Goal: Task Accomplishment & Management: Use online tool/utility

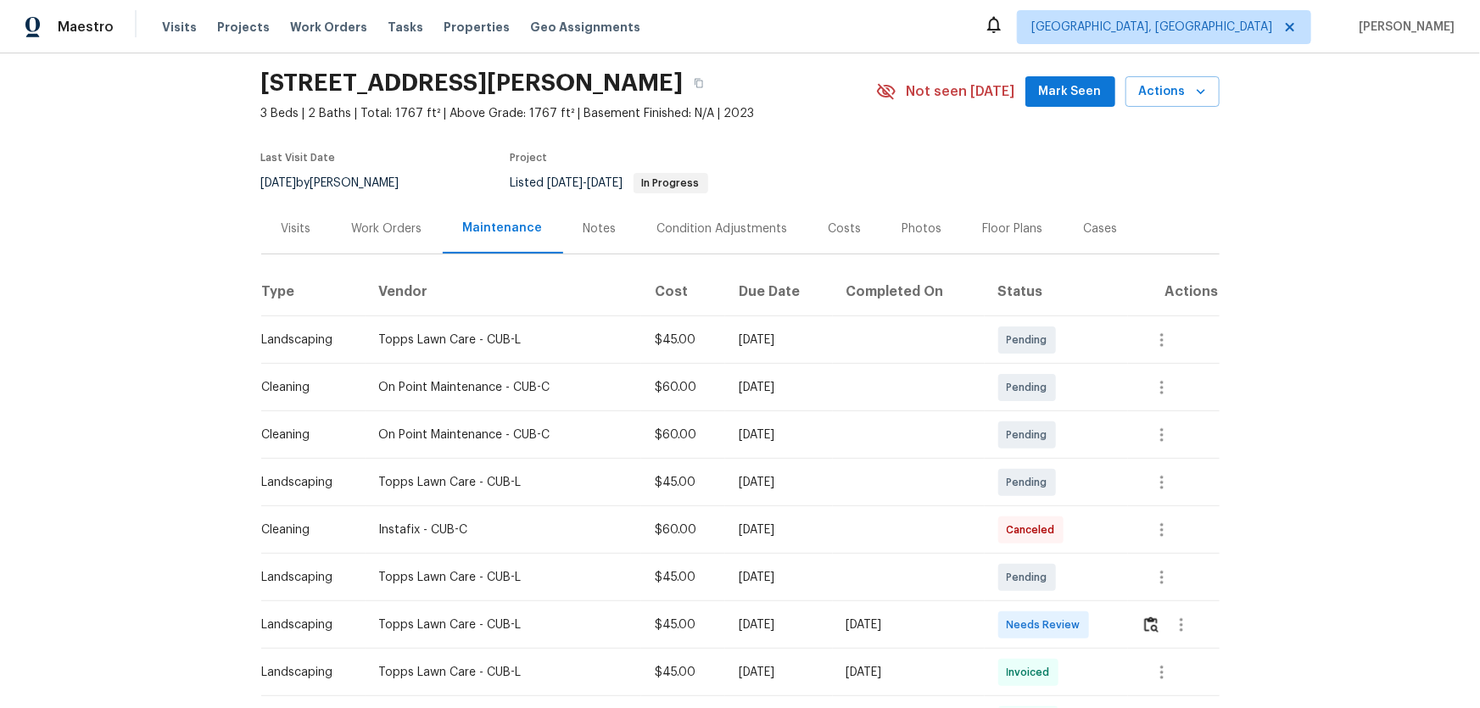
scroll to position [154, 0]
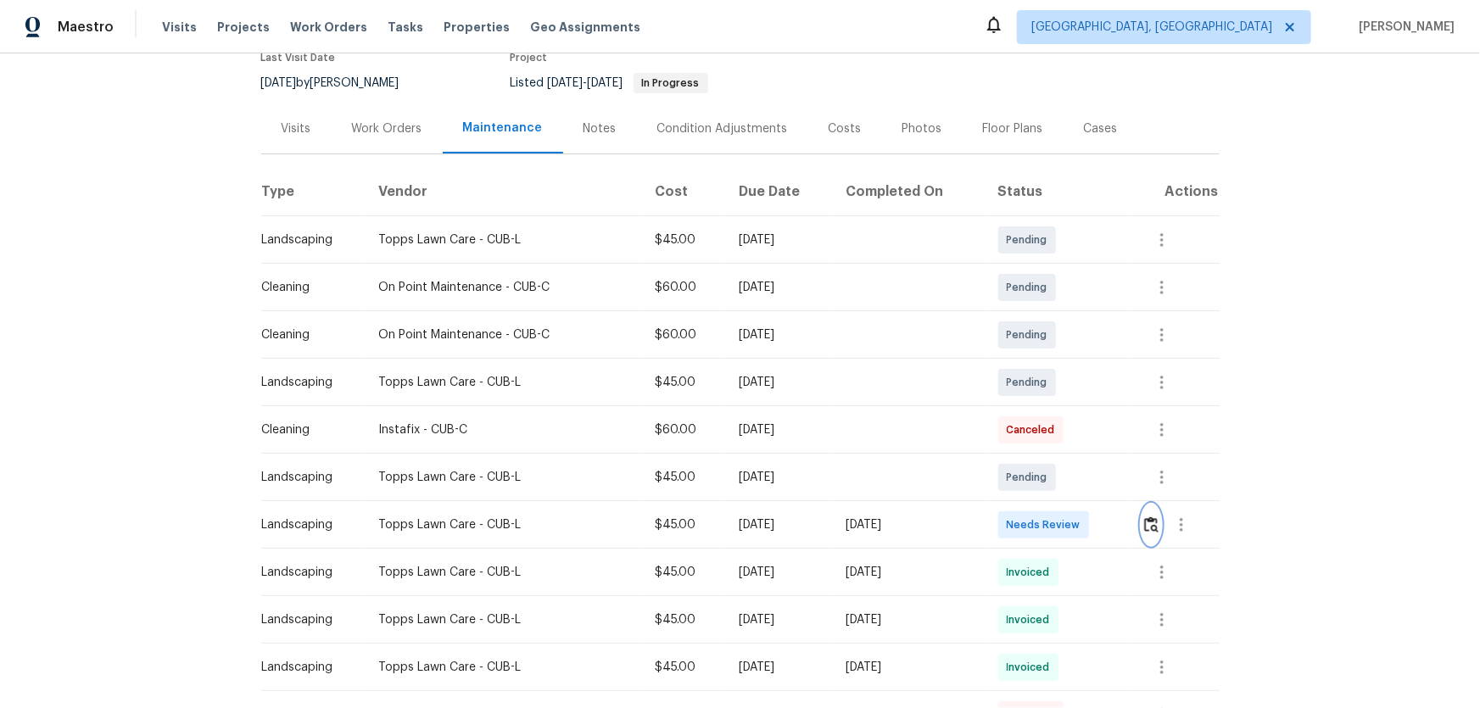
click at [1052, 467] on img "button" at bounding box center [1151, 524] width 14 height 16
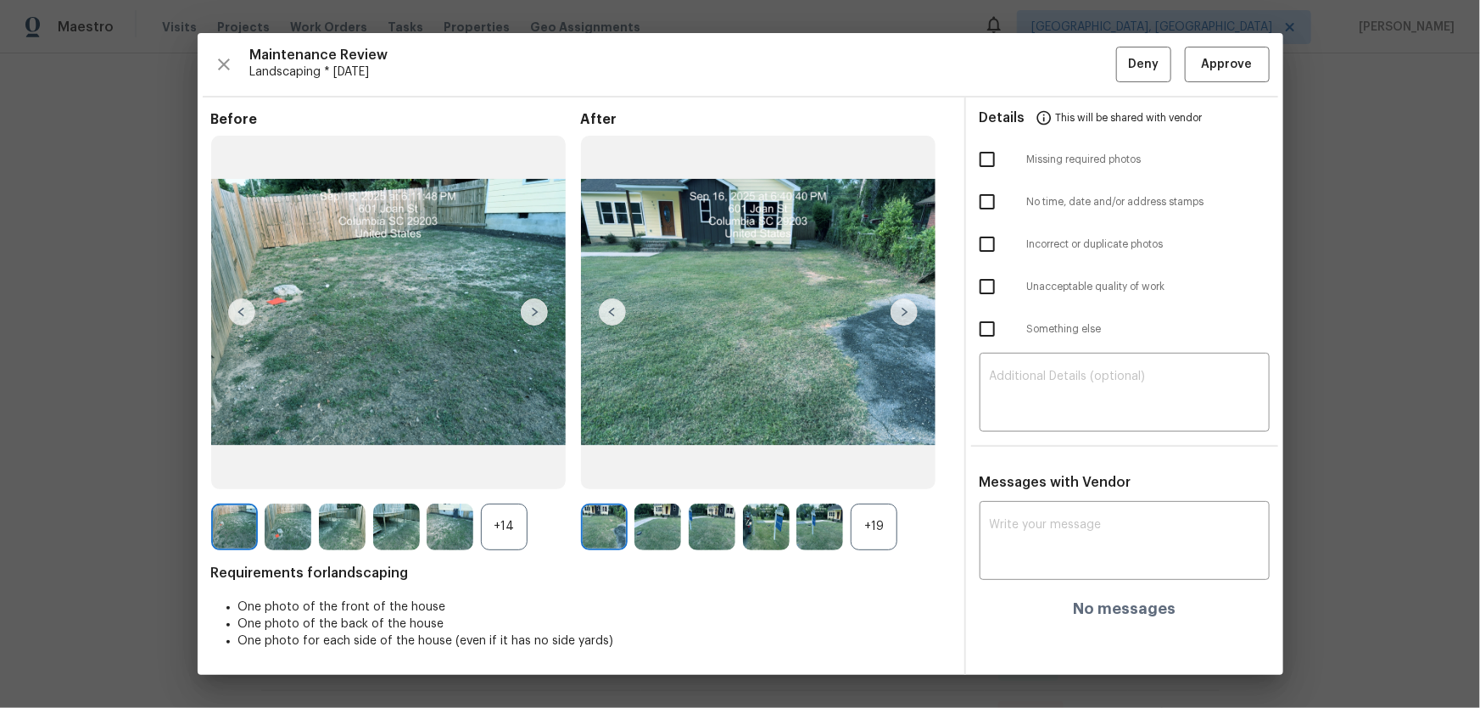
click at [868, 467] on div "+19" at bounding box center [874, 527] width 47 height 47
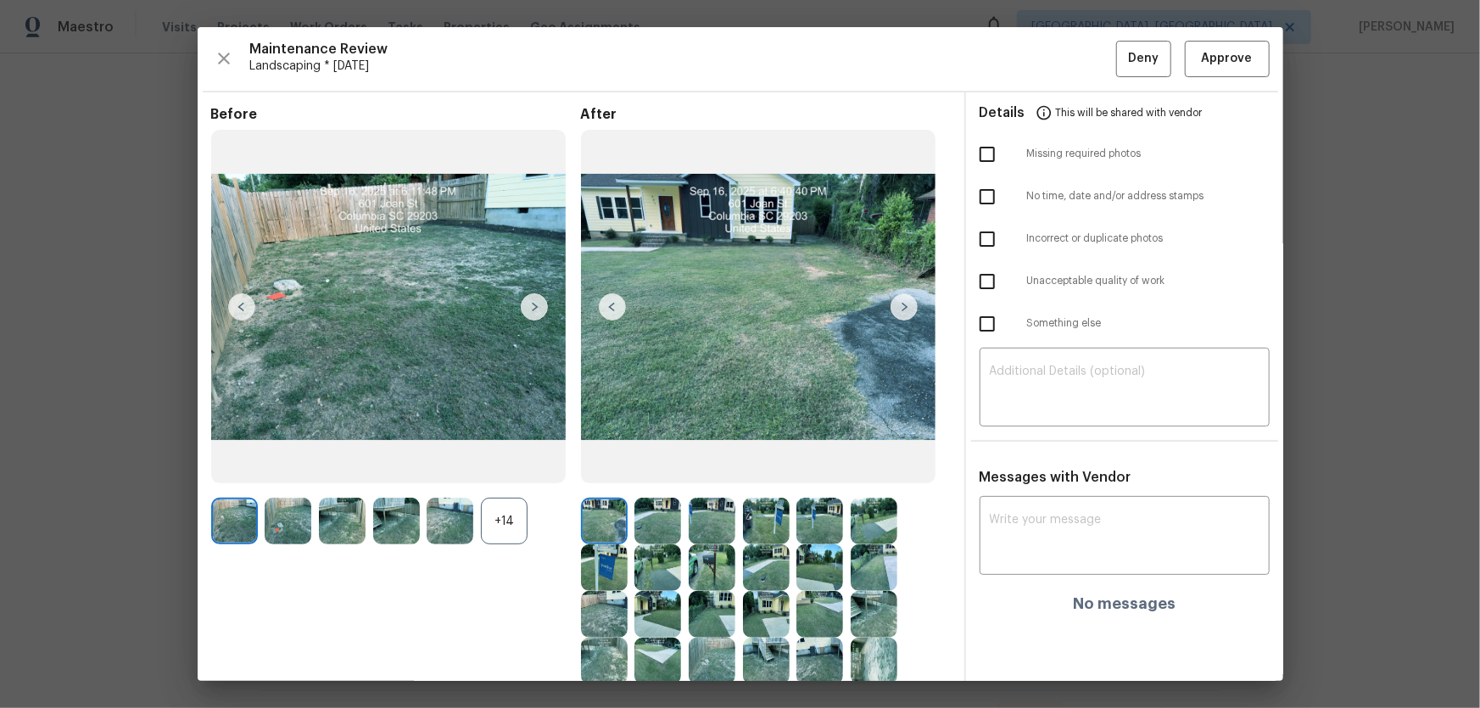
click at [479, 467] on div at bounding box center [454, 521] width 54 height 47
click at [488, 467] on div "+14" at bounding box center [504, 521] width 47 height 47
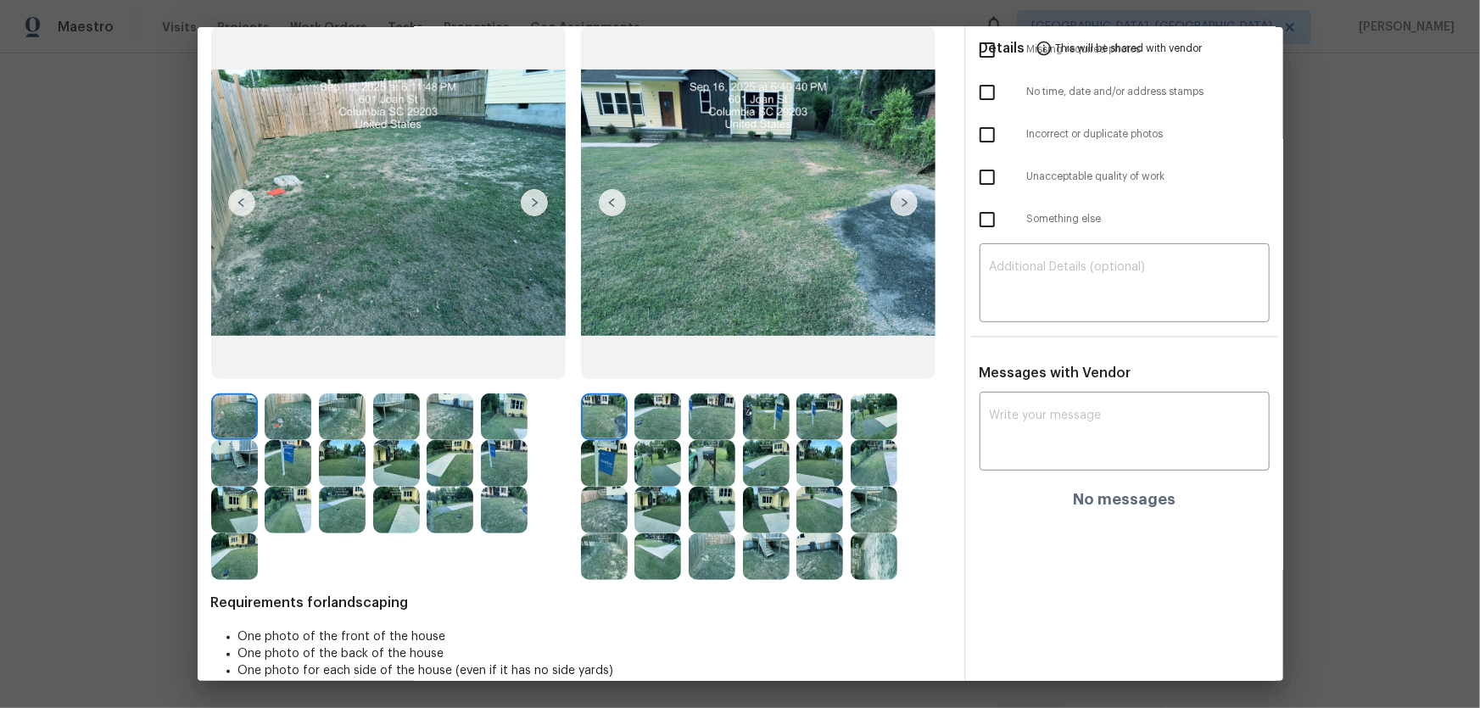
scroll to position [127, 0]
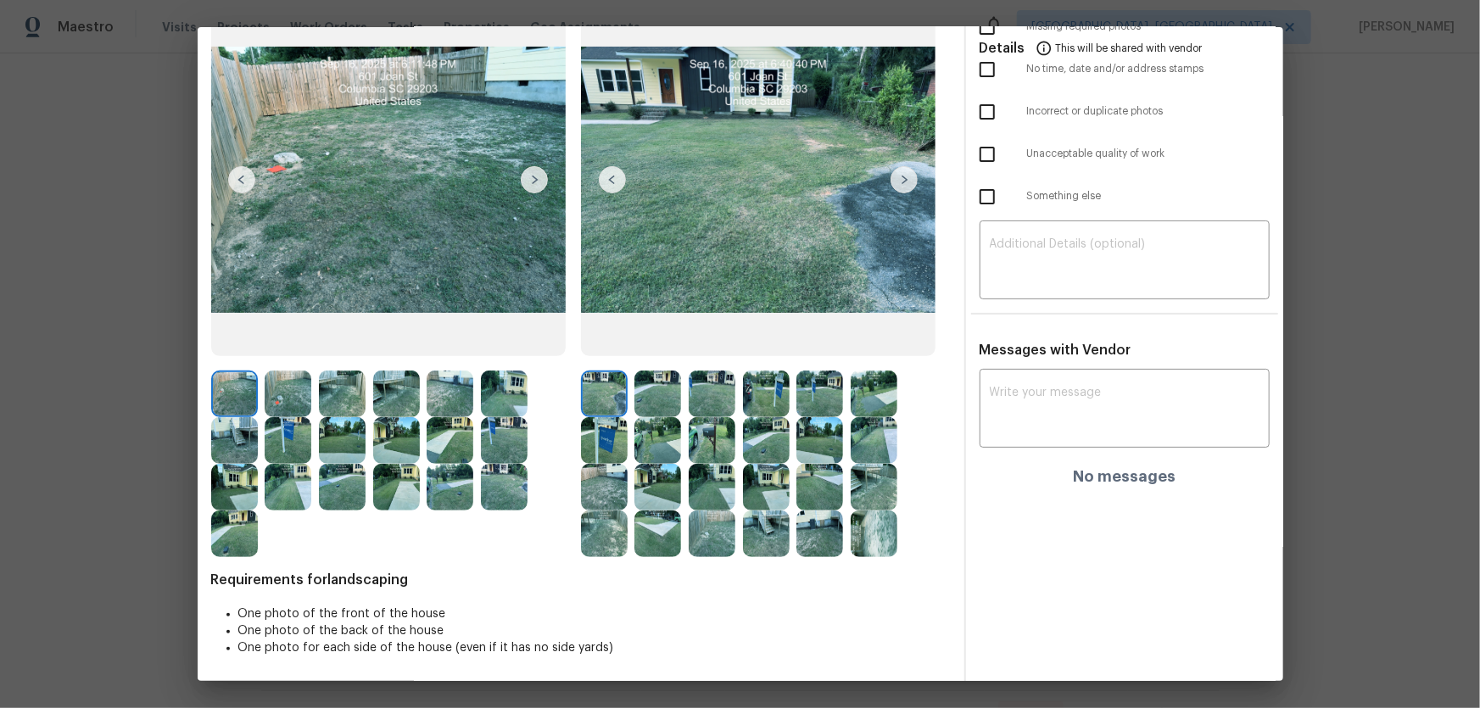
click at [671, 394] on img at bounding box center [657, 394] width 47 height 47
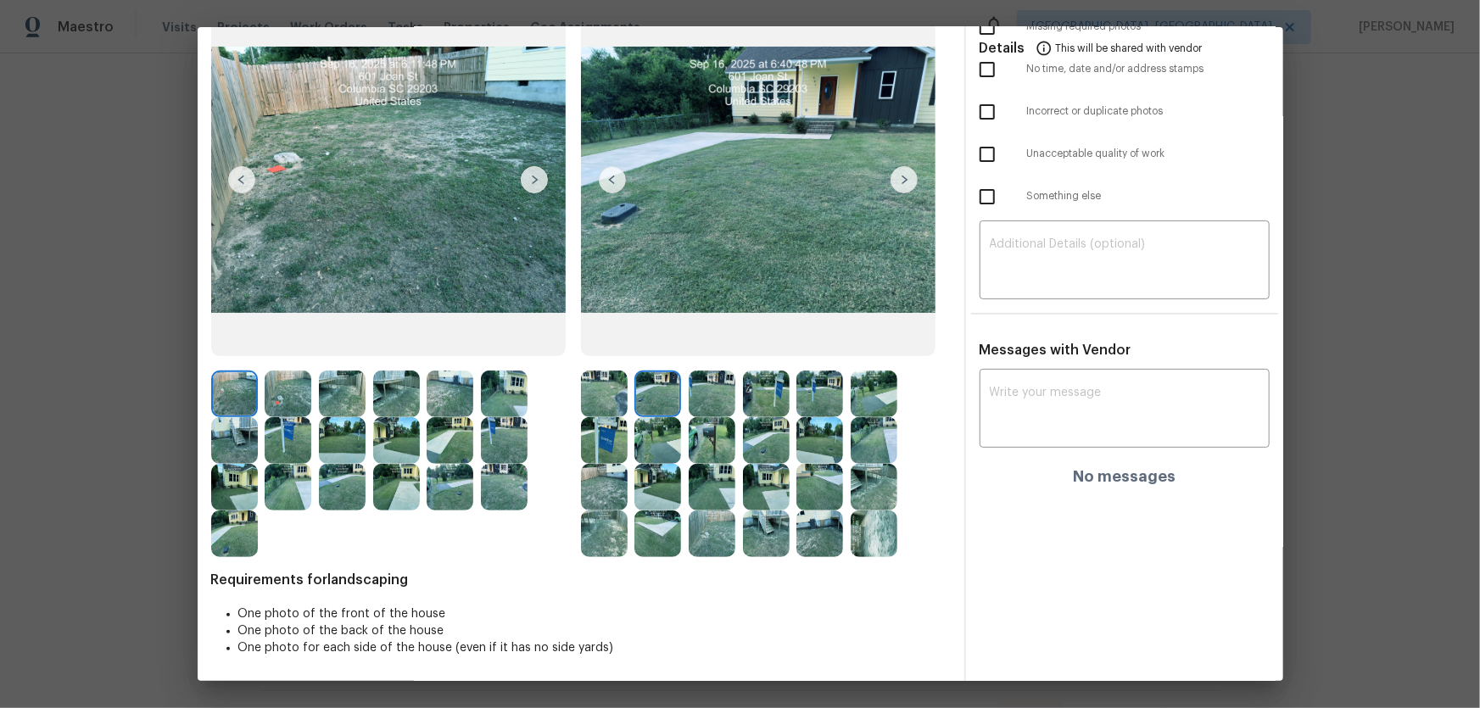
click at [724, 406] on img at bounding box center [712, 394] width 47 height 47
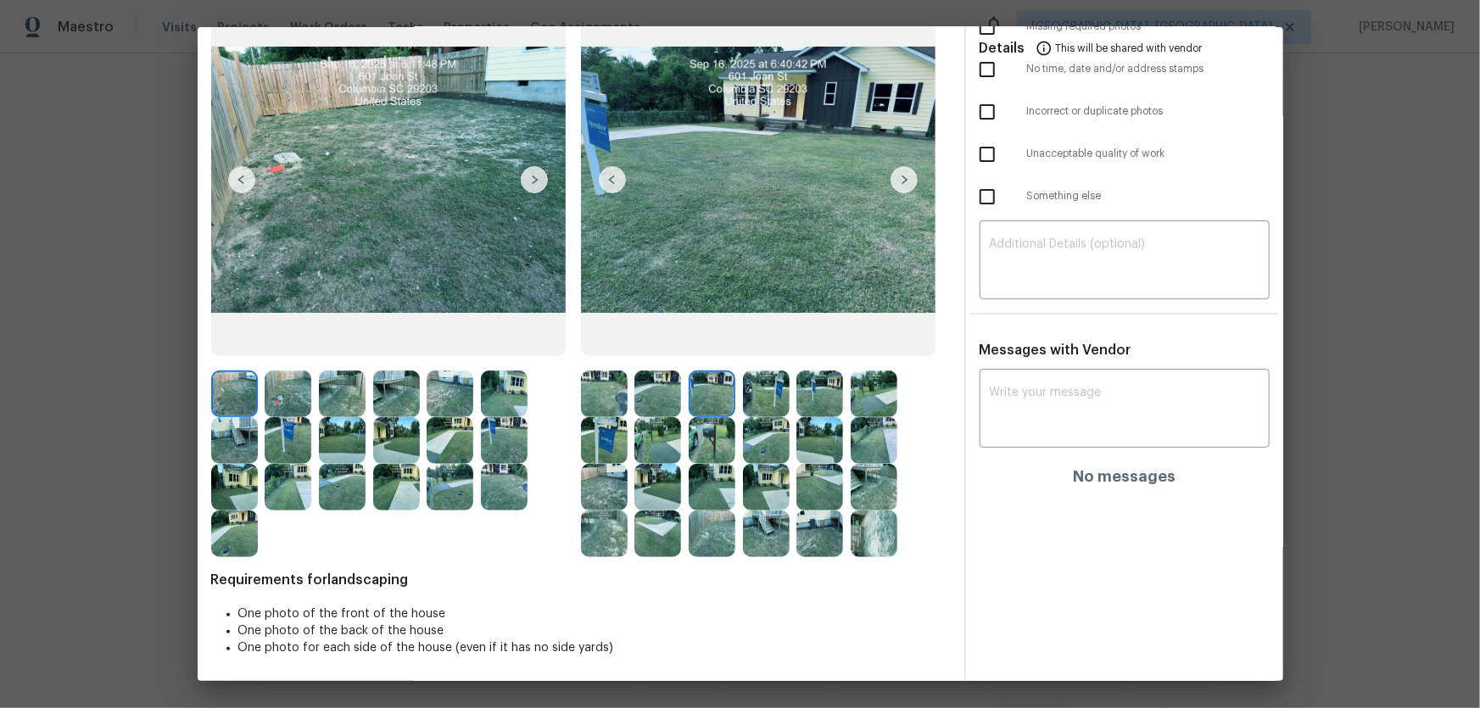
click at [747, 400] on img at bounding box center [766, 394] width 47 height 47
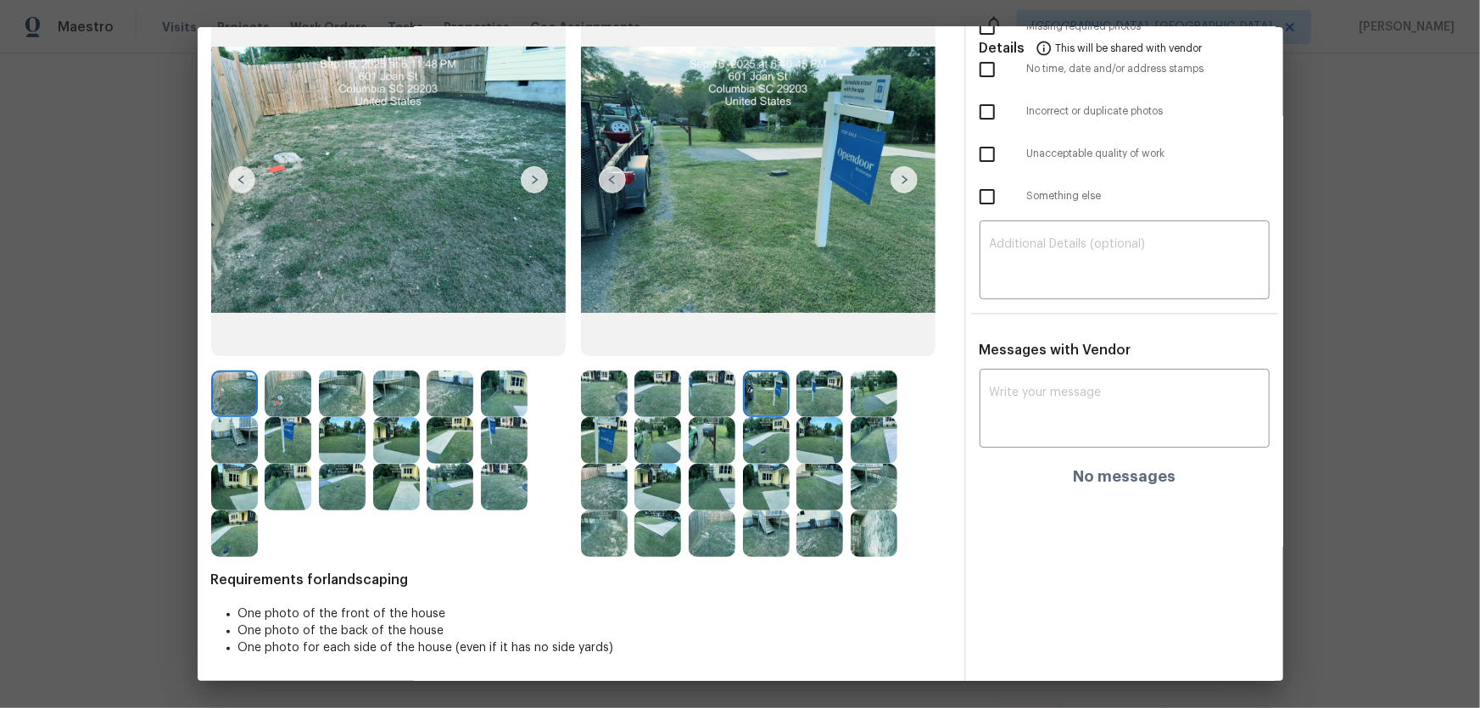
click at [796, 393] on img at bounding box center [819, 394] width 47 height 47
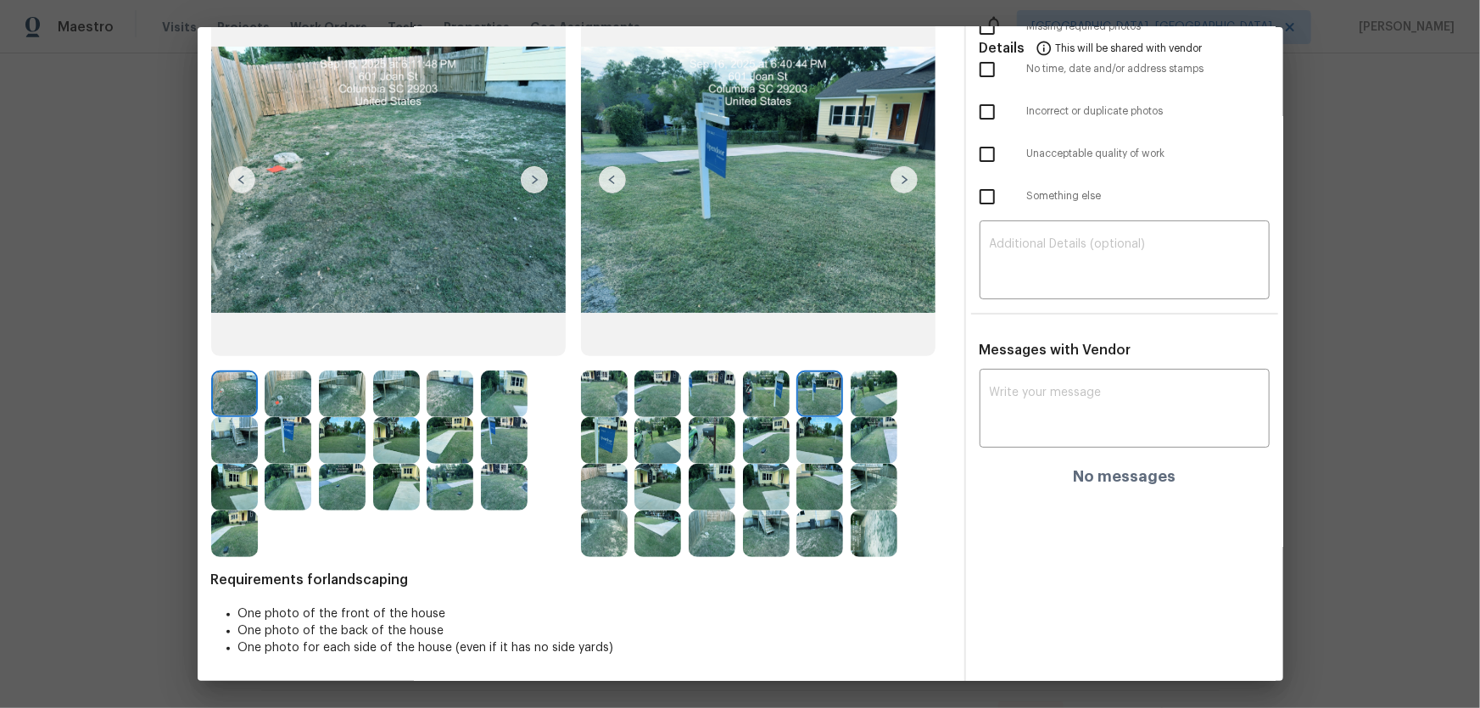
click at [837, 392] on img at bounding box center [819, 394] width 47 height 47
click at [870, 397] on img at bounding box center [874, 394] width 47 height 47
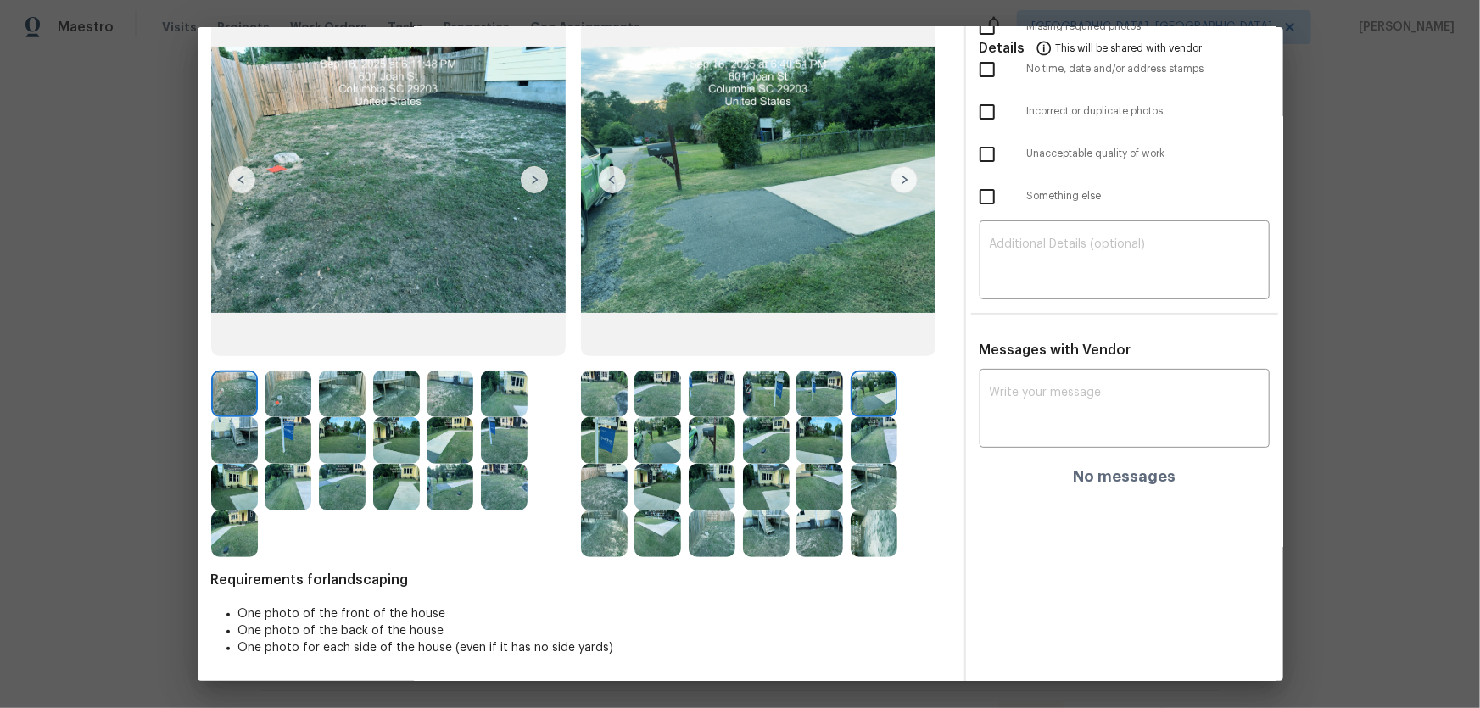
click at [588, 438] on img at bounding box center [604, 440] width 47 height 47
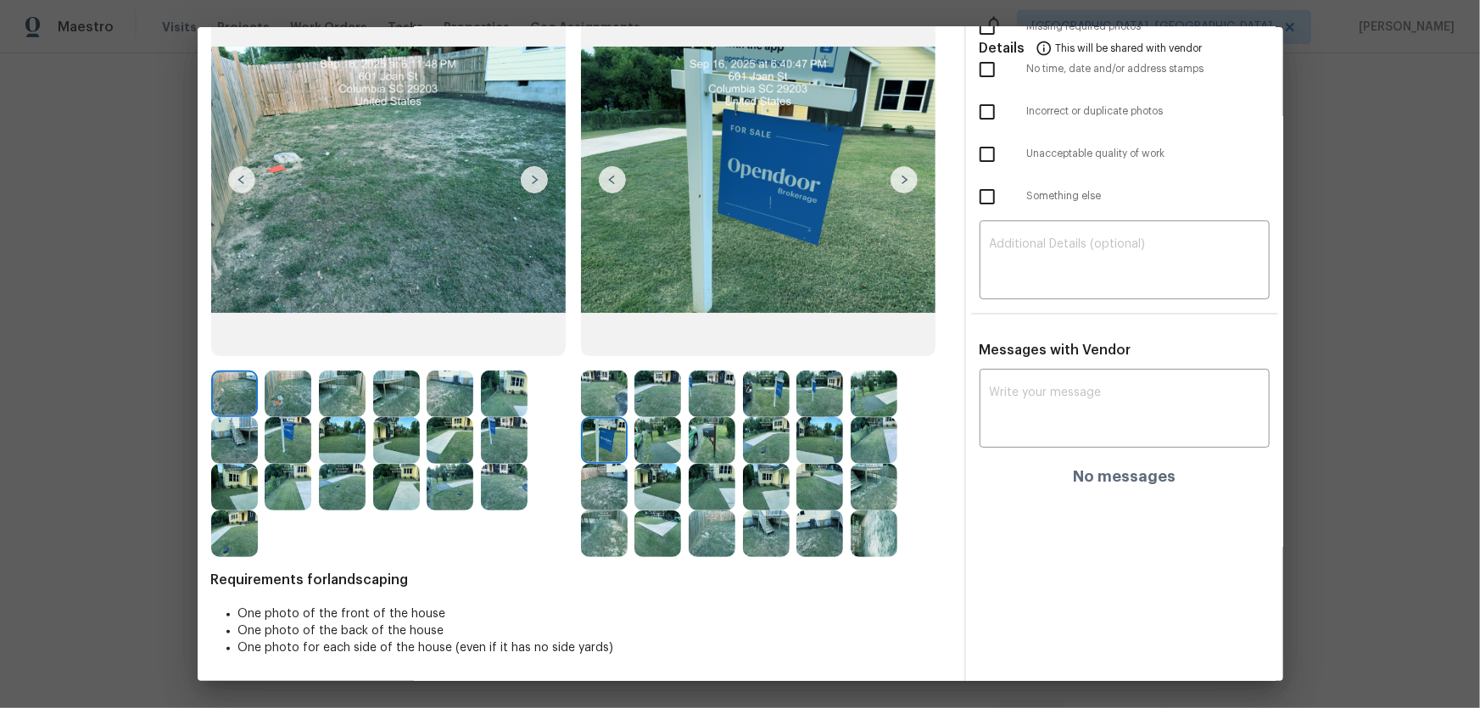
click at [645, 447] on img at bounding box center [657, 440] width 47 height 47
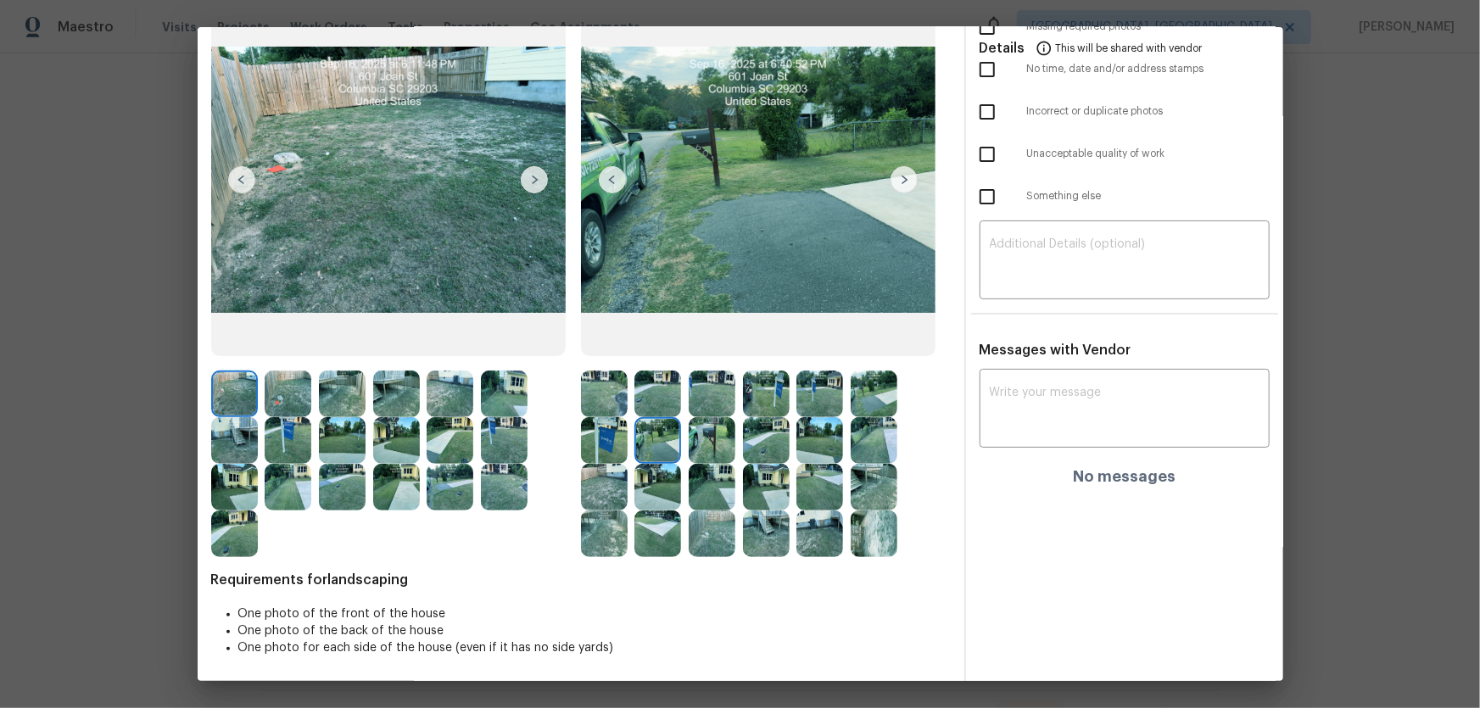
click at [695, 449] on img at bounding box center [712, 440] width 47 height 47
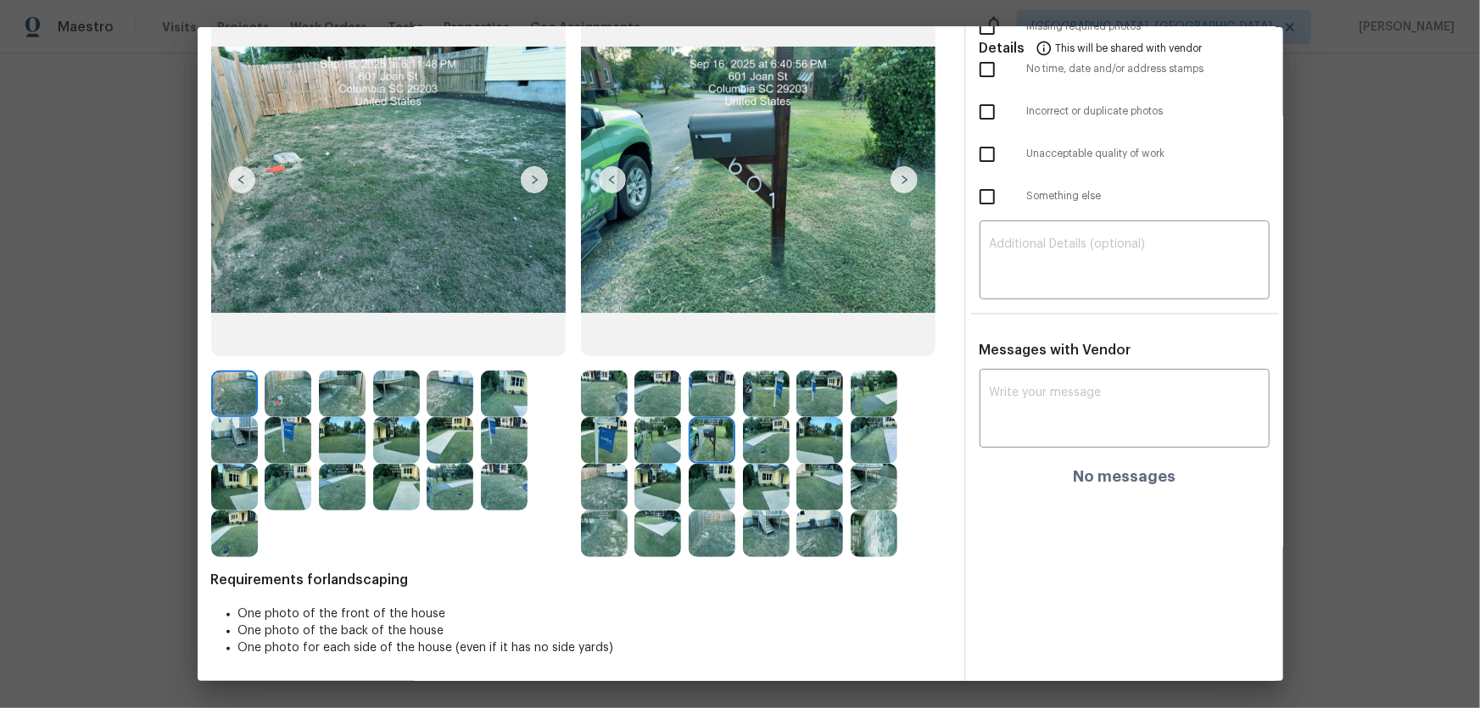
click at [743, 441] on img at bounding box center [766, 440] width 47 height 47
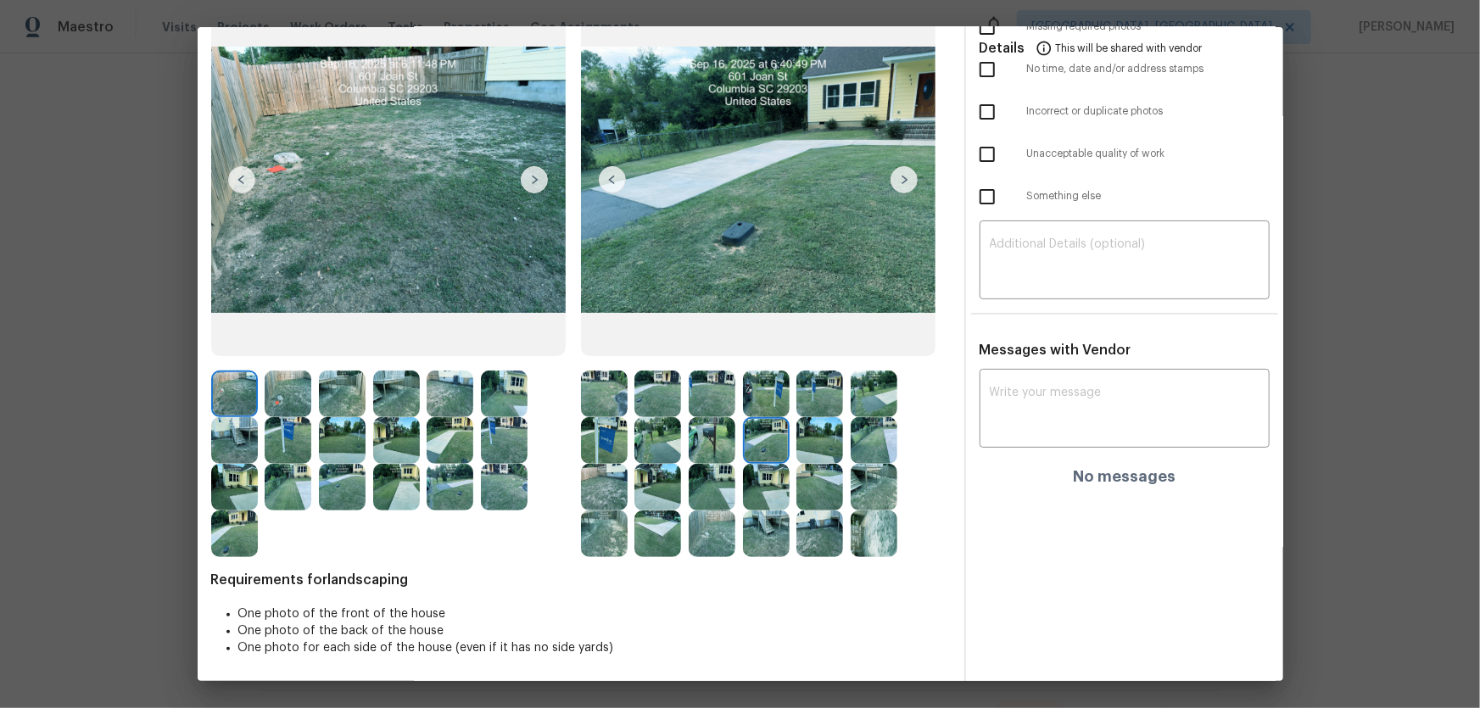
drag, startPoint x: 799, startPoint y: 446, endPoint x: 808, endPoint y: 446, distance: 9.3
click at [799, 446] on img at bounding box center [819, 440] width 47 height 47
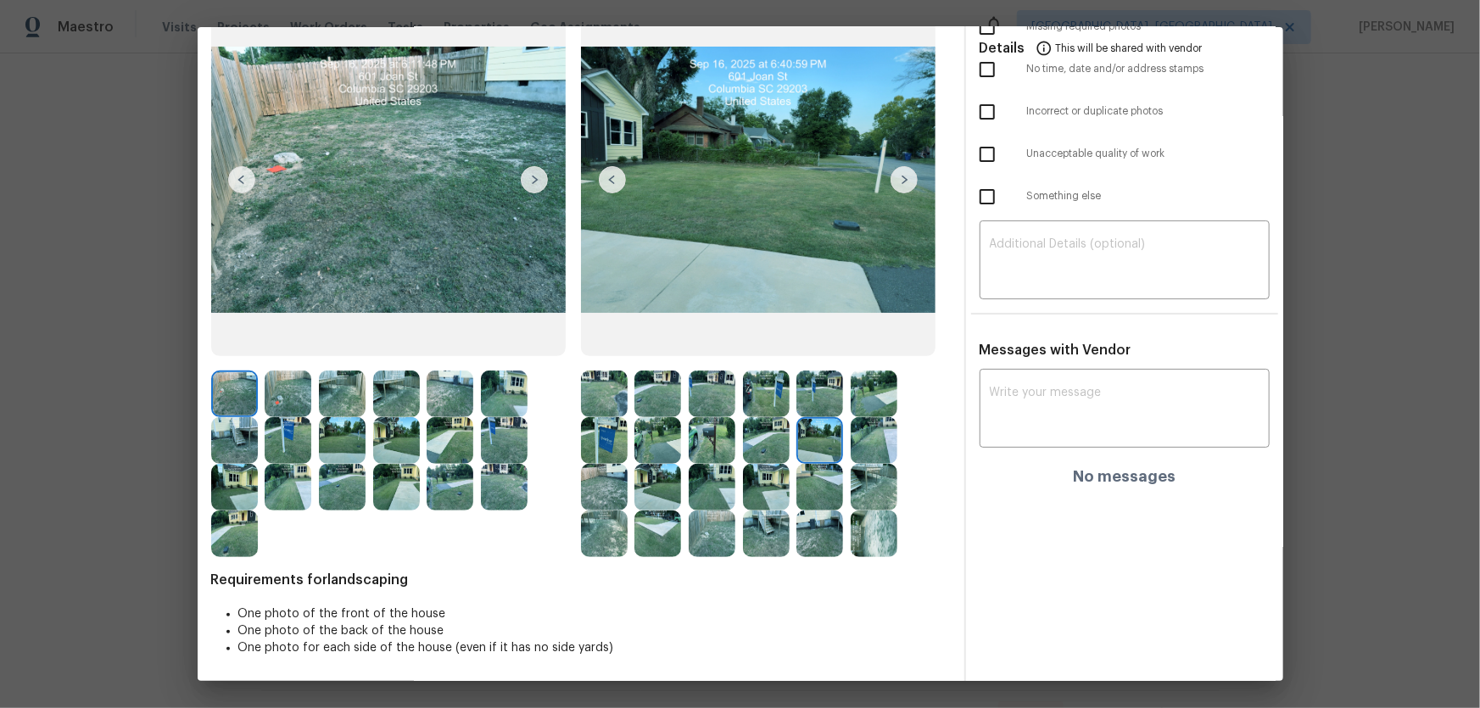
click at [863, 446] on img at bounding box center [874, 440] width 47 height 47
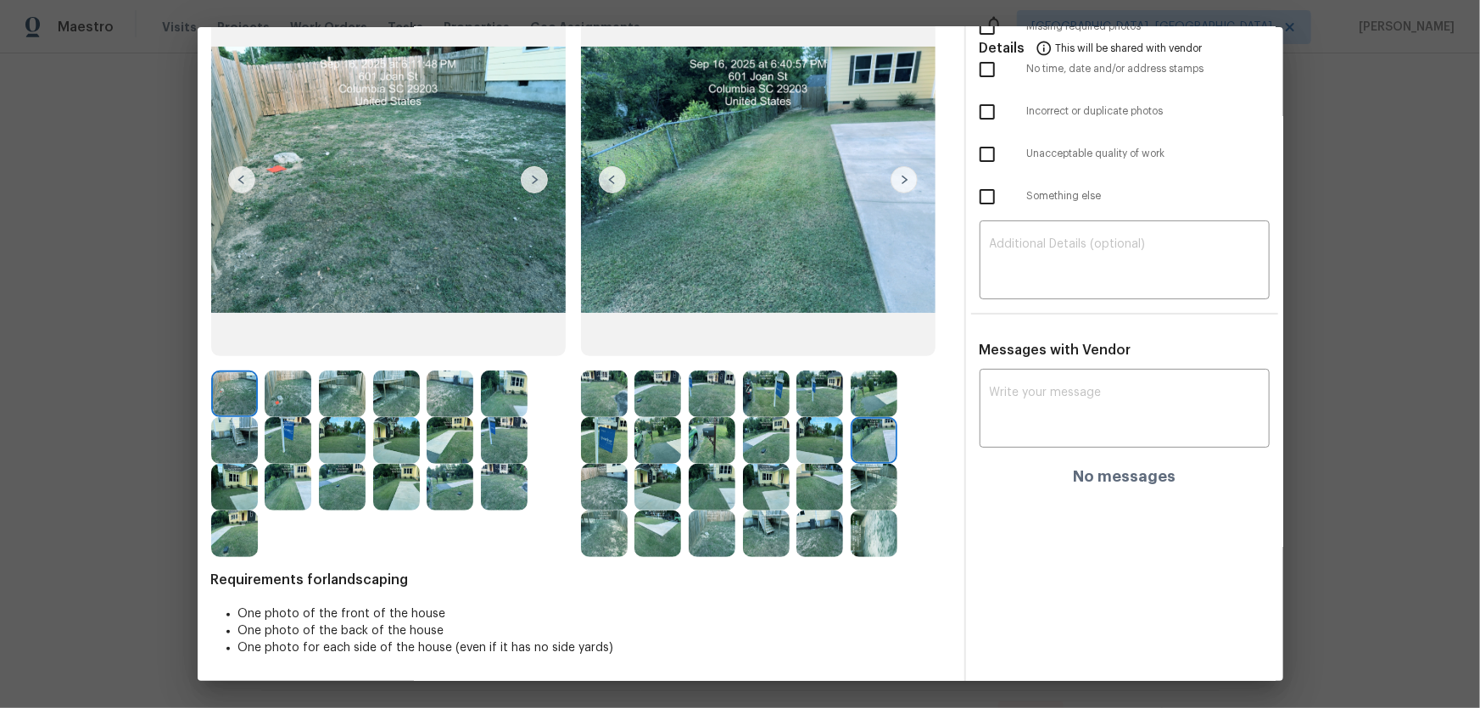
click at [597, 467] on img at bounding box center [604, 487] width 47 height 47
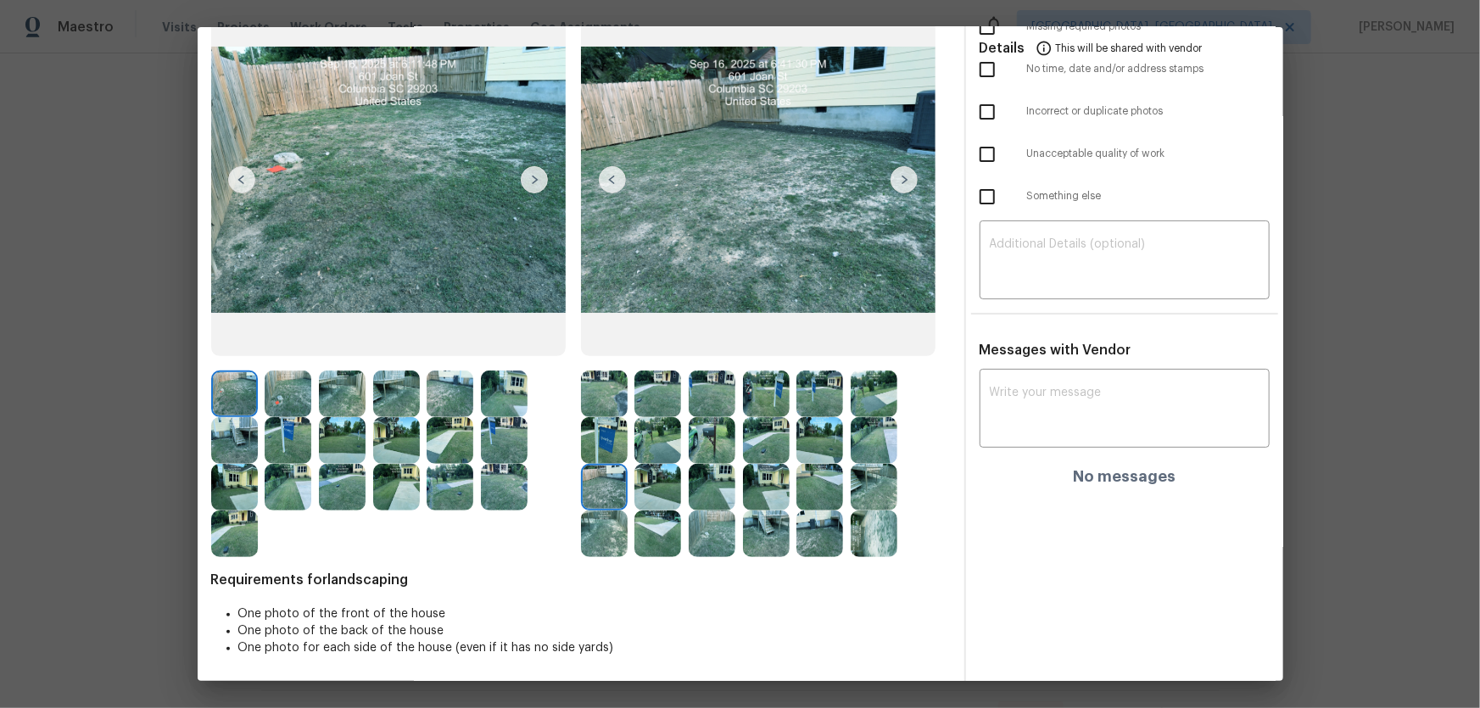
click at [661, 467] on img at bounding box center [657, 487] width 47 height 47
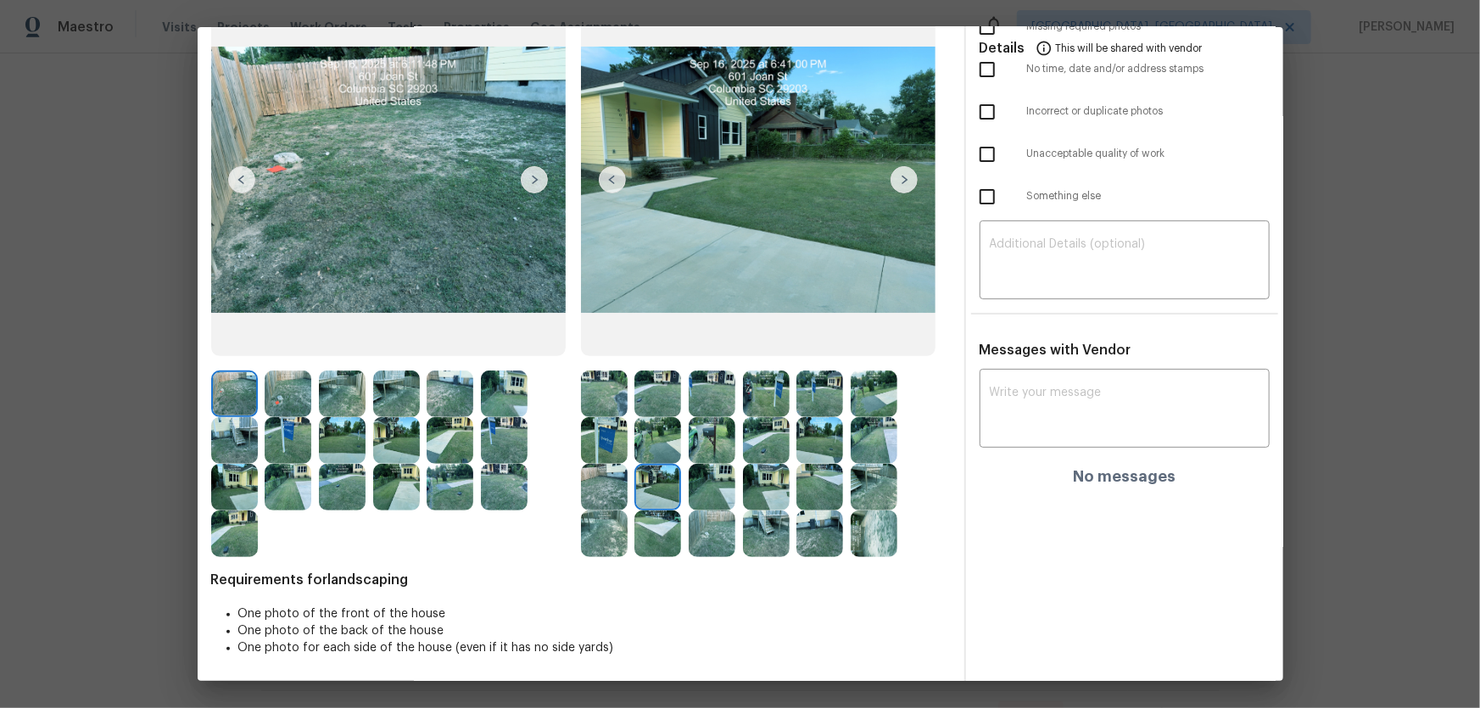
click at [695, 467] on img at bounding box center [712, 487] width 47 height 47
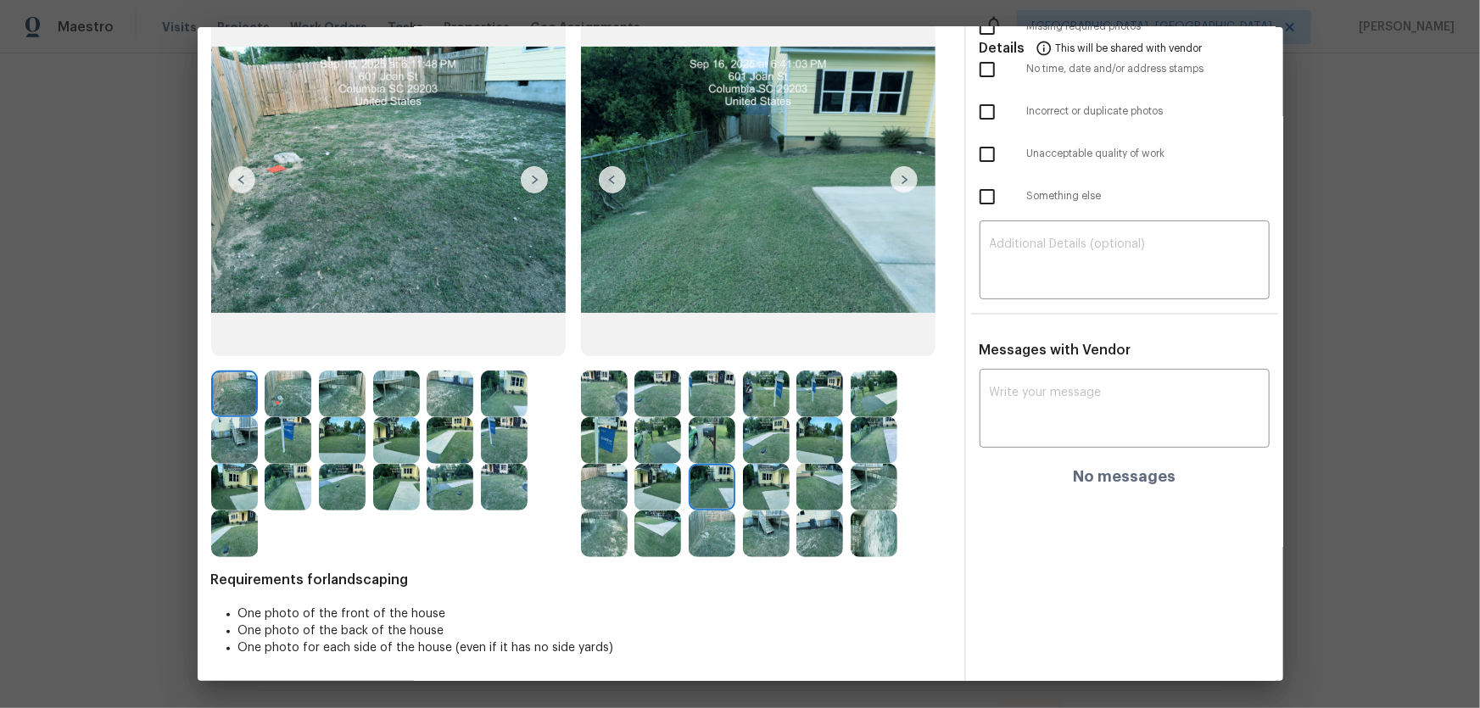
click at [743, 467] on img at bounding box center [766, 487] width 47 height 47
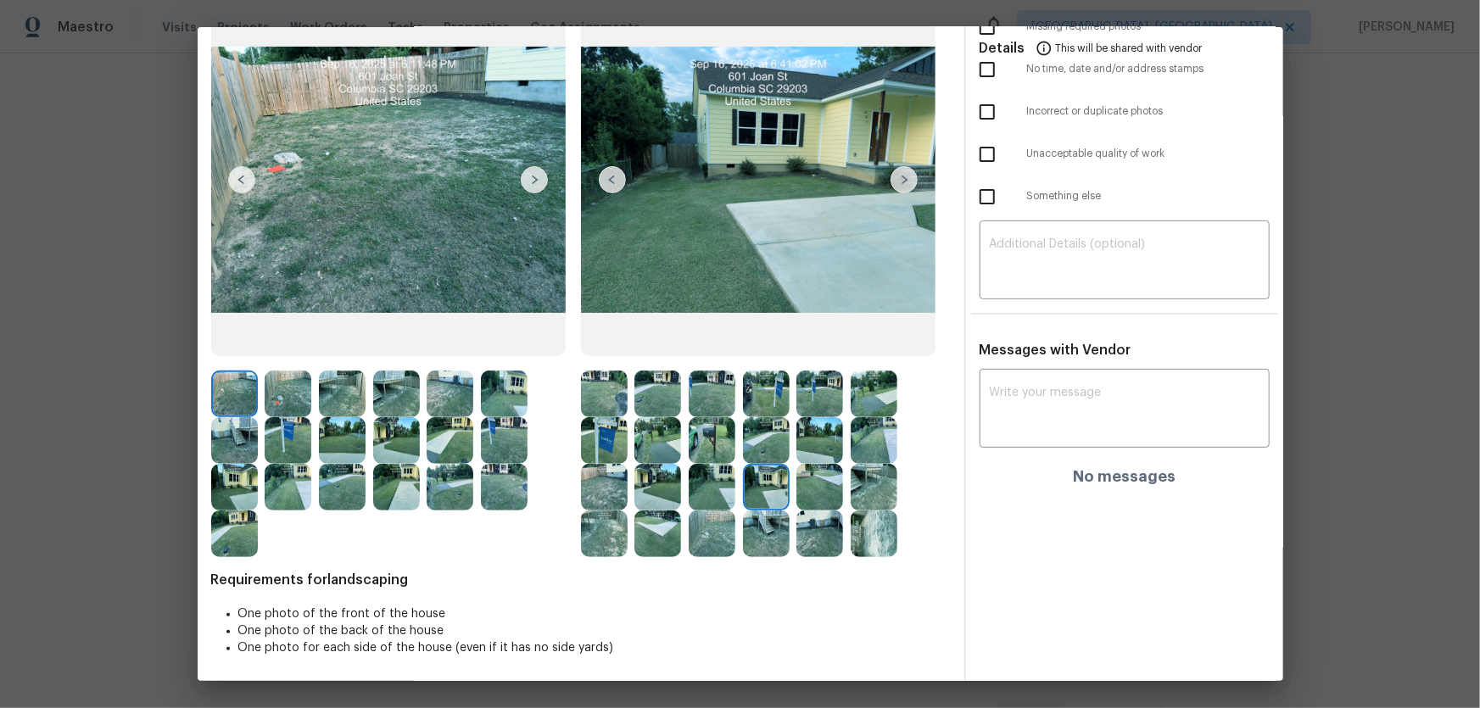
click at [824, 467] on img at bounding box center [819, 487] width 47 height 47
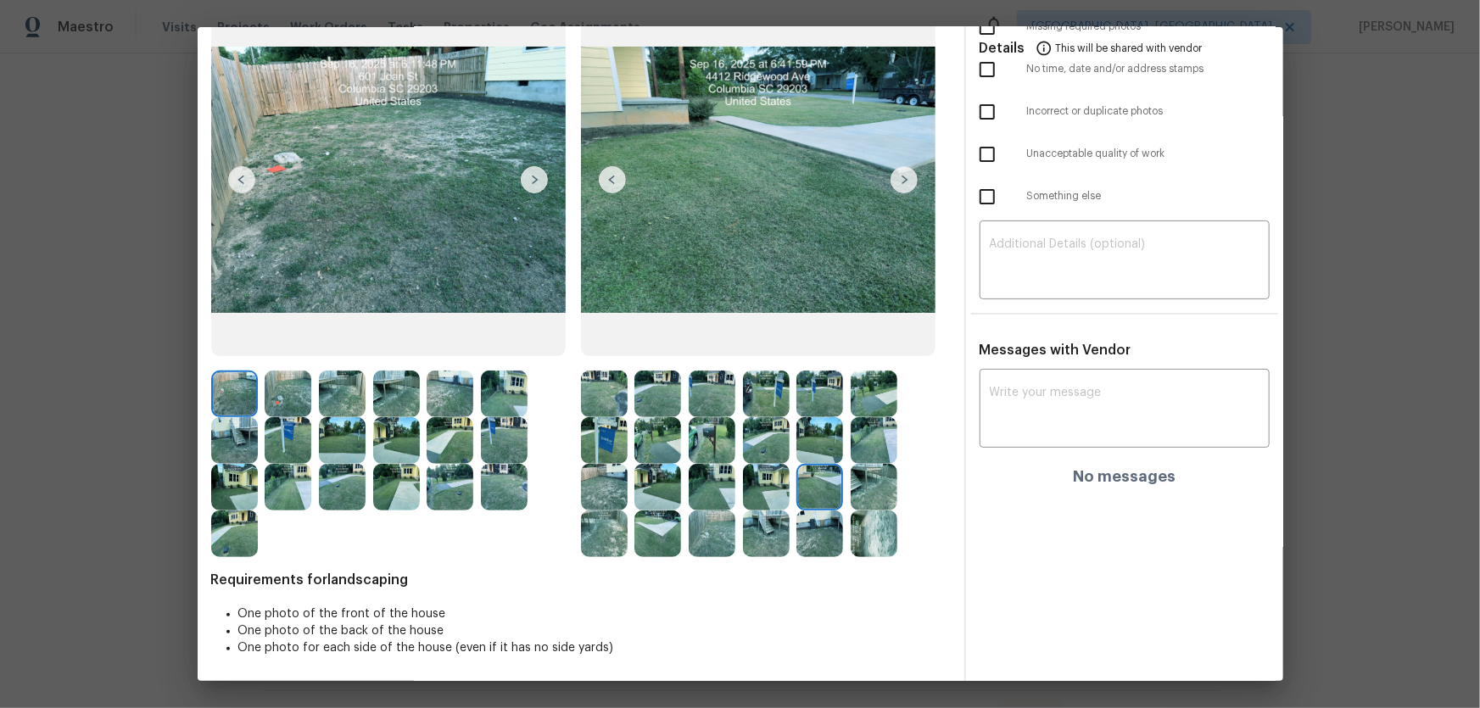
click at [855, 467] on img at bounding box center [874, 487] width 47 height 47
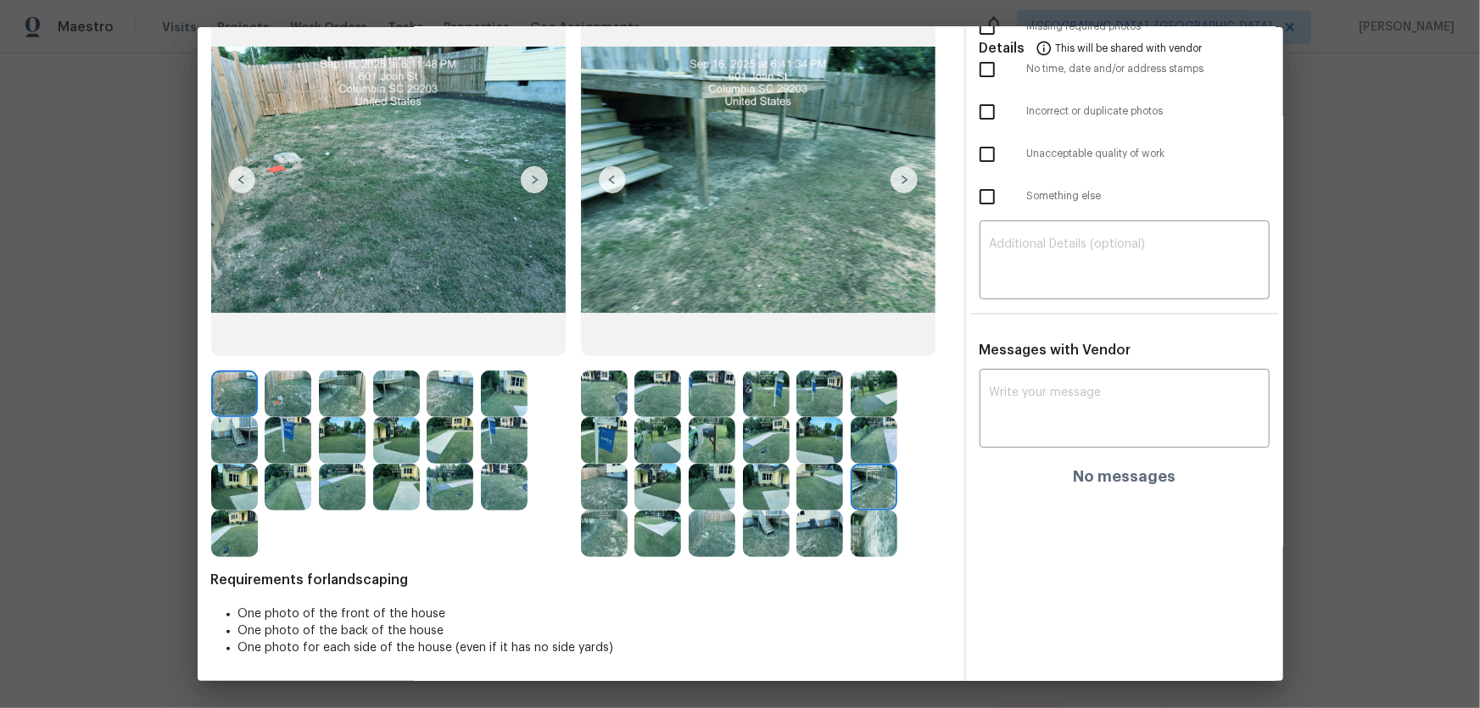
click at [563, 467] on div at bounding box center [396, 464] width 370 height 187
click at [626, 467] on div at bounding box center [608, 534] width 54 height 47
click at [612, 467] on img at bounding box center [604, 534] width 47 height 47
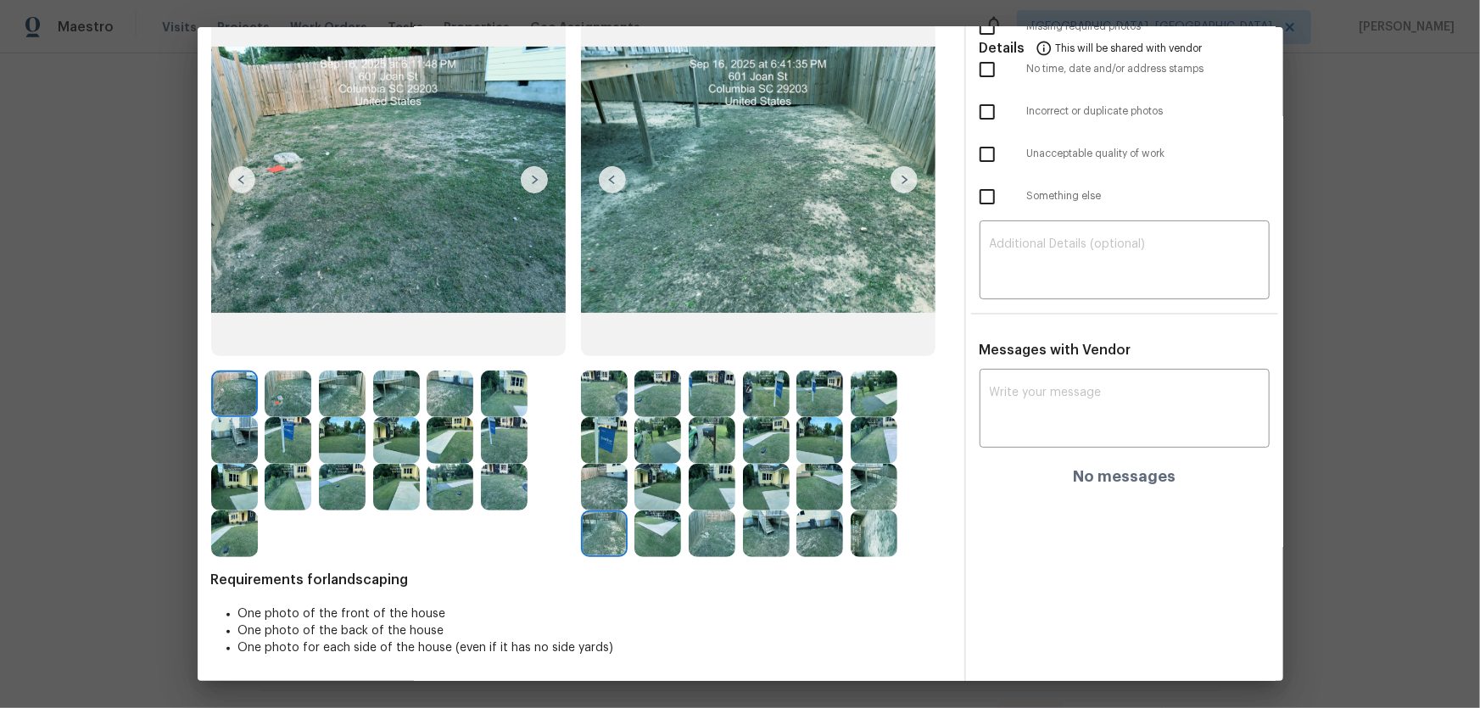
click at [639, 467] on img at bounding box center [657, 534] width 47 height 47
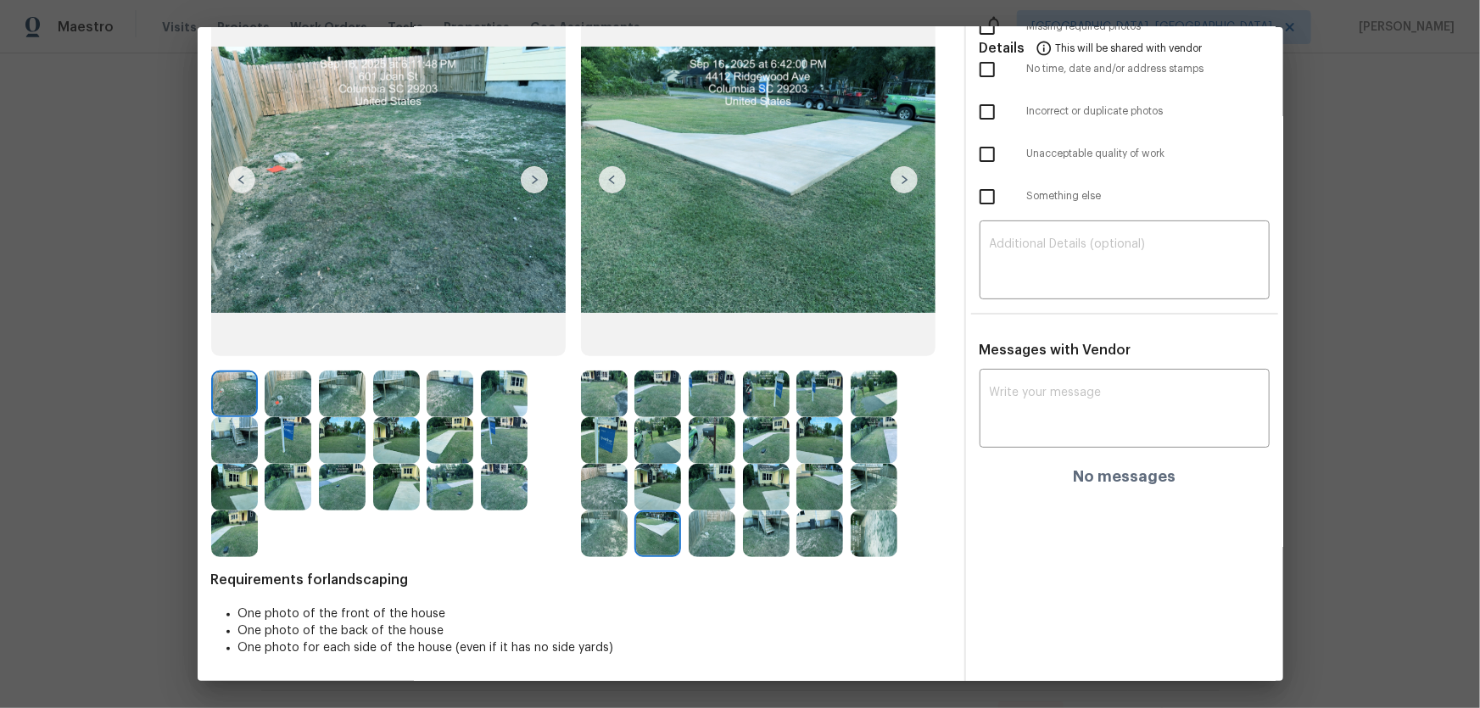
click at [711, 467] on img at bounding box center [712, 534] width 47 height 47
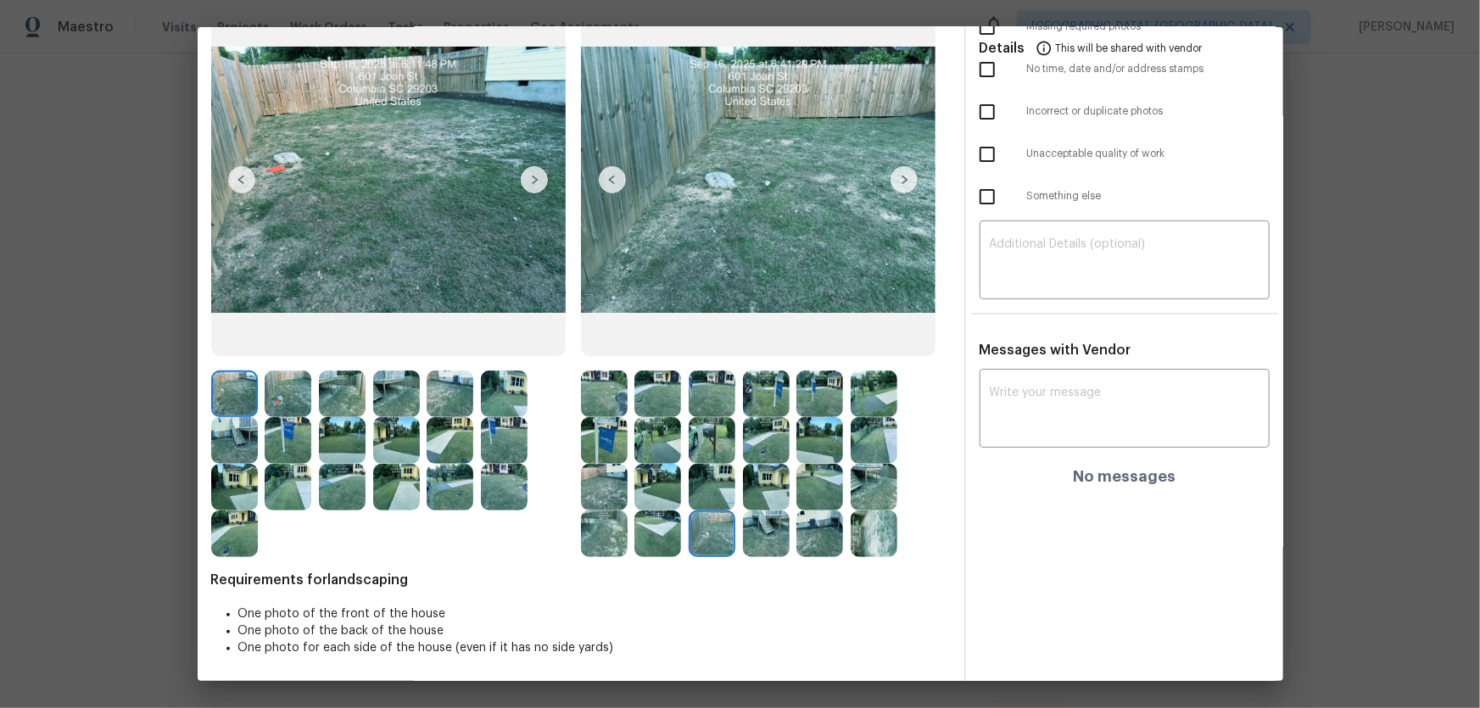
click at [746, 467] on img at bounding box center [766, 534] width 47 height 47
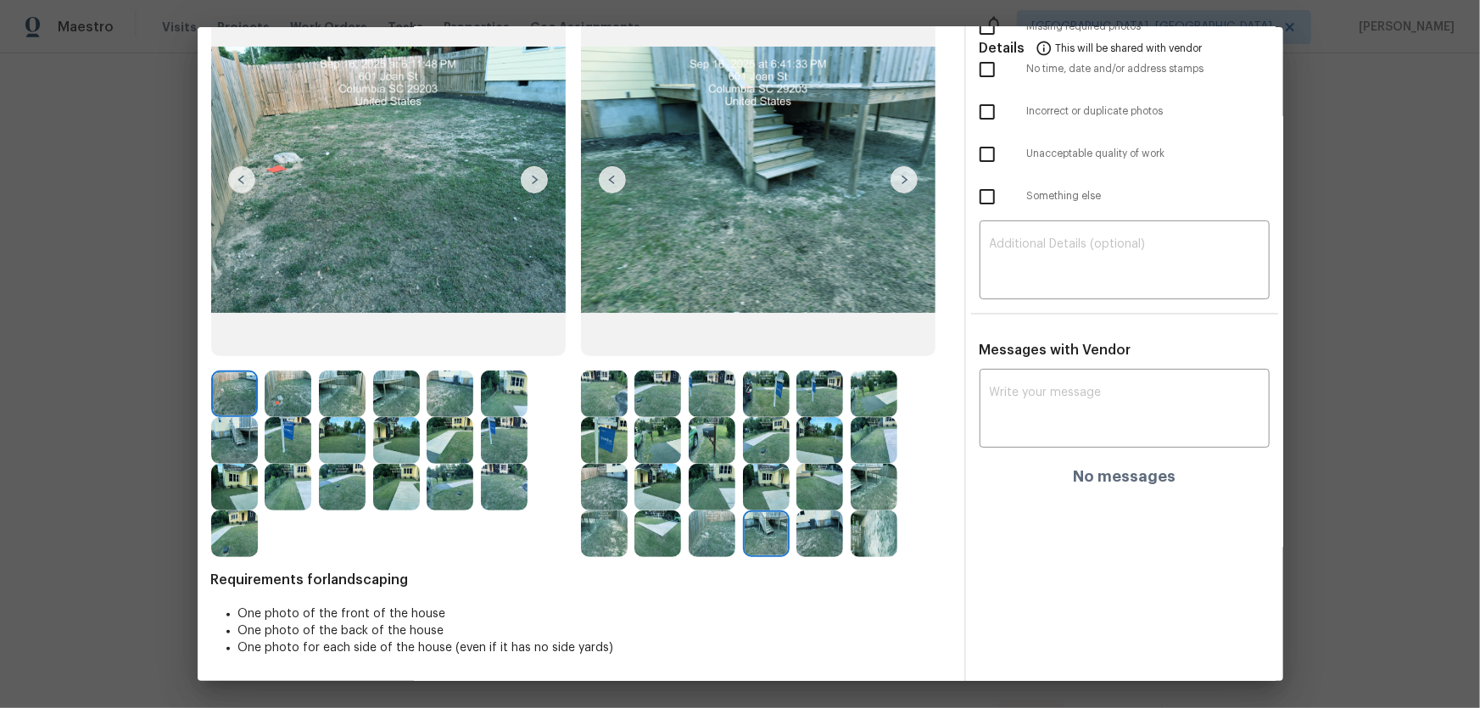
click at [802, 467] on img at bounding box center [819, 534] width 47 height 47
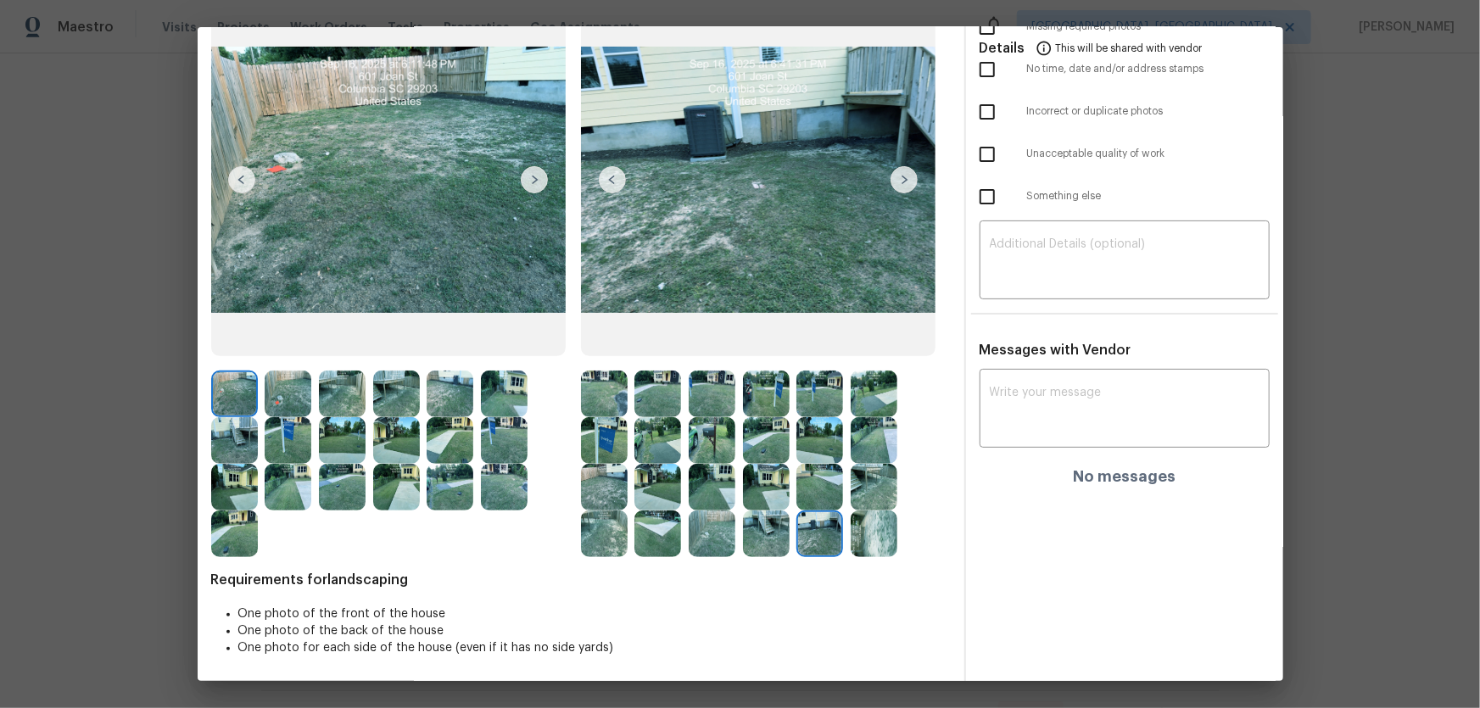
click at [851, 467] on img at bounding box center [874, 534] width 47 height 47
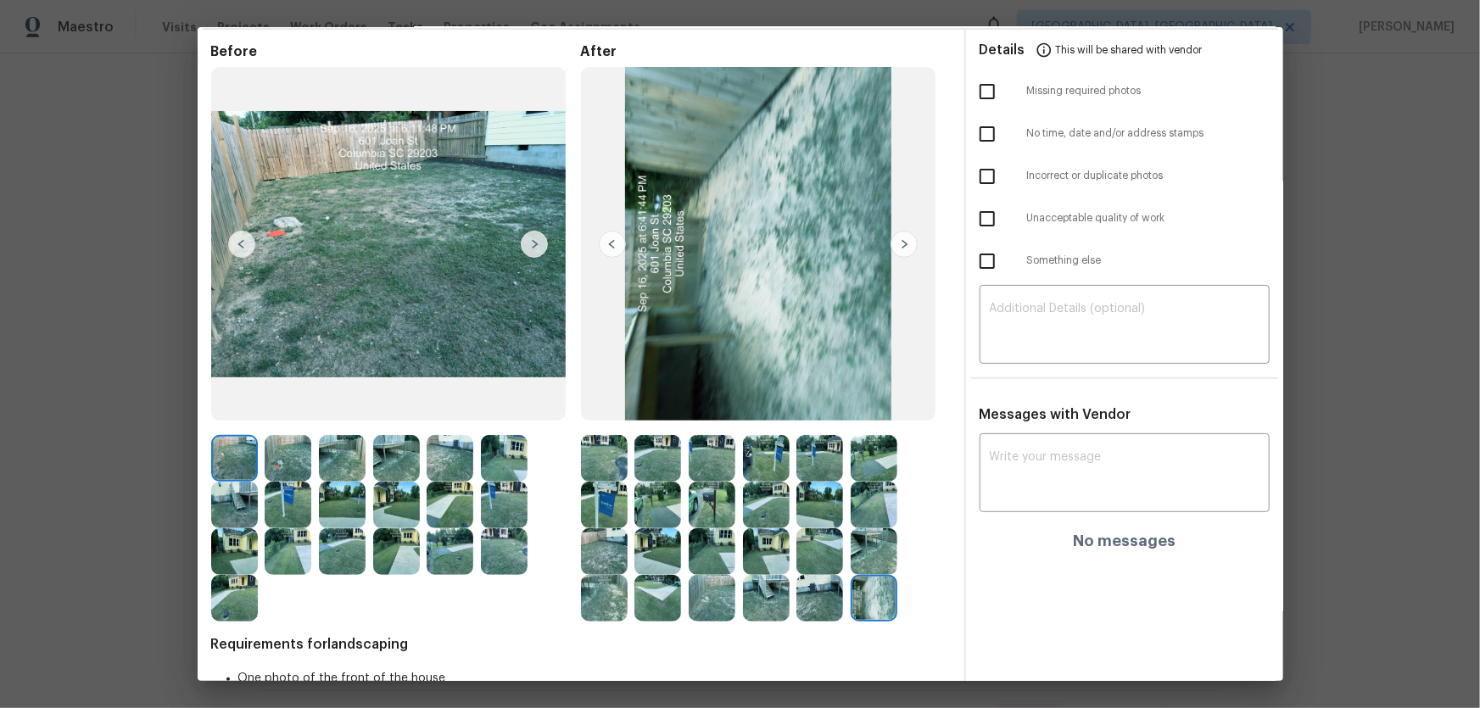
scroll to position [0, 0]
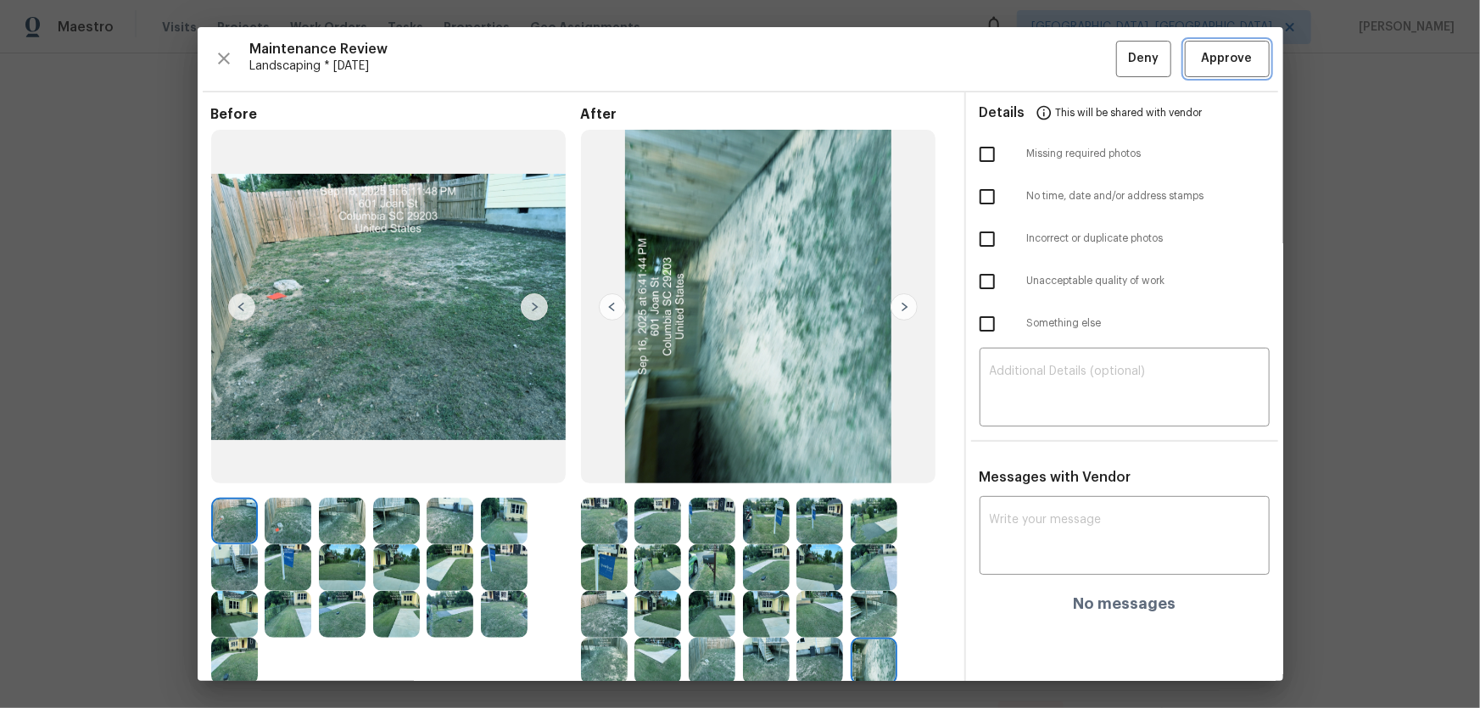
click at [1052, 50] on span "Approve" at bounding box center [1227, 58] width 51 height 21
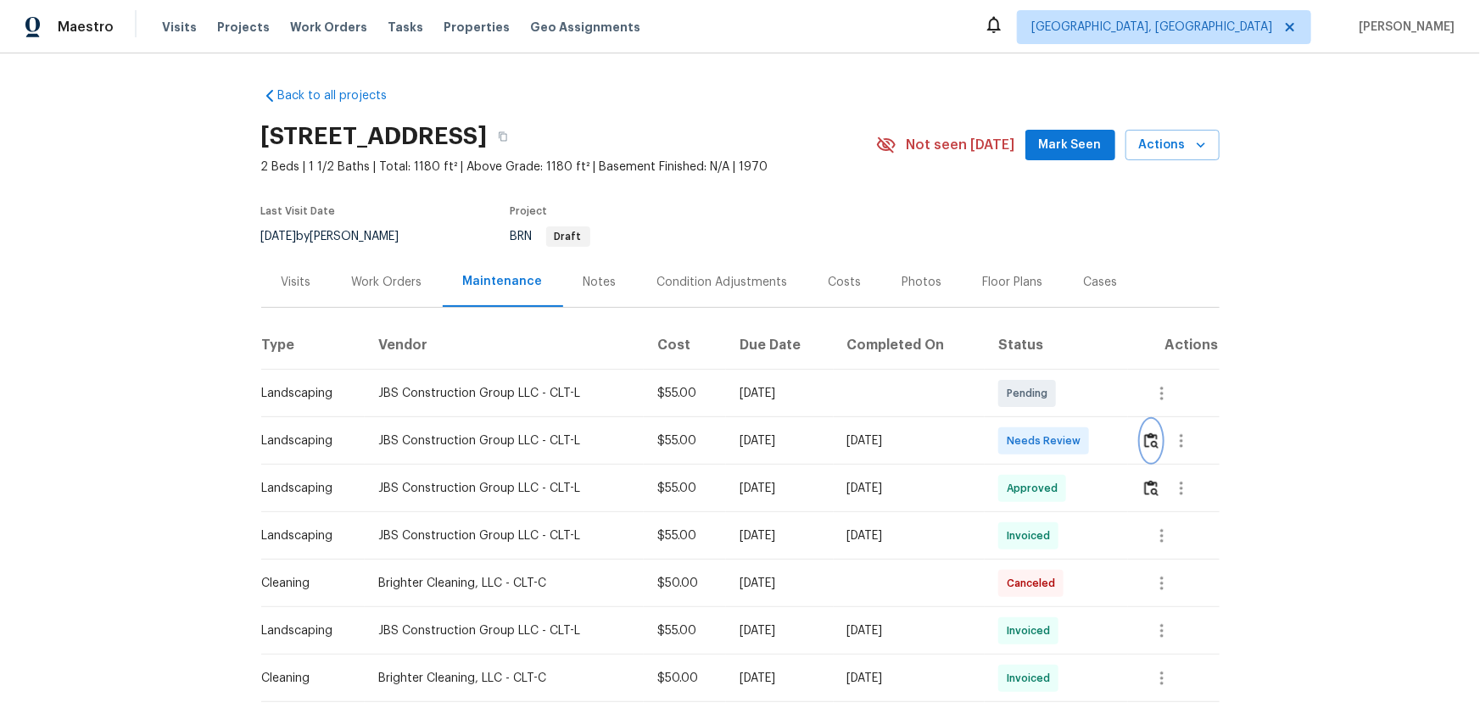
click at [1052, 429] on button "button" at bounding box center [1152, 441] width 20 height 41
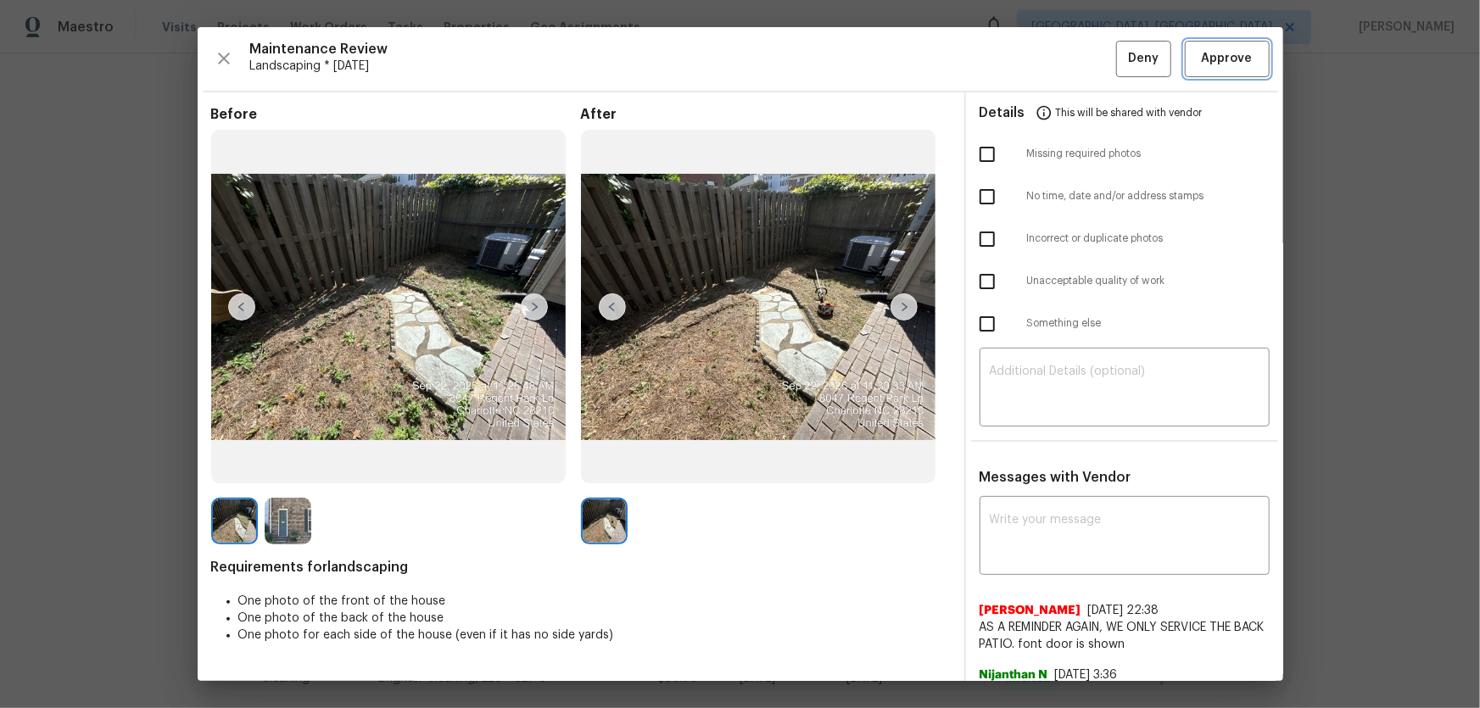
click at [1052, 59] on span "Approve" at bounding box center [1227, 58] width 51 height 21
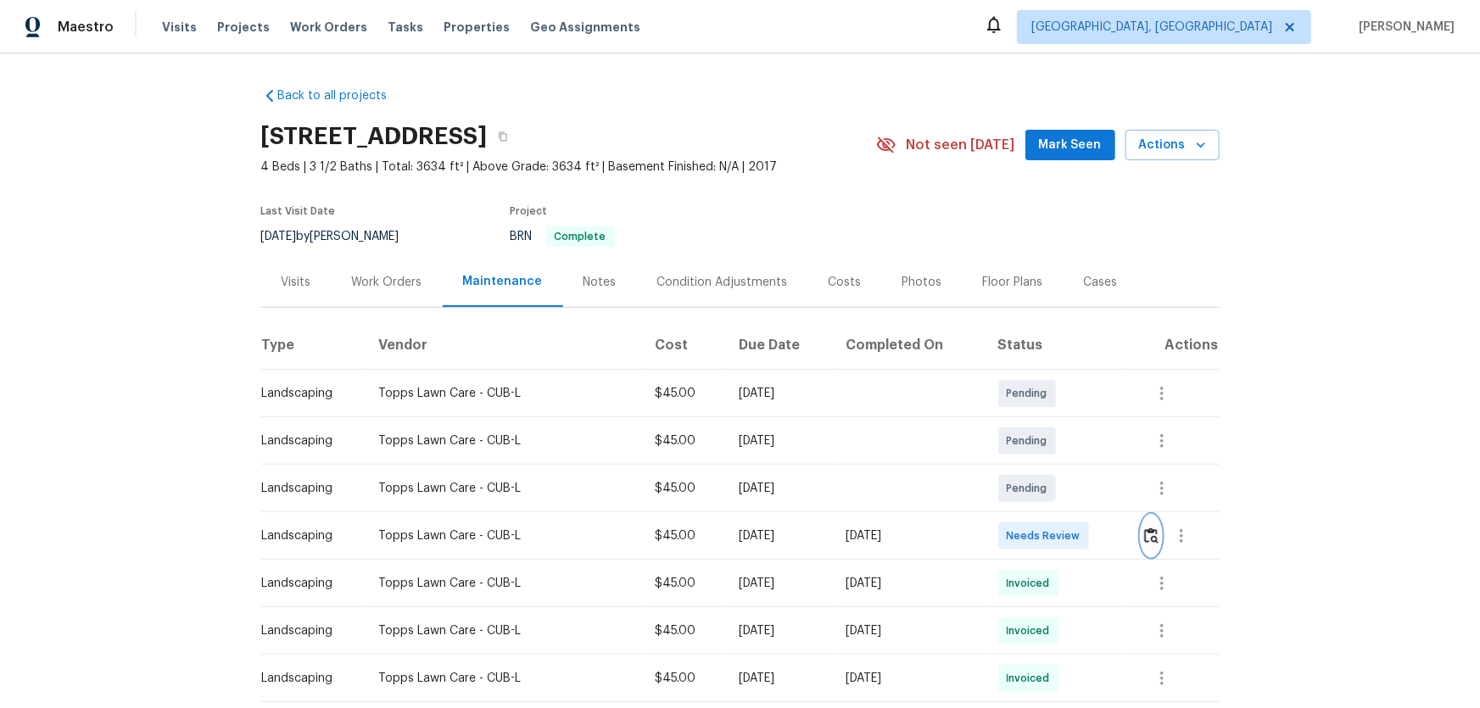
click at [1052, 467] on img "button" at bounding box center [1151, 536] width 14 height 16
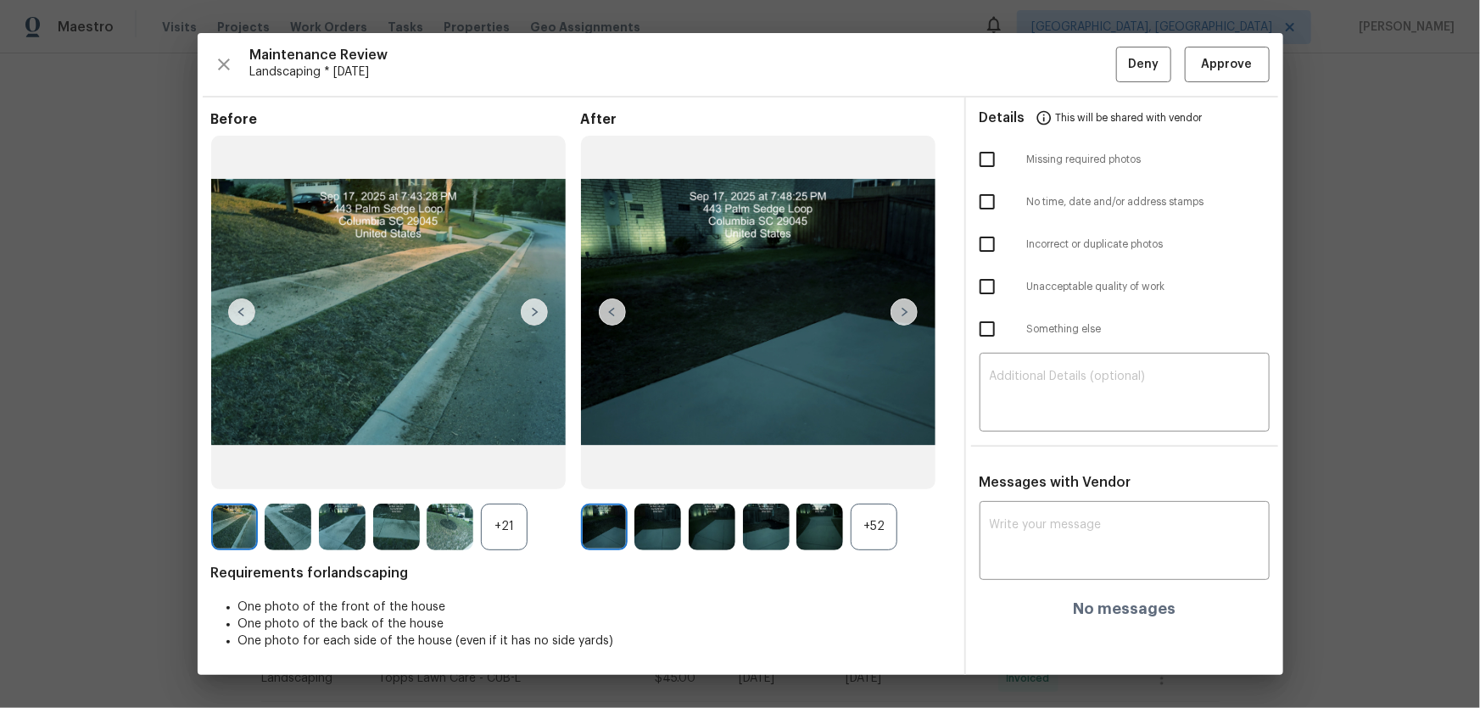
click at [869, 467] on div "+52" at bounding box center [874, 527] width 47 height 47
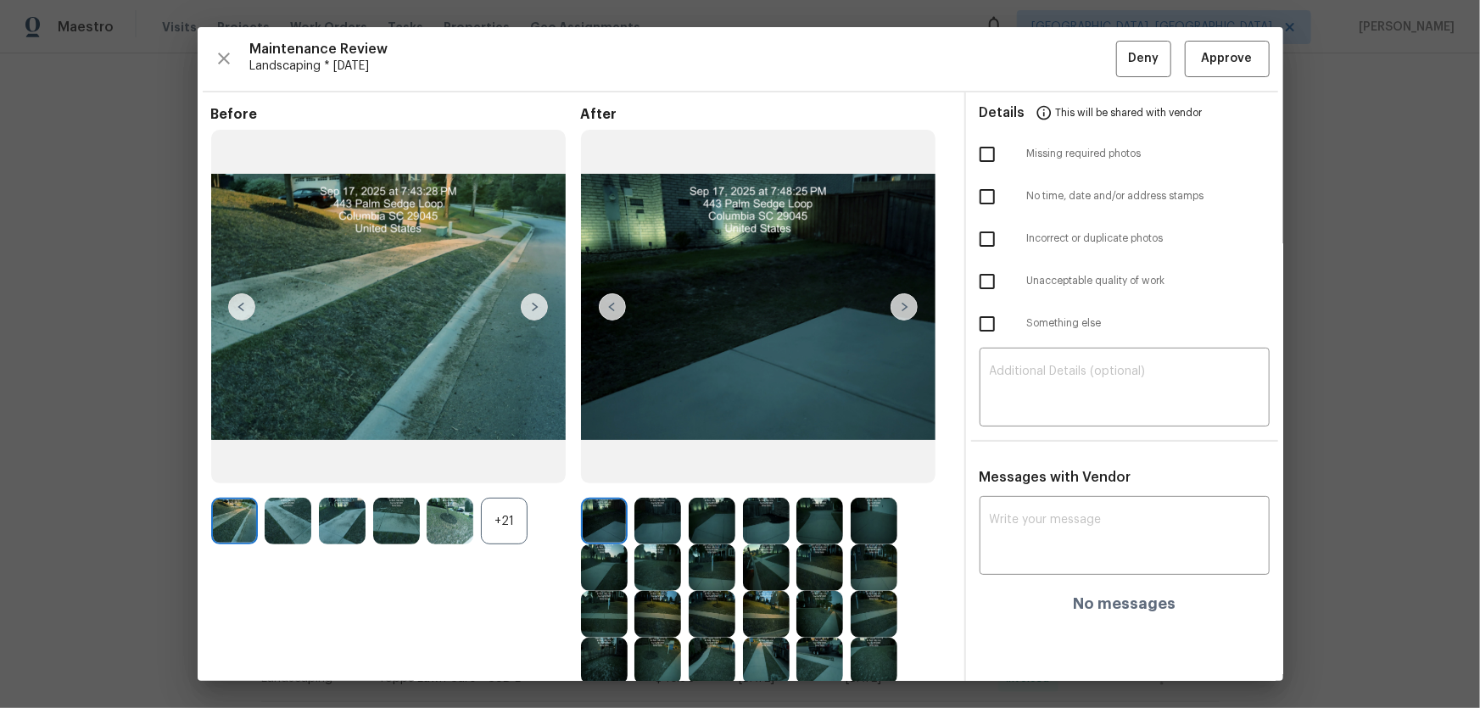
click at [507, 467] on div "+21" at bounding box center [504, 521] width 47 height 47
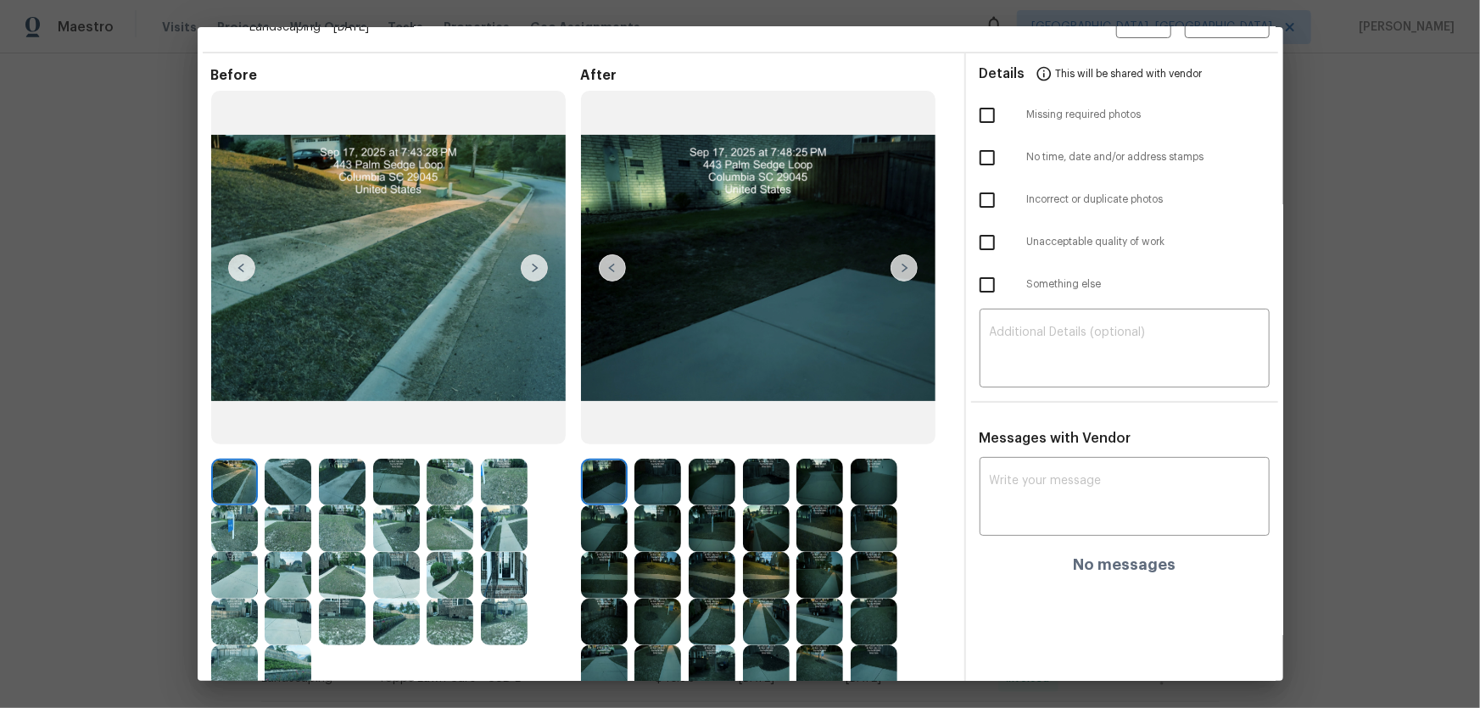
scroll to position [76, 0]
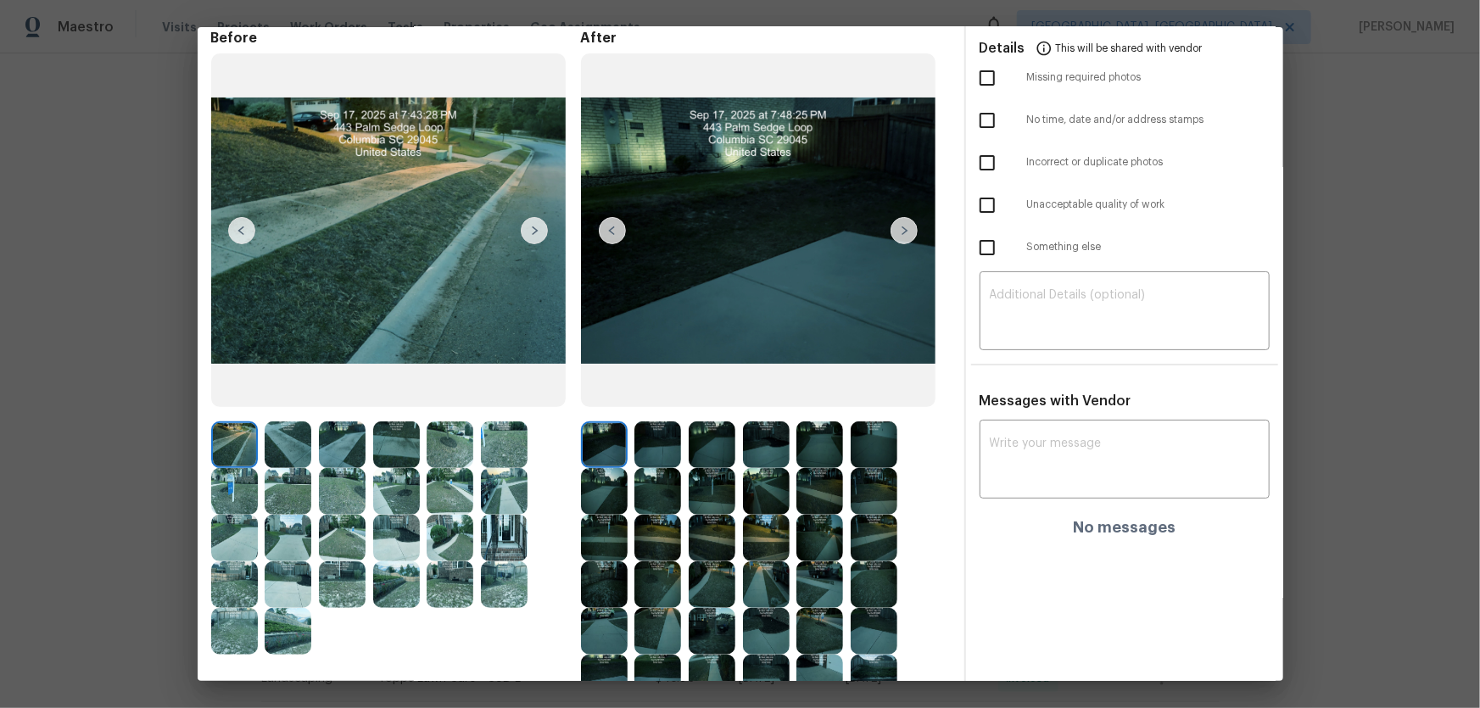
click at [645, 444] on img at bounding box center [657, 445] width 47 height 47
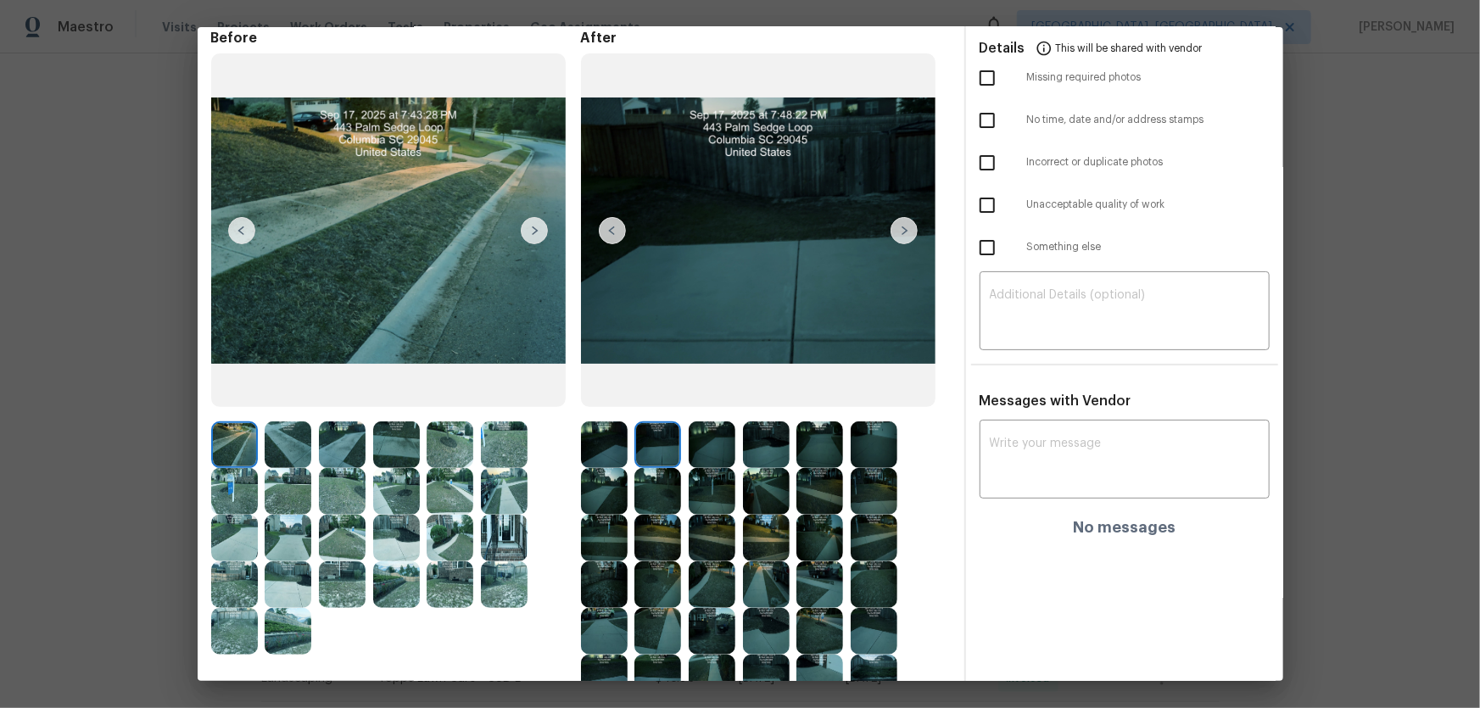
click at [716, 458] on img at bounding box center [712, 445] width 47 height 47
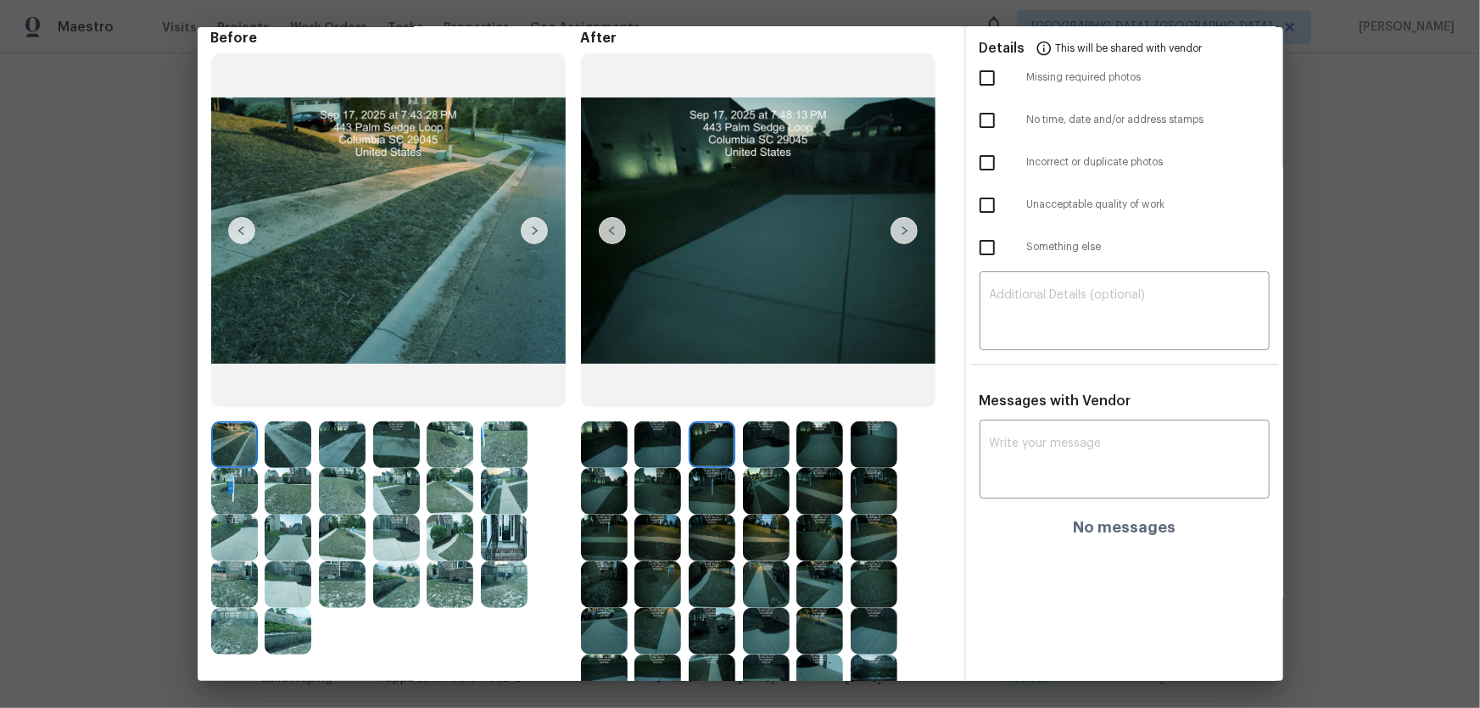
click at [762, 455] on img at bounding box center [766, 445] width 47 height 47
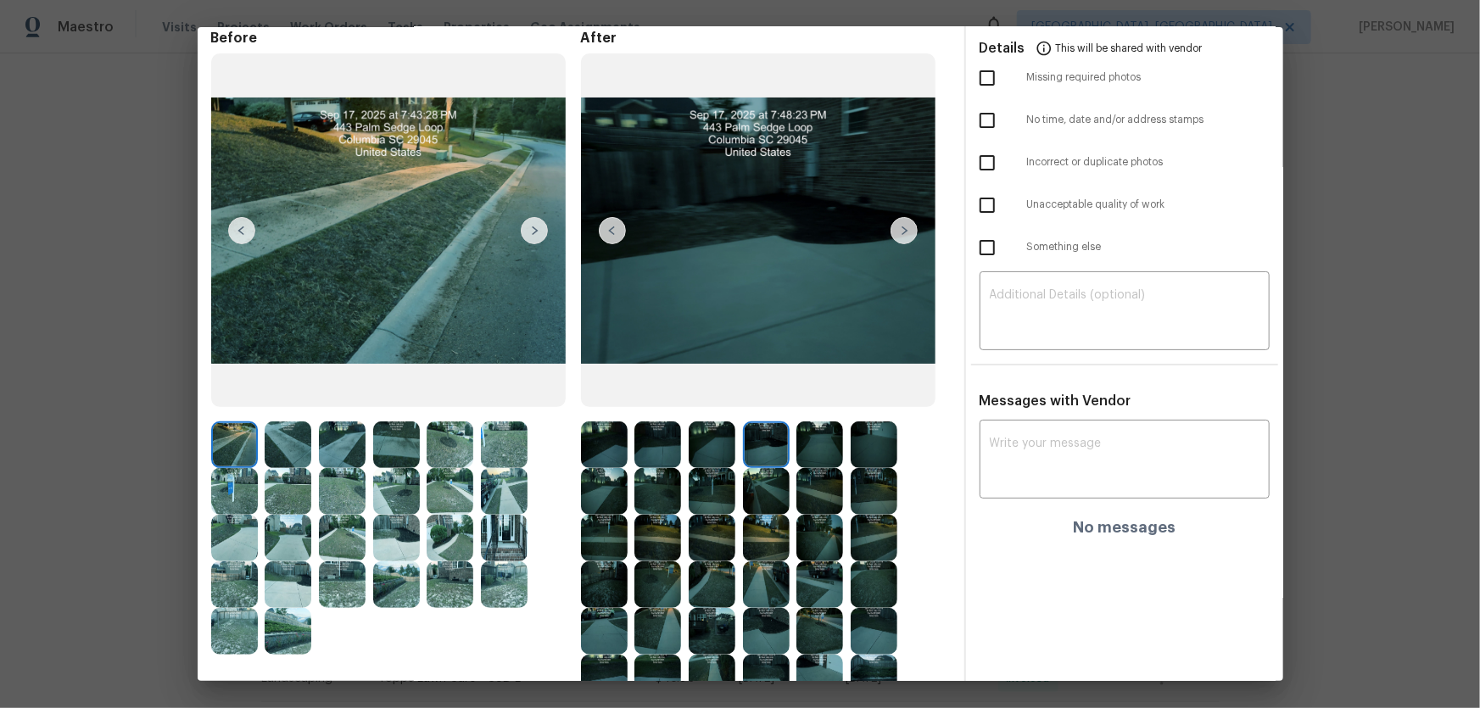
click at [818, 450] on img at bounding box center [819, 445] width 47 height 47
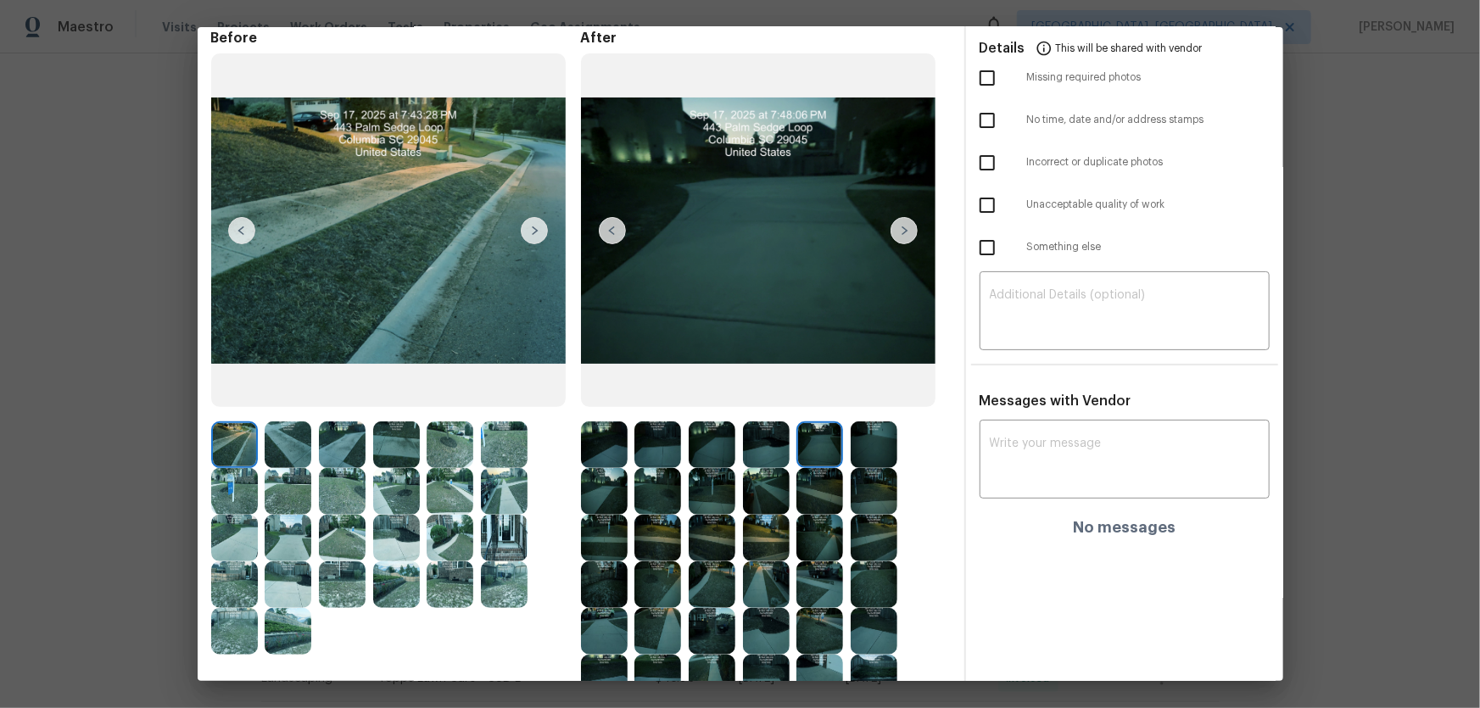
click at [864, 449] on img at bounding box center [874, 445] width 47 height 47
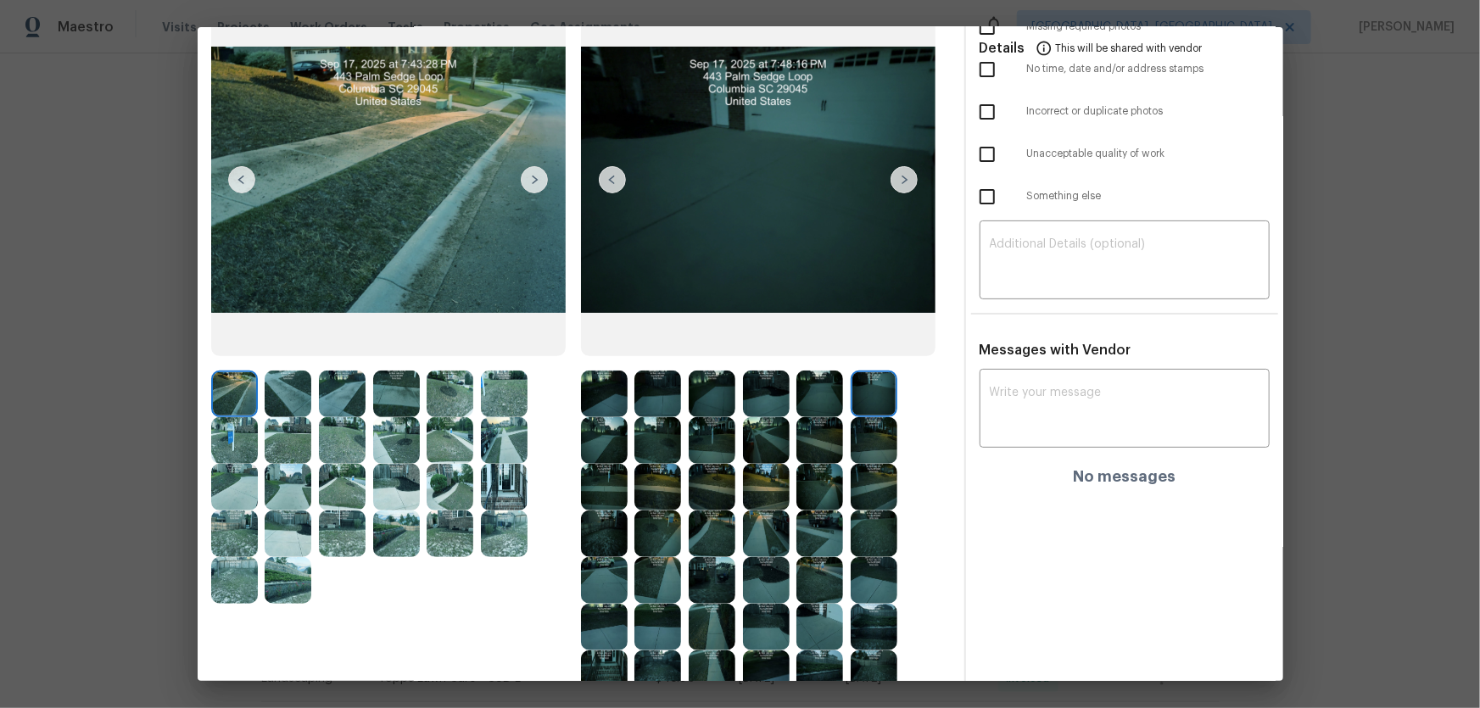
scroll to position [154, 0]
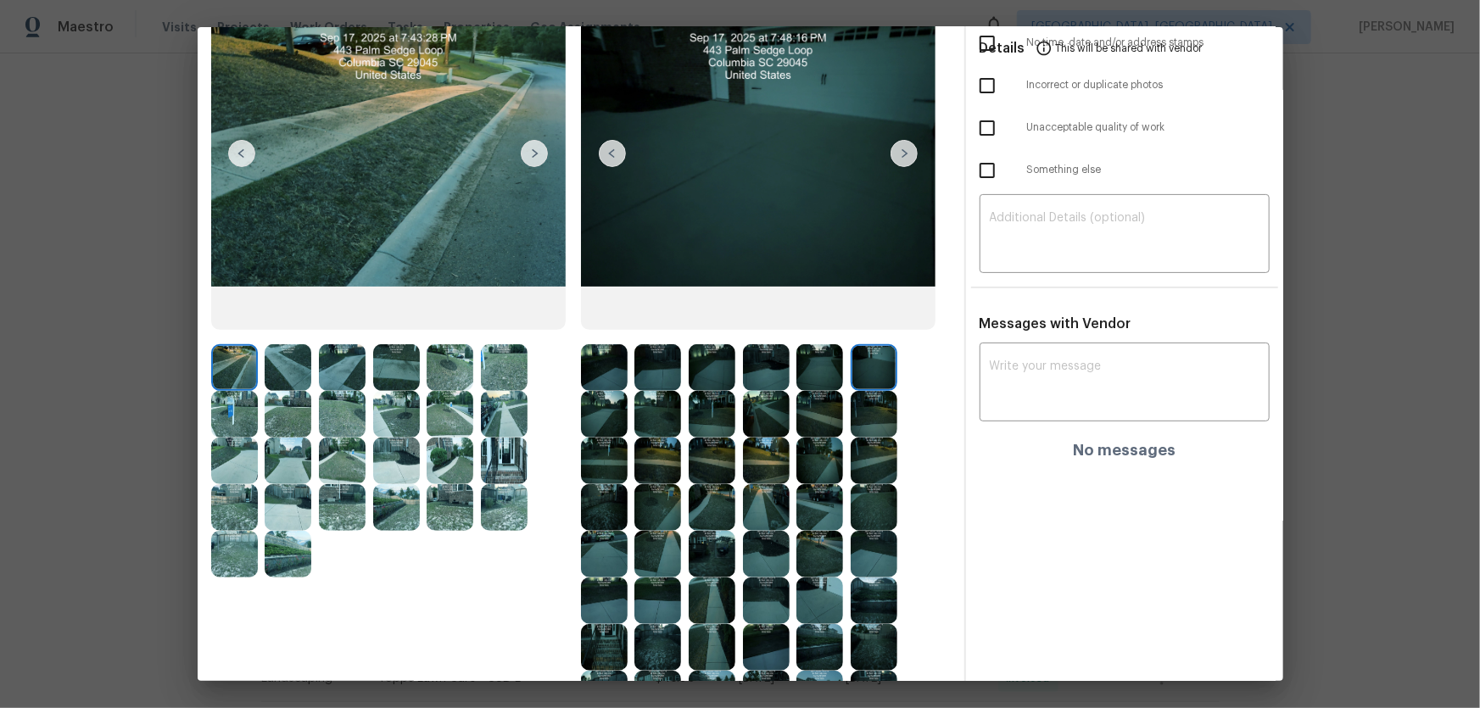
click at [607, 423] on img at bounding box center [604, 414] width 47 height 47
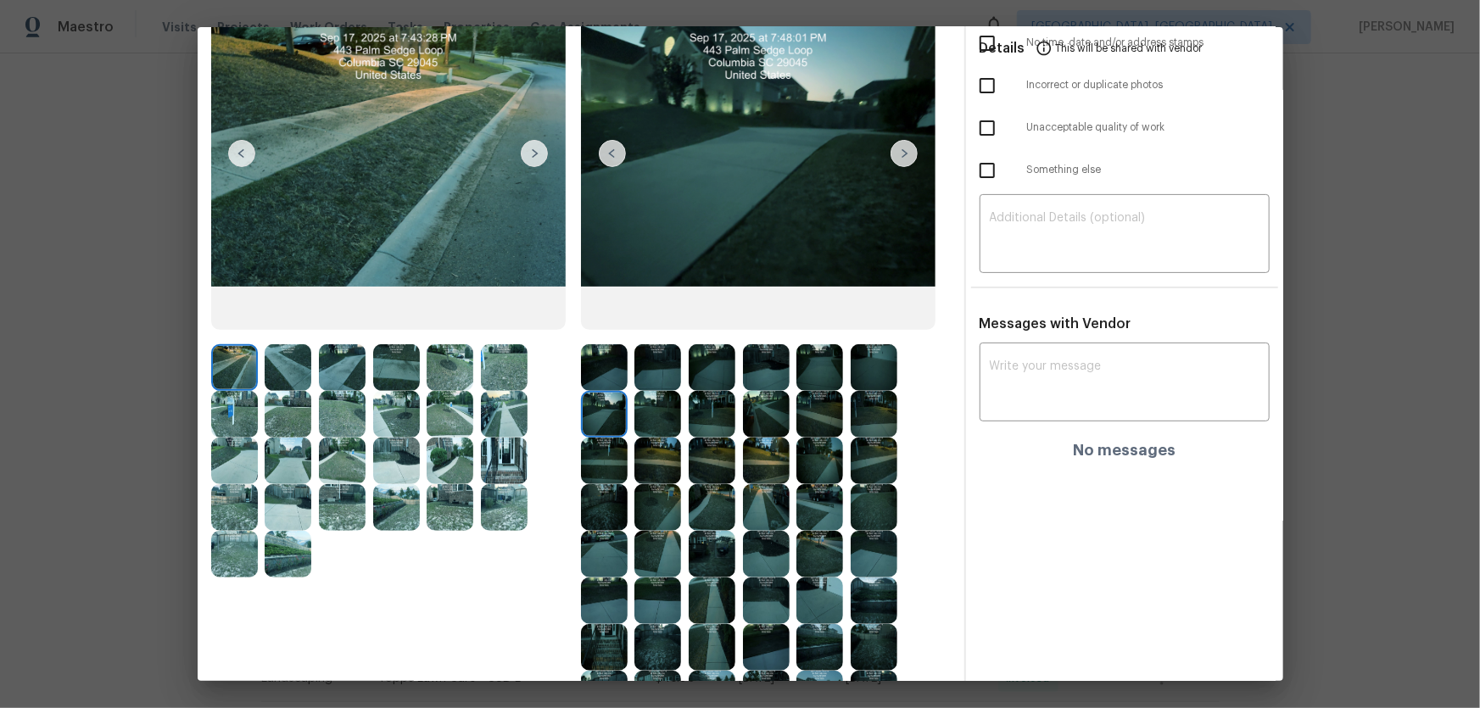
click at [673, 432] on img at bounding box center [657, 414] width 47 height 47
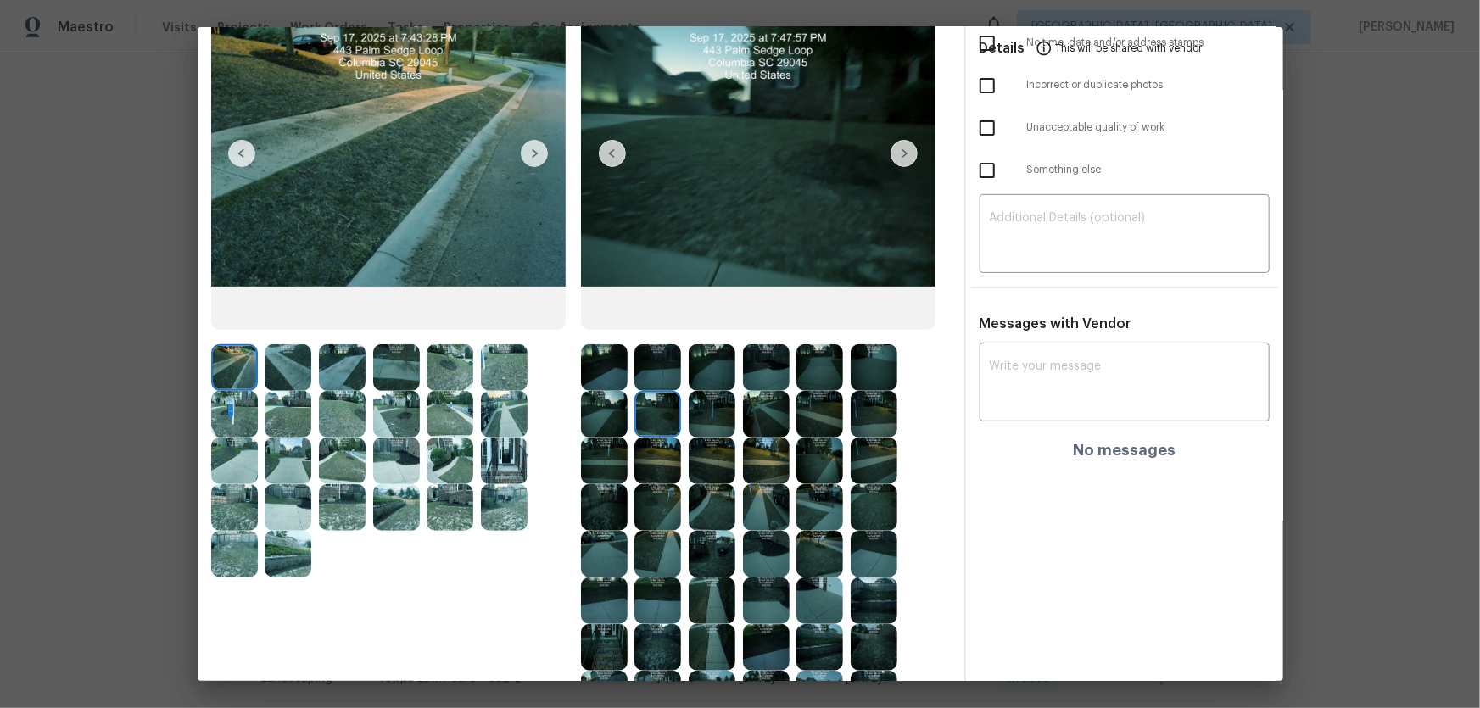
click at [774, 435] on img at bounding box center [766, 414] width 47 height 47
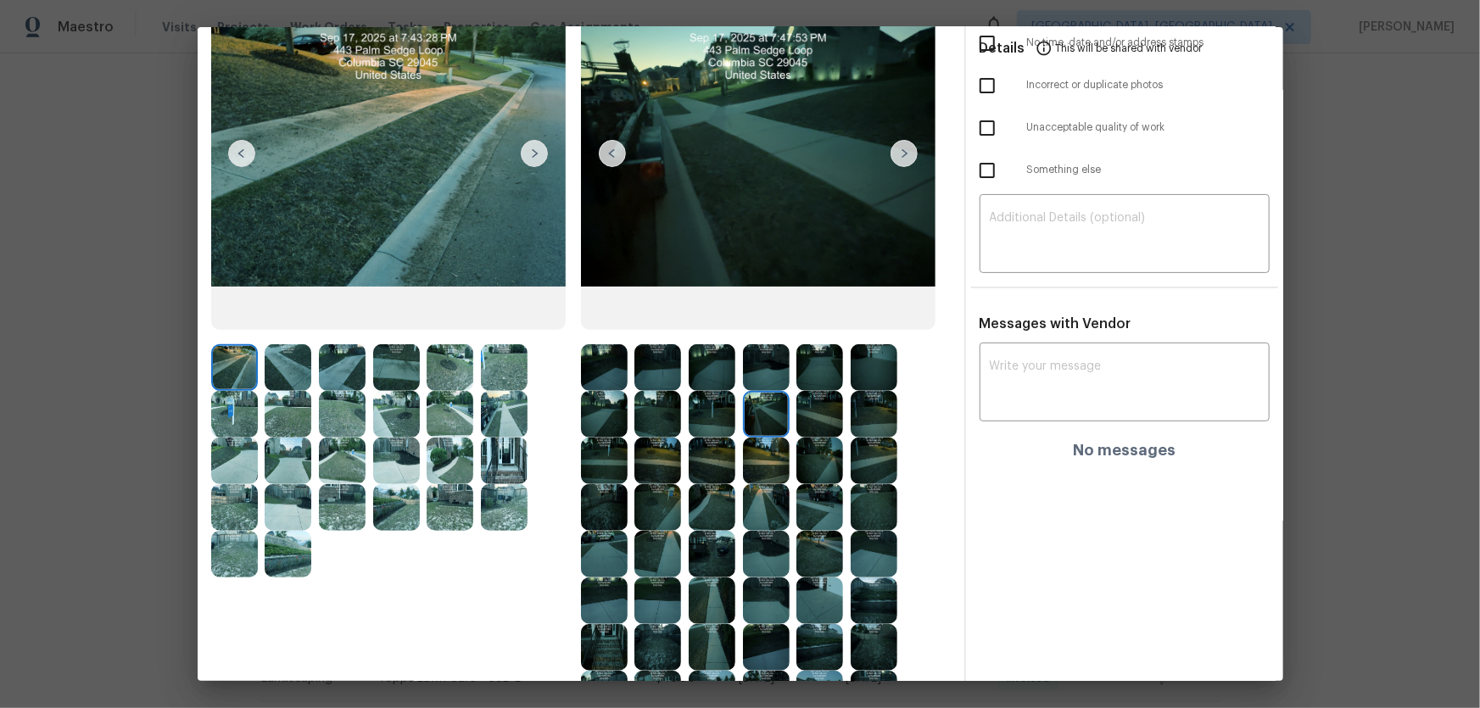
drag, startPoint x: 879, startPoint y: 443, endPoint x: 525, endPoint y: 443, distance: 353.7
click at [879, 443] on img at bounding box center [874, 461] width 47 height 47
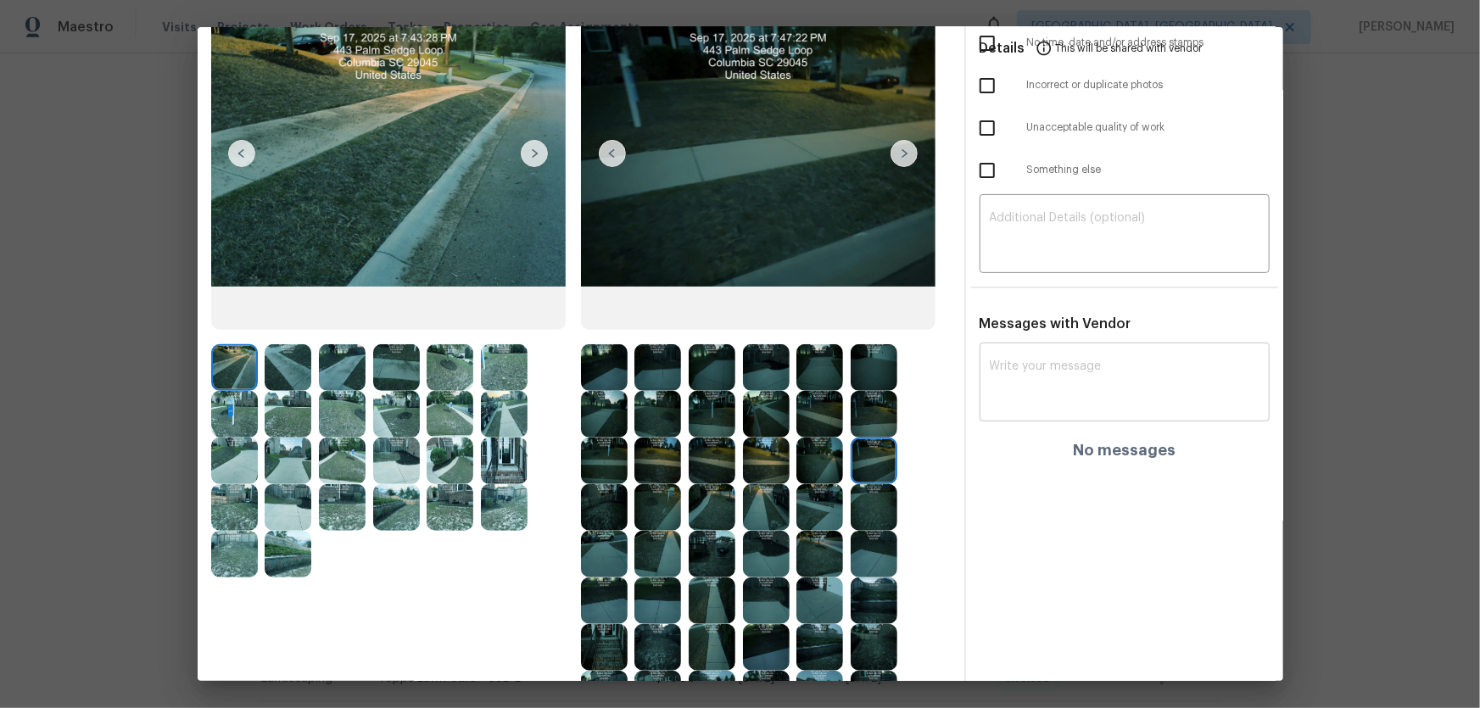
scroll to position [0, 0]
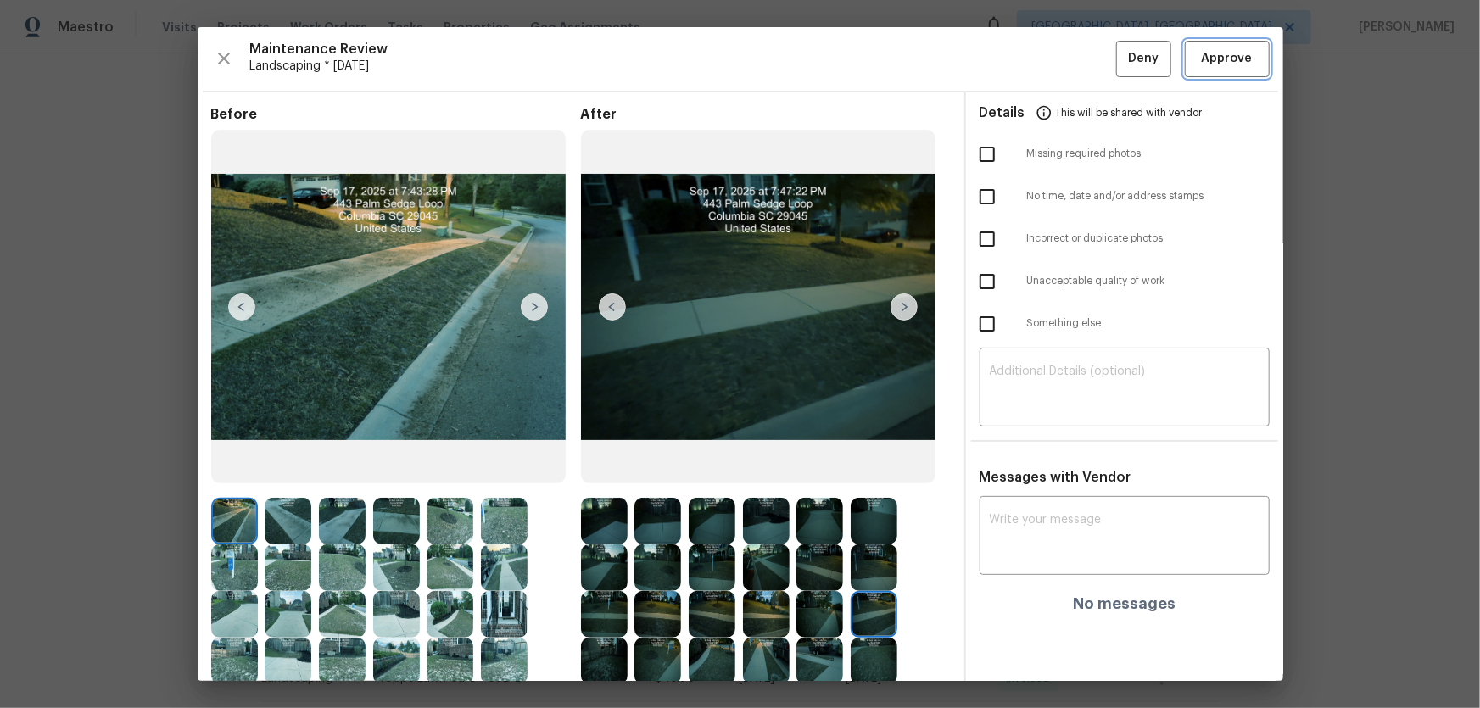
click at [1052, 66] on span "Approve" at bounding box center [1227, 58] width 58 height 21
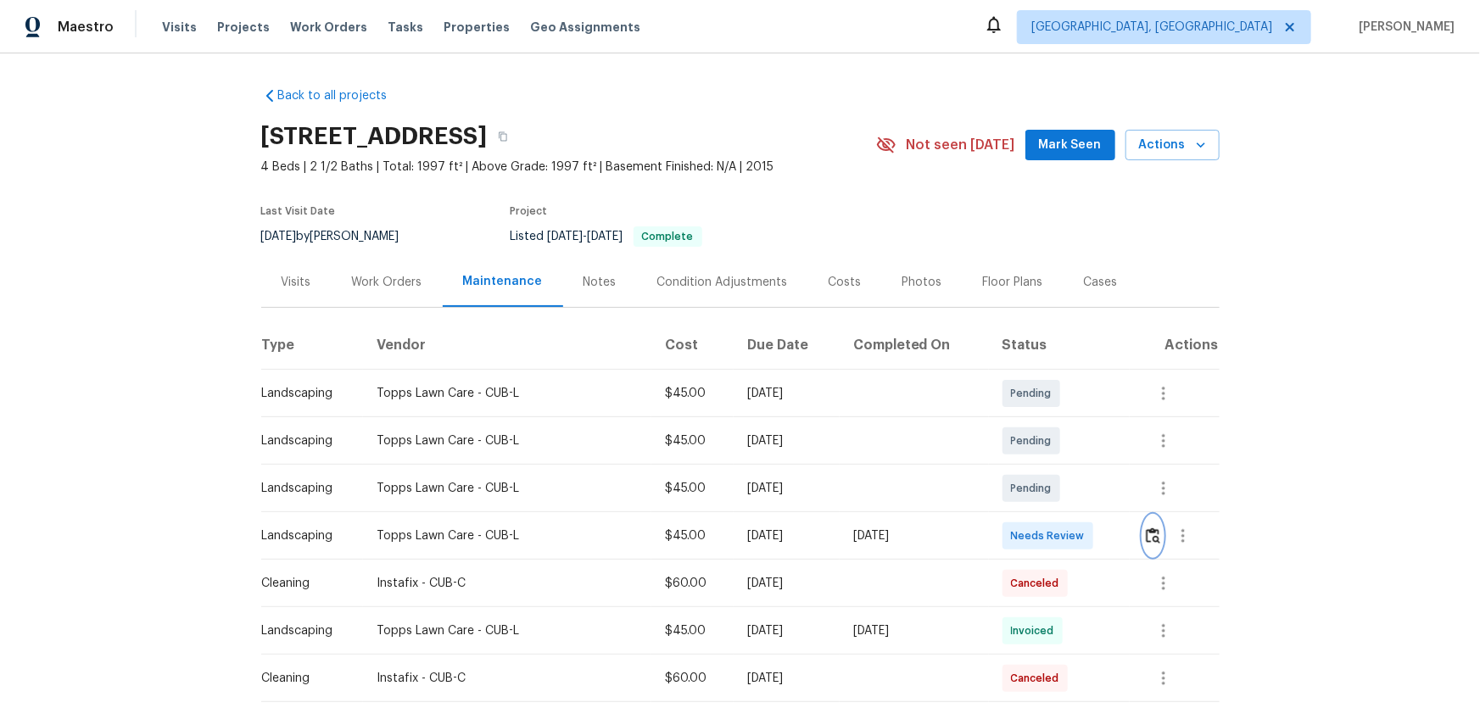
click at [1052, 467] on img "button" at bounding box center [1153, 536] width 14 height 16
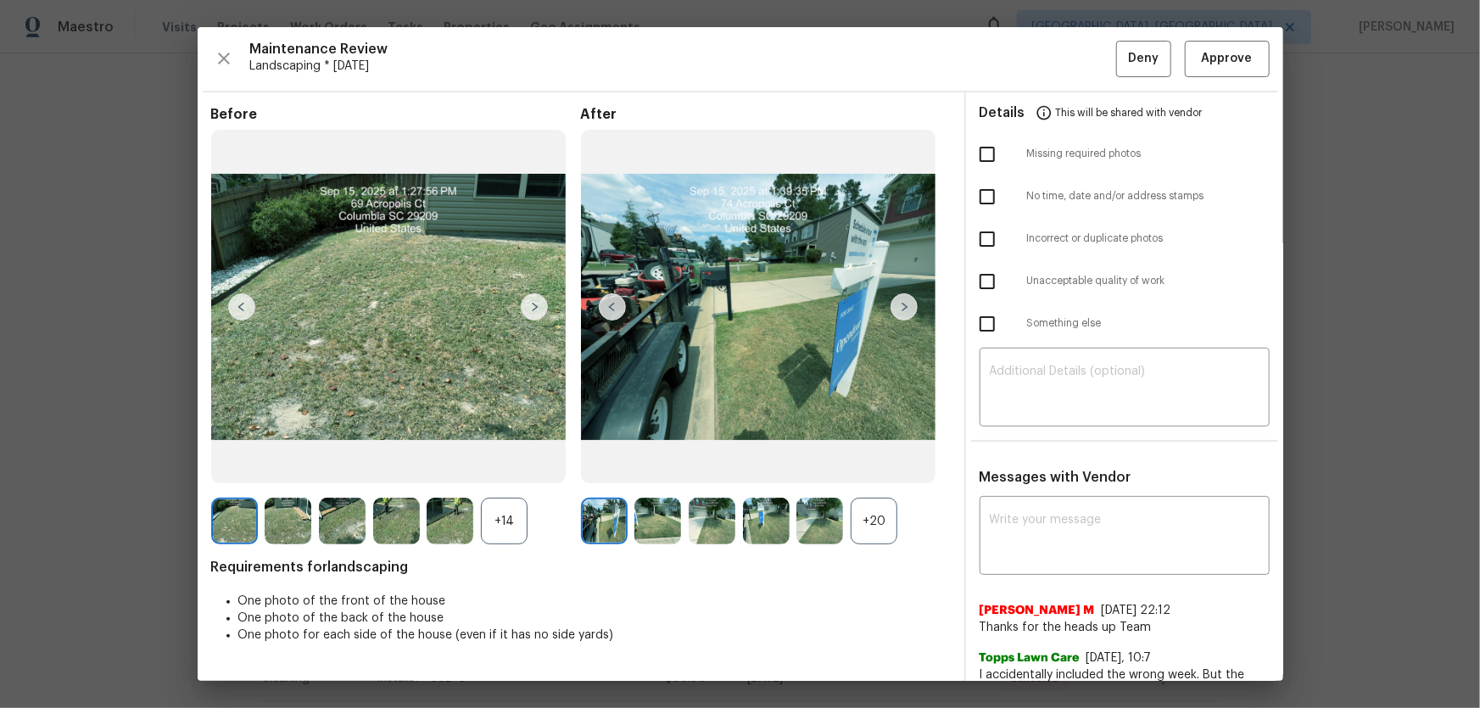
click at [867, 467] on div "+20" at bounding box center [874, 521] width 47 height 47
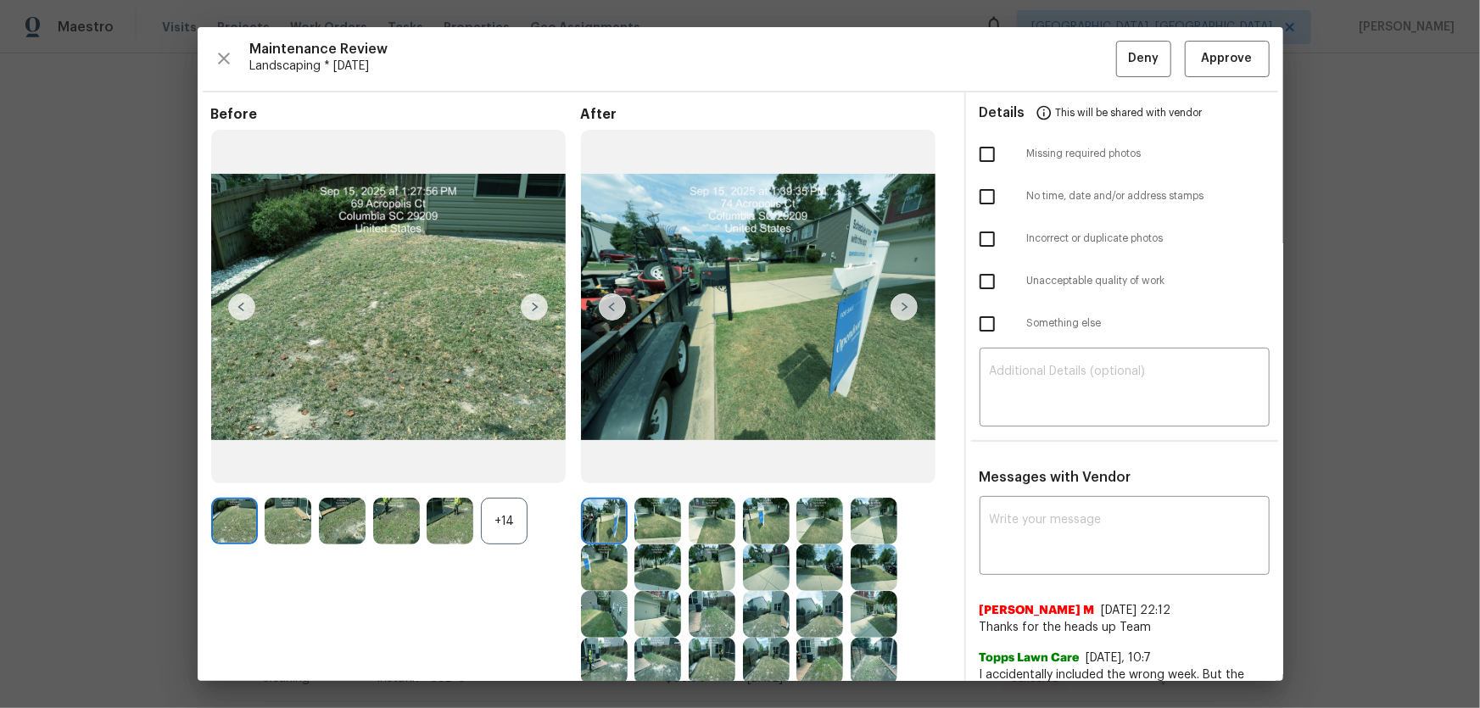
click at [520, 467] on div "+14" at bounding box center [504, 521] width 47 height 47
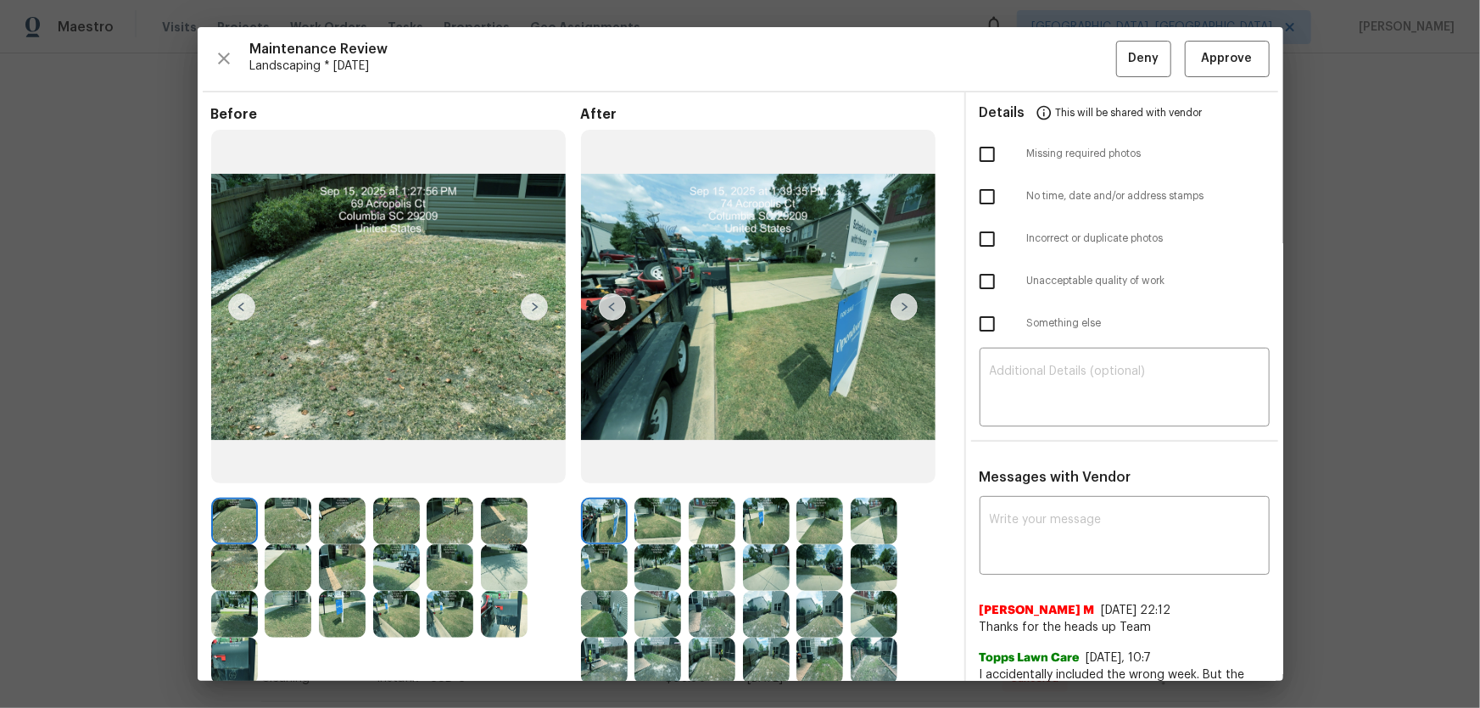
scroll to position [76, 0]
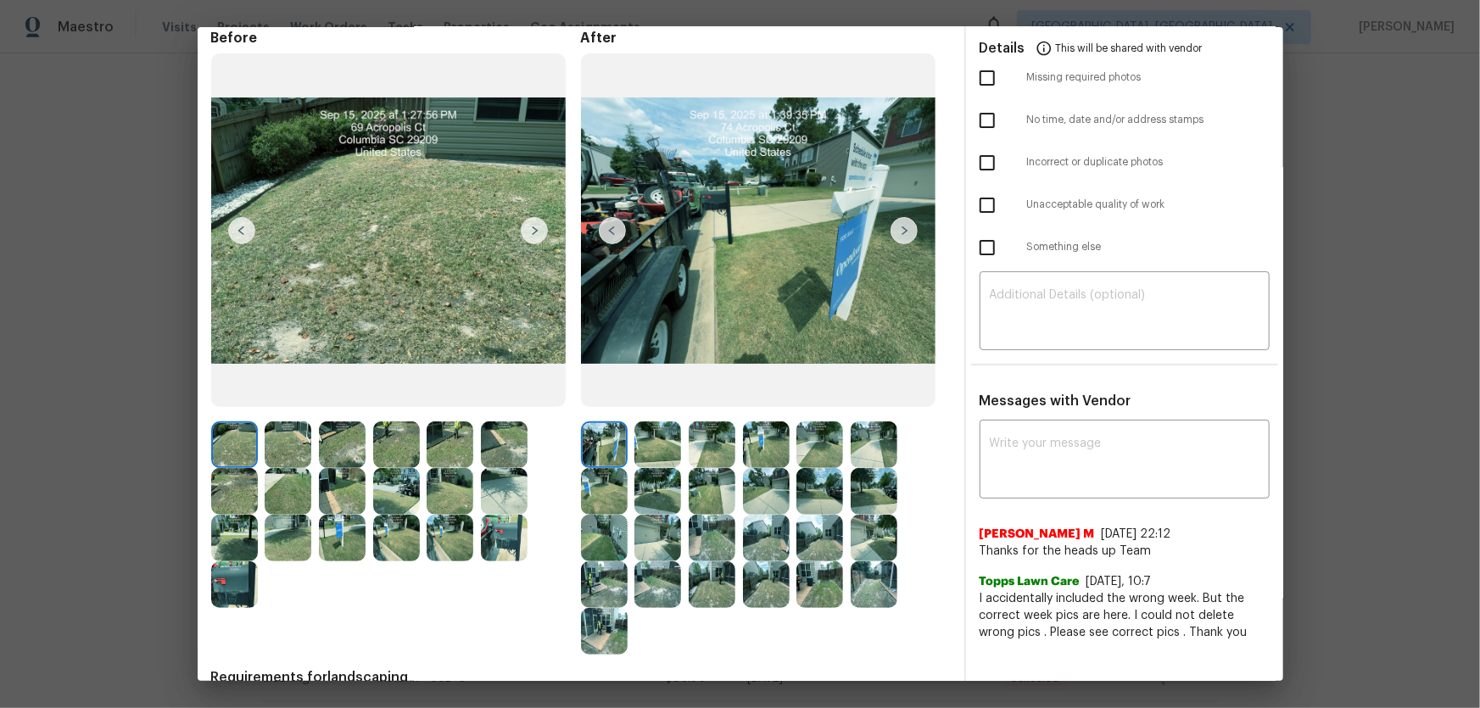
click at [662, 442] on img at bounding box center [657, 445] width 47 height 47
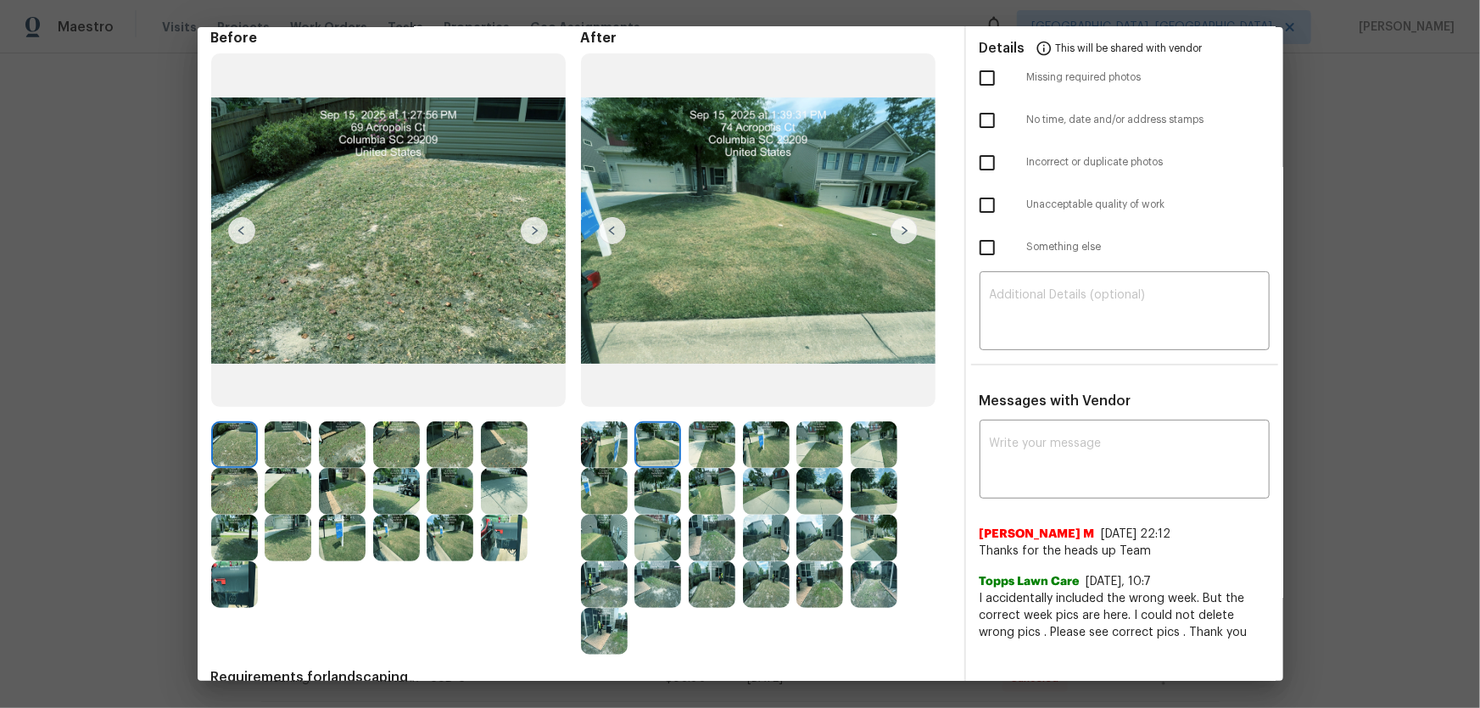
click at [714, 449] on img at bounding box center [712, 445] width 47 height 47
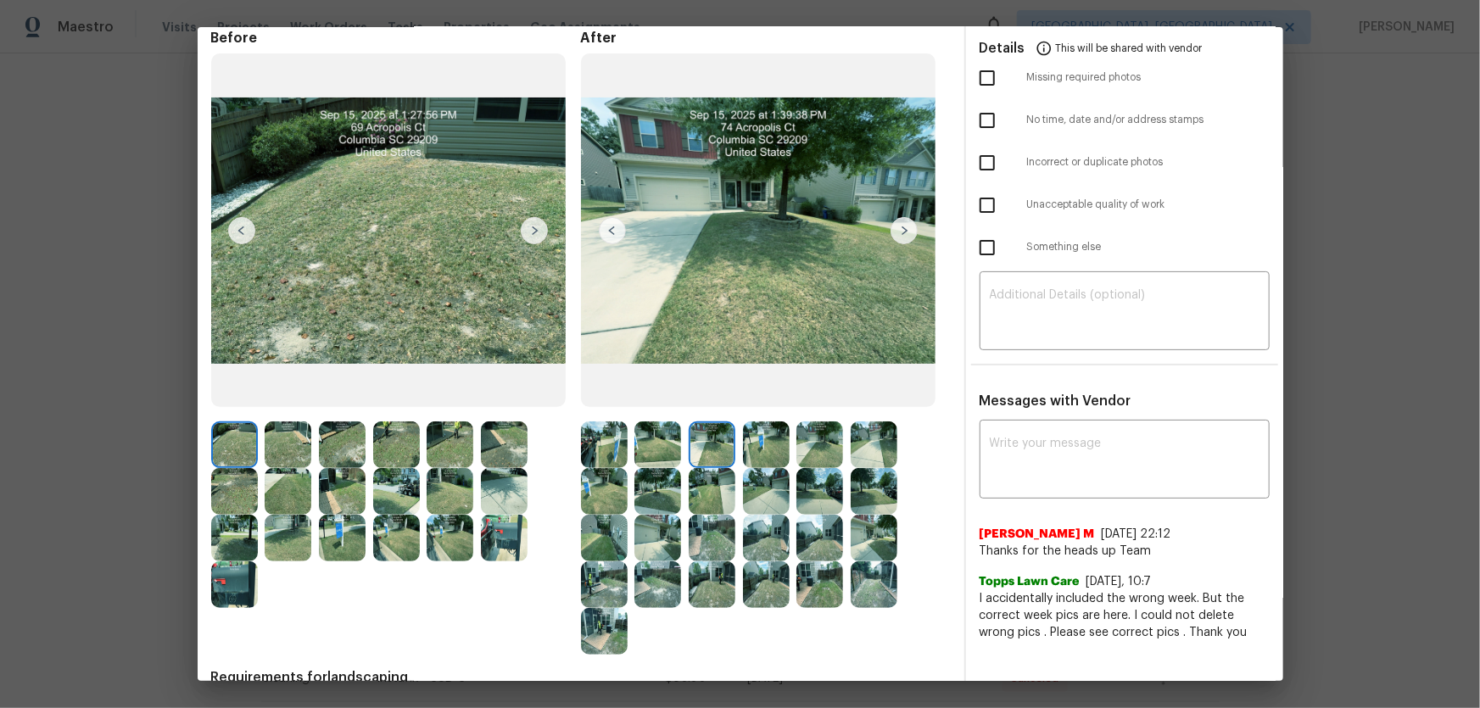
click at [762, 451] on img at bounding box center [766, 445] width 47 height 47
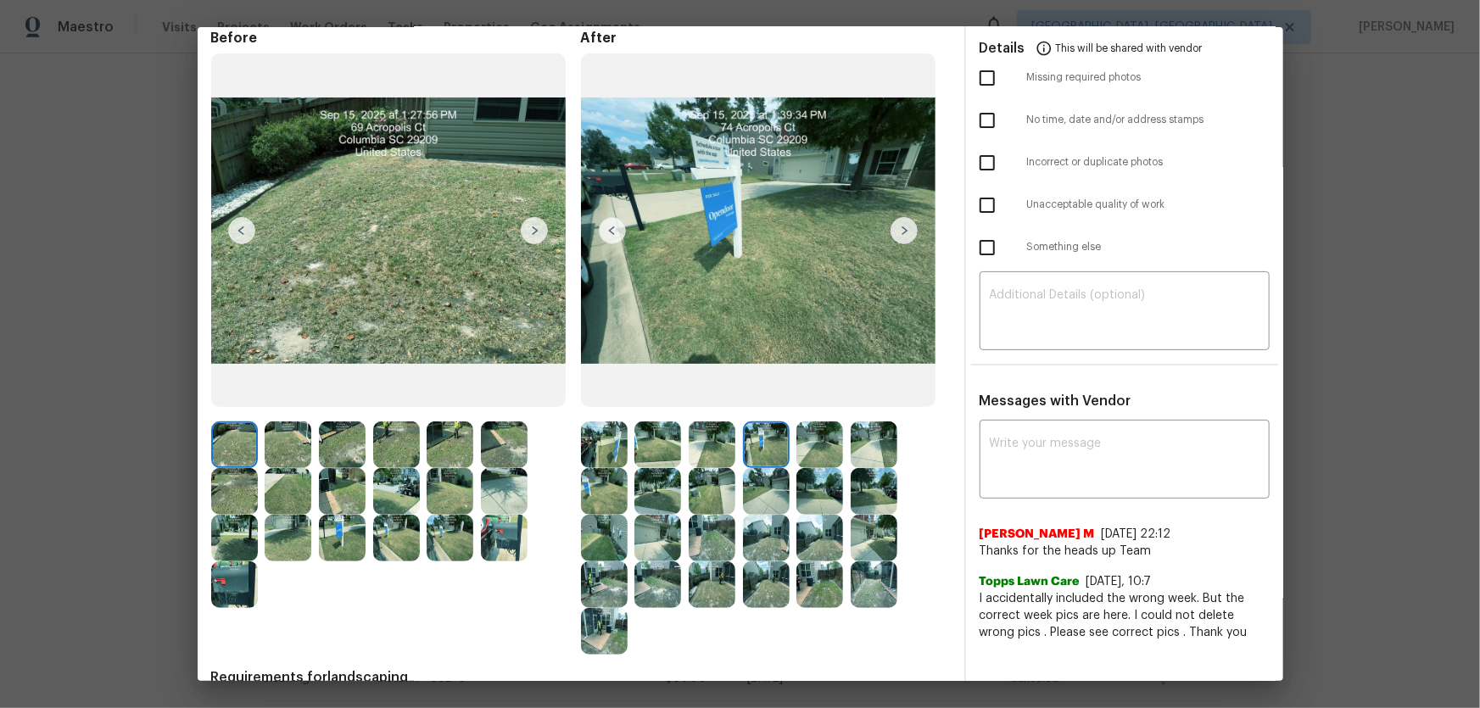
click at [807, 451] on img at bounding box center [819, 445] width 47 height 47
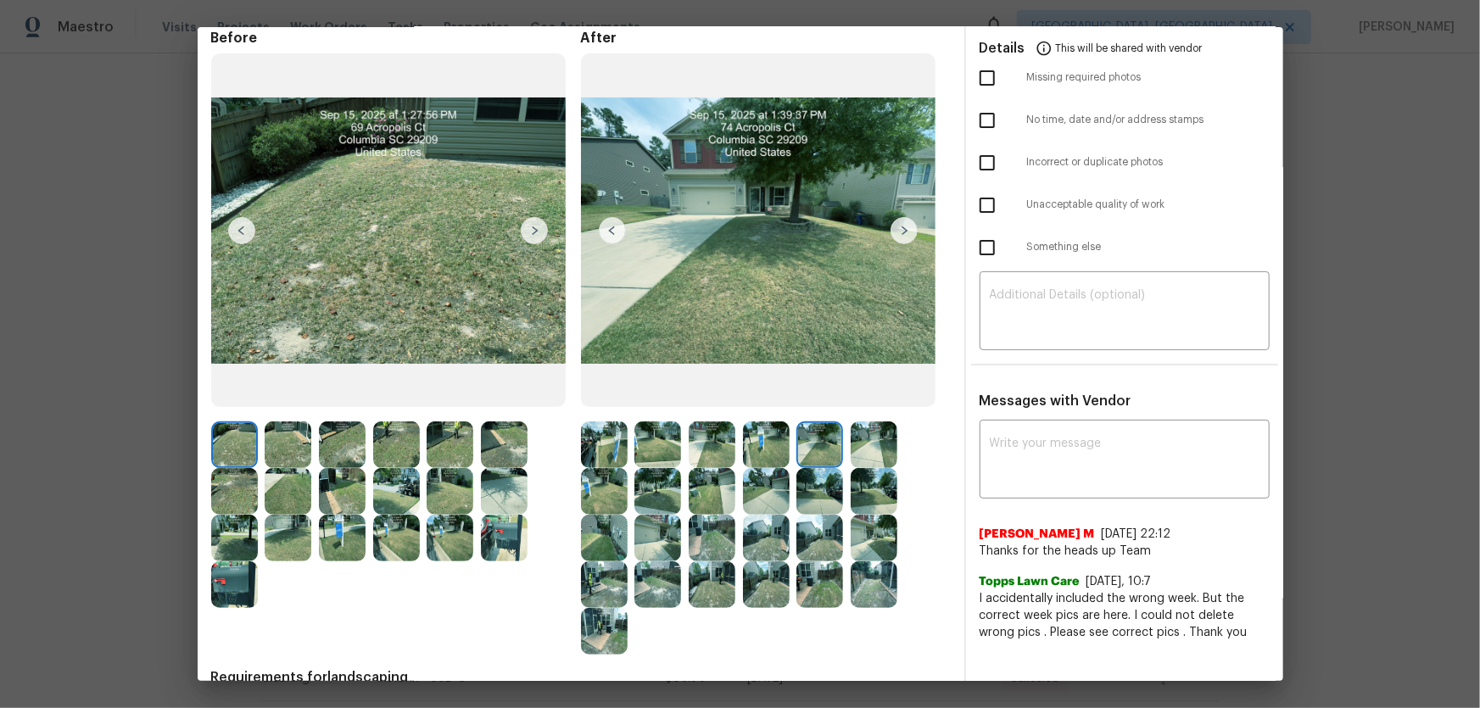
click at [851, 451] on img at bounding box center [874, 445] width 47 height 47
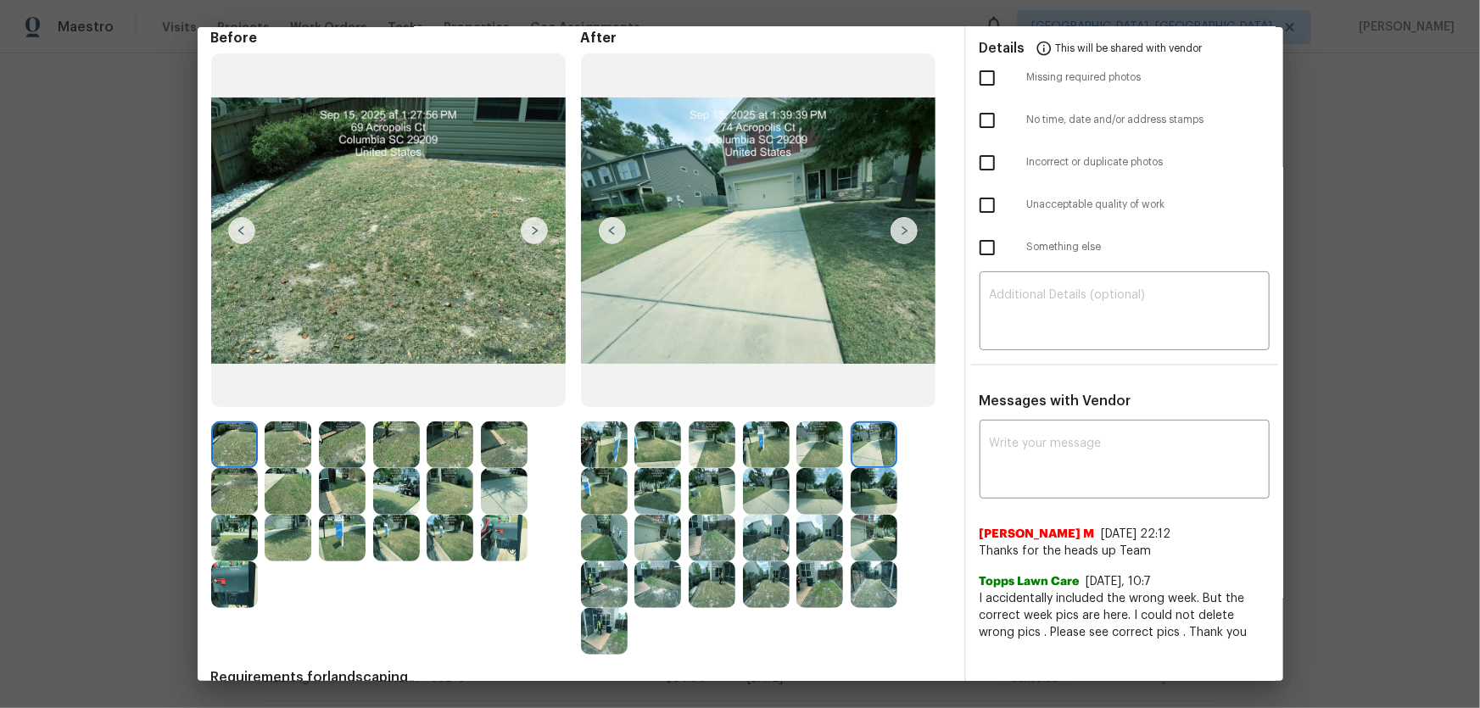
click at [619, 467] on img at bounding box center [604, 491] width 47 height 47
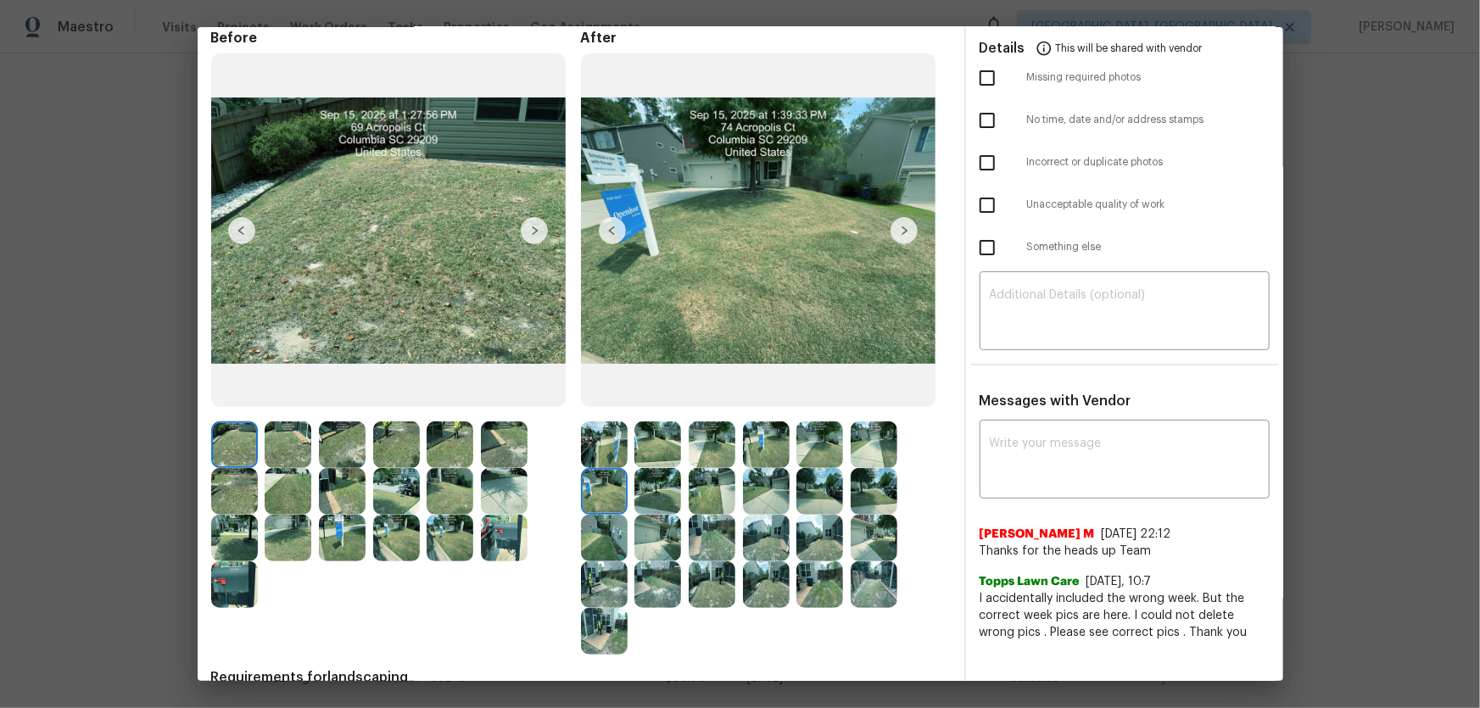
click at [656, 467] on img at bounding box center [657, 491] width 47 height 47
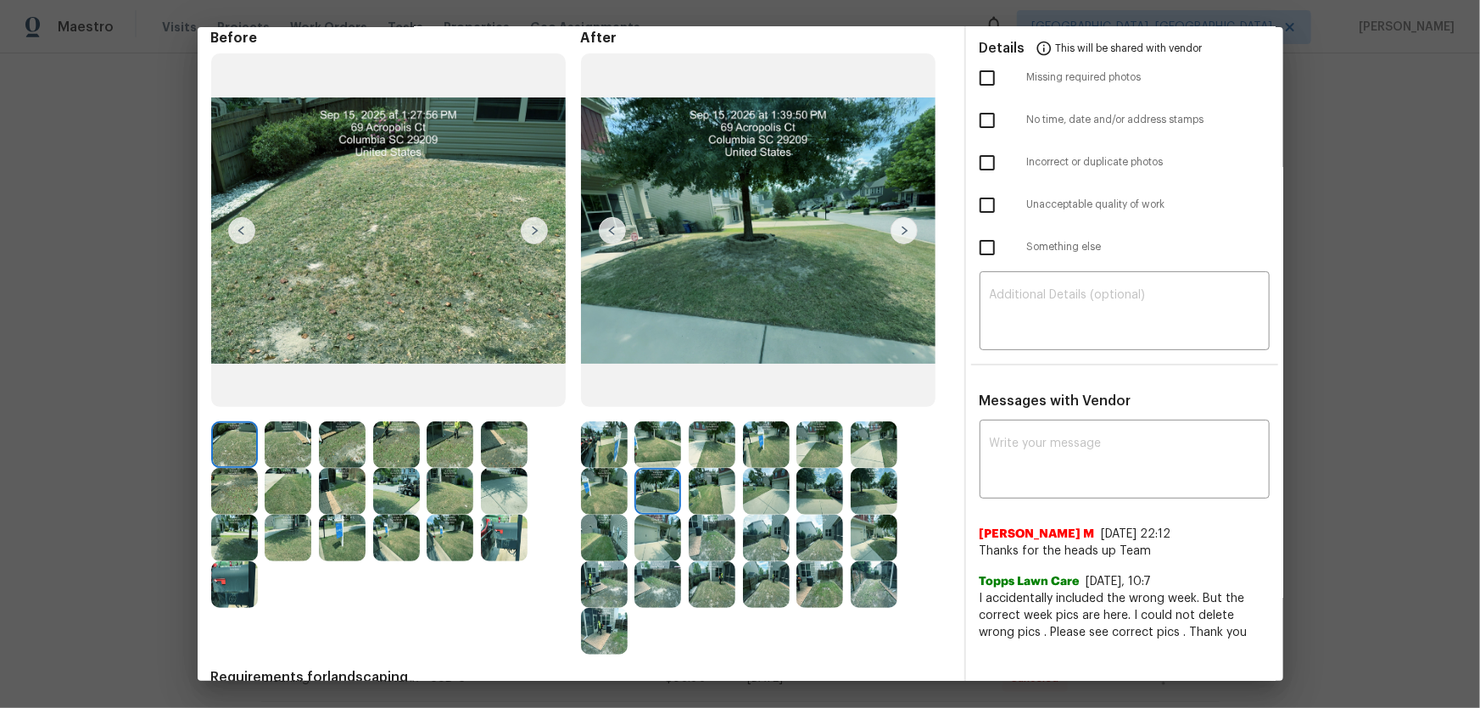
click at [707, 467] on img at bounding box center [712, 491] width 47 height 47
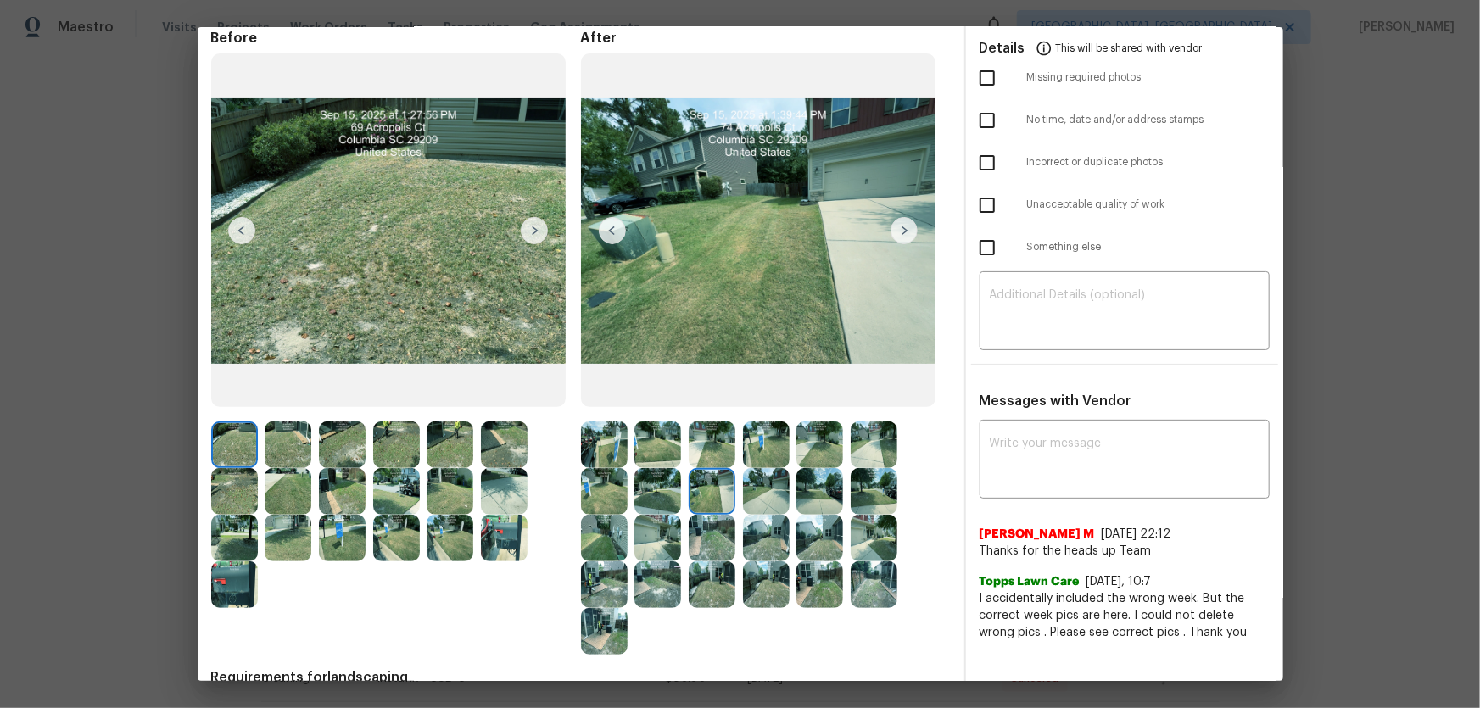
click at [784, 467] on img at bounding box center [766, 491] width 47 height 47
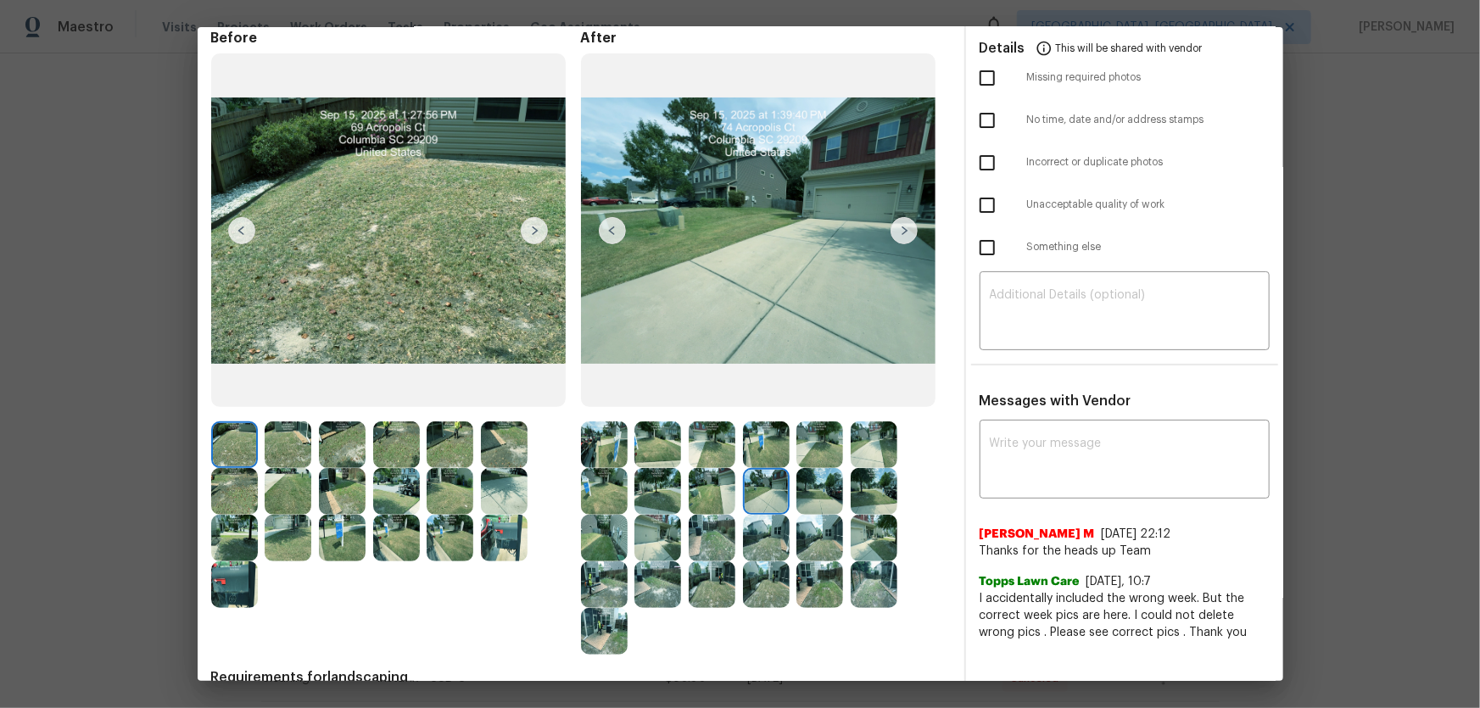
click at [838, 467] on img at bounding box center [819, 491] width 47 height 47
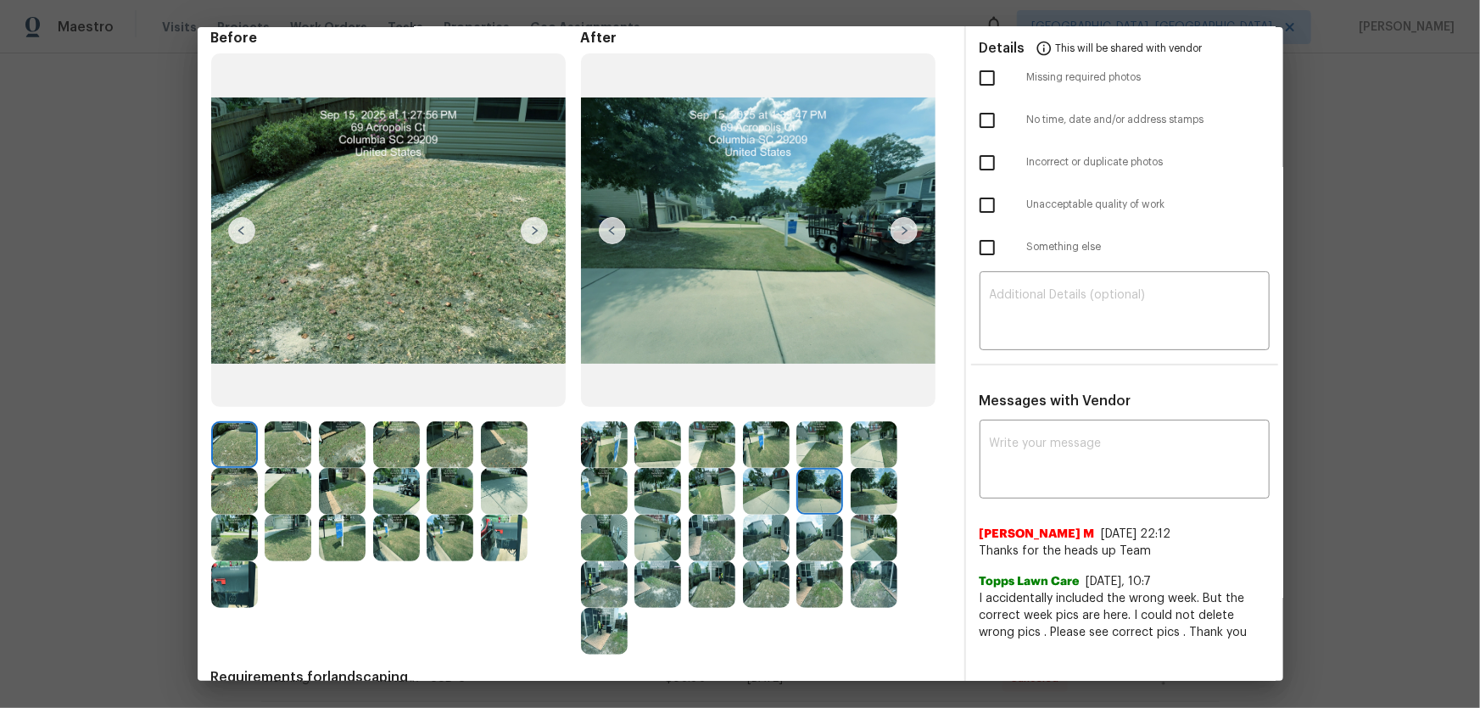
click at [864, 467] on img at bounding box center [874, 491] width 47 height 47
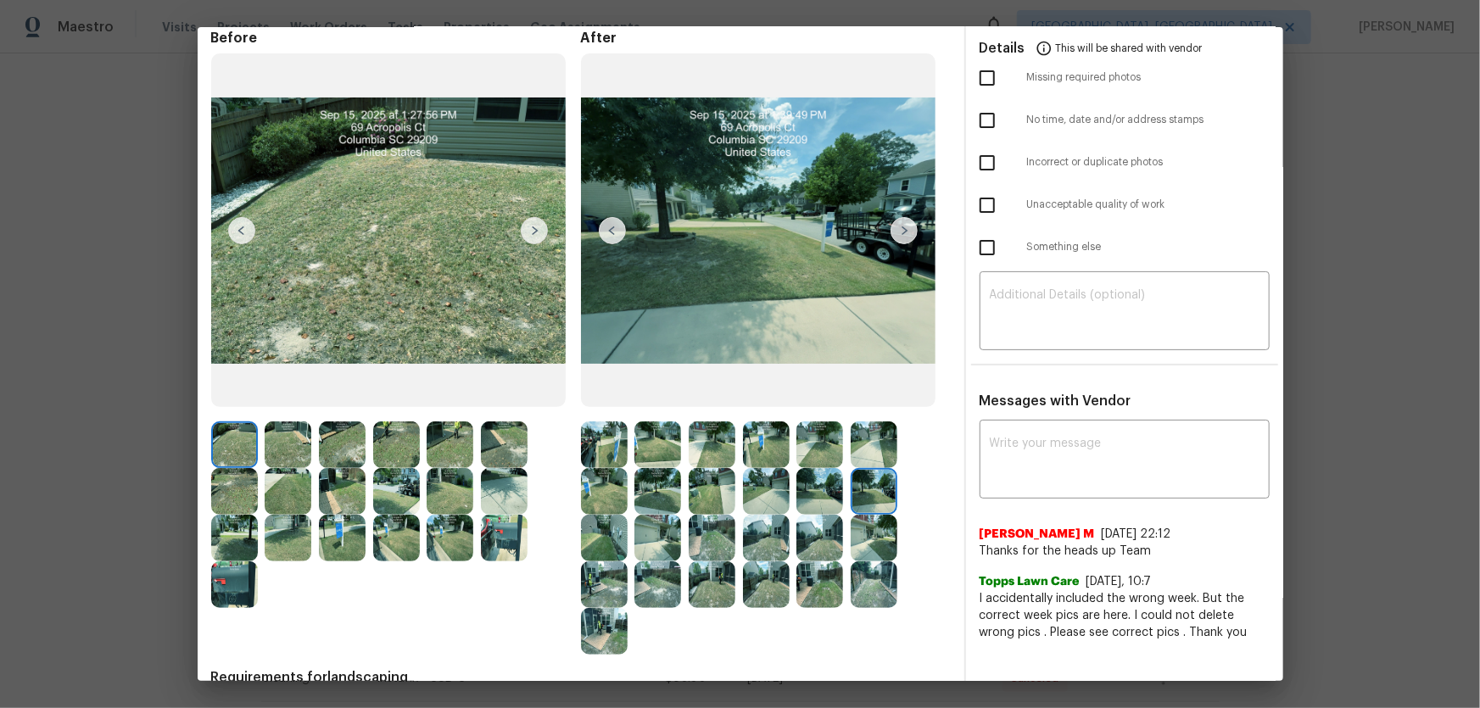
click at [597, 467] on img at bounding box center [604, 538] width 47 height 47
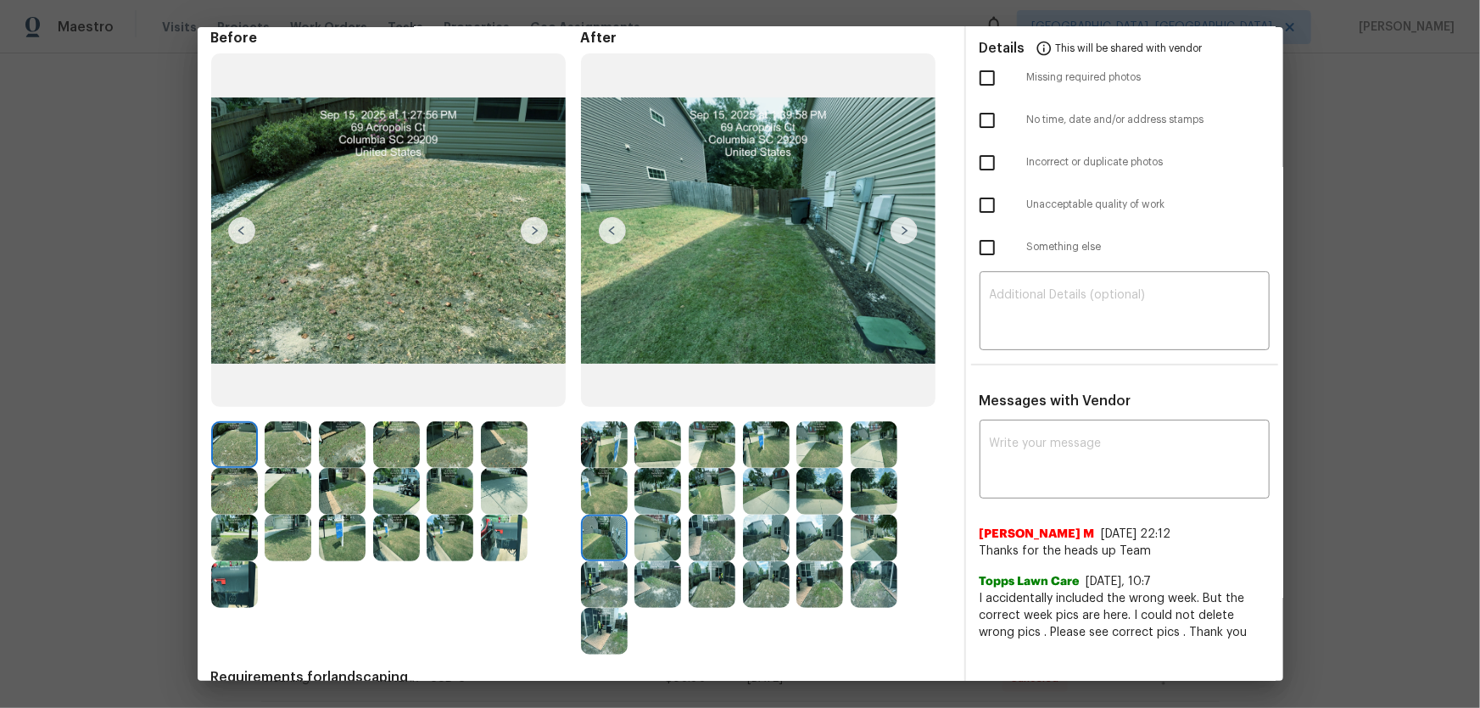
click at [645, 467] on img at bounding box center [657, 538] width 47 height 47
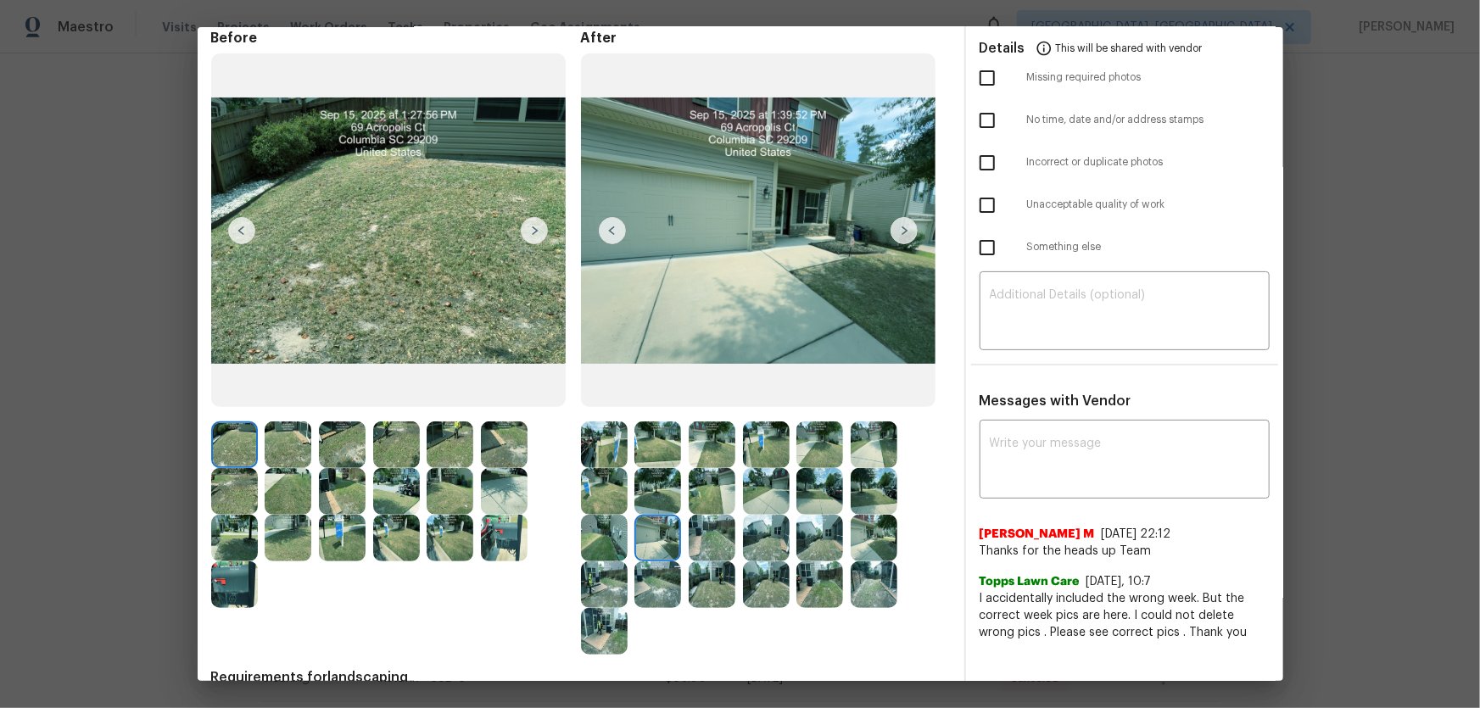
click at [709, 467] on img at bounding box center [712, 538] width 47 height 47
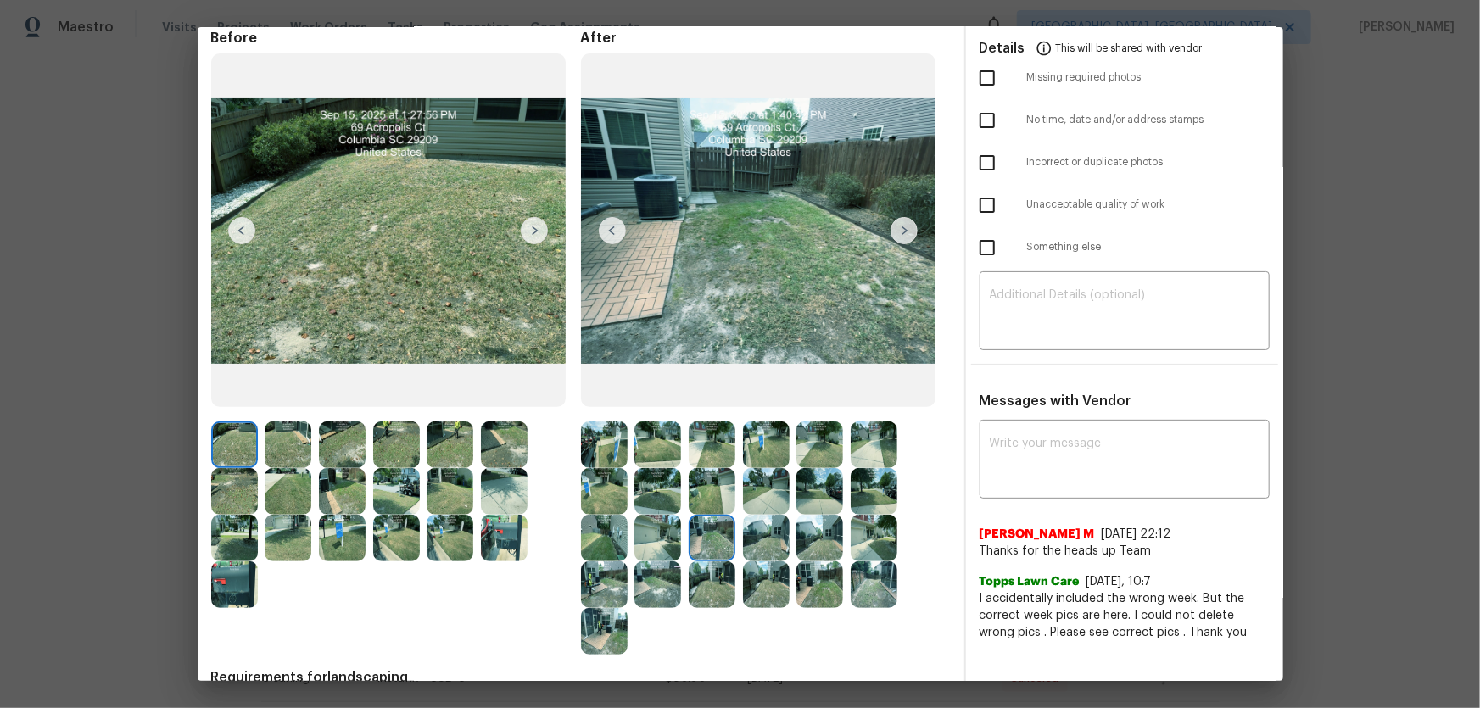
click at [743, 467] on img at bounding box center [766, 538] width 47 height 47
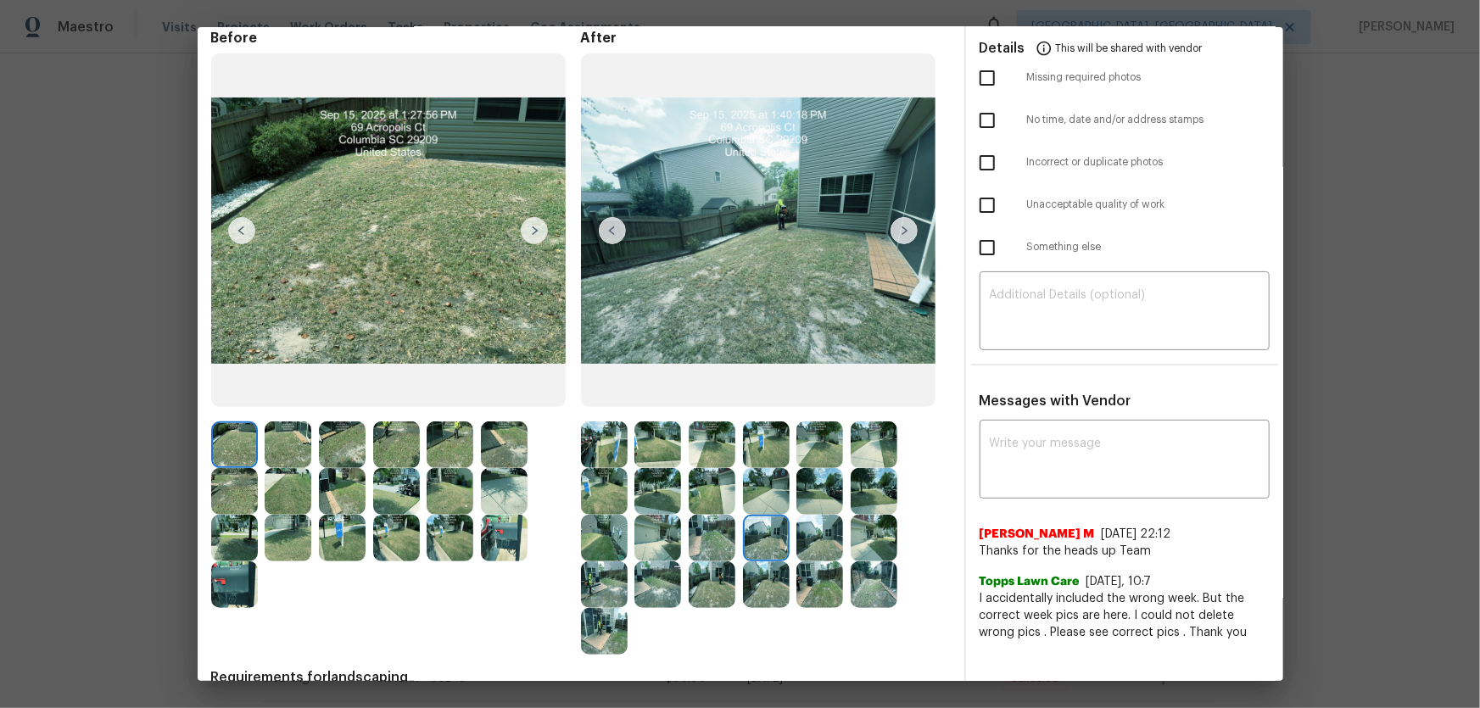
click at [772, 467] on img at bounding box center [766, 538] width 47 height 47
click at [811, 467] on img at bounding box center [819, 538] width 47 height 47
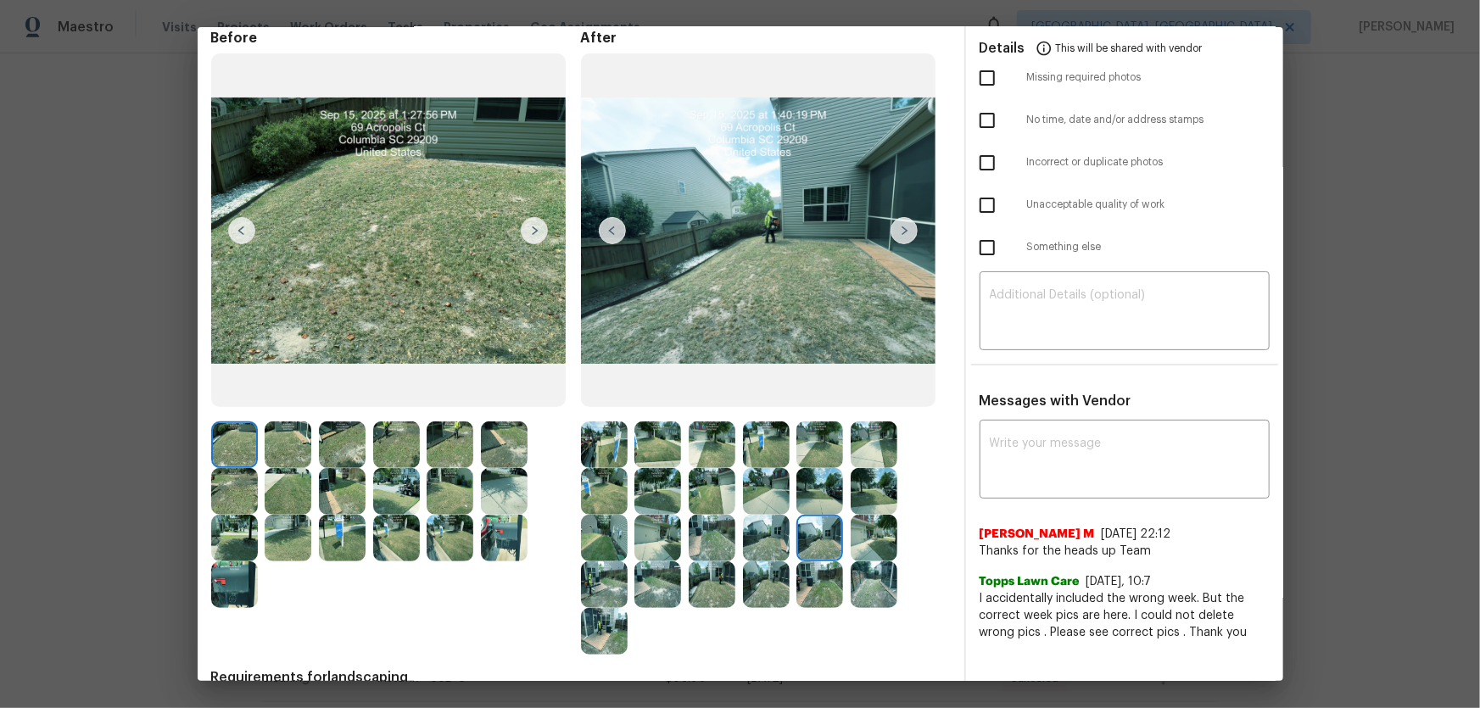
click at [855, 467] on img at bounding box center [874, 538] width 47 height 47
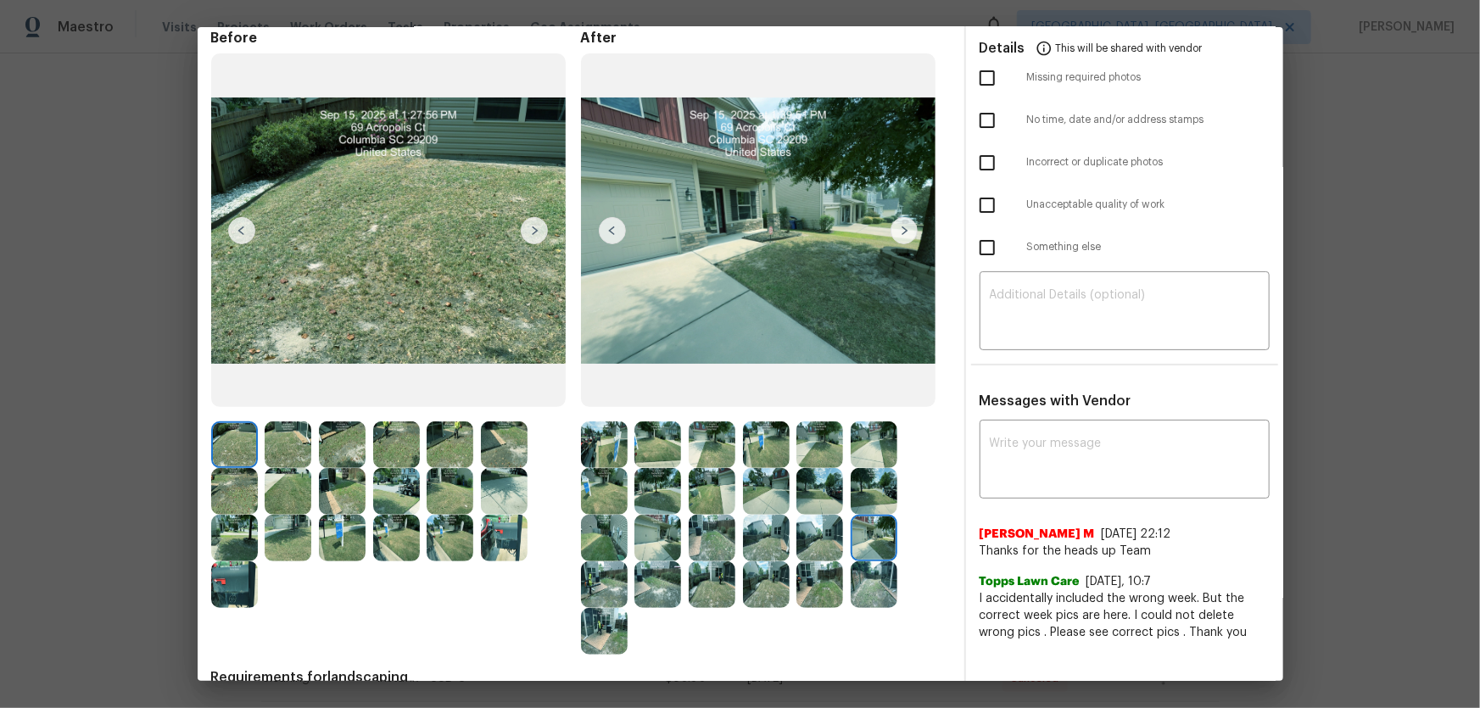
click at [601, 467] on img at bounding box center [604, 584] width 47 height 47
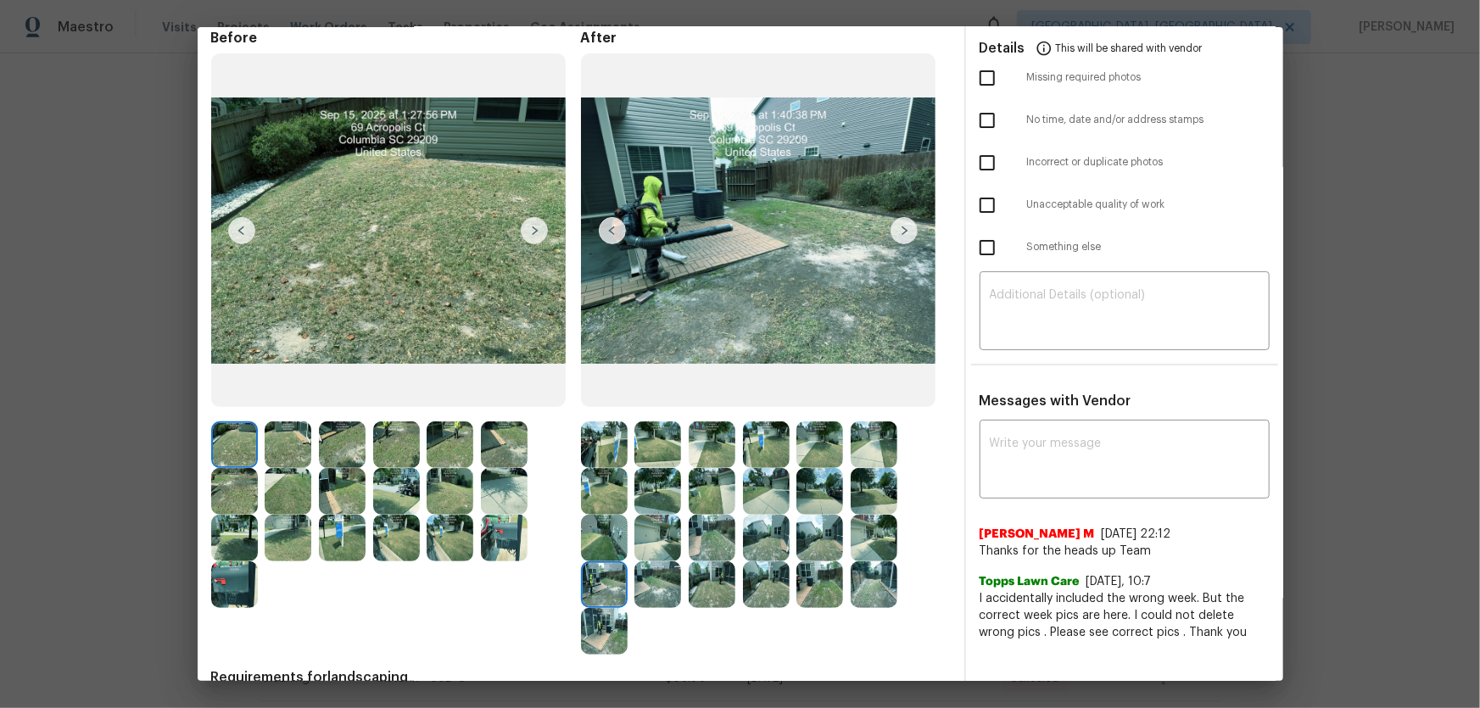
click at [666, 467] on img at bounding box center [657, 584] width 47 height 47
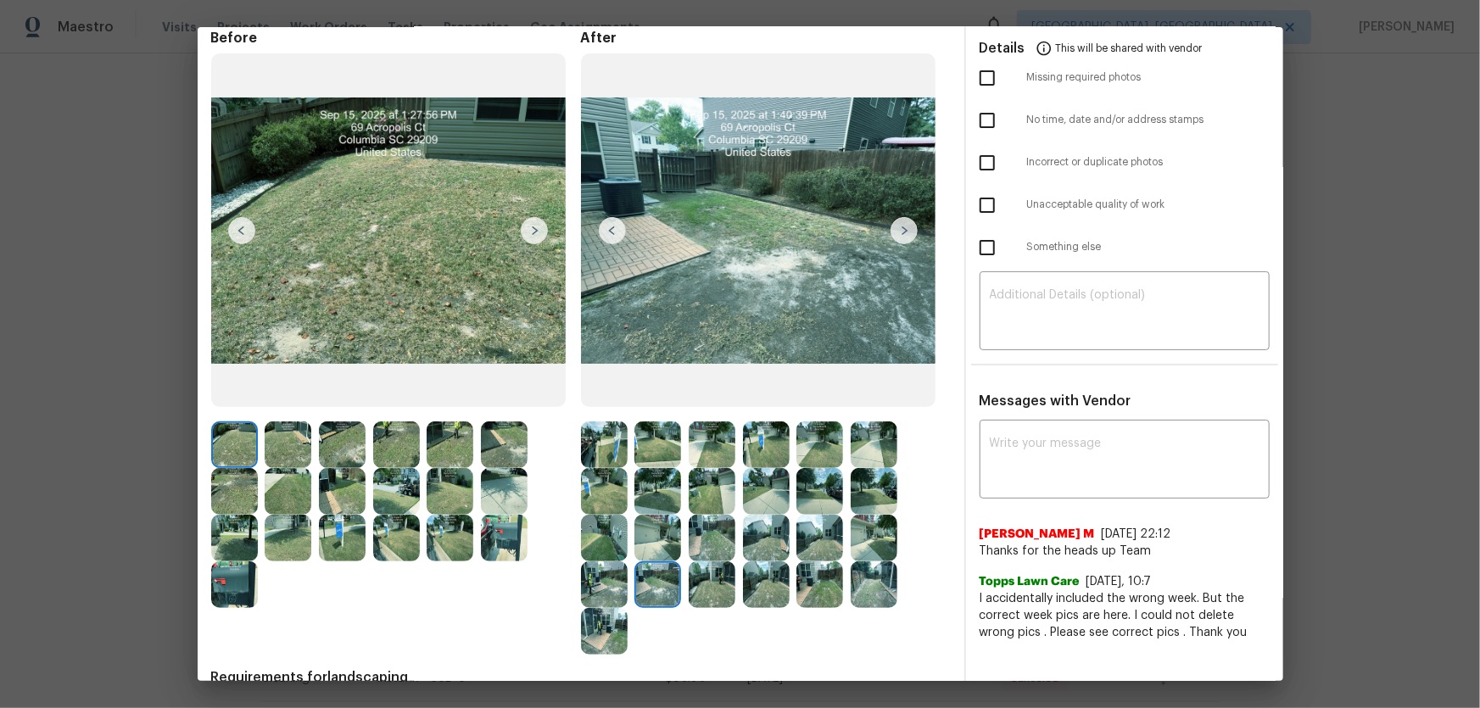
click at [703, 467] on img at bounding box center [712, 584] width 47 height 47
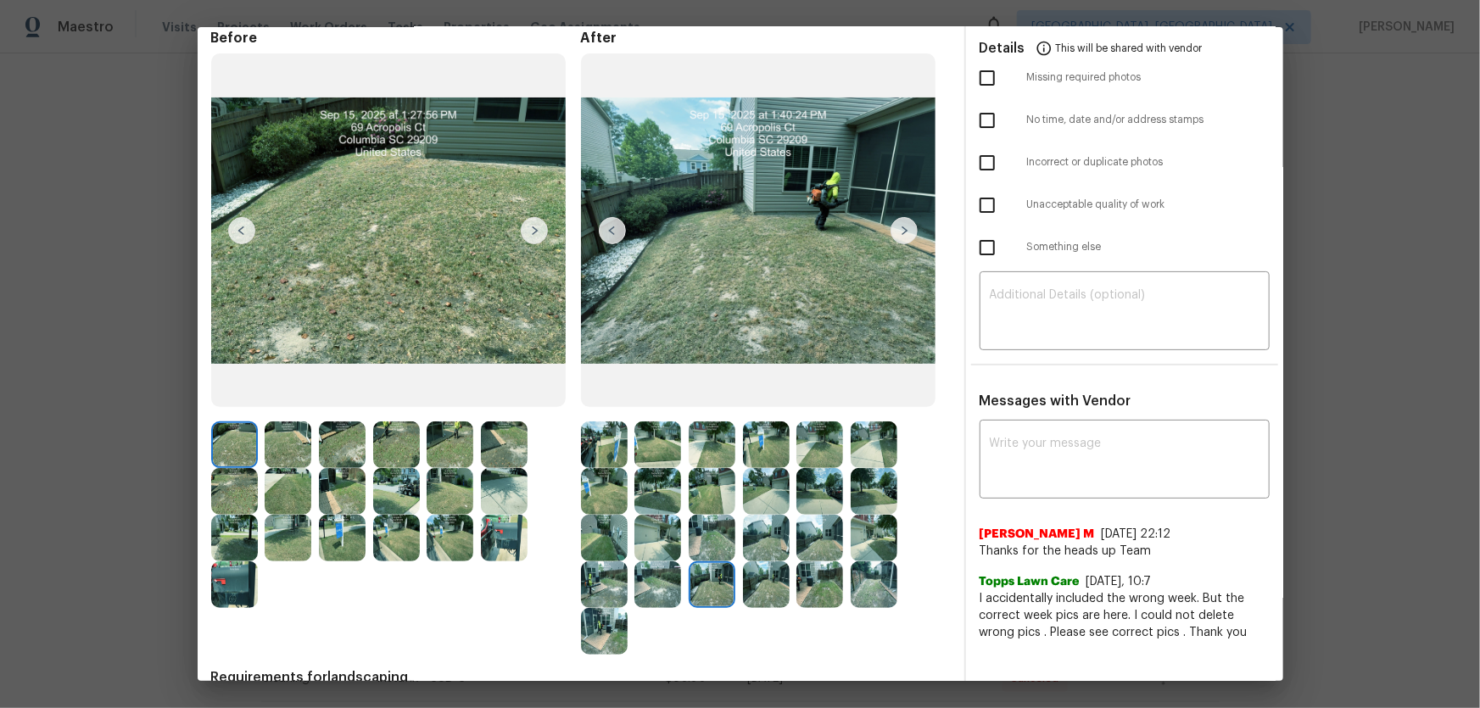
click at [745, 467] on img at bounding box center [766, 584] width 47 height 47
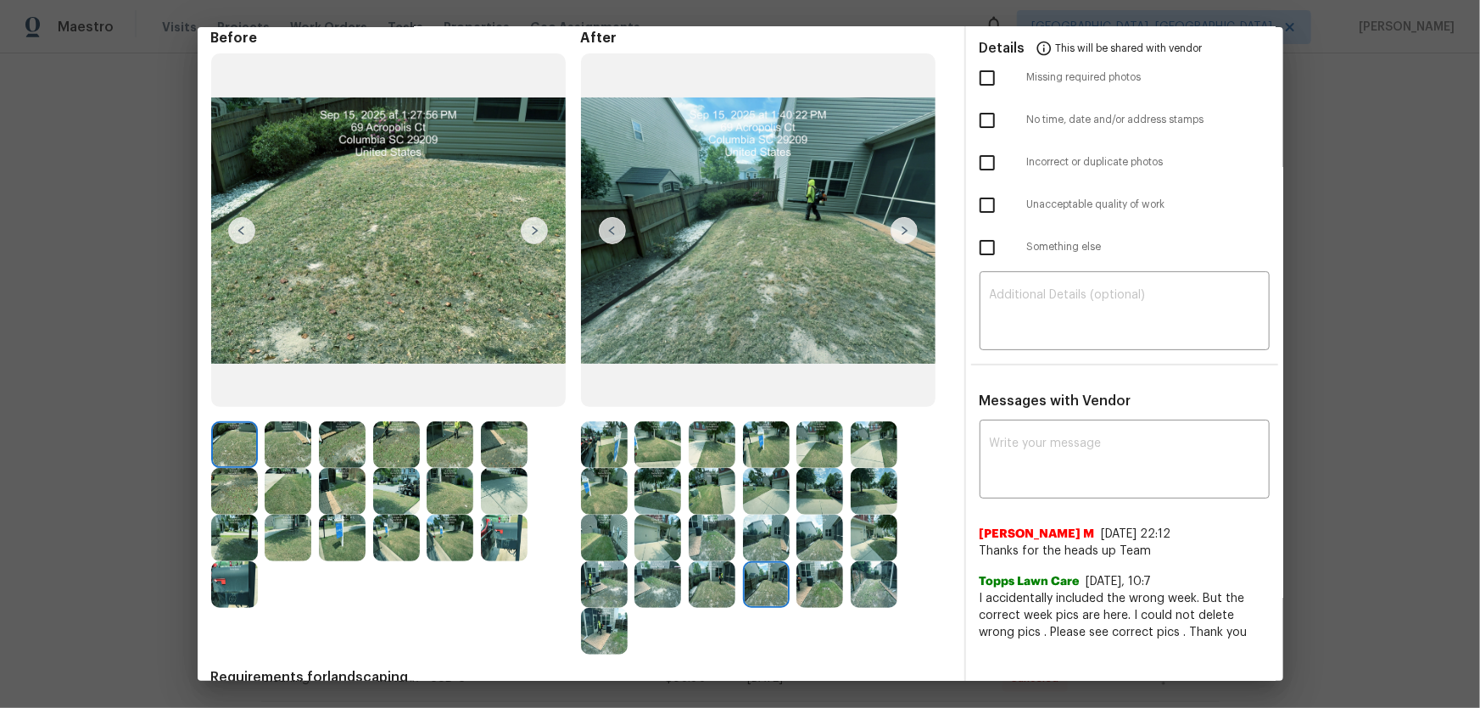
click at [835, 467] on img at bounding box center [819, 584] width 47 height 47
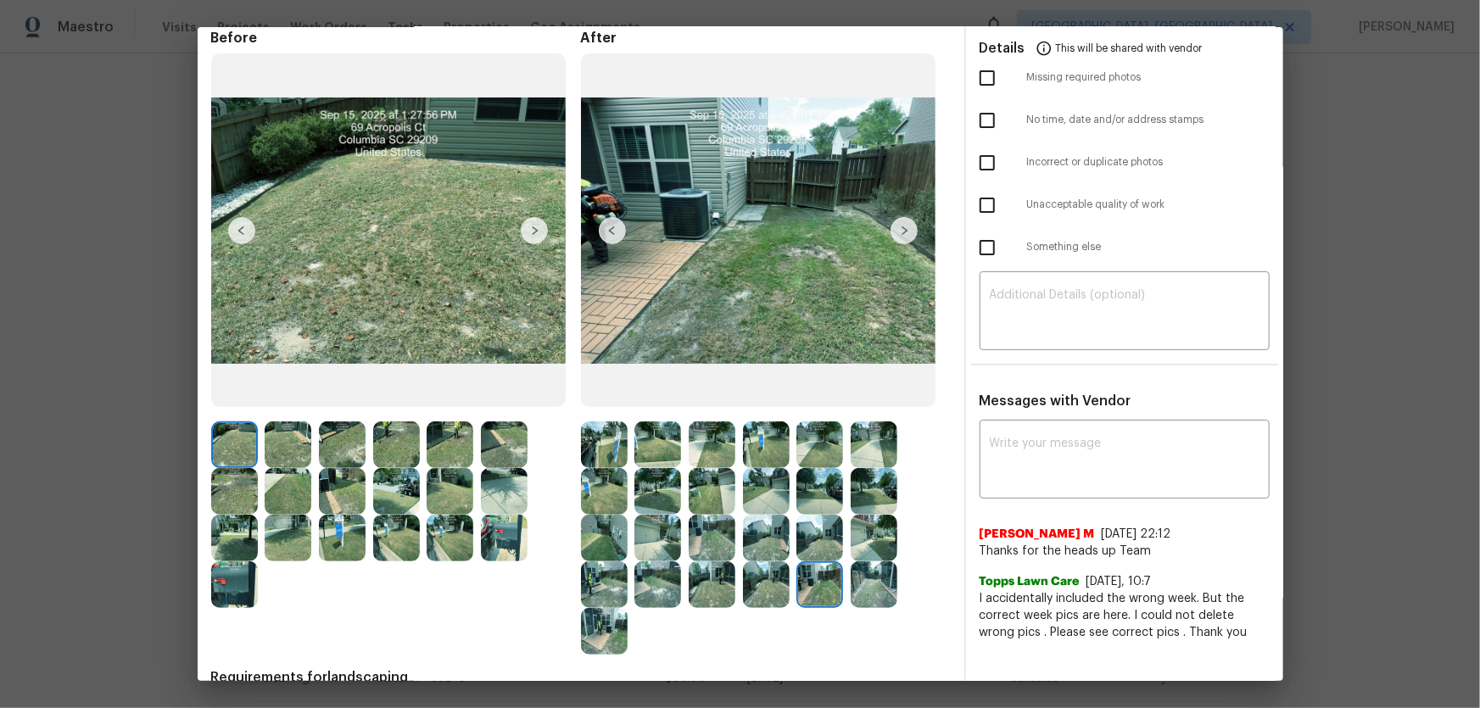
click at [855, 467] on img at bounding box center [874, 584] width 47 height 47
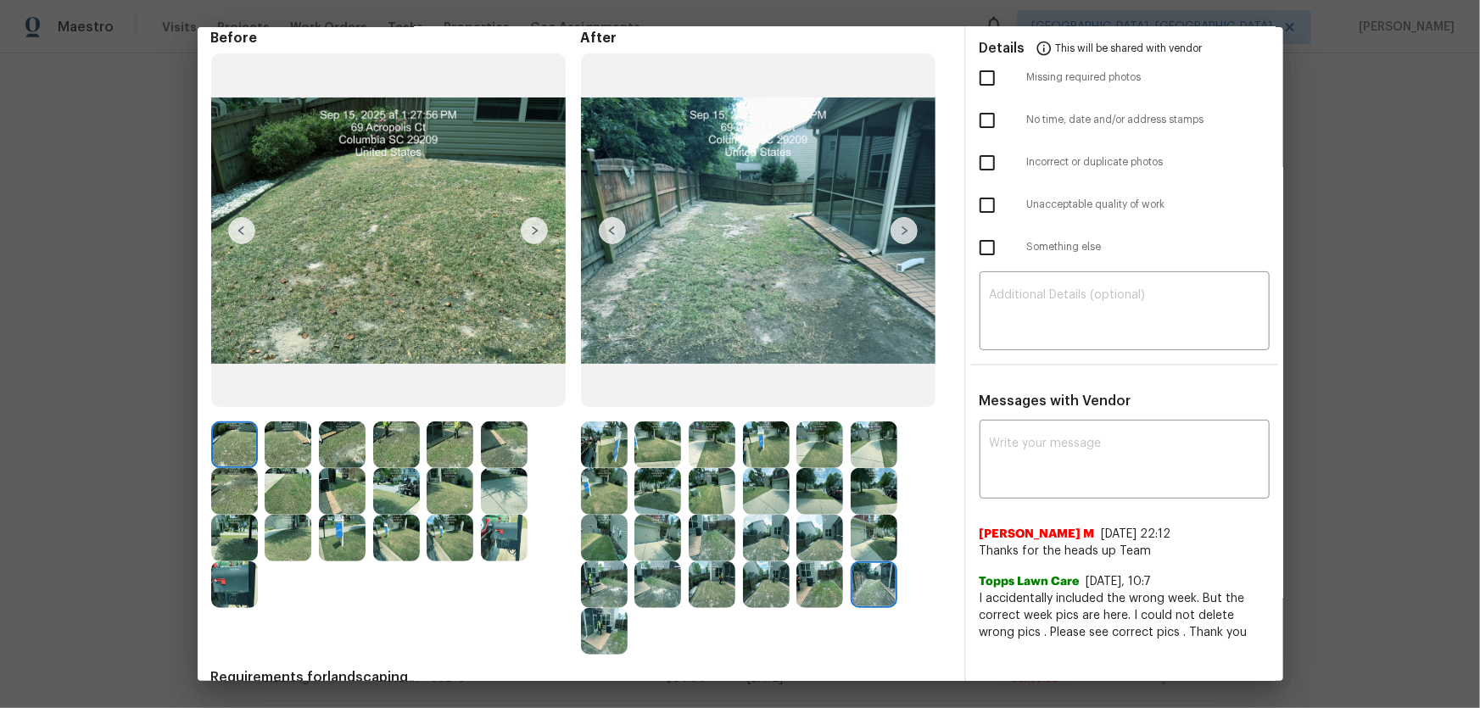
click at [612, 467] on img at bounding box center [604, 631] width 47 height 47
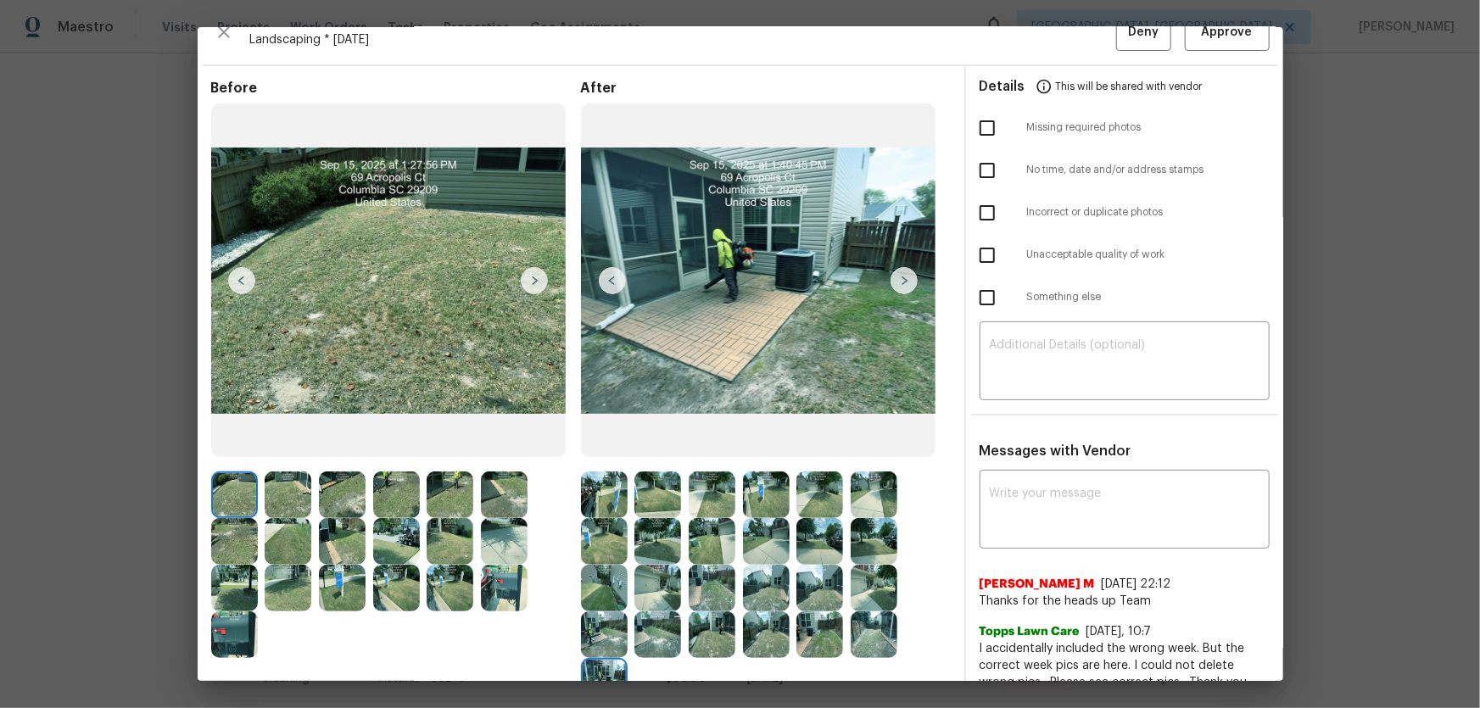
scroll to position [0, 0]
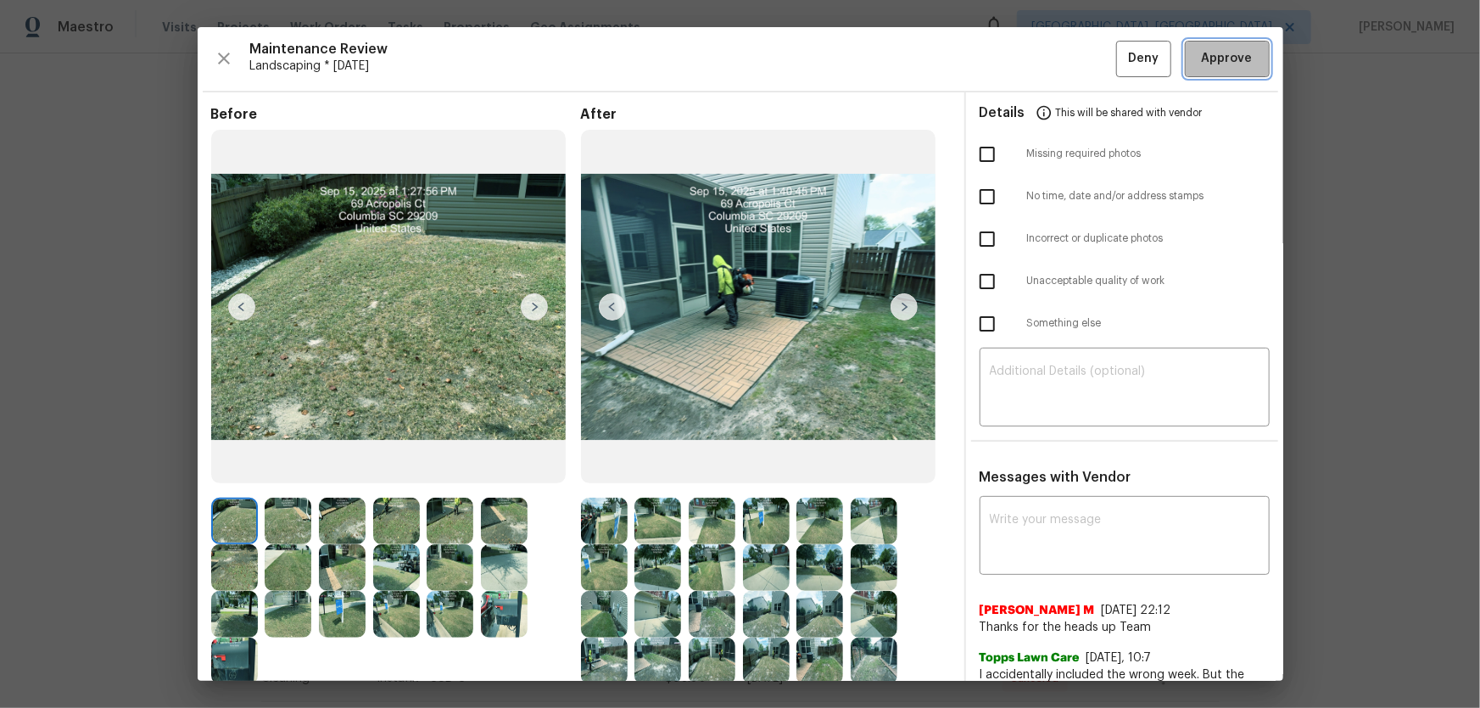
click at [1052, 54] on span "Approve" at bounding box center [1227, 58] width 58 height 21
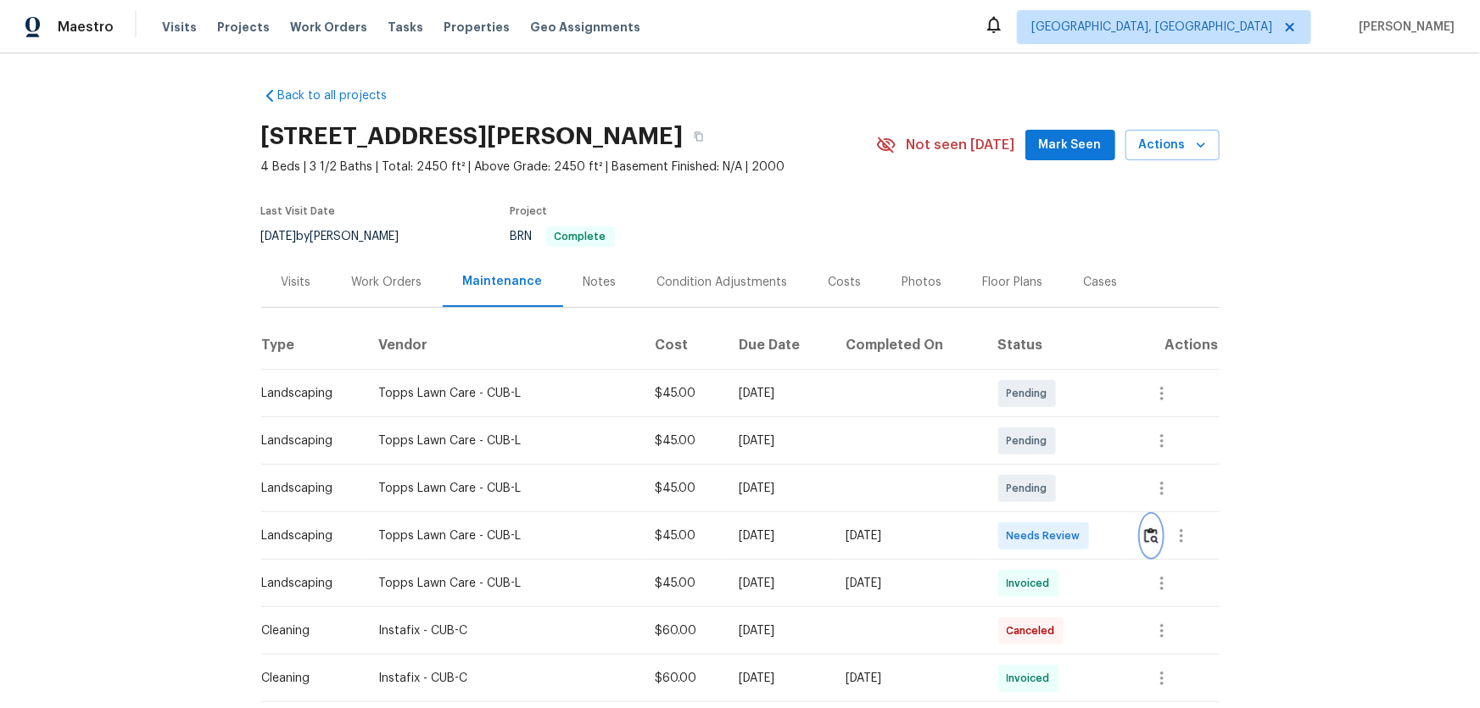
click at [1052, 467] on img "button" at bounding box center [1151, 536] width 14 height 16
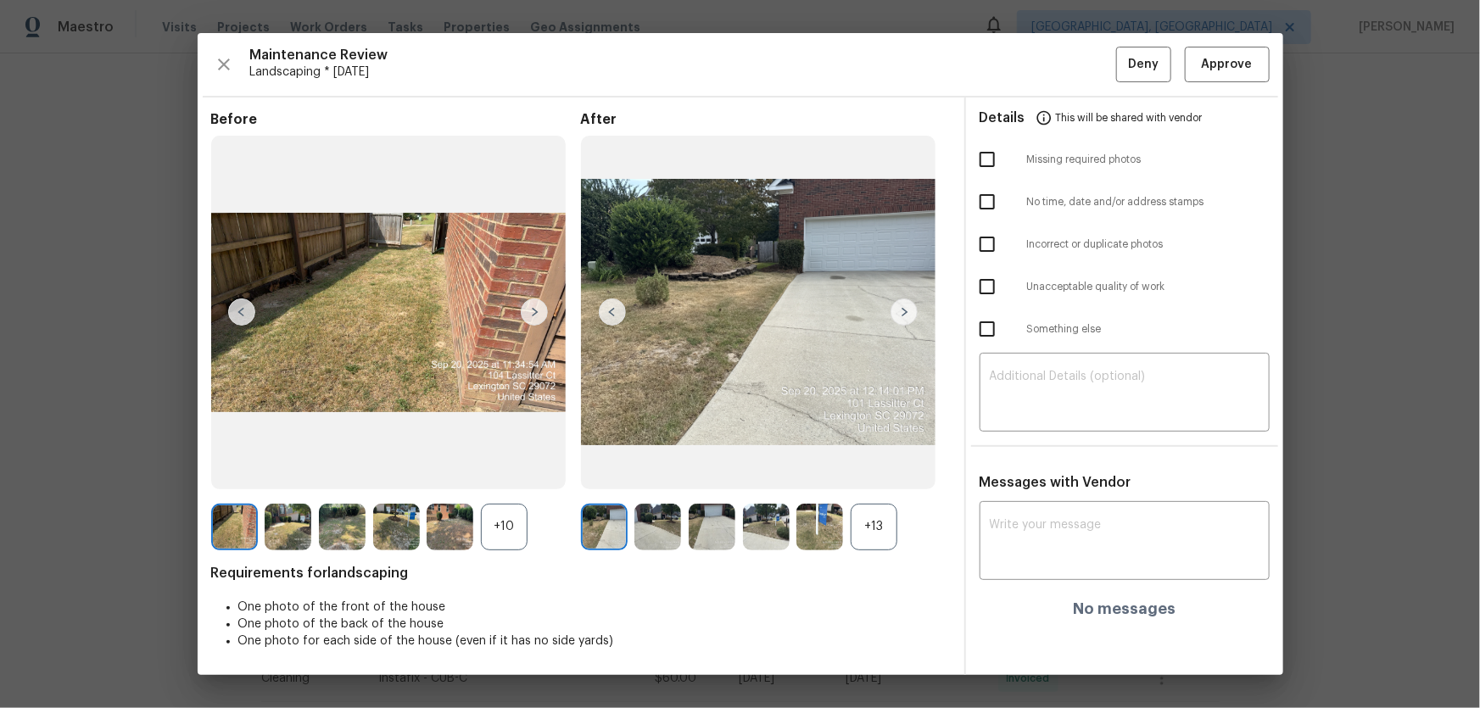
click at [896, 467] on div "+13" at bounding box center [874, 527] width 47 height 47
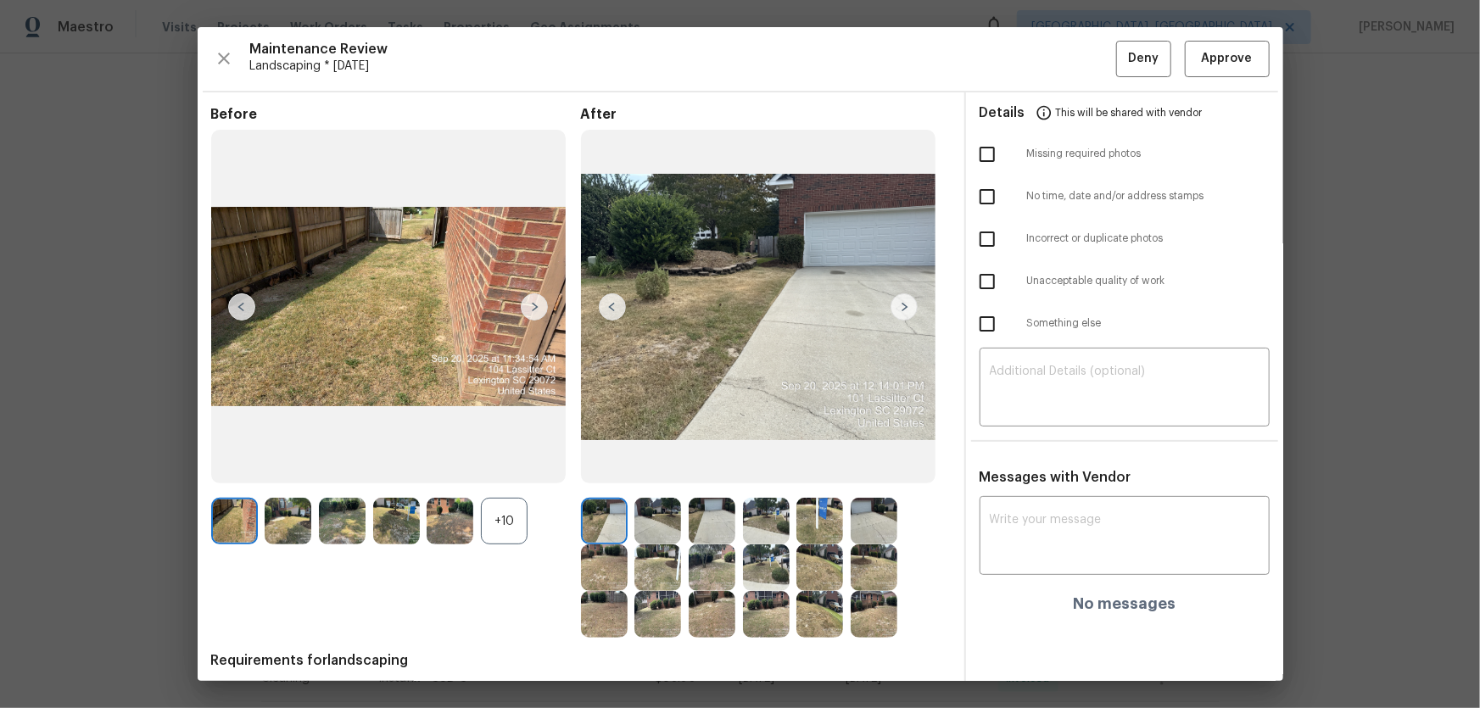
click at [489, 467] on div "+10" at bounding box center [504, 521] width 47 height 47
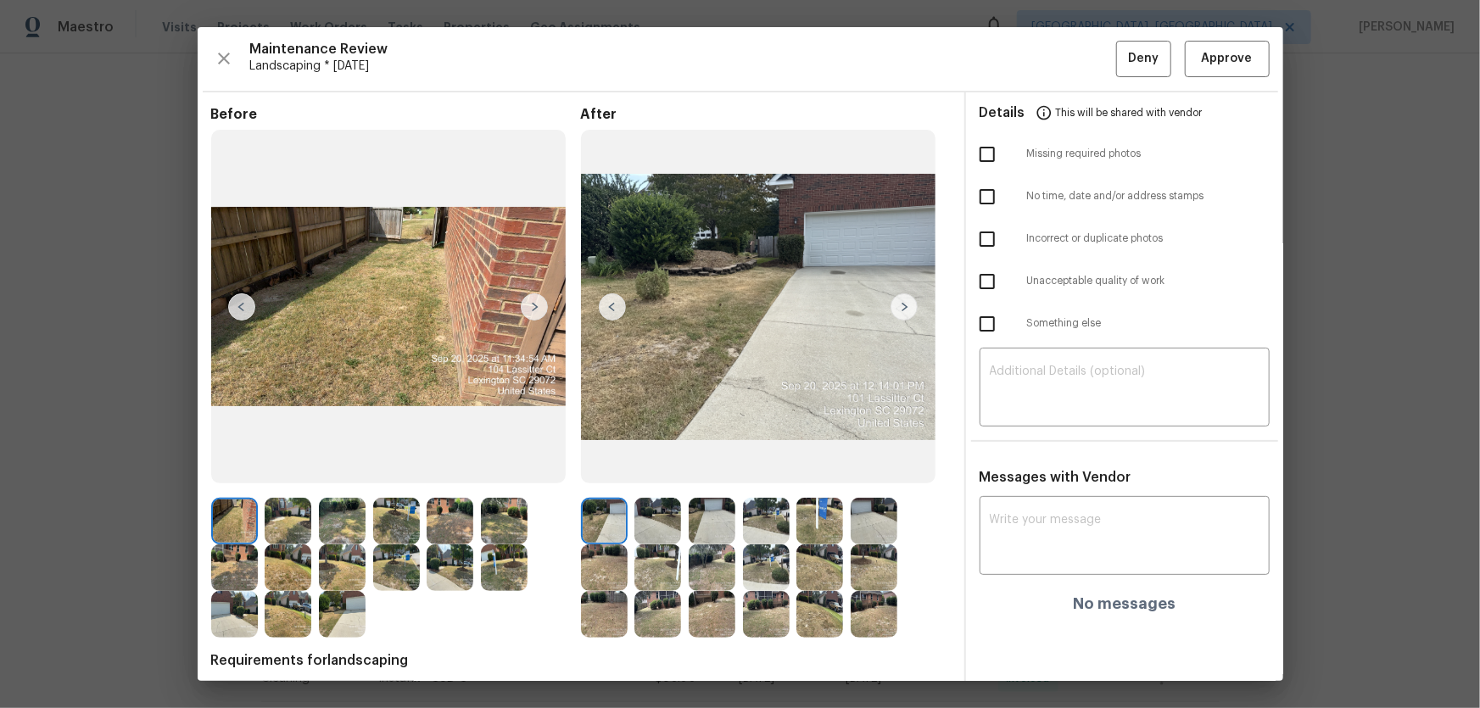
scroll to position [81, 0]
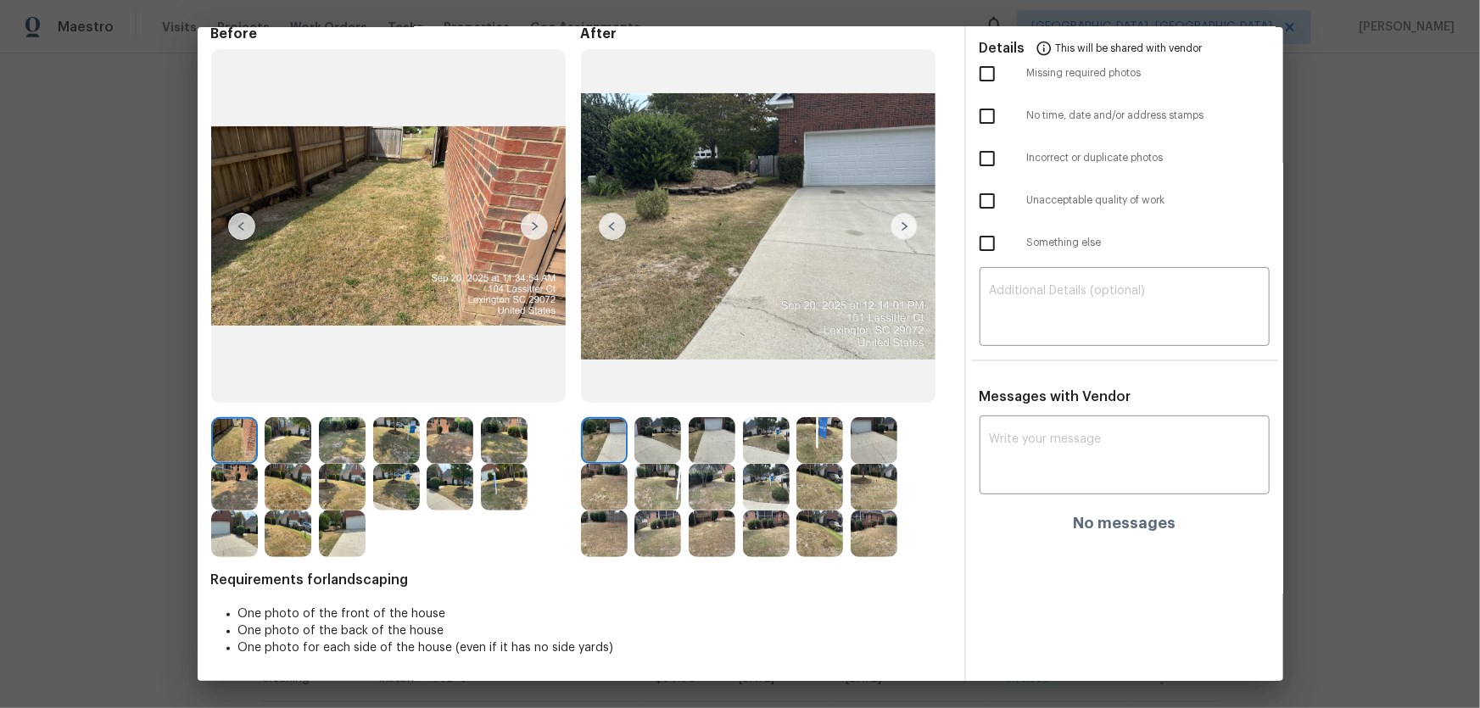
click at [626, 435] on div at bounding box center [608, 440] width 54 height 47
click at [644, 441] on img at bounding box center [657, 440] width 47 height 47
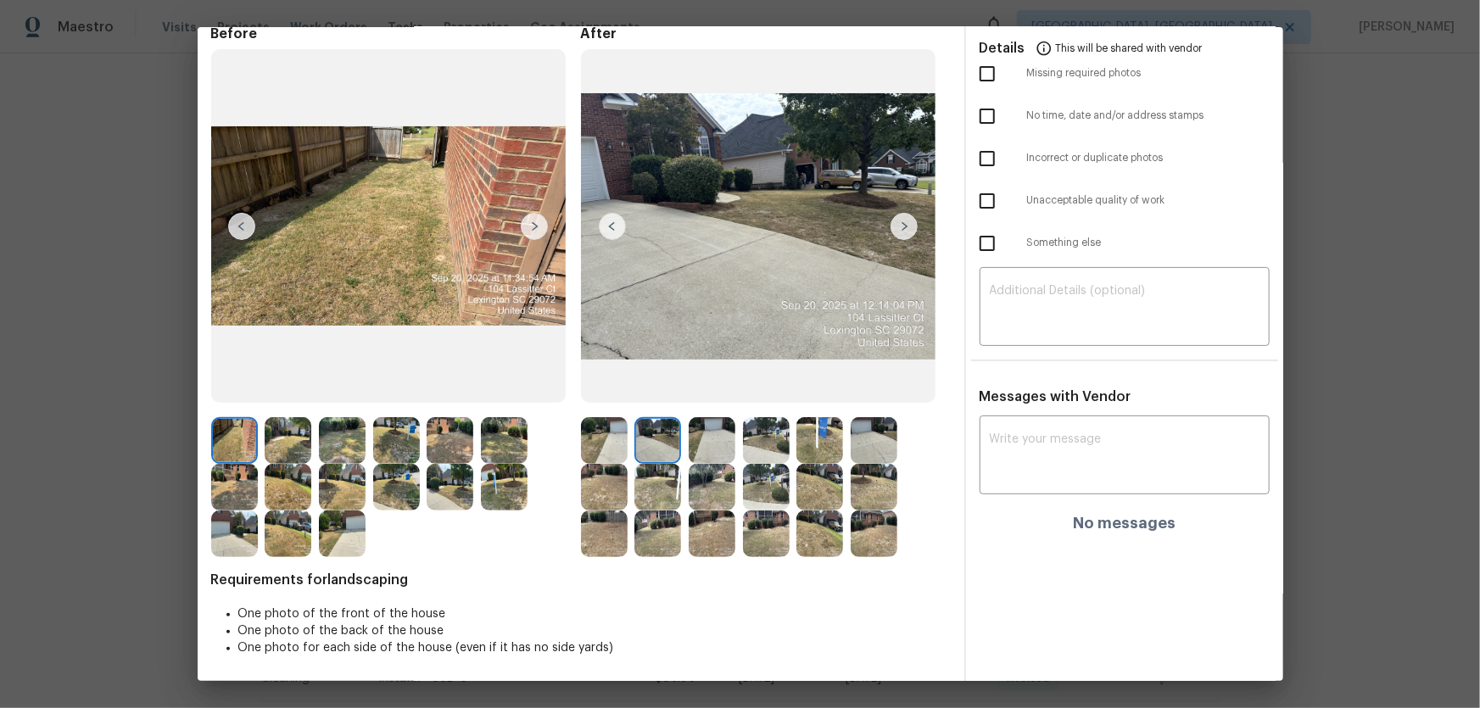
click at [700, 444] on img at bounding box center [712, 440] width 47 height 47
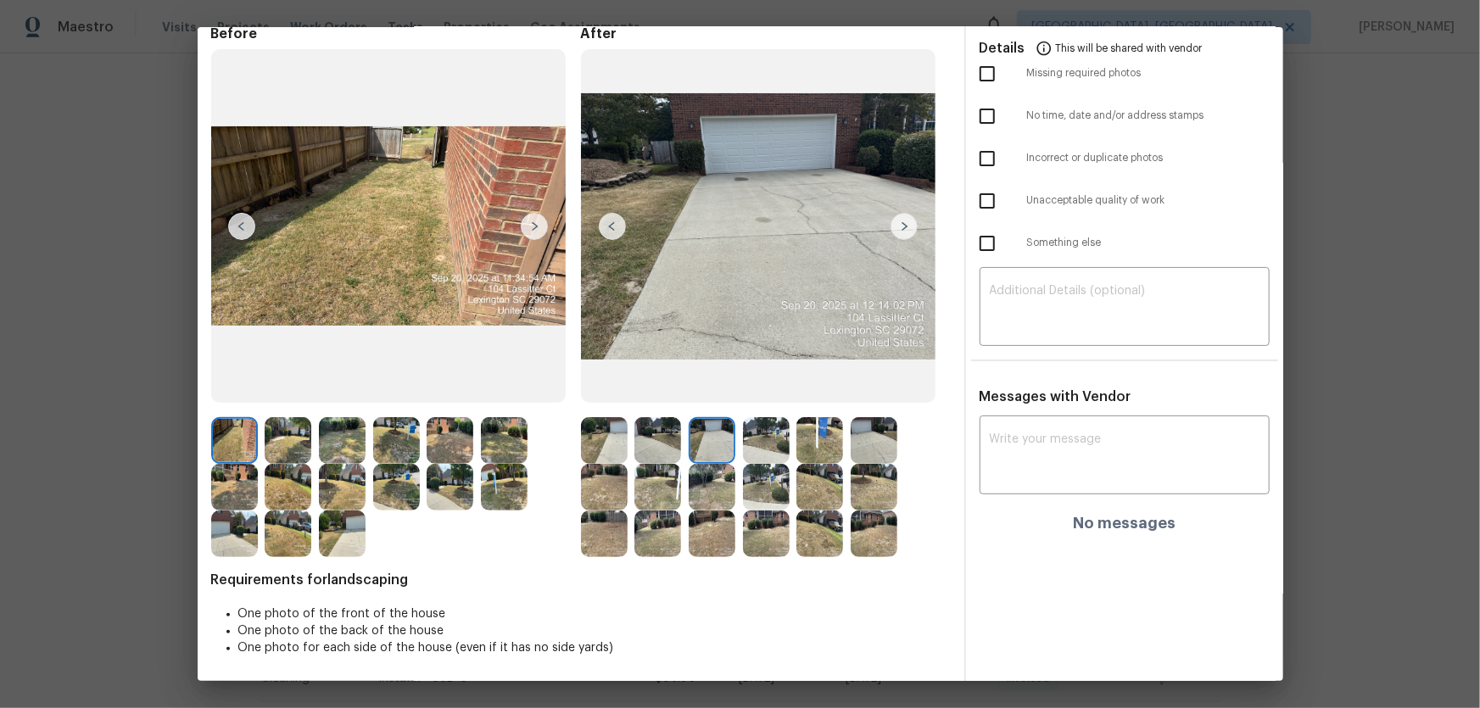
click at [788, 448] on div at bounding box center [770, 440] width 54 height 47
click at [770, 444] on img at bounding box center [766, 440] width 47 height 47
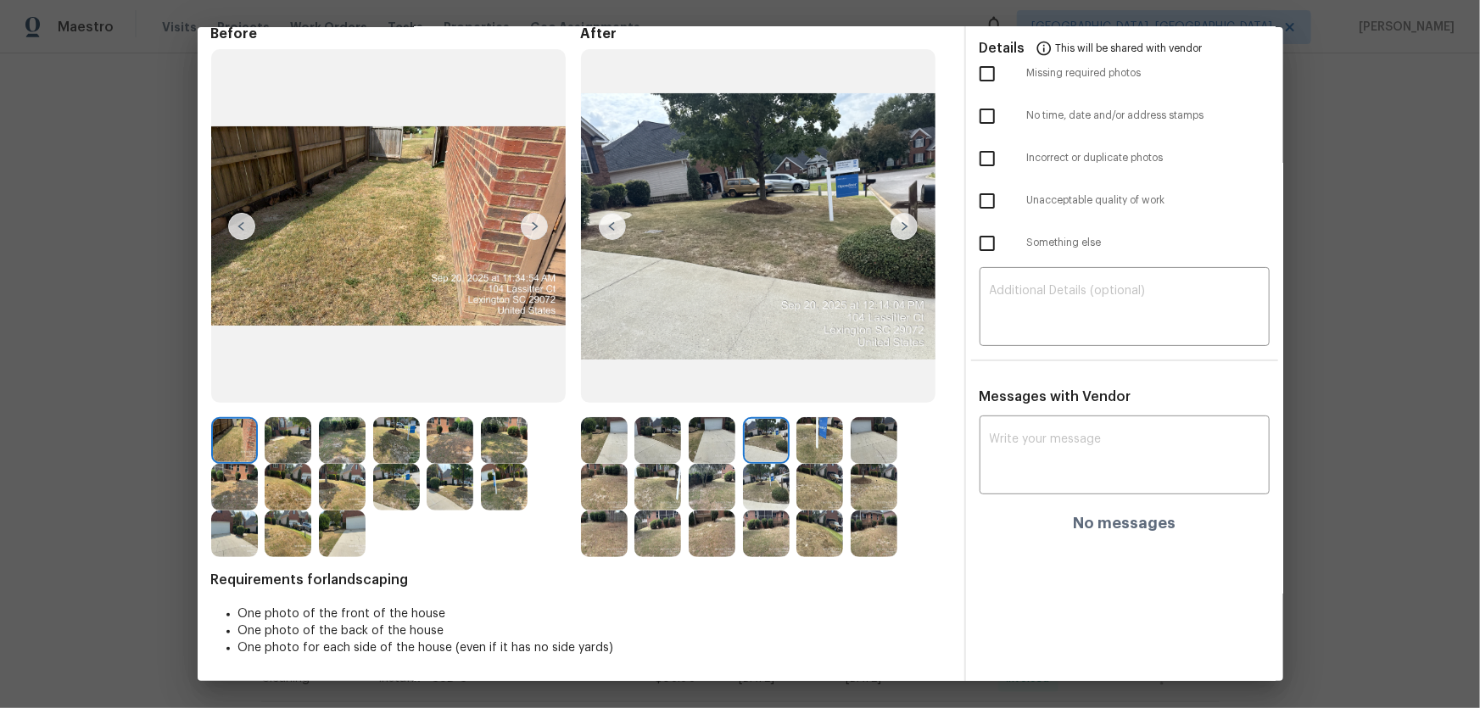
click at [801, 451] on img at bounding box center [819, 440] width 47 height 47
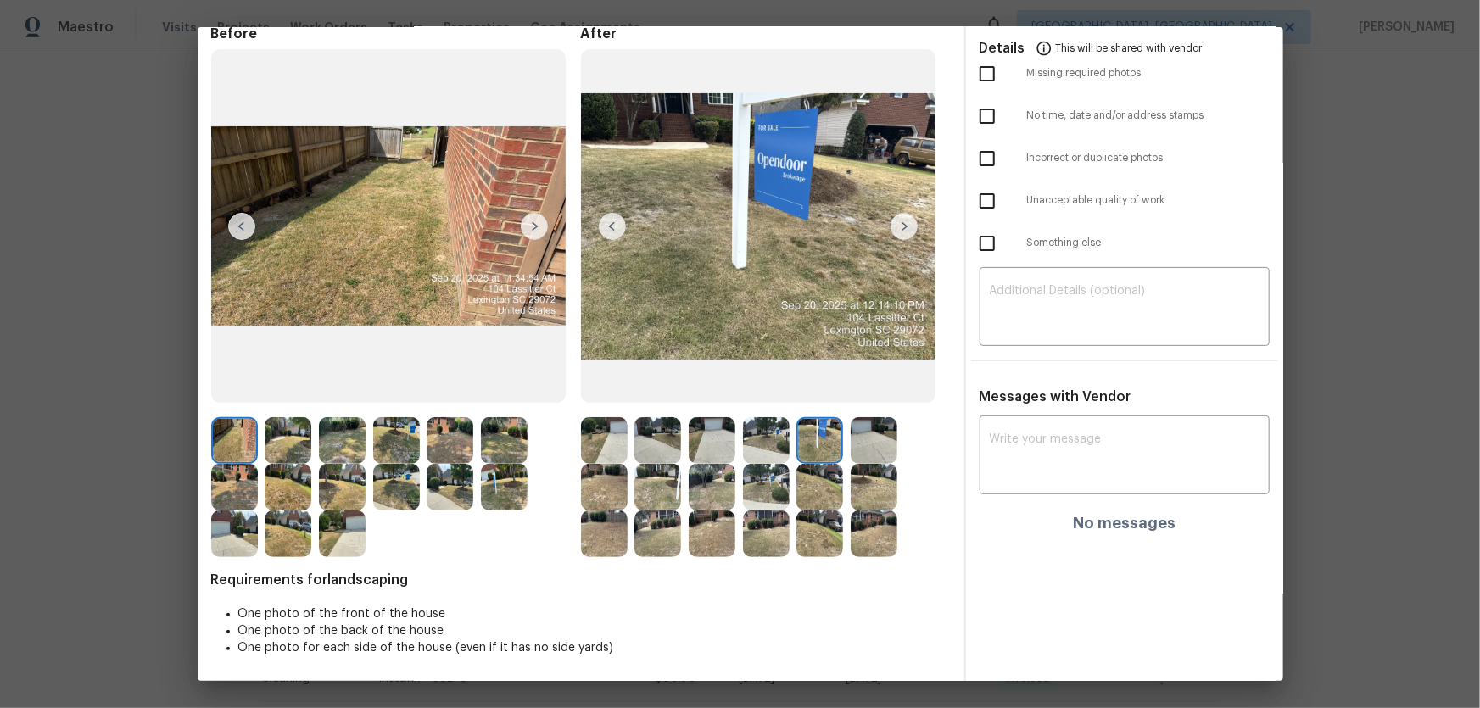
click at [857, 449] on img at bounding box center [874, 440] width 47 height 47
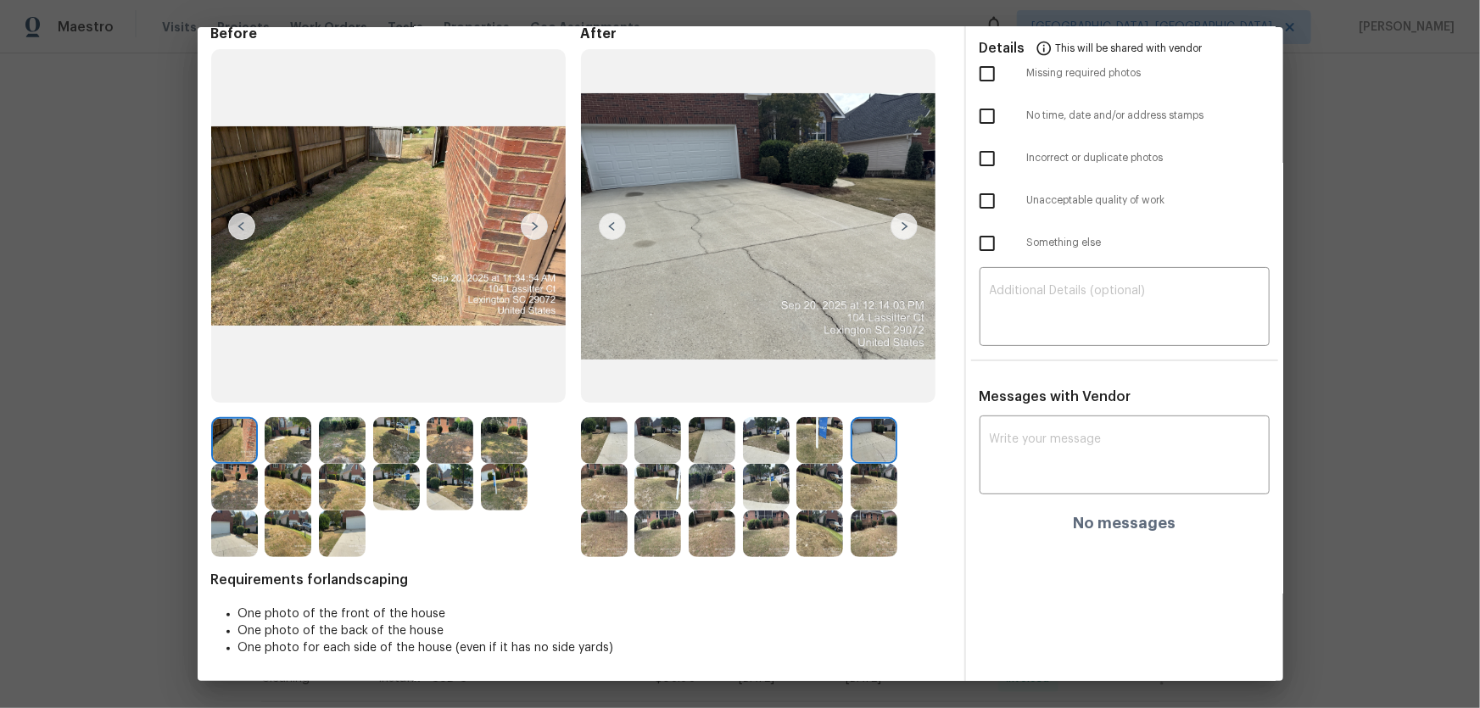
click at [585, 467] on img at bounding box center [604, 487] width 47 height 47
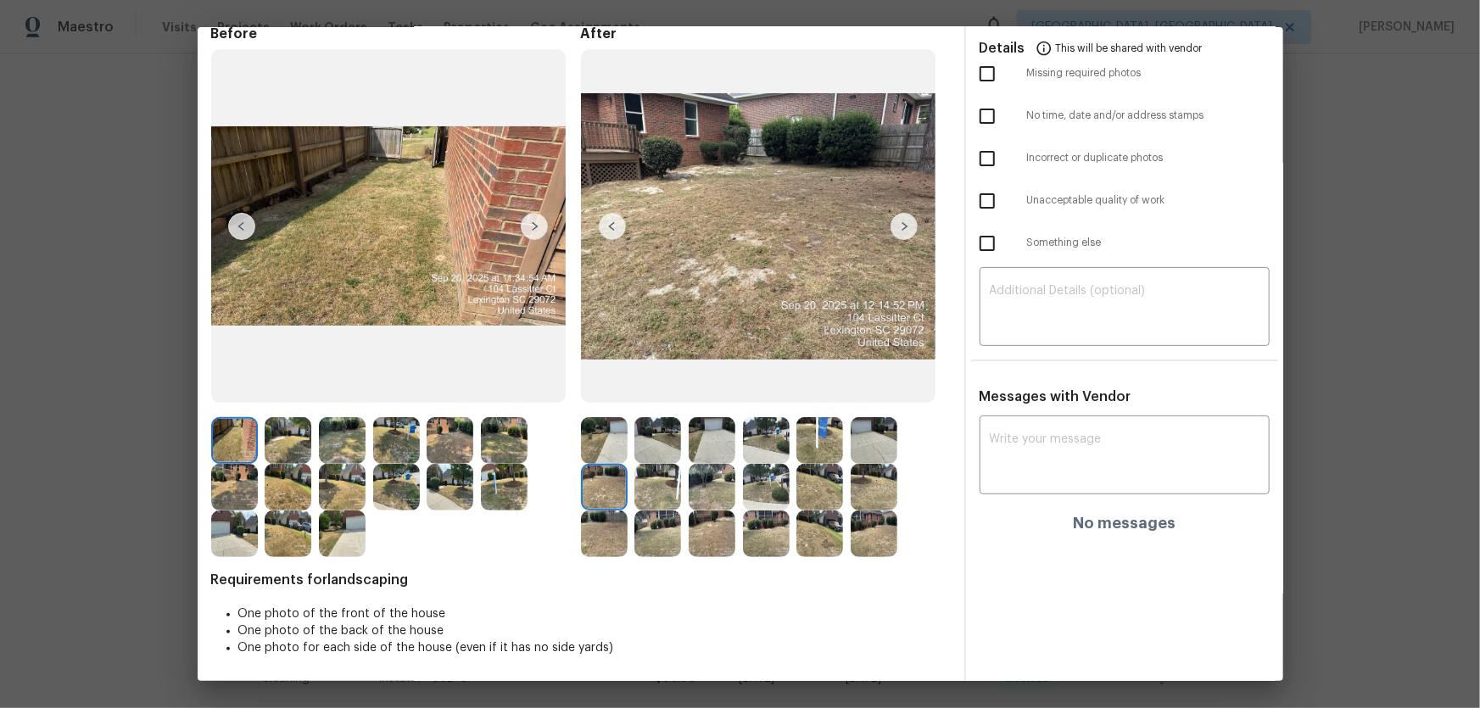
click at [651, 467] on img at bounding box center [657, 487] width 47 height 47
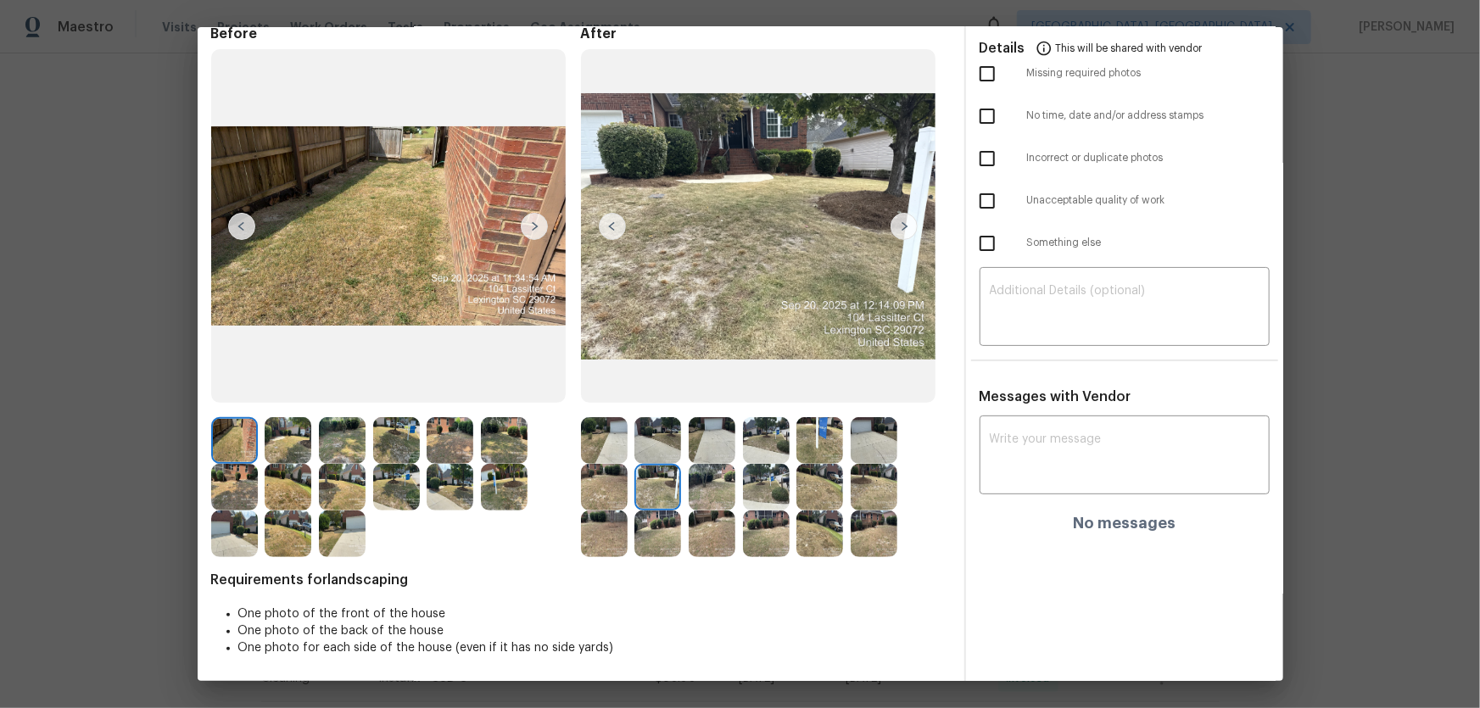
click at [689, 467] on img at bounding box center [712, 487] width 47 height 47
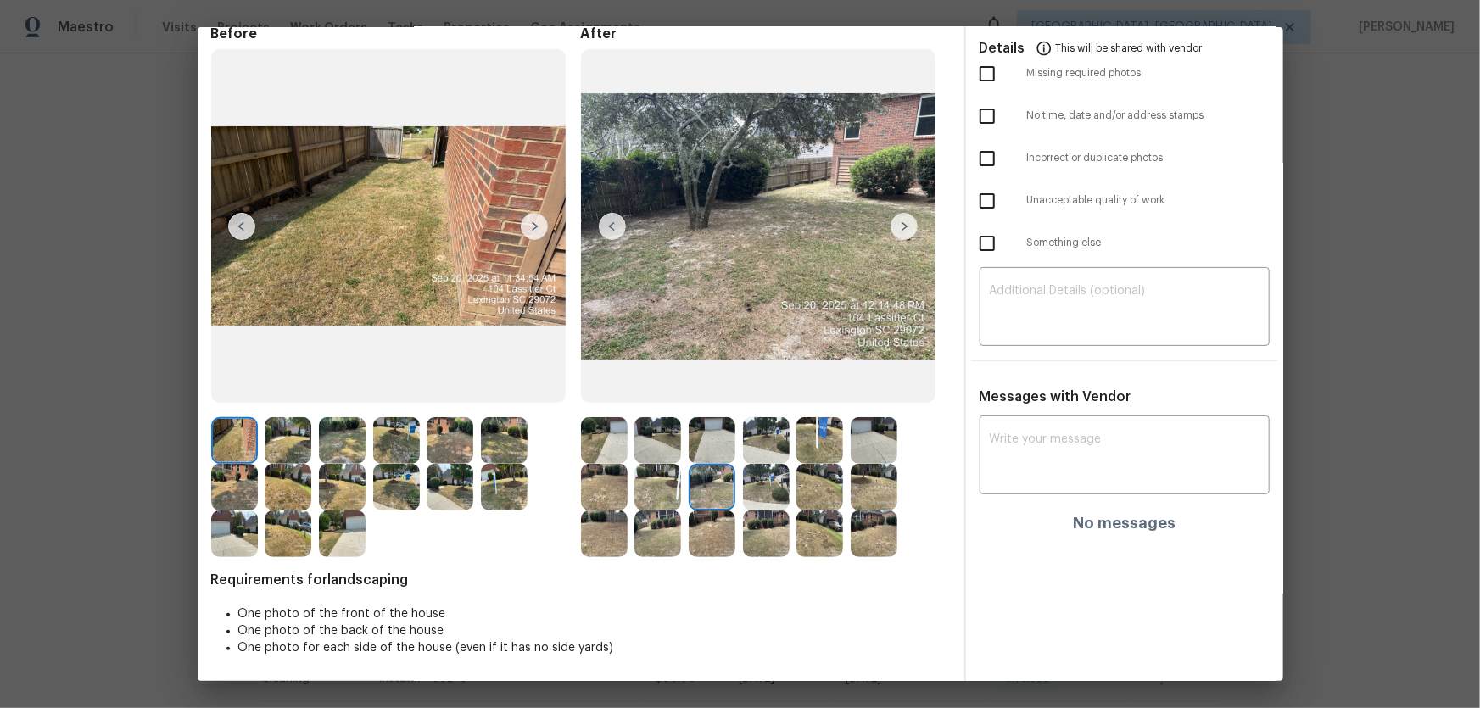
click at [747, 467] on img at bounding box center [766, 487] width 47 height 47
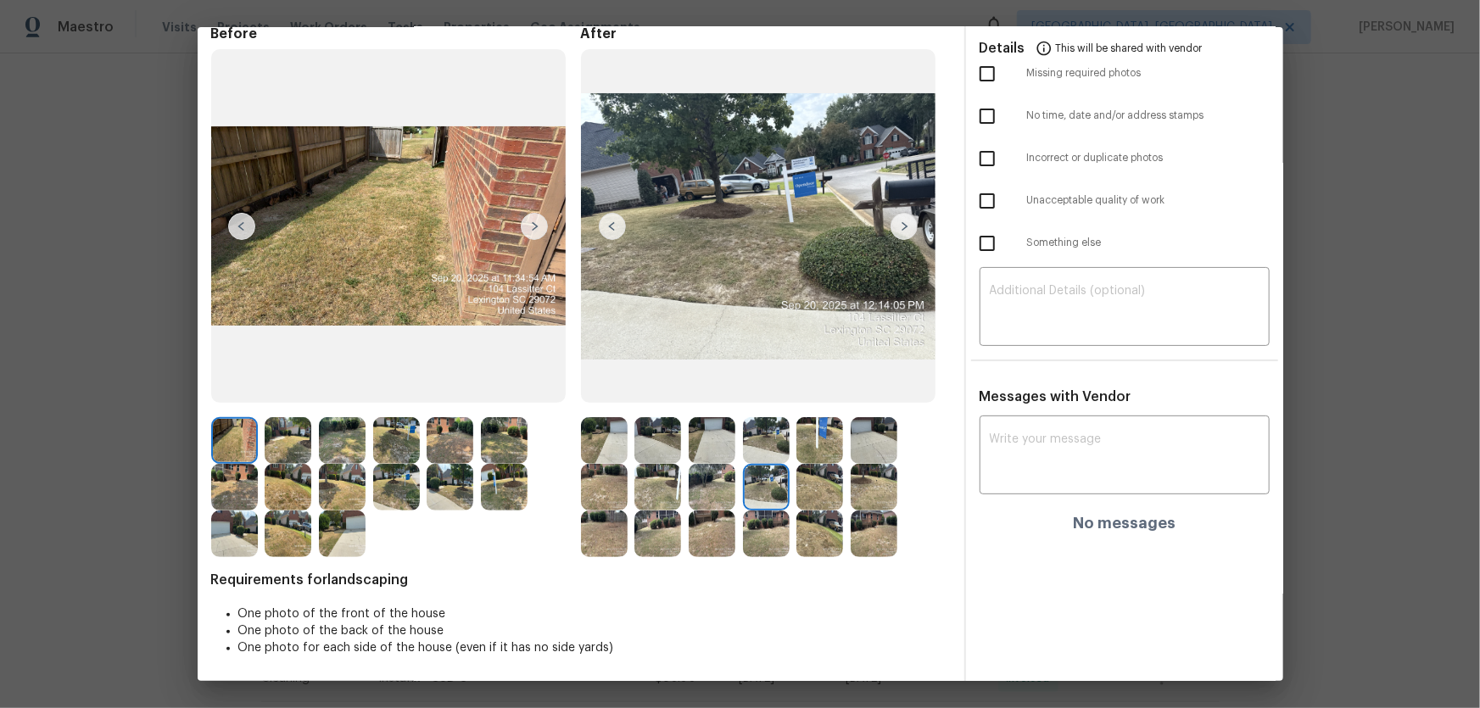
click at [835, 467] on img at bounding box center [819, 487] width 47 height 47
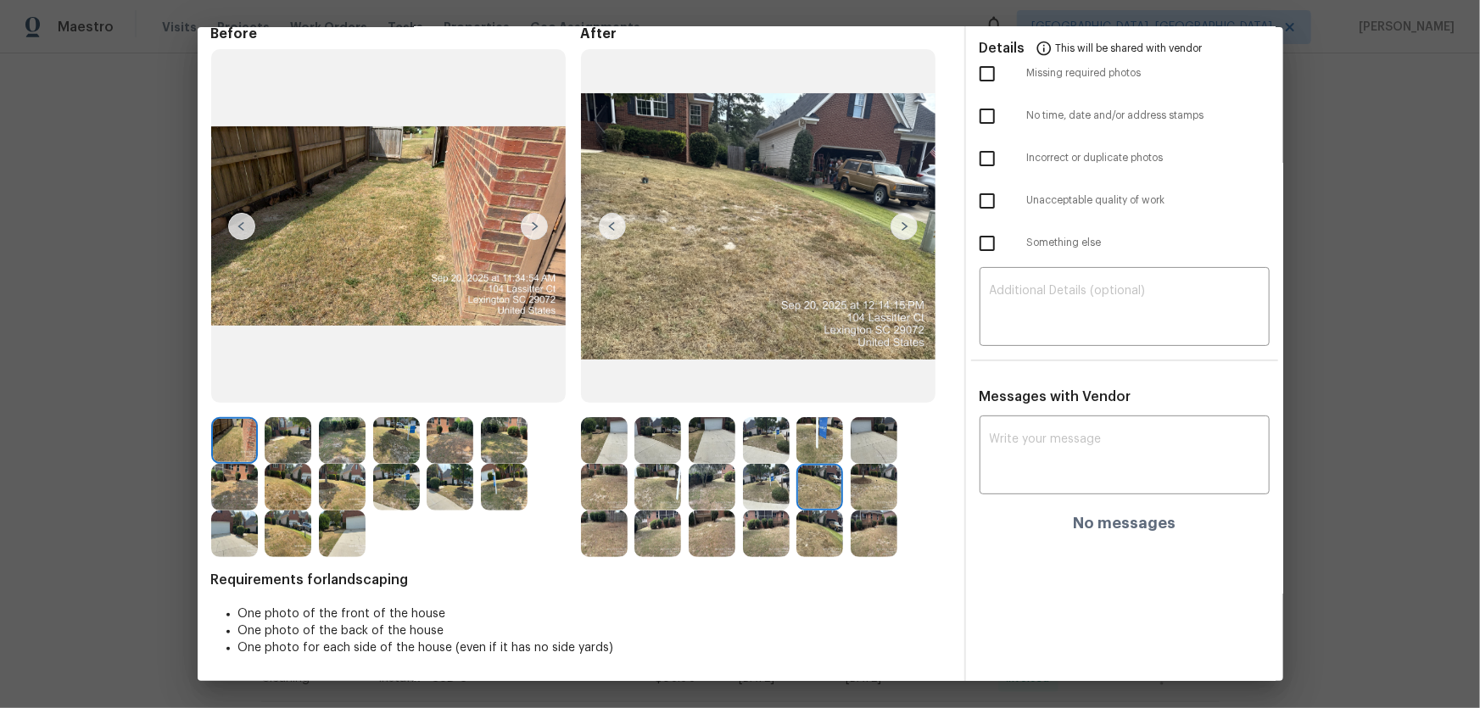
click at [859, 467] on img at bounding box center [874, 487] width 47 height 47
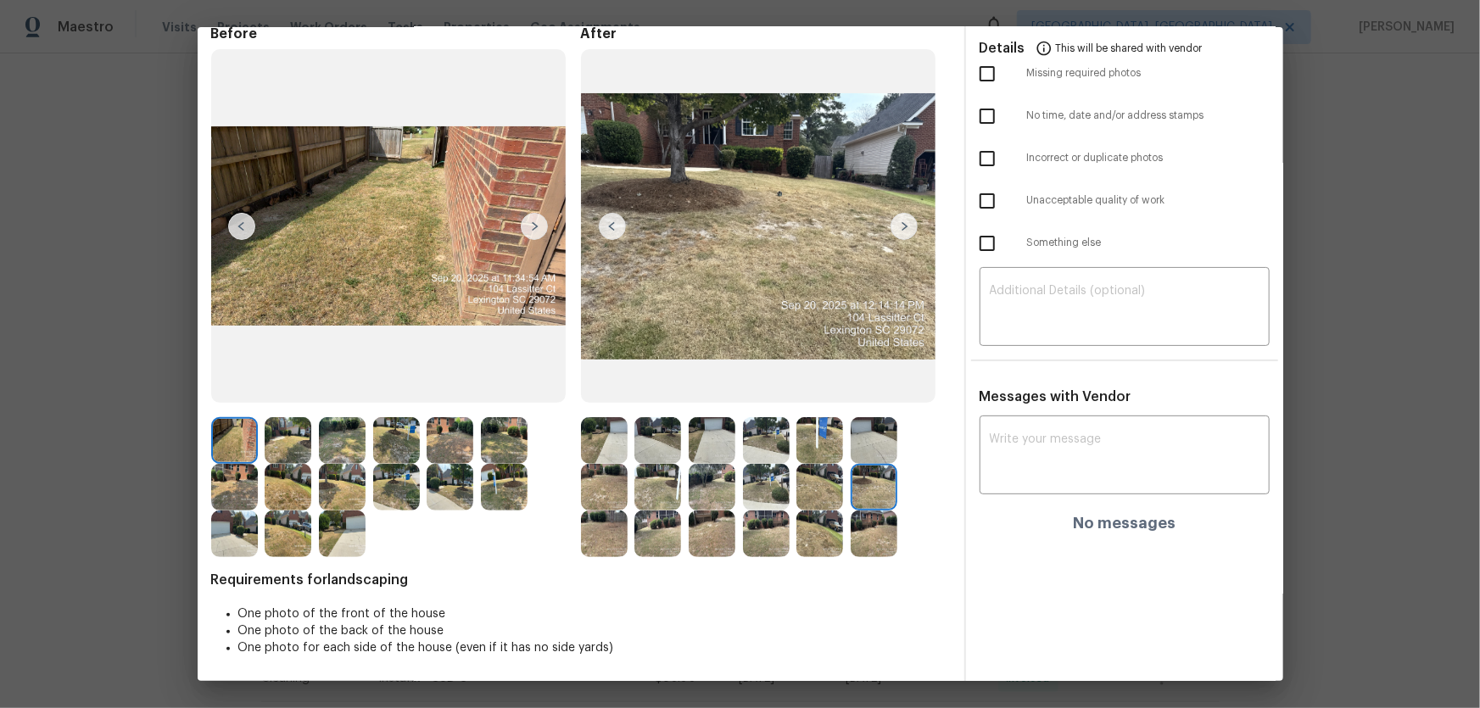
click at [617, 467] on img at bounding box center [604, 534] width 47 height 47
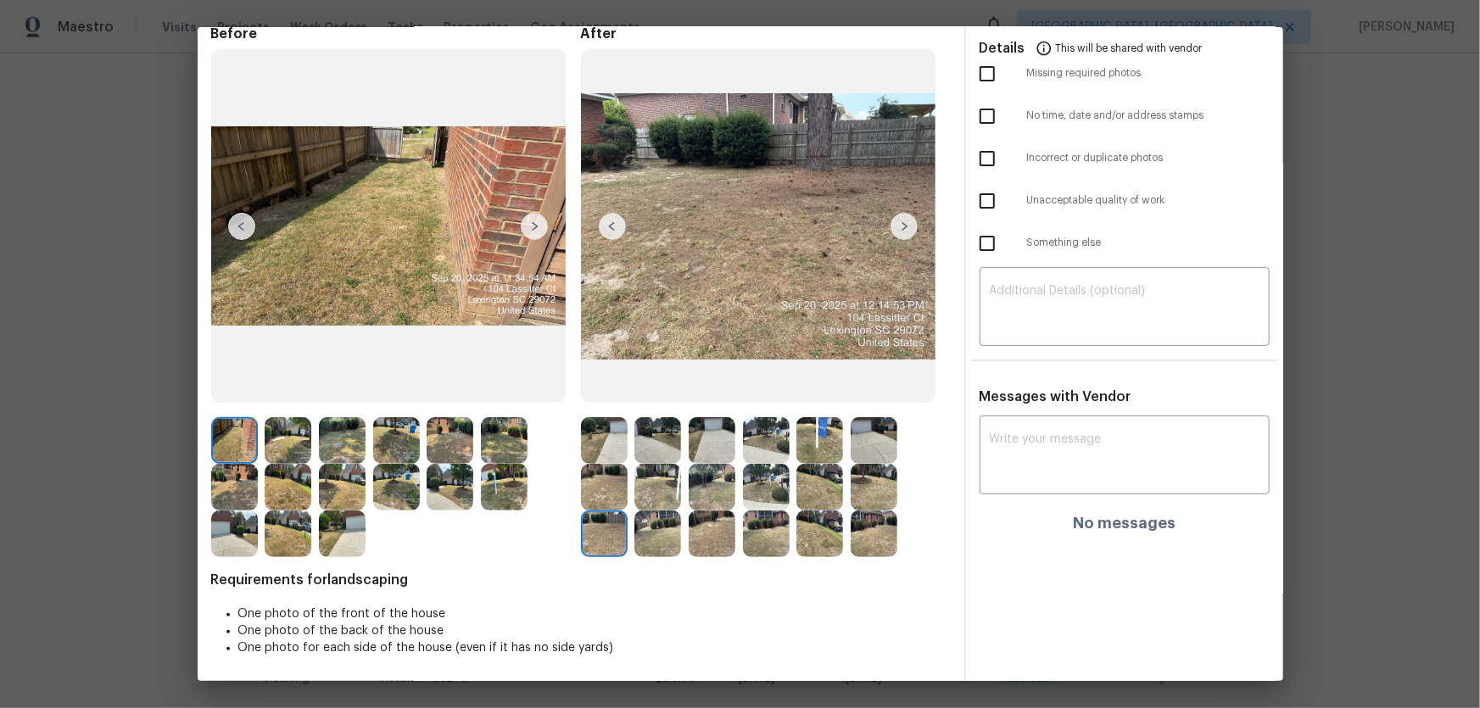
click at [645, 467] on img at bounding box center [657, 534] width 47 height 47
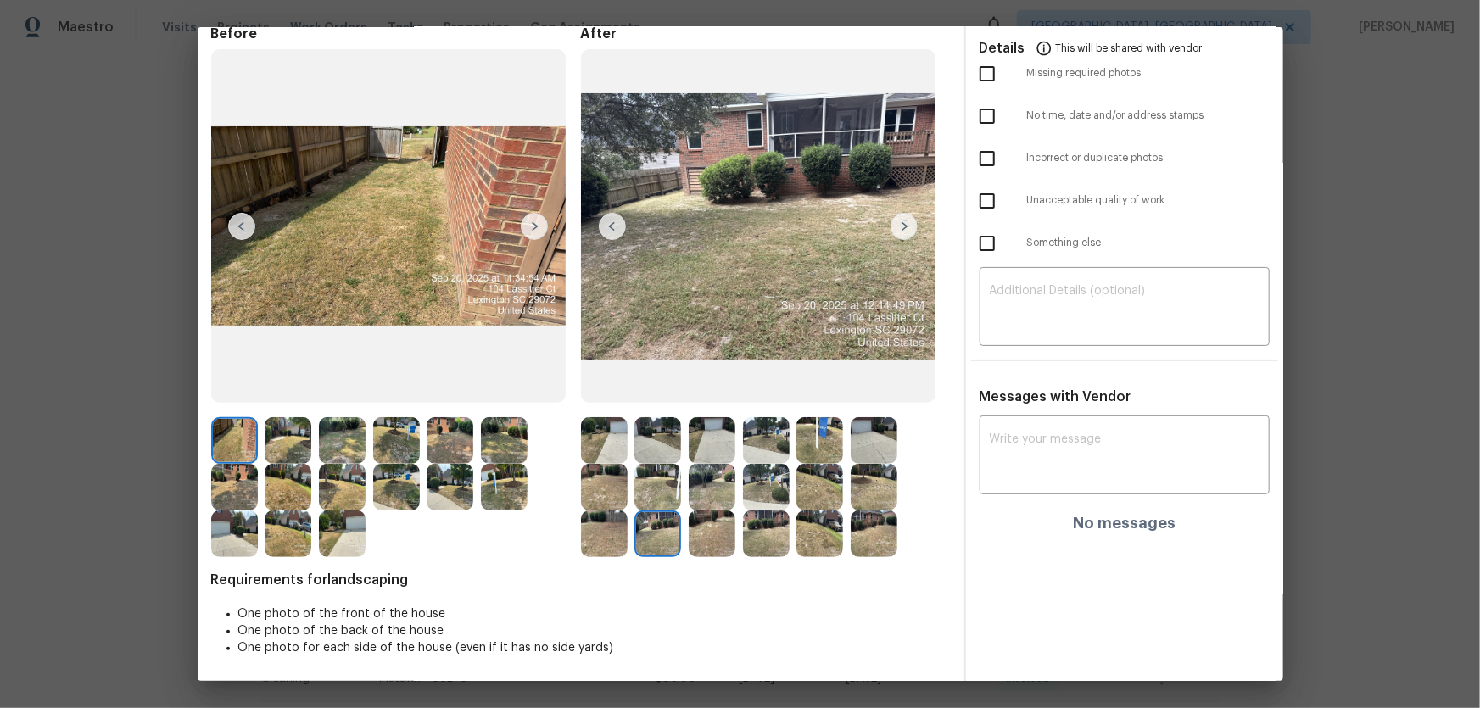
click at [691, 467] on img at bounding box center [712, 534] width 47 height 47
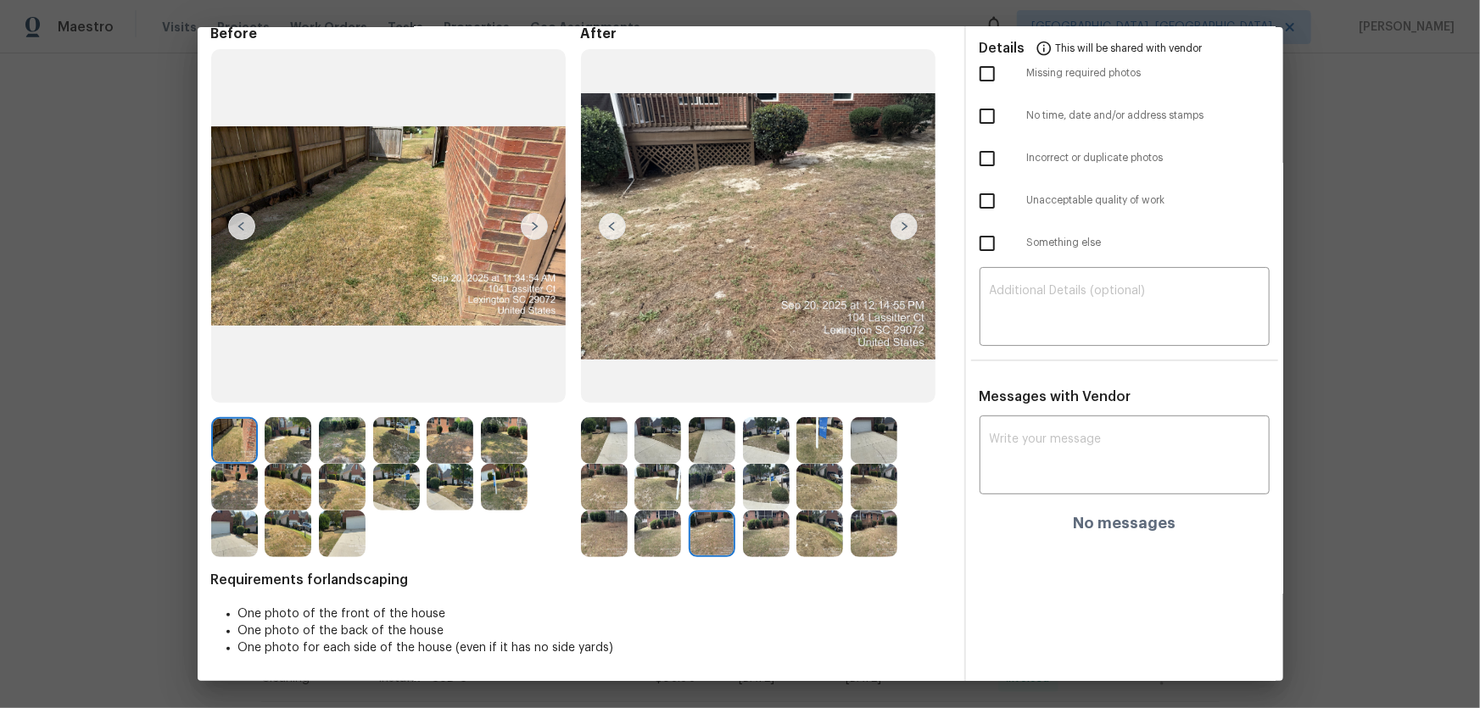
click at [747, 467] on img at bounding box center [766, 534] width 47 height 47
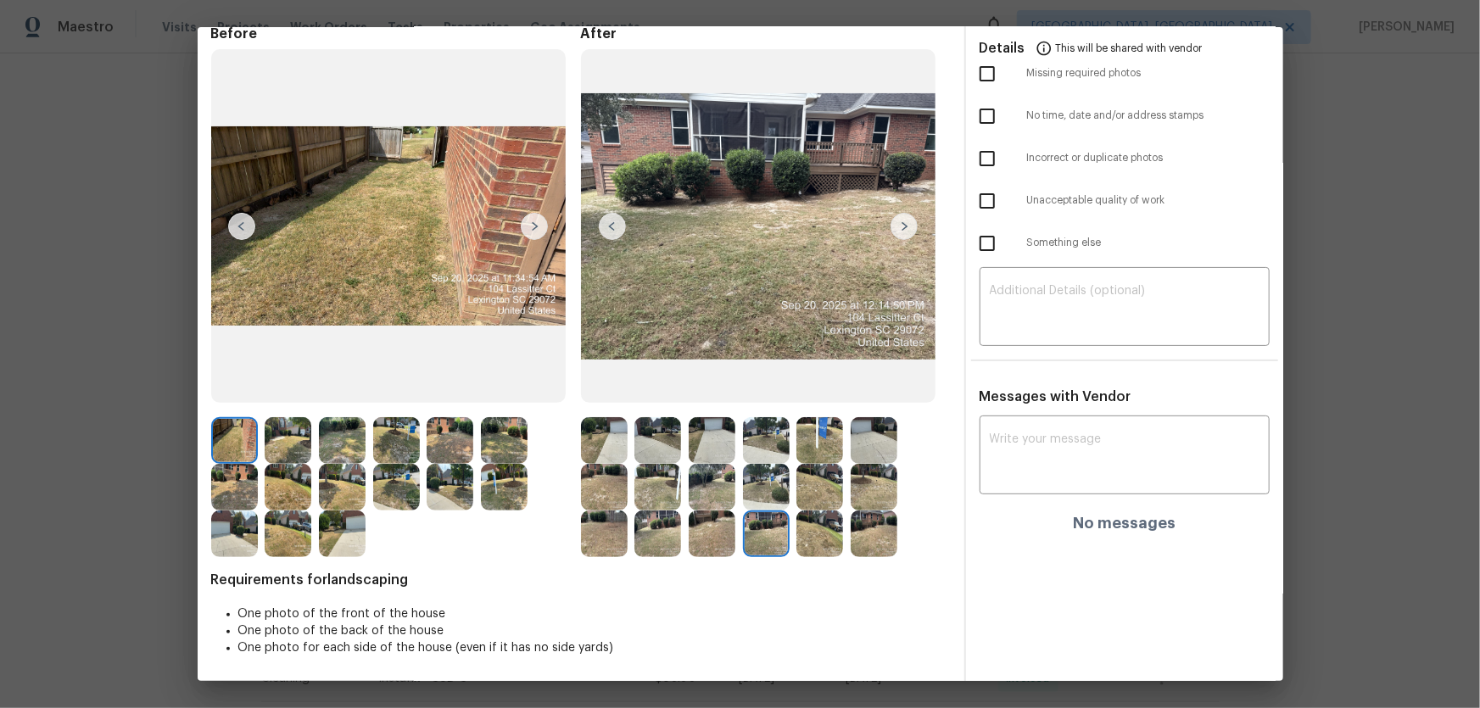
click at [830, 467] on img at bounding box center [819, 534] width 47 height 47
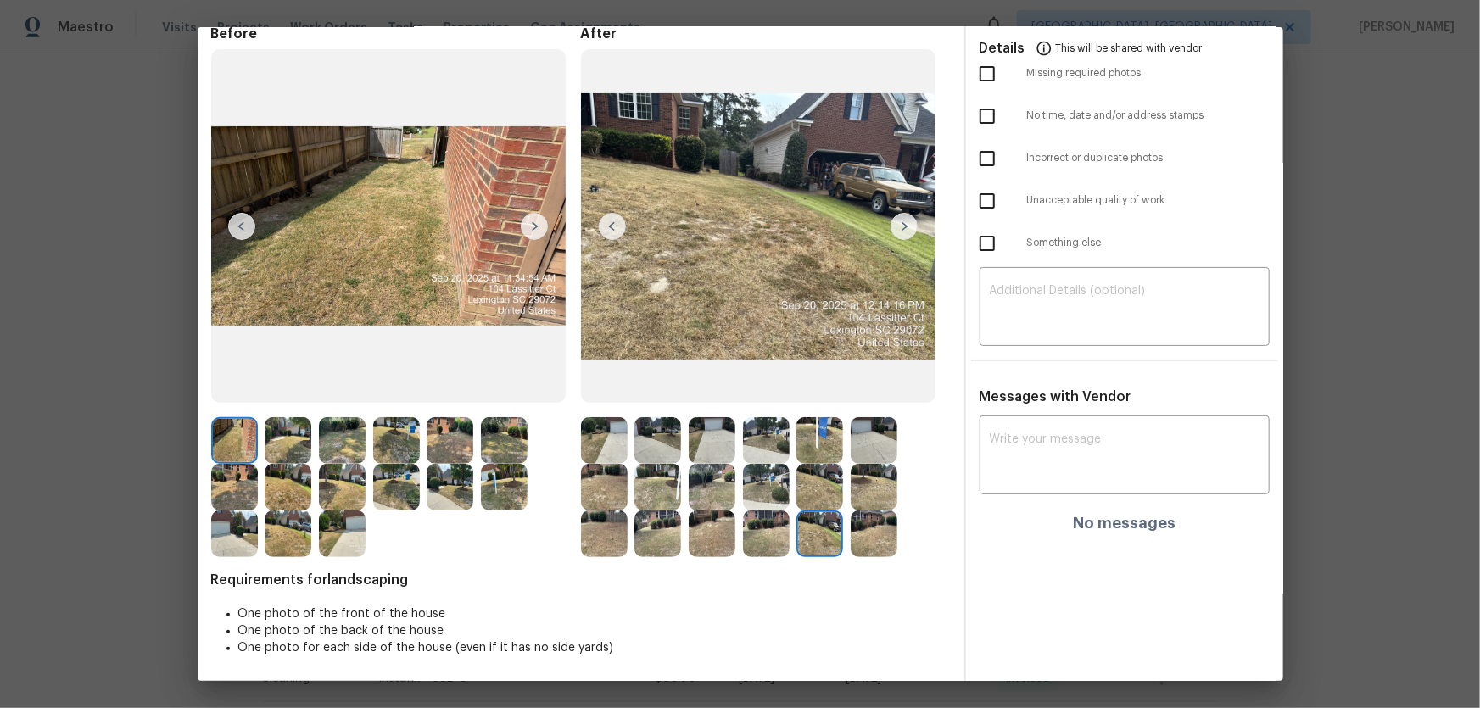
click at [851, 467] on img at bounding box center [874, 534] width 47 height 47
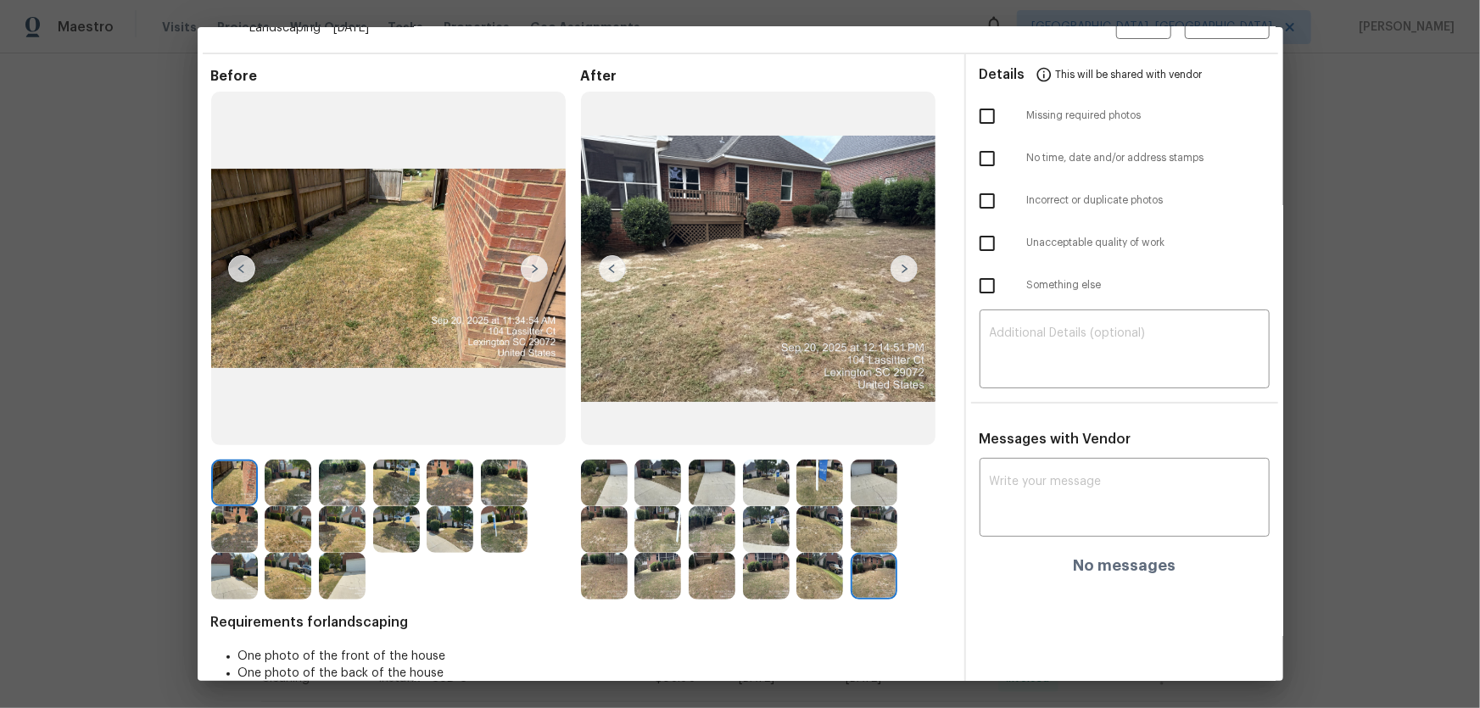
scroll to position [0, 0]
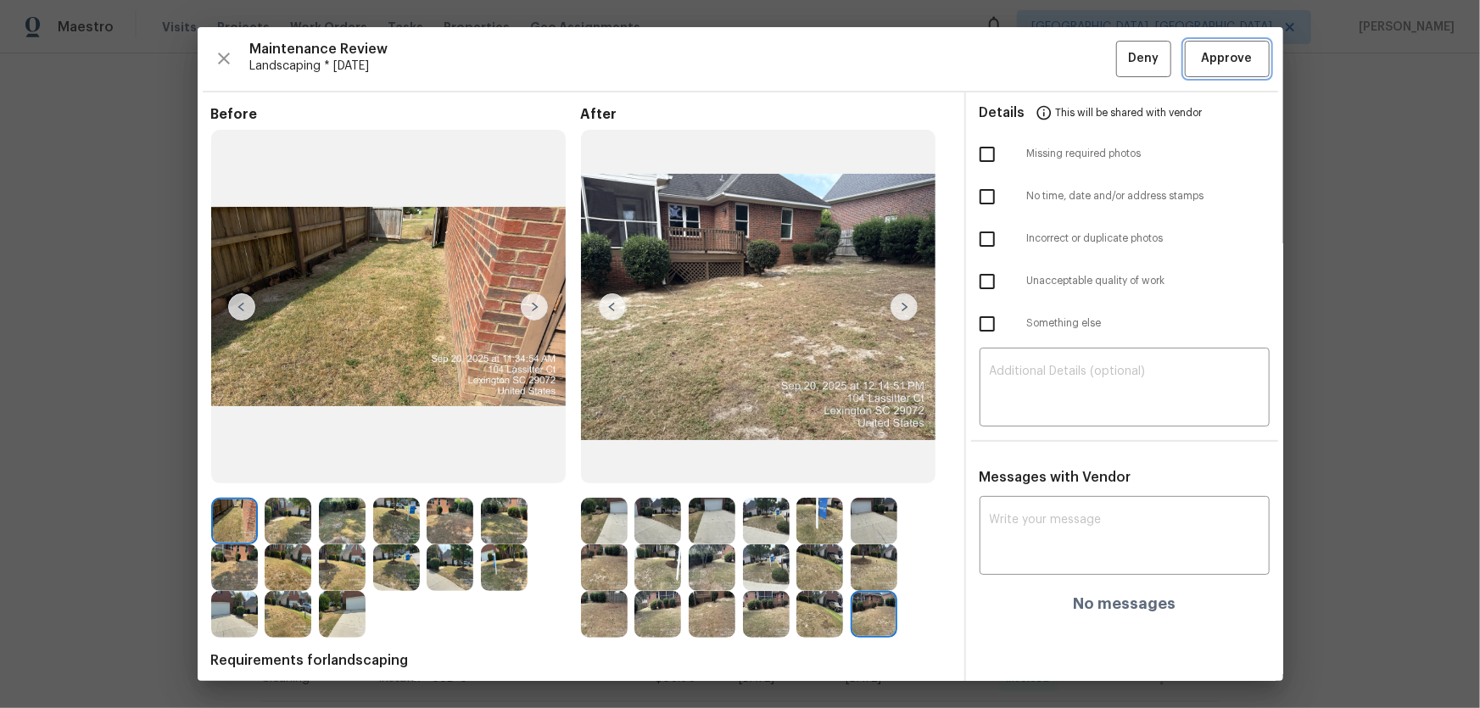
click at [1052, 64] on span "Approve" at bounding box center [1227, 58] width 51 height 21
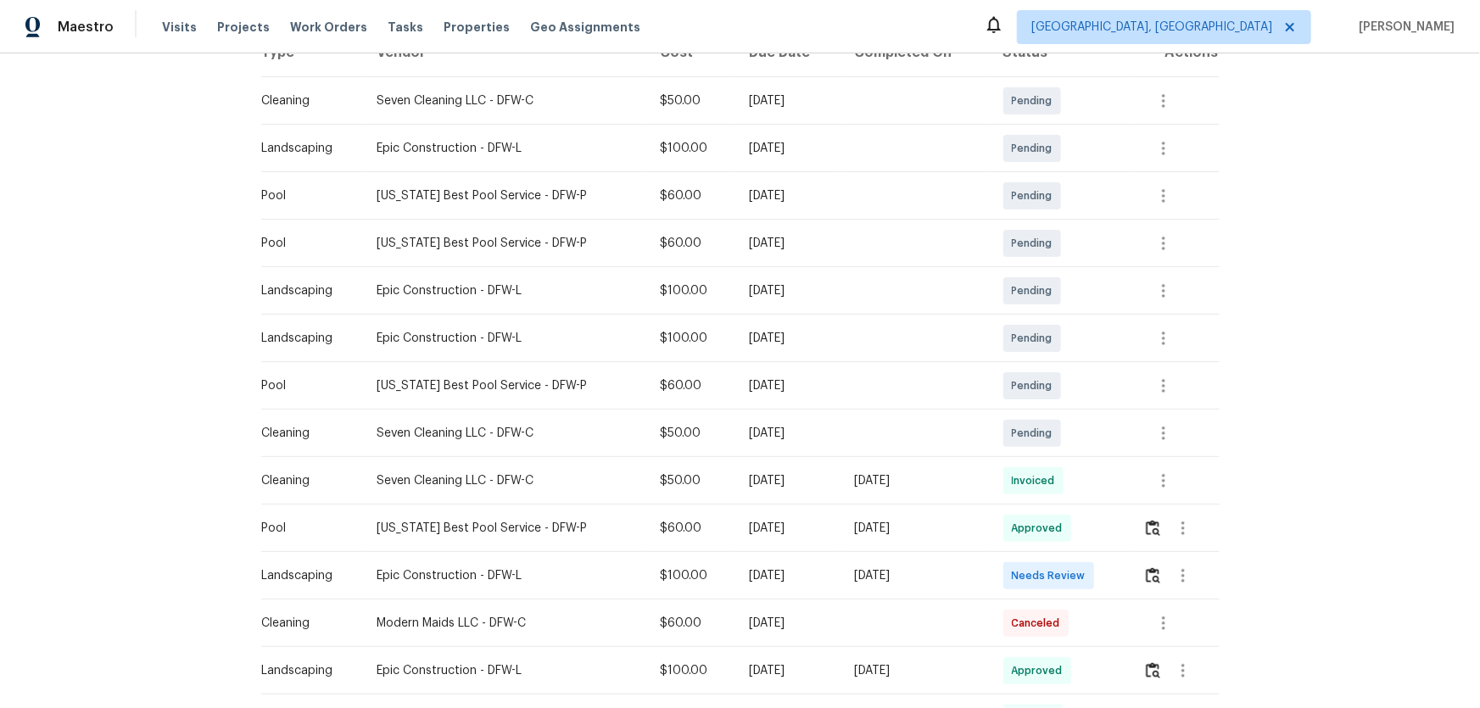
scroll to position [385, 0]
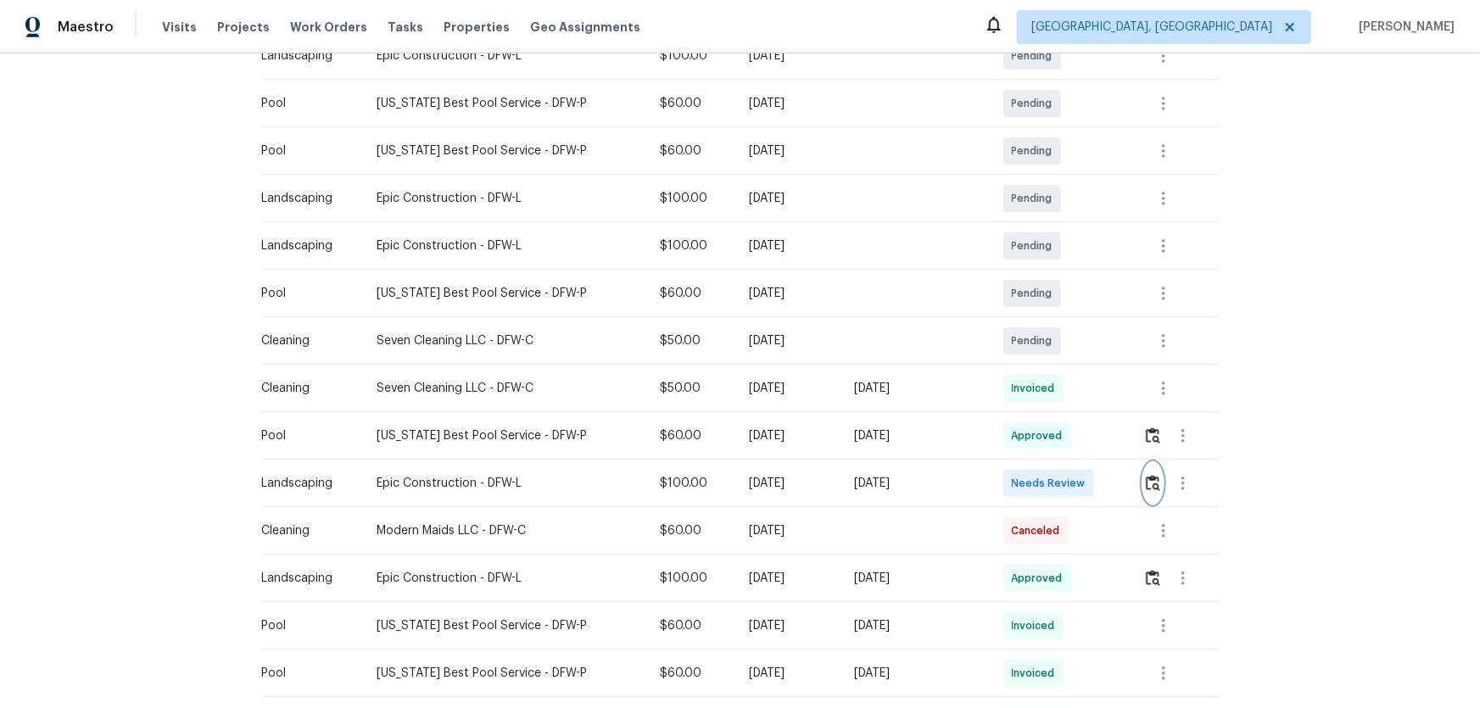
click at [1143, 466] on button "button" at bounding box center [1153, 483] width 20 height 41
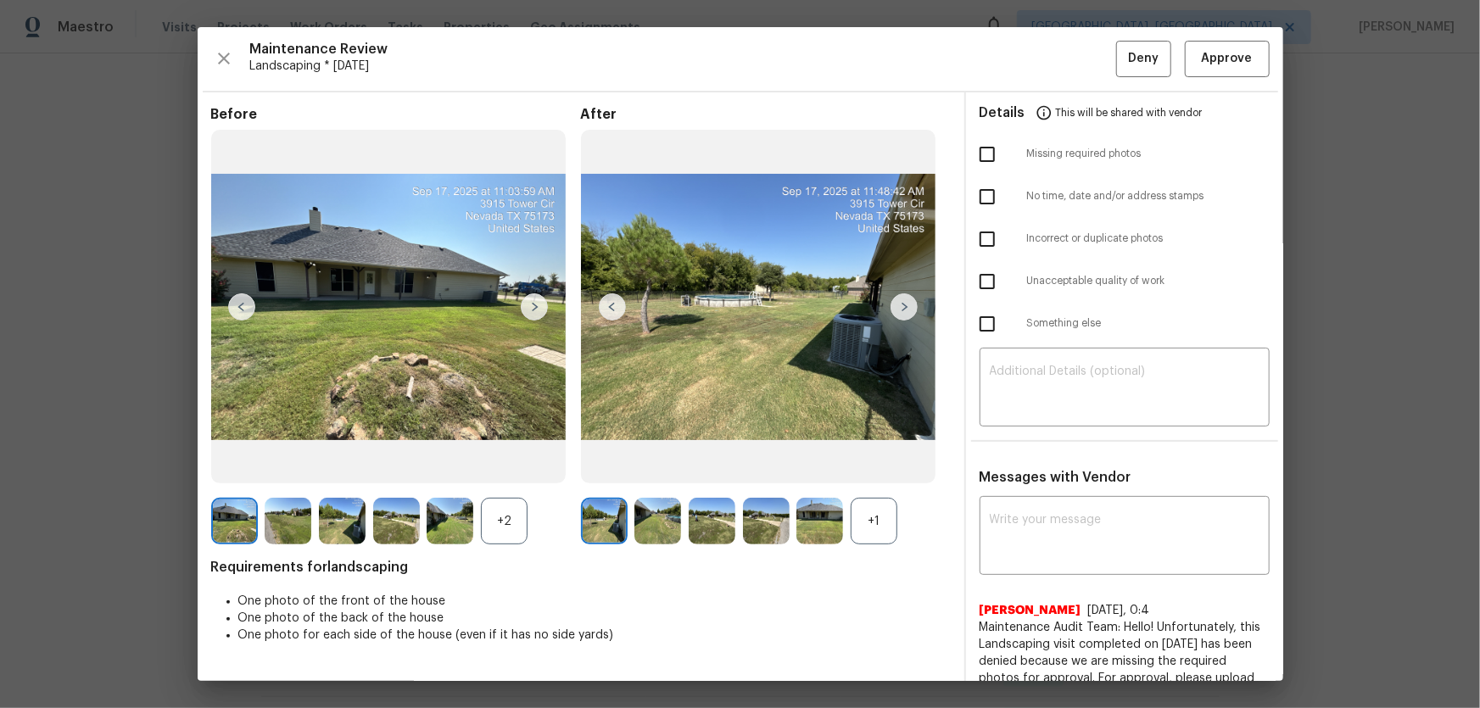
scroll to position [154, 0]
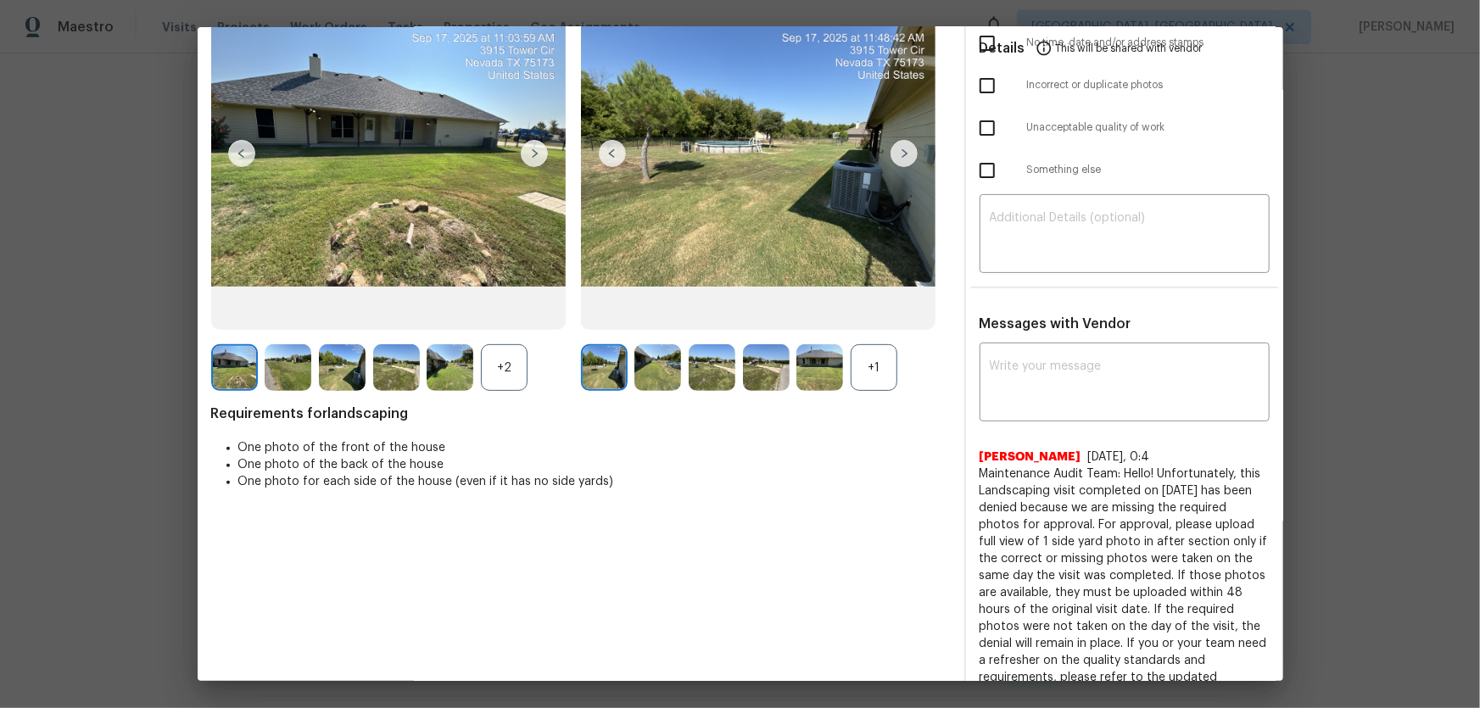
click at [873, 338] on div "After +1" at bounding box center [766, 172] width 370 height 439
click at [874, 365] on div "+1" at bounding box center [874, 367] width 47 height 47
click at [511, 378] on div "+2" at bounding box center [504, 367] width 47 height 47
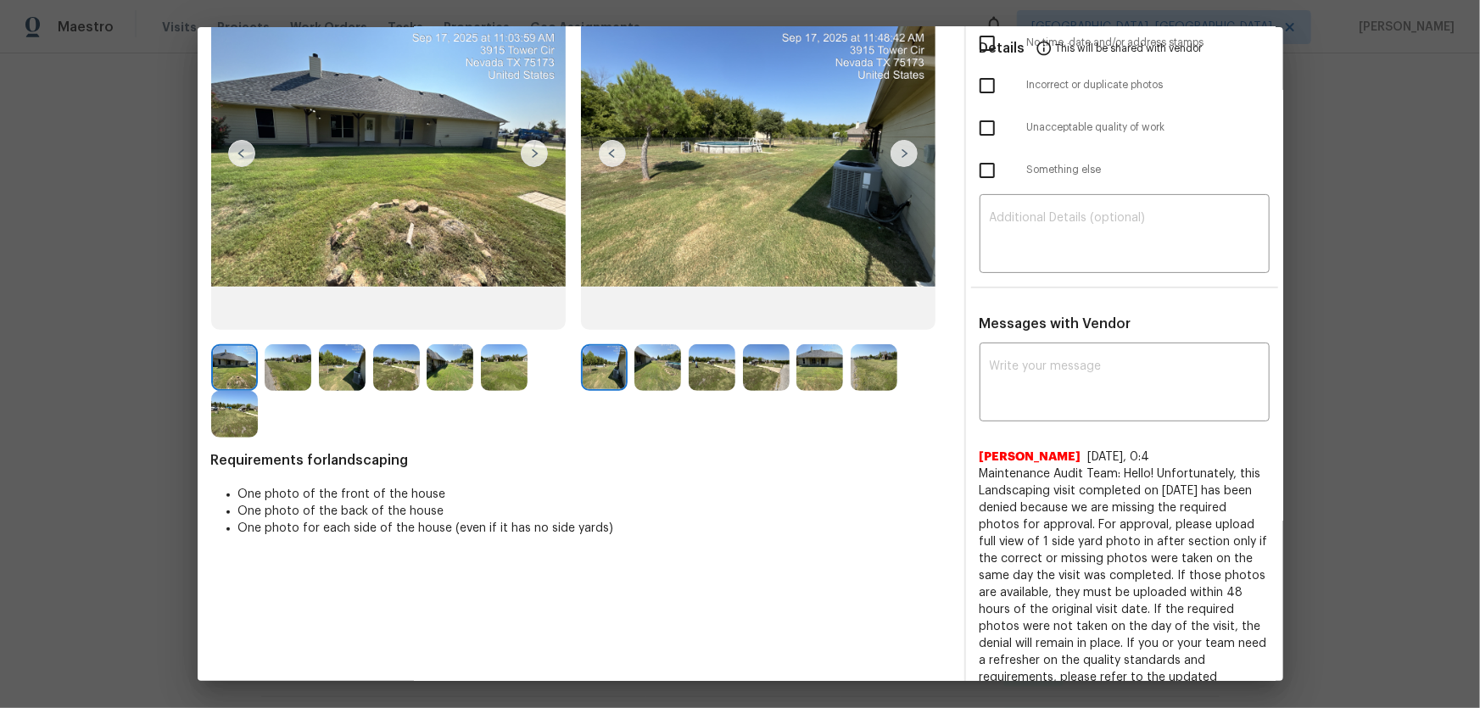
click at [634, 382] on img at bounding box center [657, 367] width 47 height 47
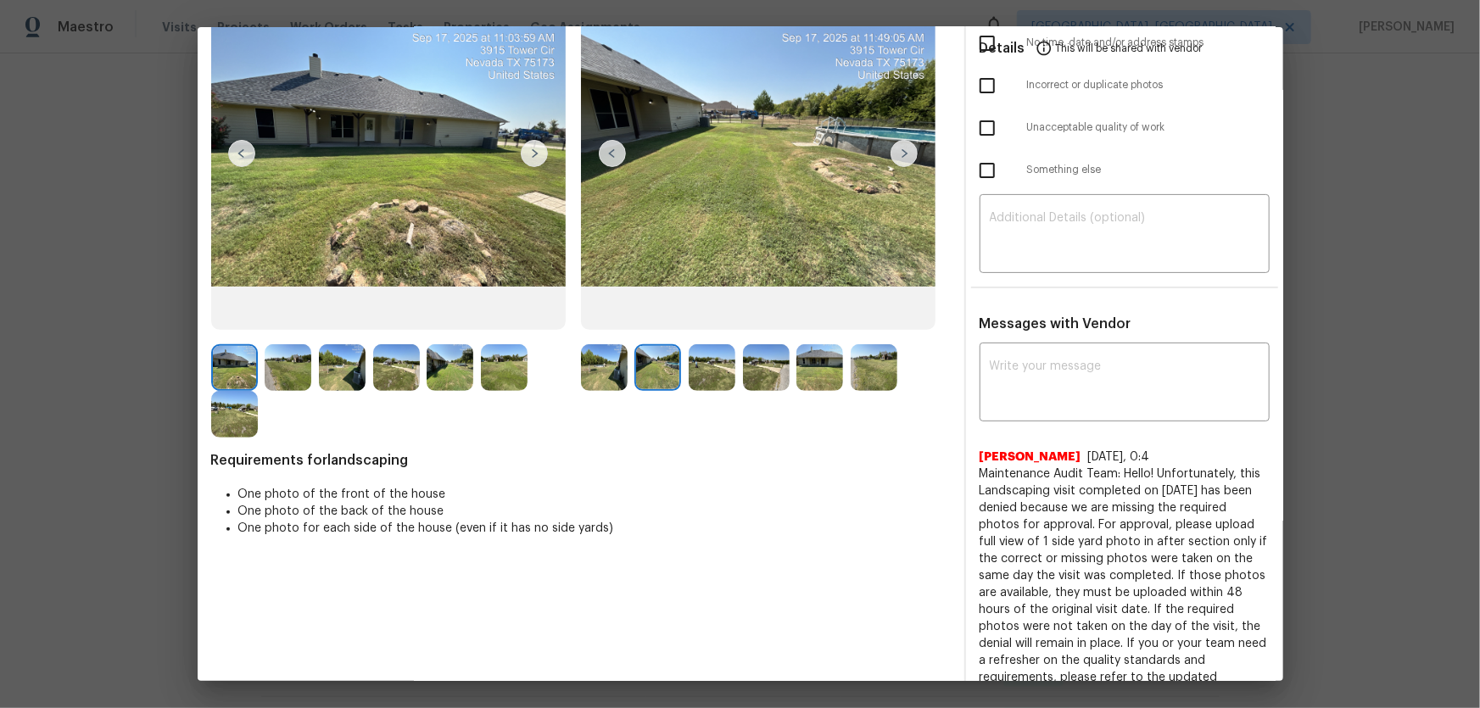
click at [695, 380] on img at bounding box center [712, 367] width 47 height 47
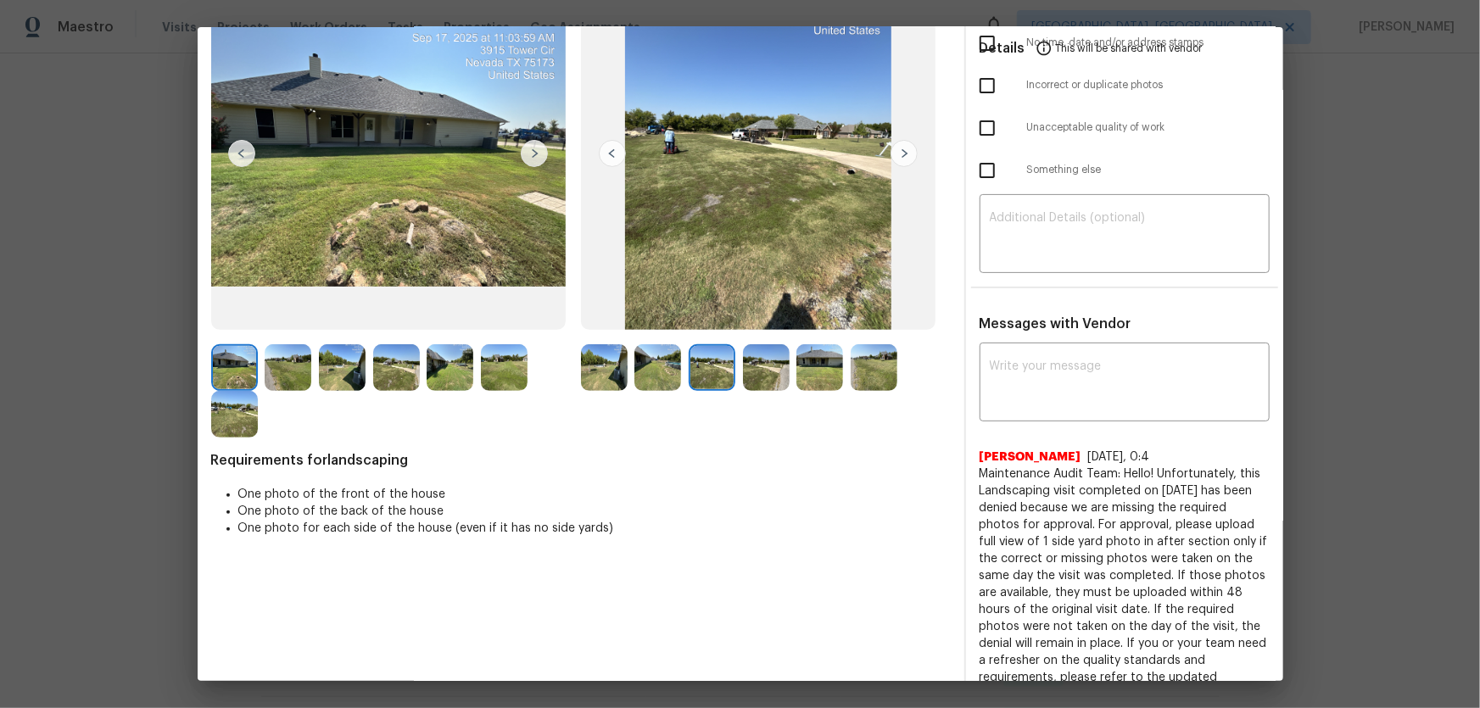
click at [764, 374] on img at bounding box center [766, 367] width 47 height 47
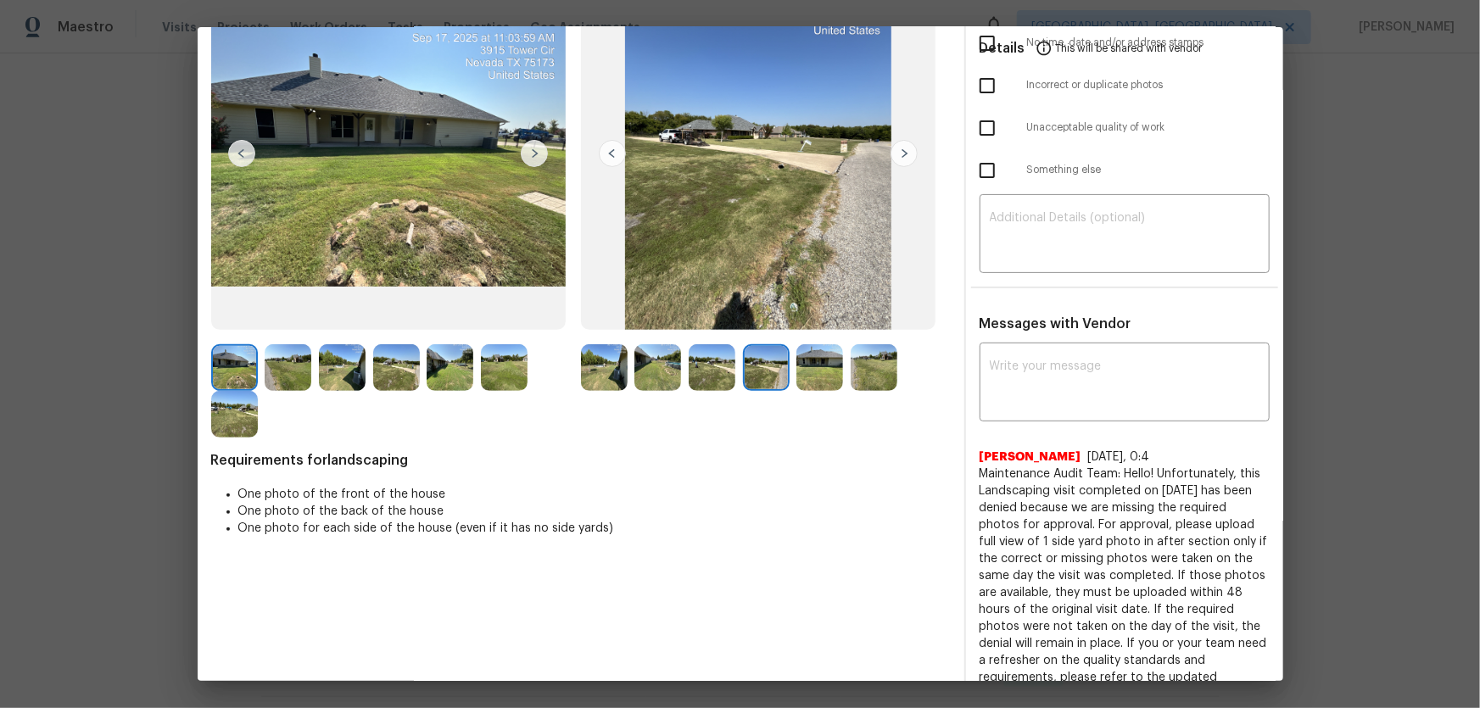
click at [805, 382] on img at bounding box center [819, 367] width 47 height 47
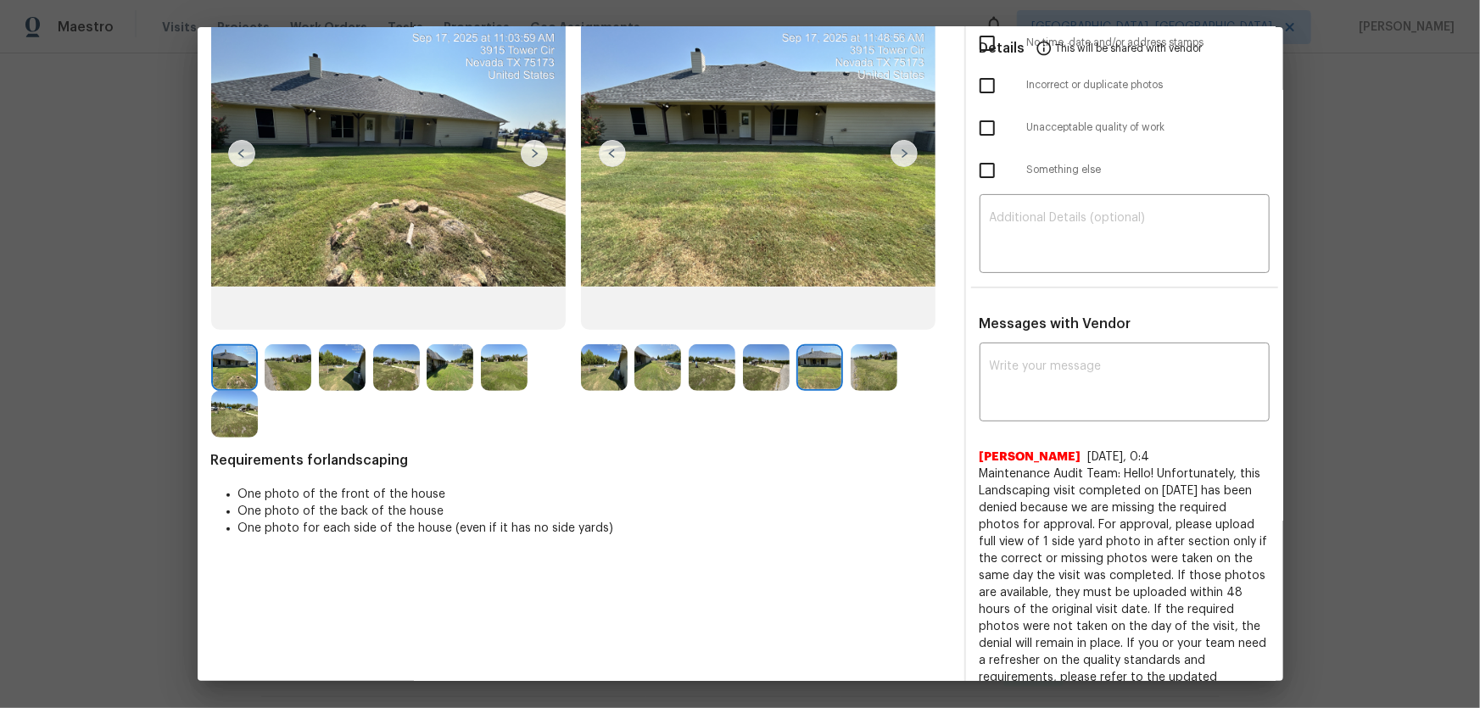
click at [878, 379] on img at bounding box center [874, 367] width 47 height 47
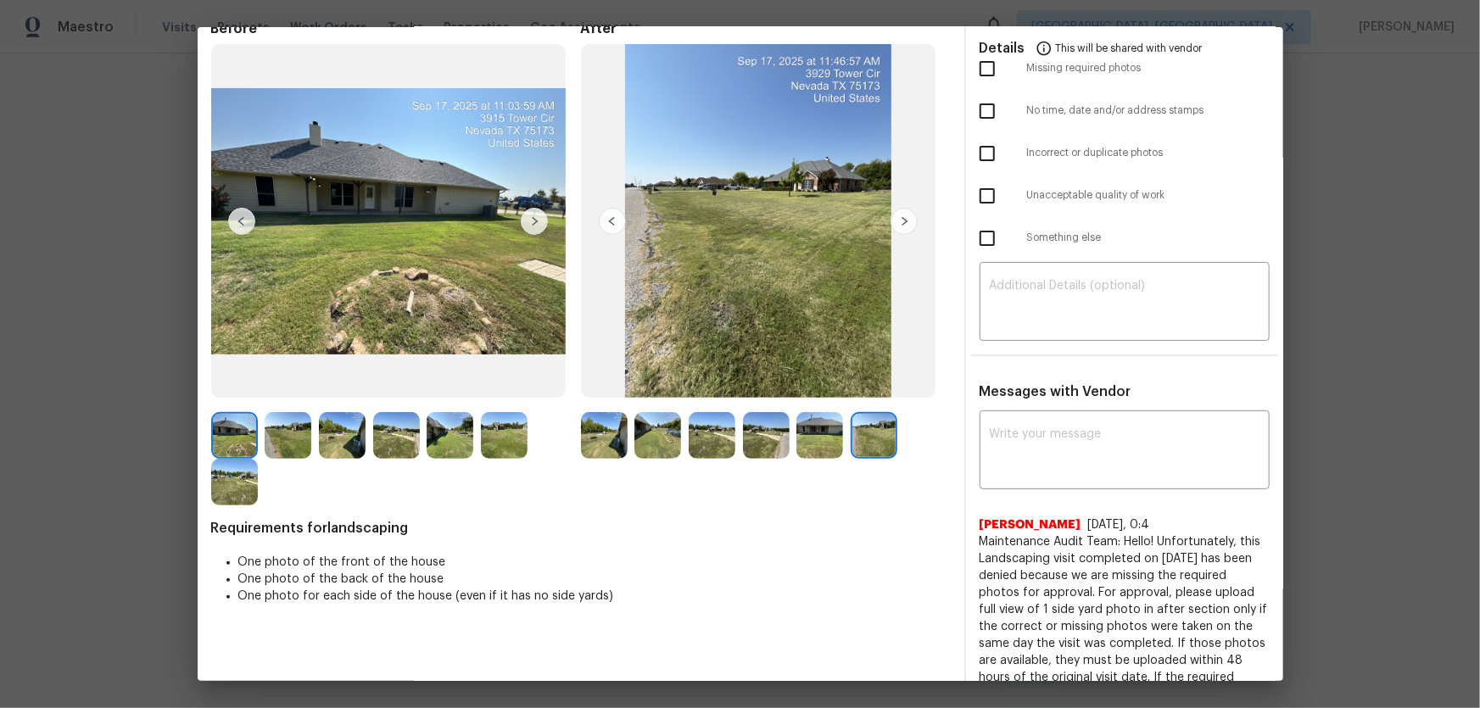
scroll to position [0, 0]
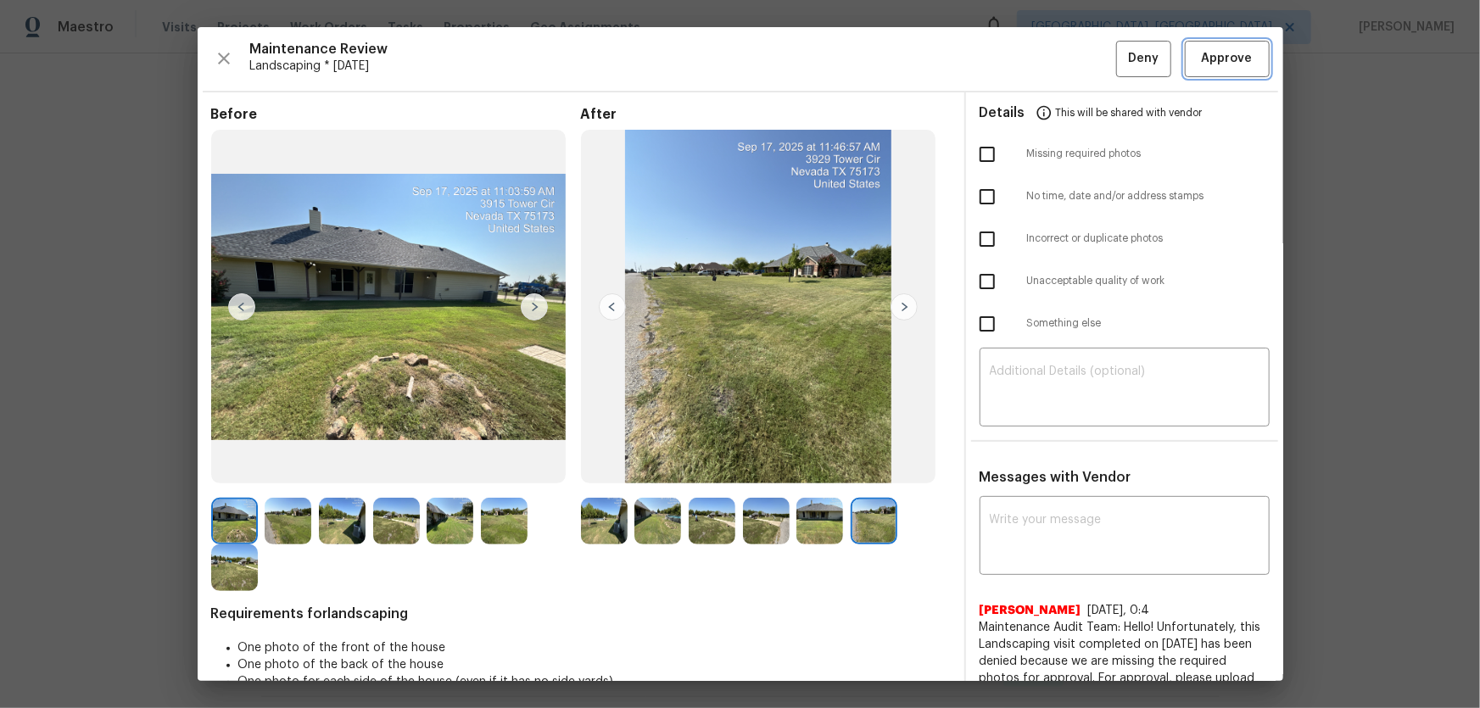
click at [1232, 71] on button "Approve" at bounding box center [1227, 59] width 85 height 36
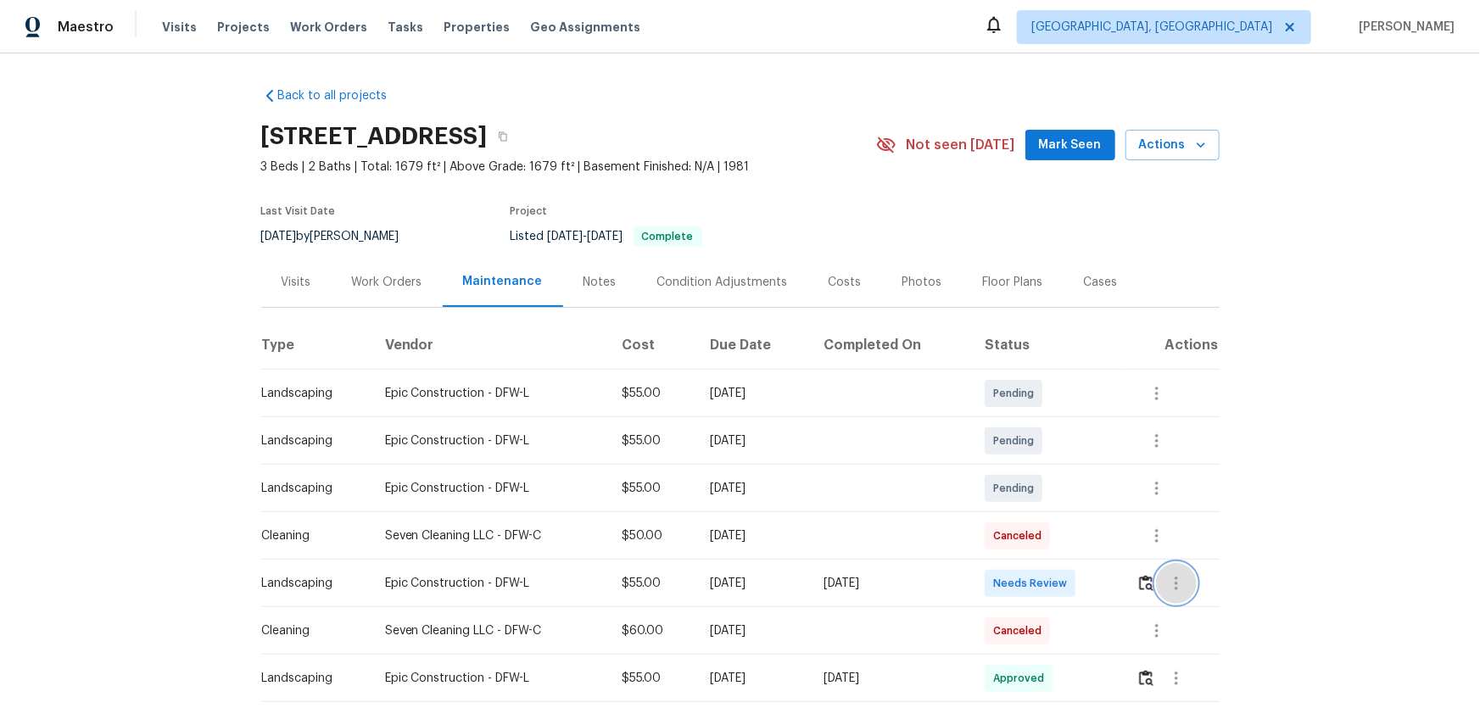
click at [1052, 467] on button "button" at bounding box center [1176, 583] width 41 height 41
click at [1052, 467] on div at bounding box center [740, 354] width 1480 height 708
click at [1052, 467] on img "button" at bounding box center [1146, 583] width 14 height 16
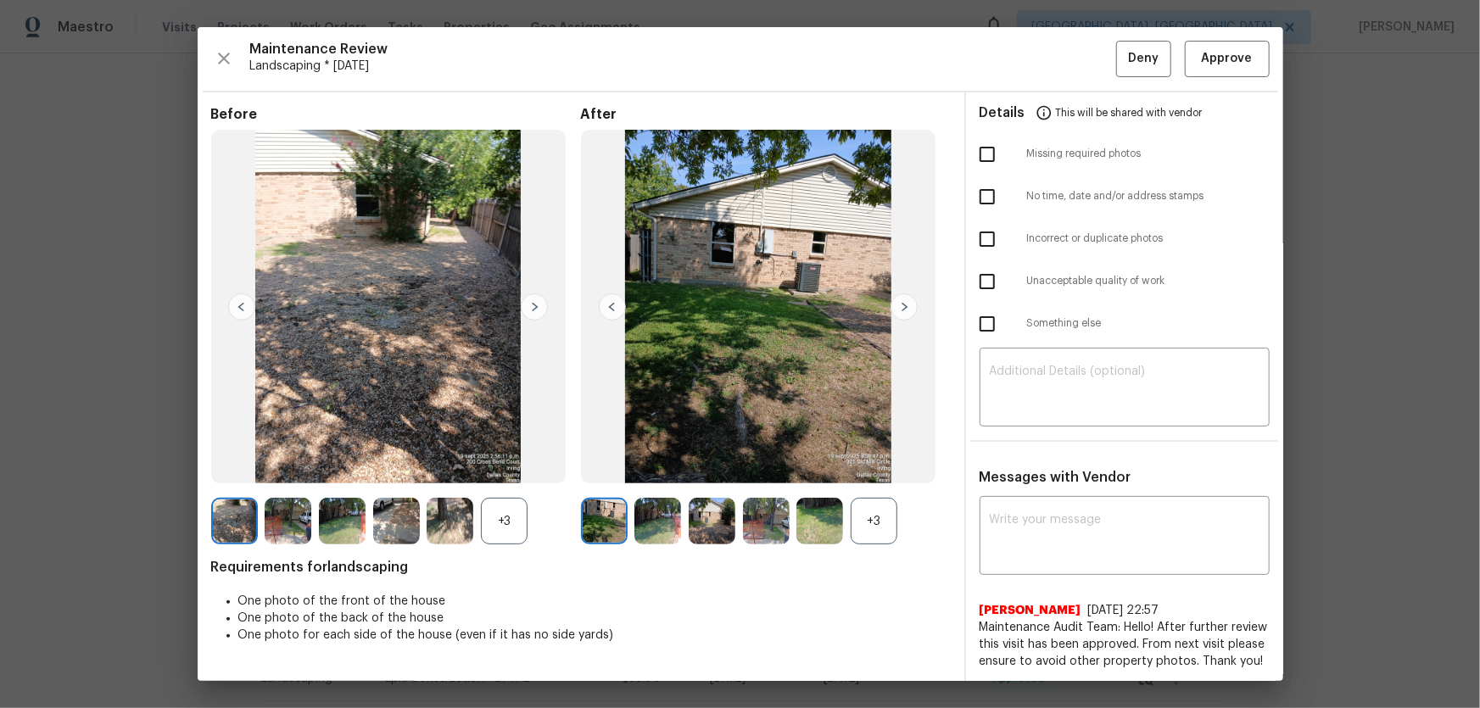
click at [864, 467] on div "+3" at bounding box center [874, 521] width 47 height 47
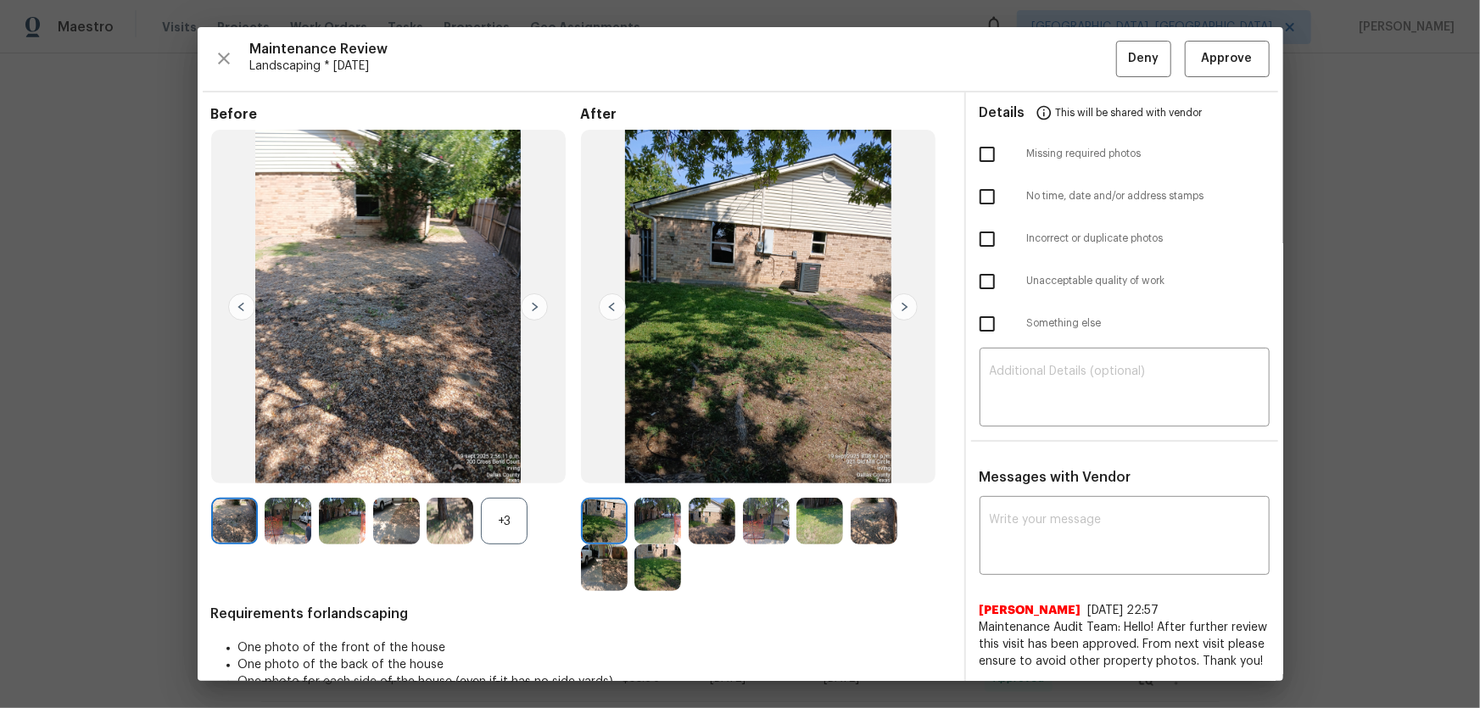
click at [503, 467] on div "+3" at bounding box center [504, 521] width 47 height 47
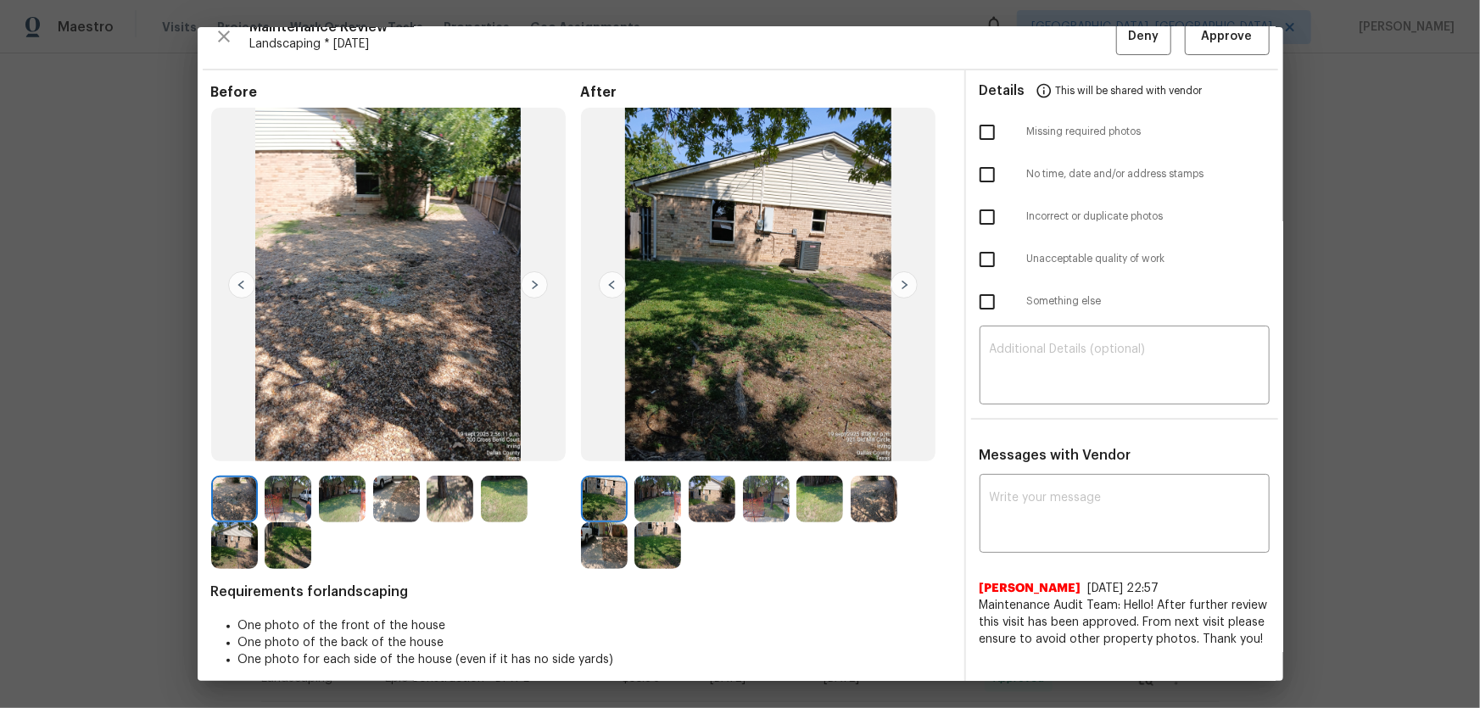
scroll to position [34, 0]
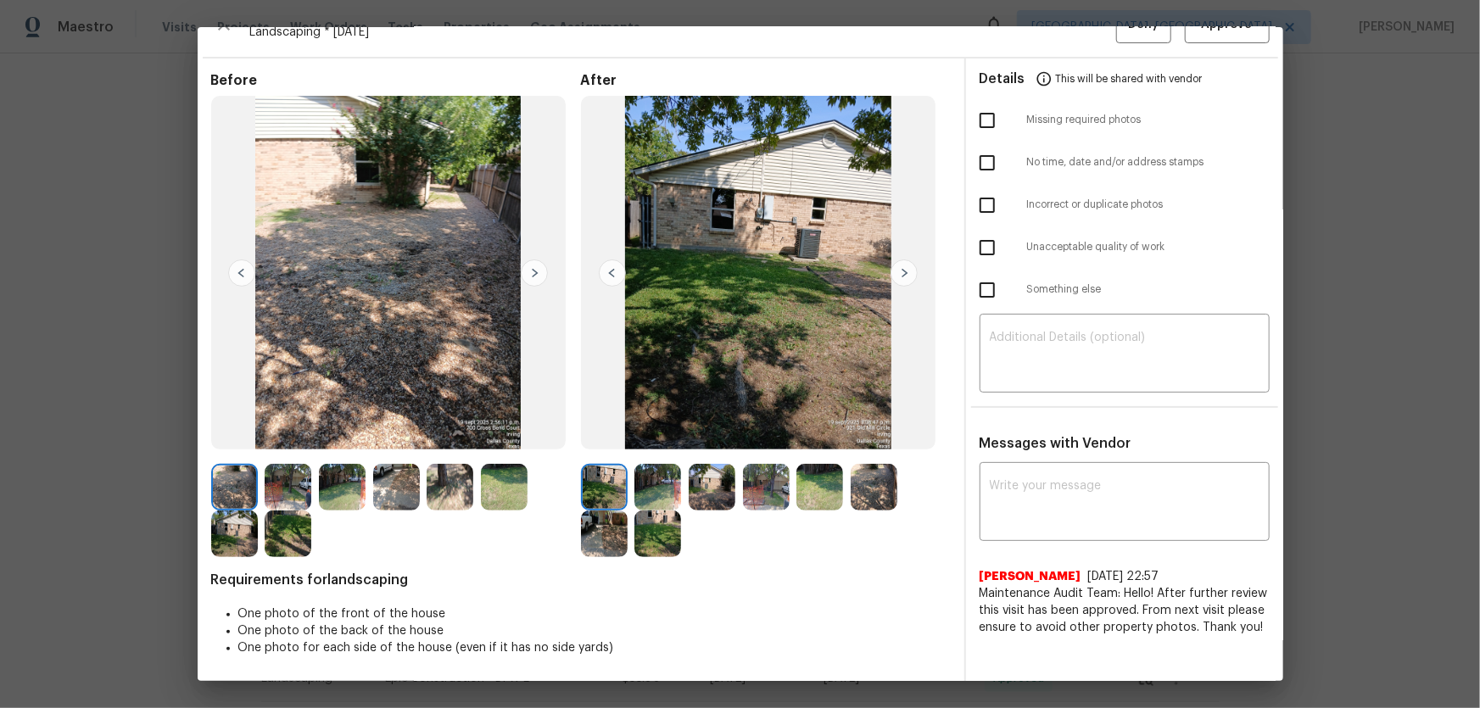
click at [659, 467] on img at bounding box center [657, 487] width 47 height 47
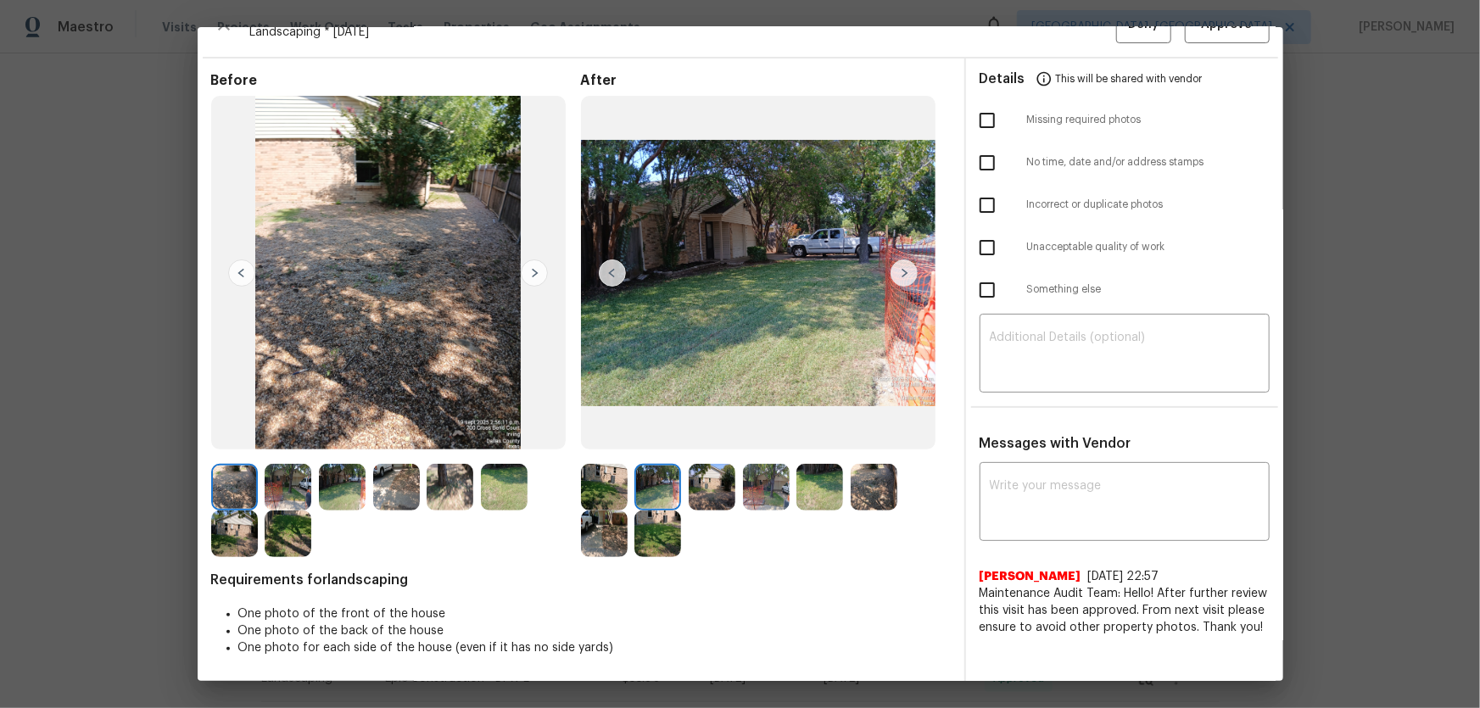
click at [707, 467] on img at bounding box center [712, 487] width 47 height 47
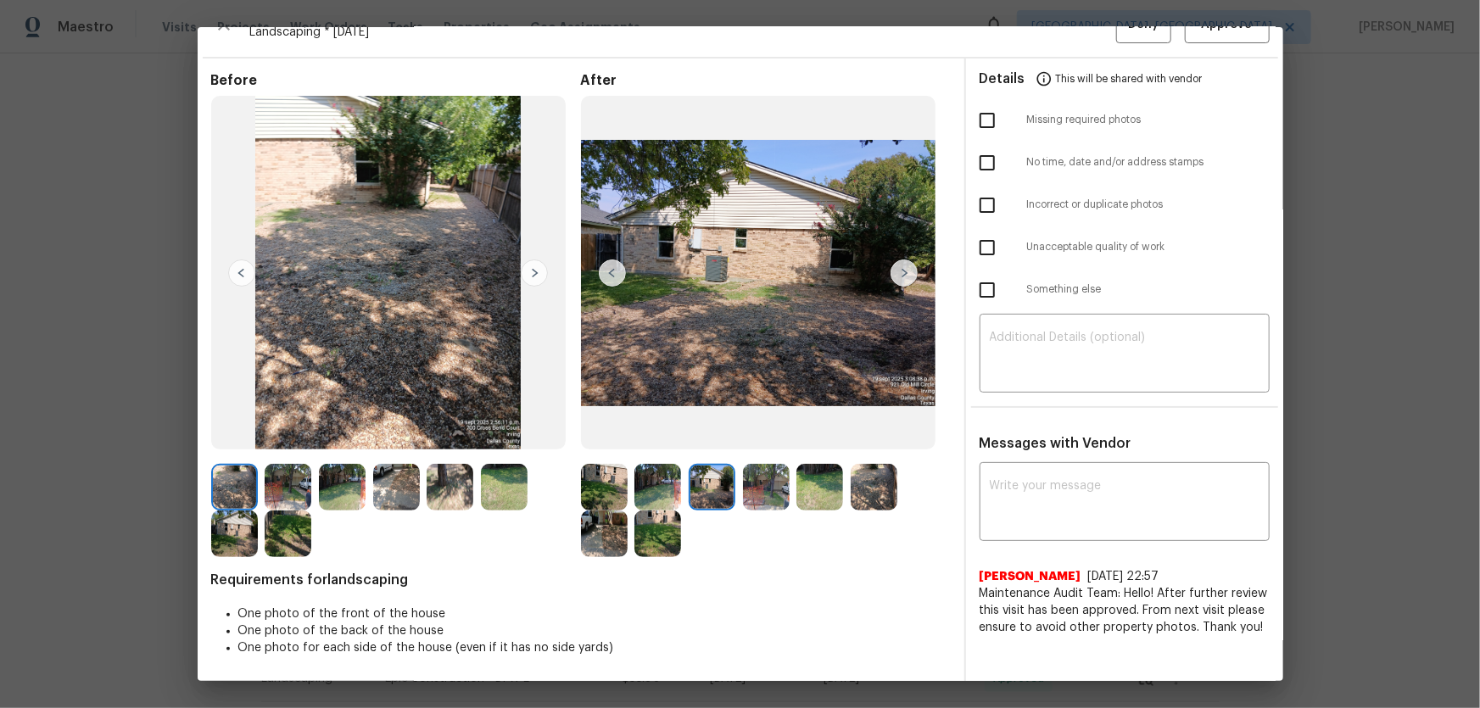
click at [748, 467] on img at bounding box center [766, 487] width 47 height 47
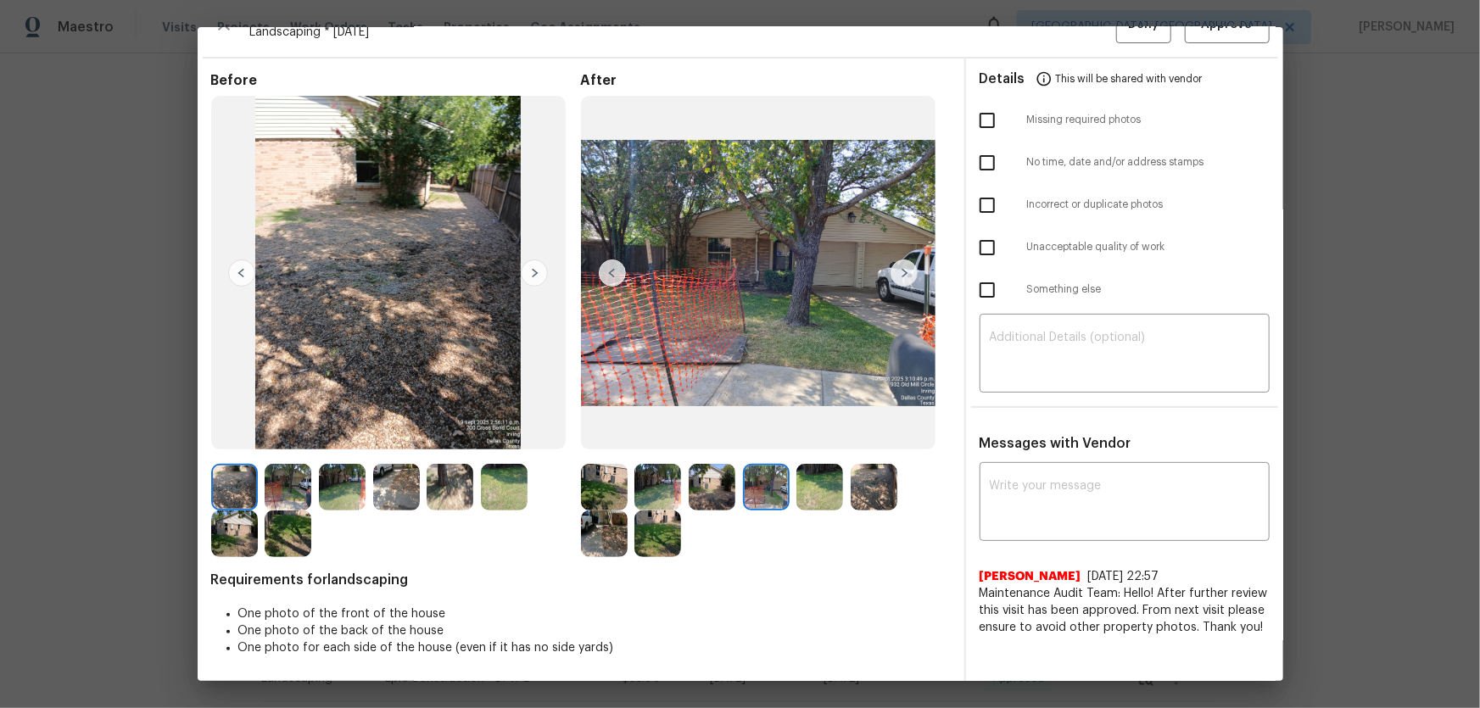
click at [813, 467] on img at bounding box center [819, 487] width 47 height 47
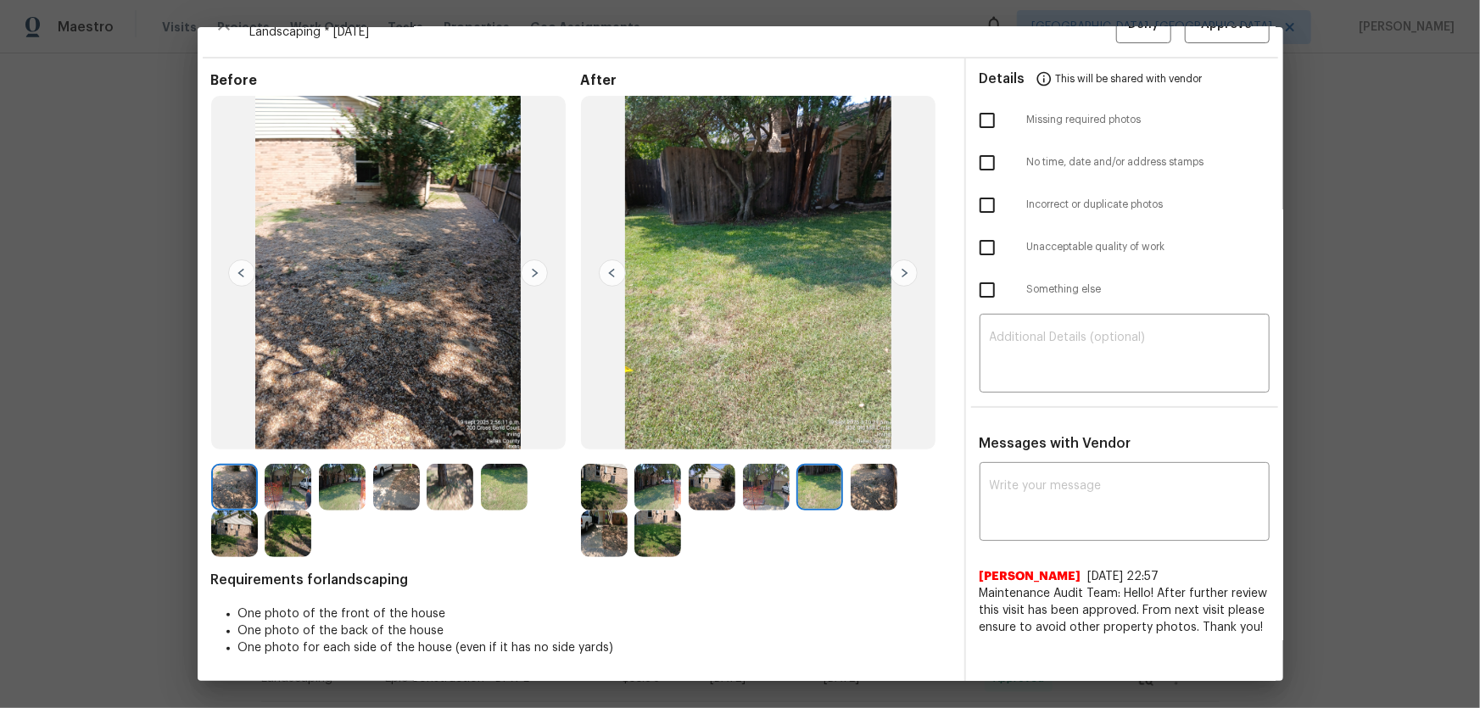
click at [863, 467] on img at bounding box center [874, 487] width 47 height 47
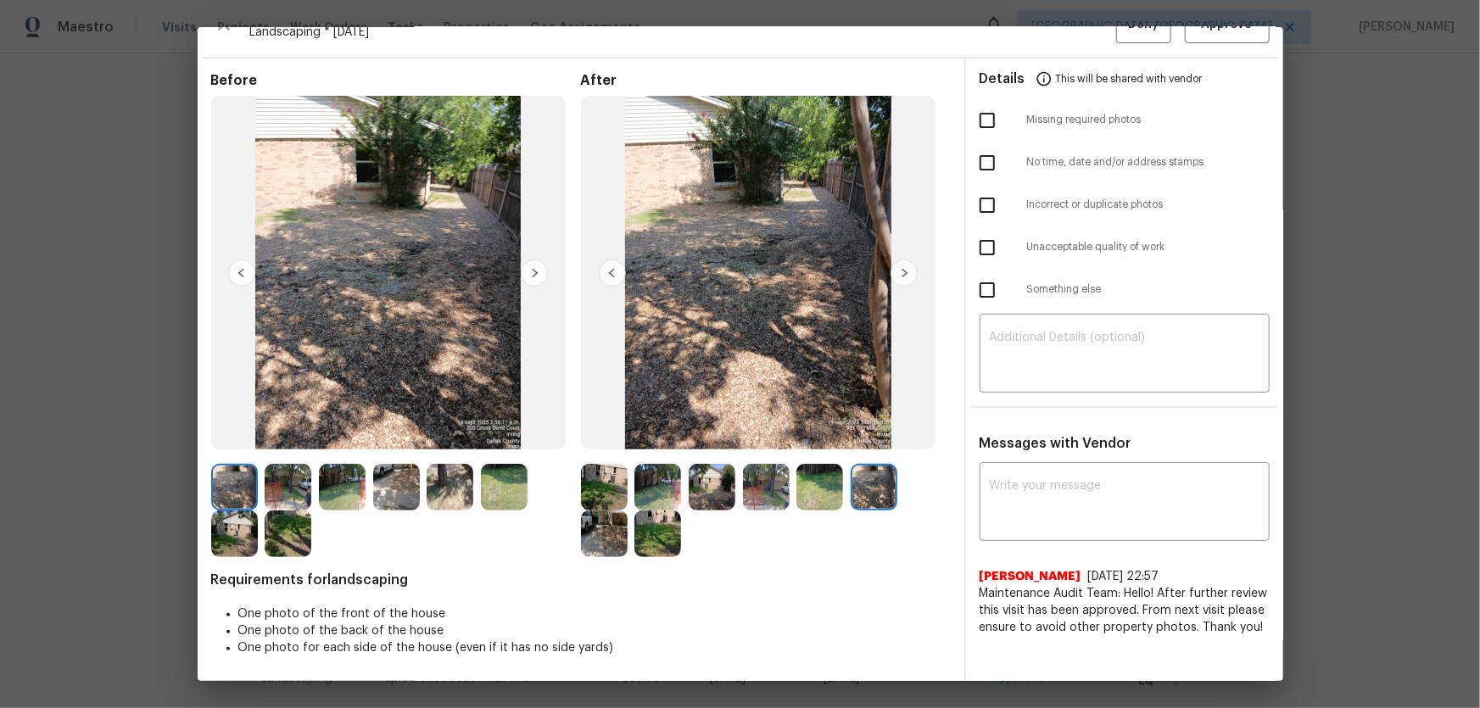
click at [582, 467] on img at bounding box center [604, 534] width 47 height 47
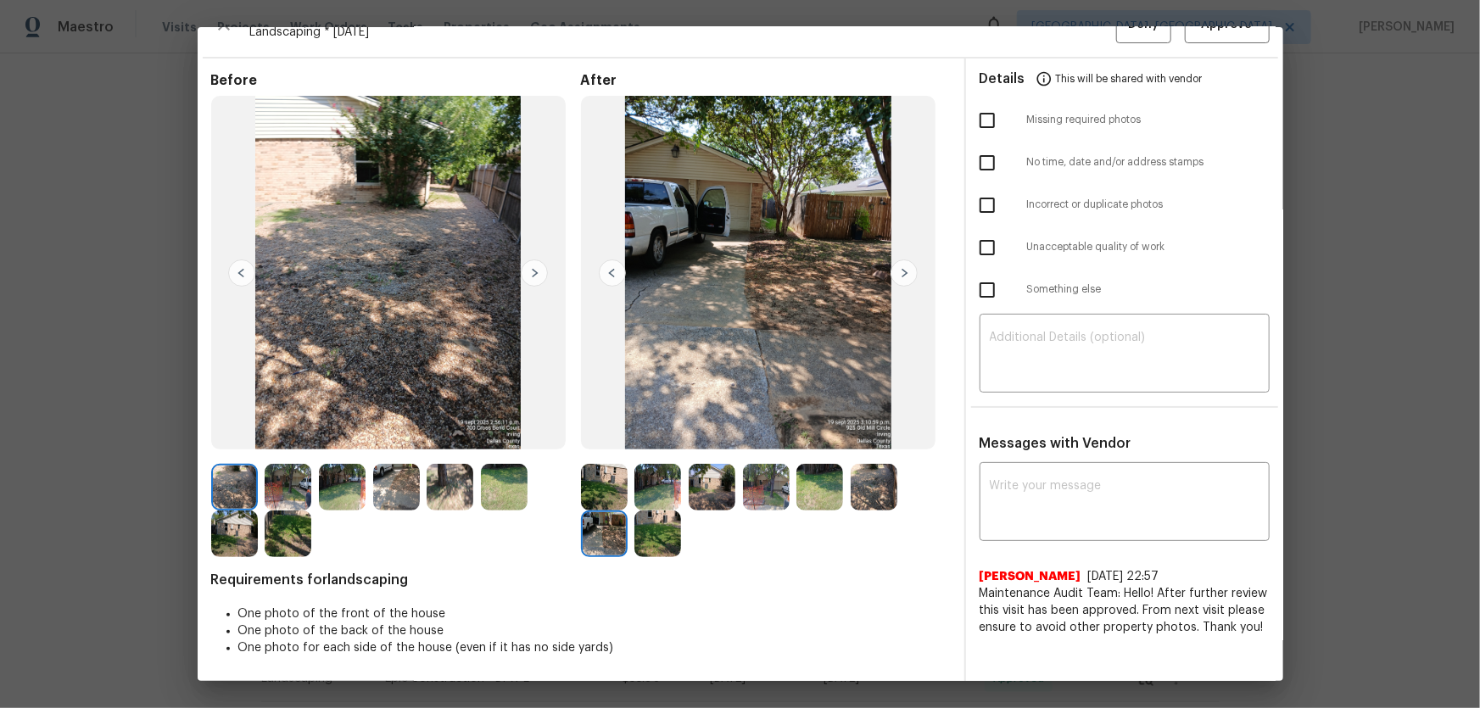
click at [652, 467] on img at bounding box center [657, 534] width 47 height 47
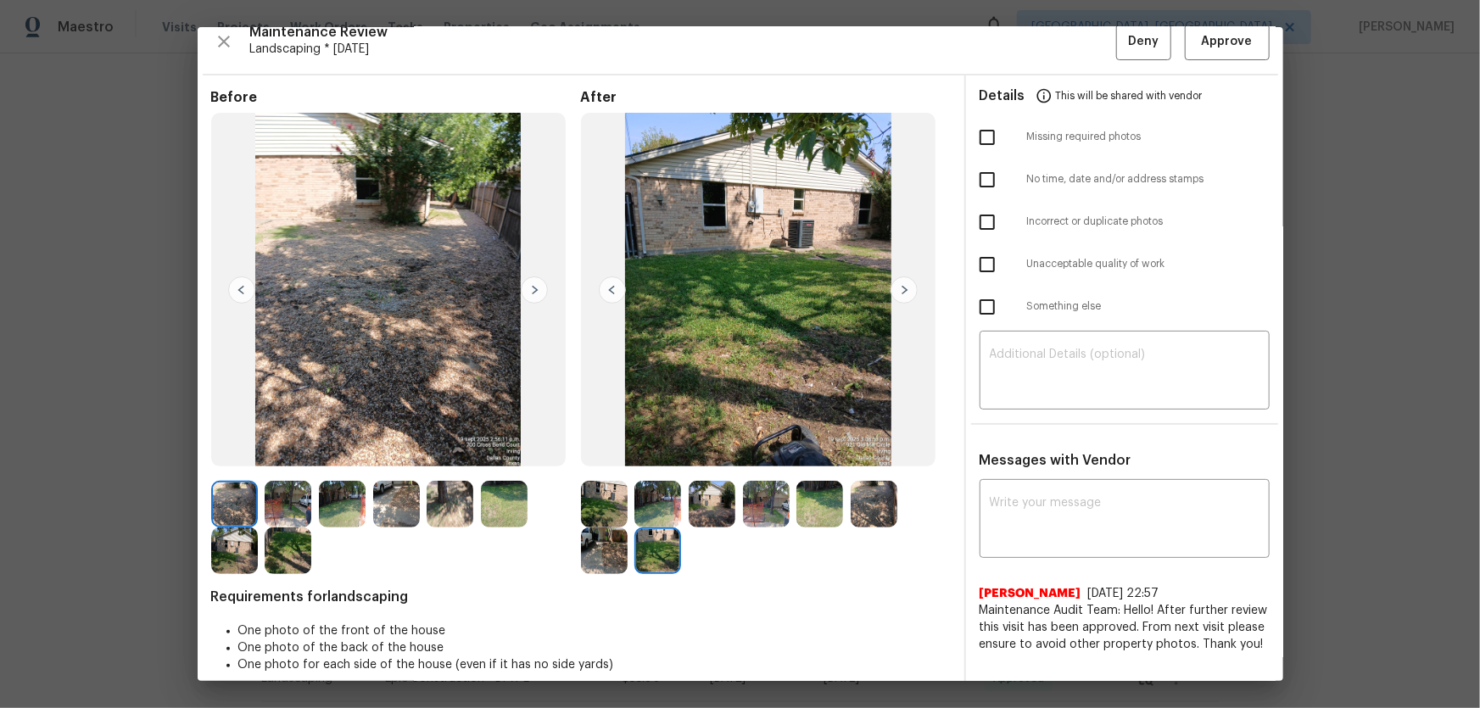
scroll to position [0, 0]
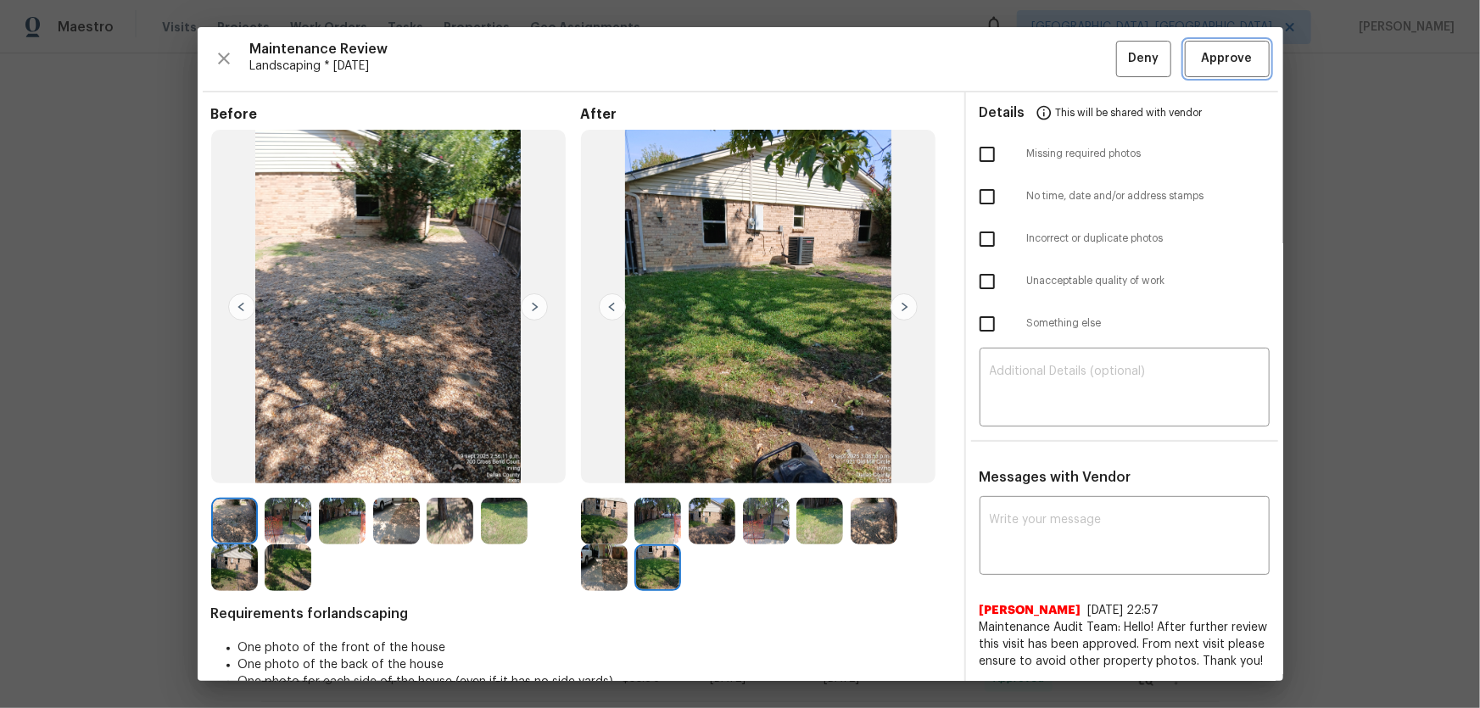
click at [1052, 55] on span "Approve" at bounding box center [1227, 58] width 51 height 21
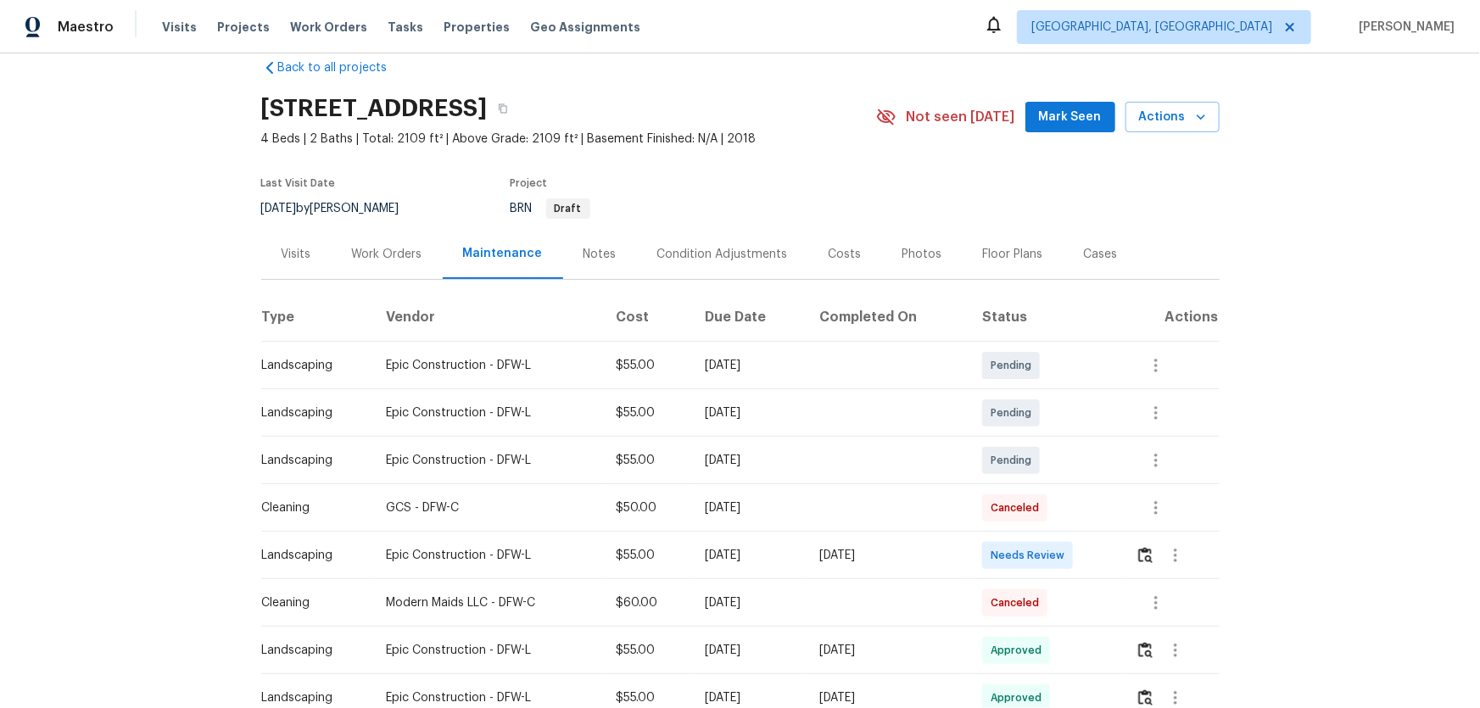
scroll to position [76, 0]
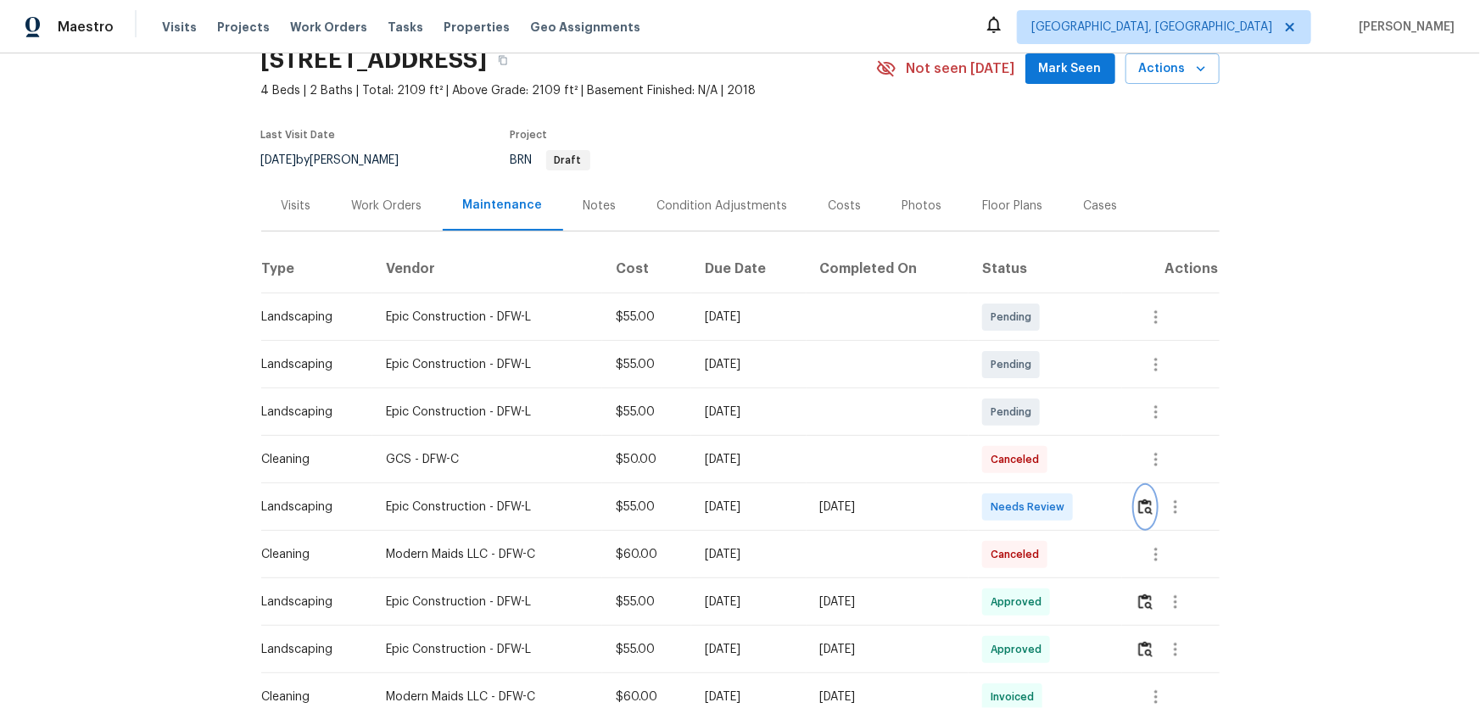
click at [1052, 467] on img "button" at bounding box center [1145, 507] width 14 height 16
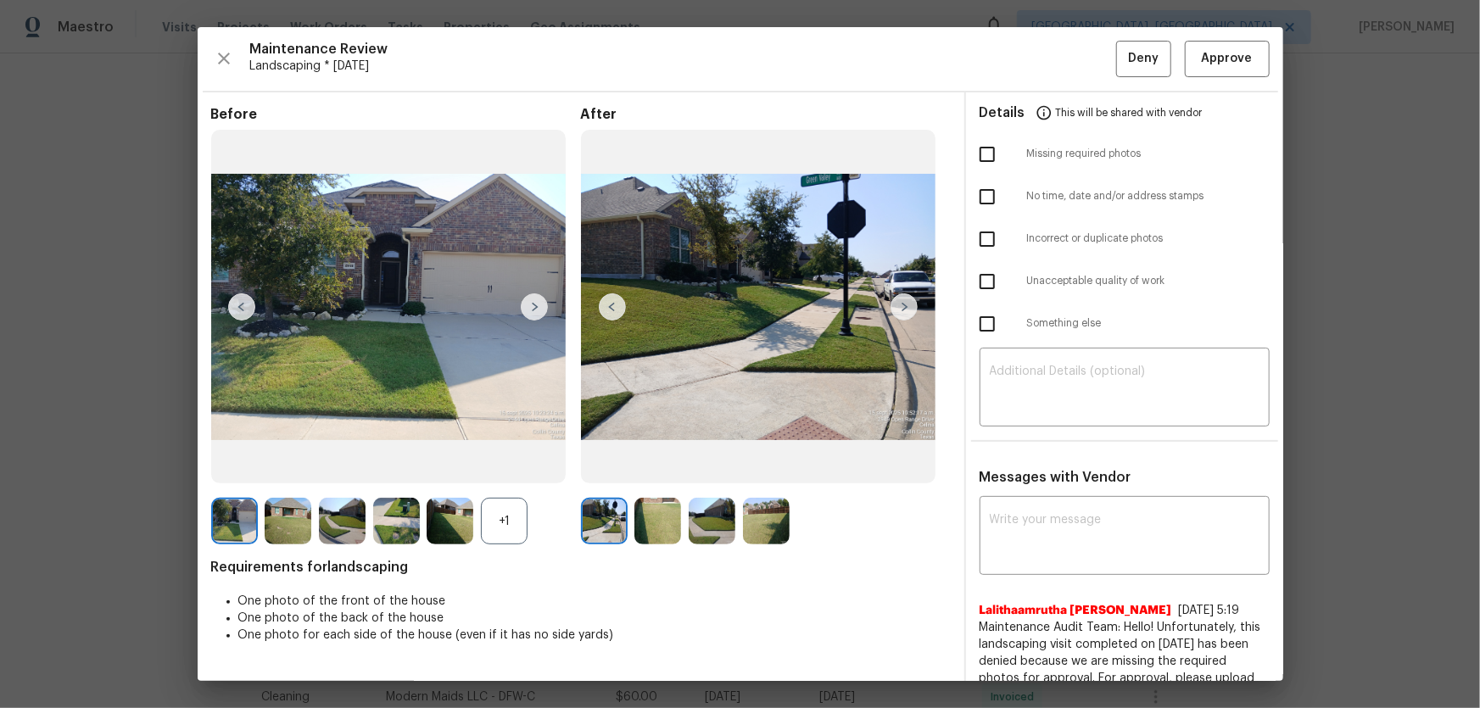
click at [489, 467] on div "+1" at bounding box center [504, 521] width 47 height 47
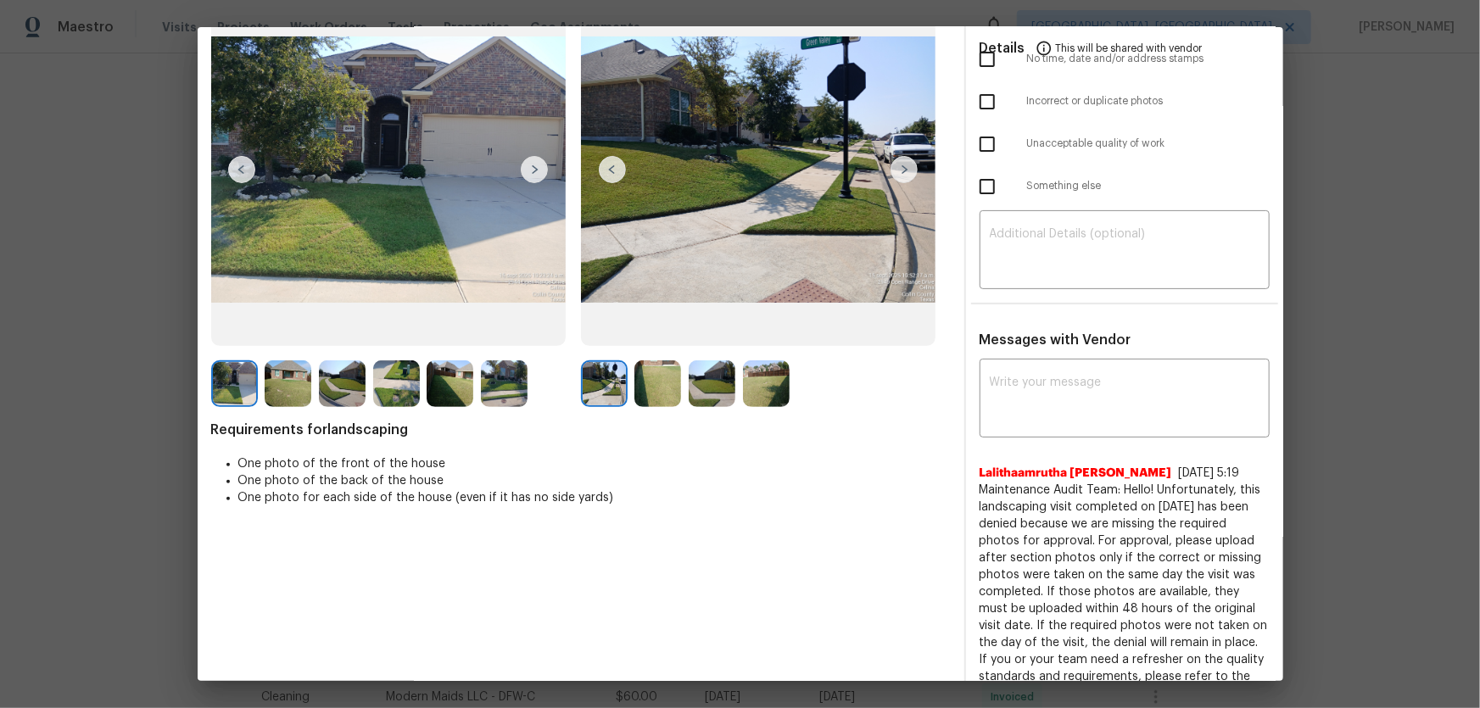
scroll to position [154, 0]
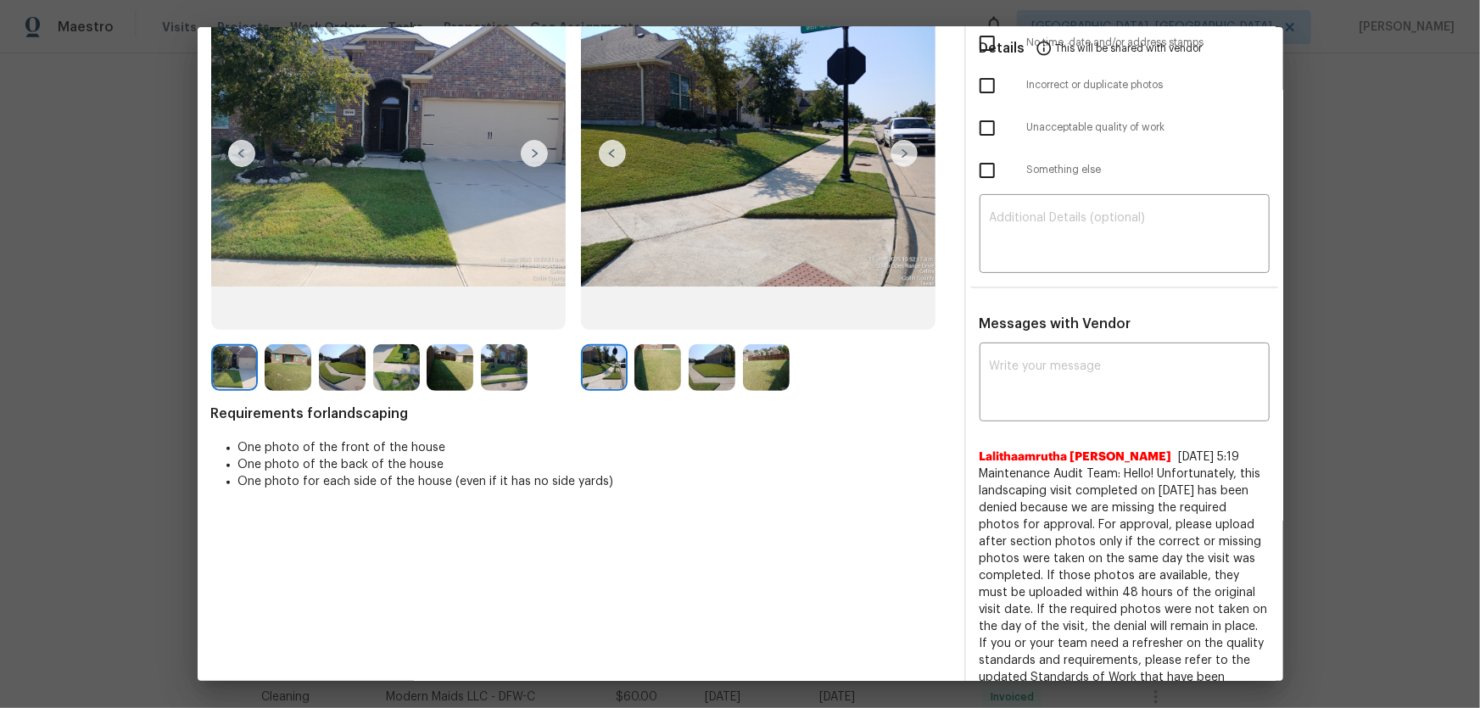
click at [649, 366] on img at bounding box center [657, 367] width 47 height 47
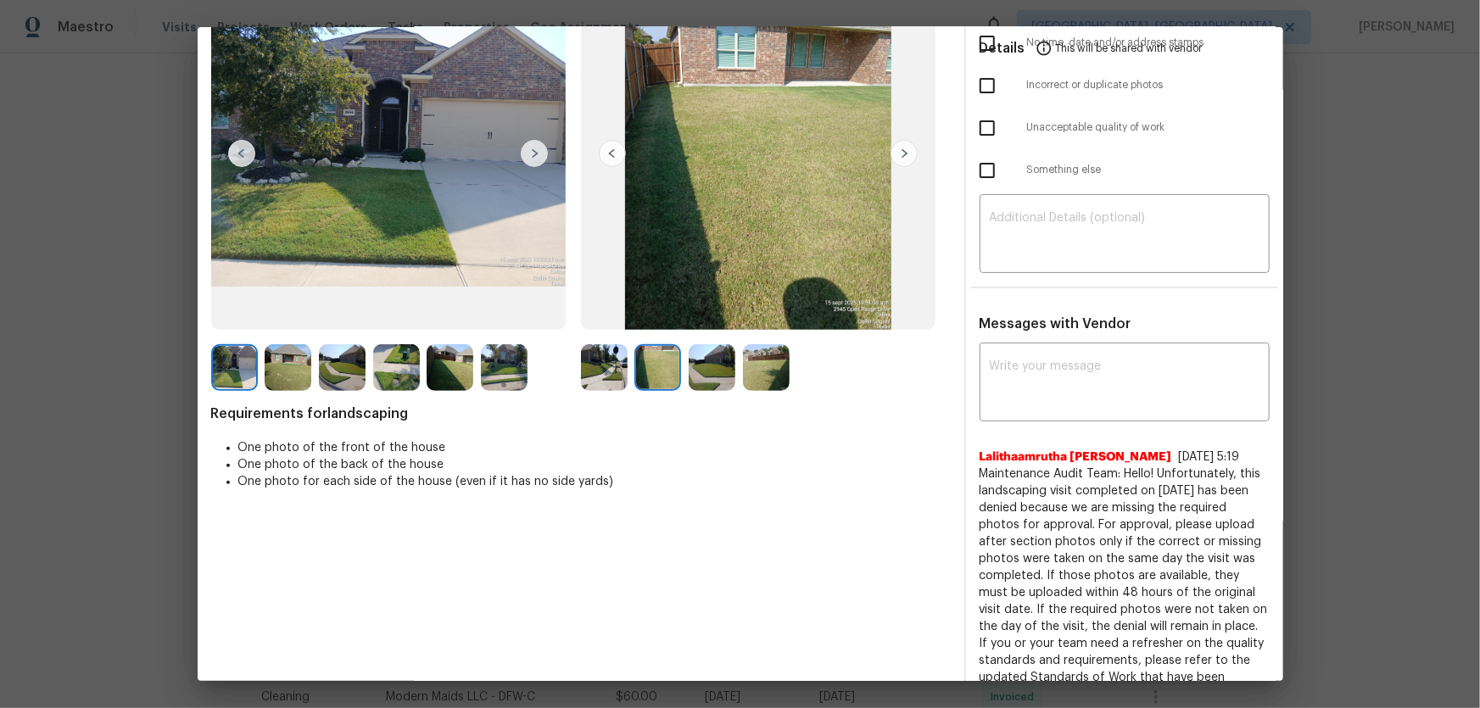
click at [706, 373] on img at bounding box center [712, 367] width 47 height 47
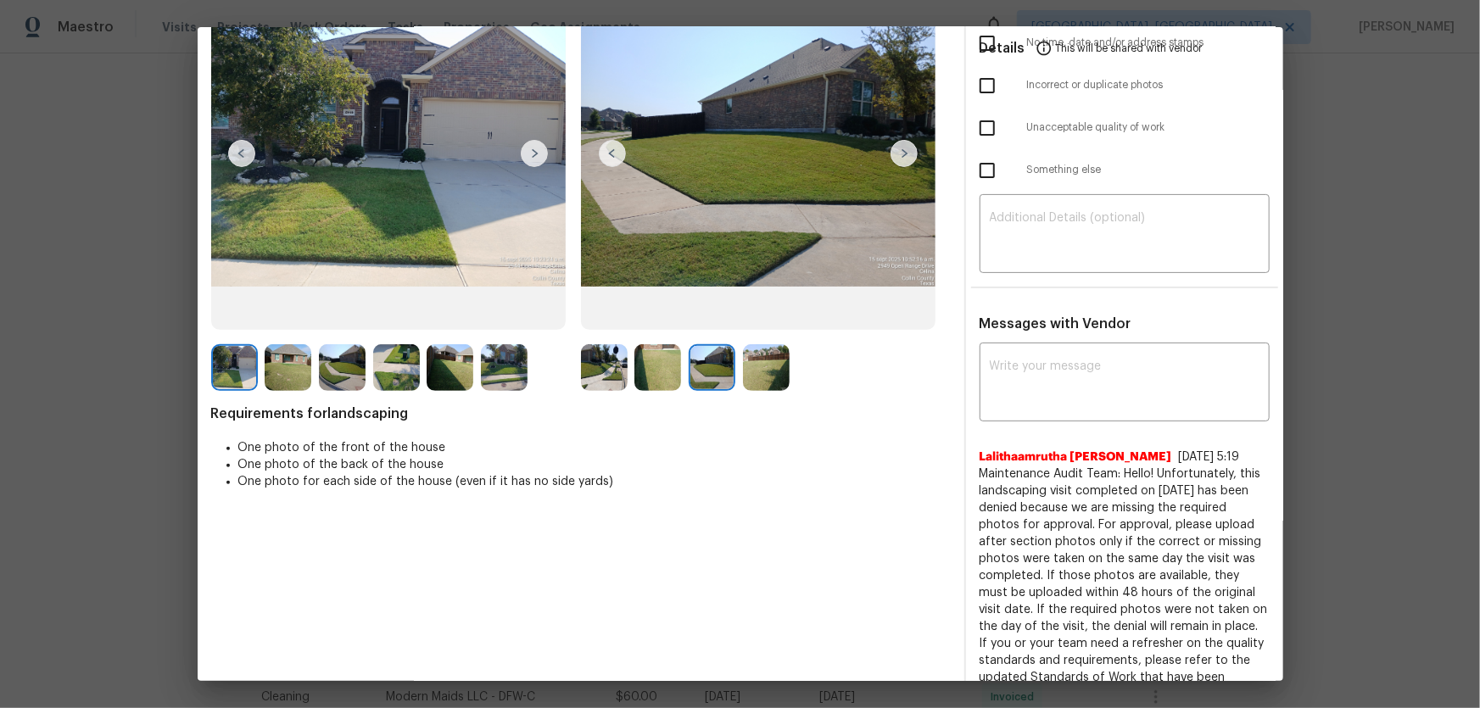
click at [762, 375] on img at bounding box center [766, 367] width 47 height 47
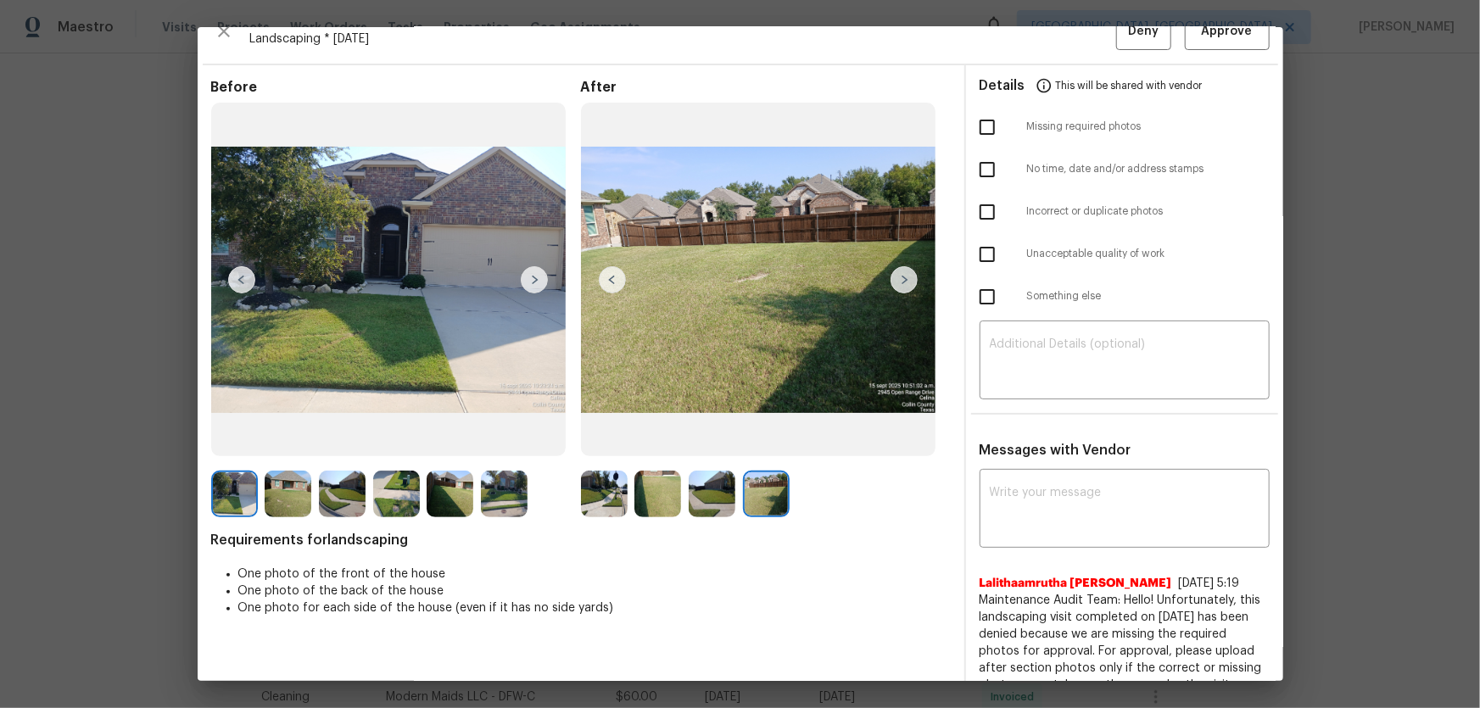
scroll to position [0, 0]
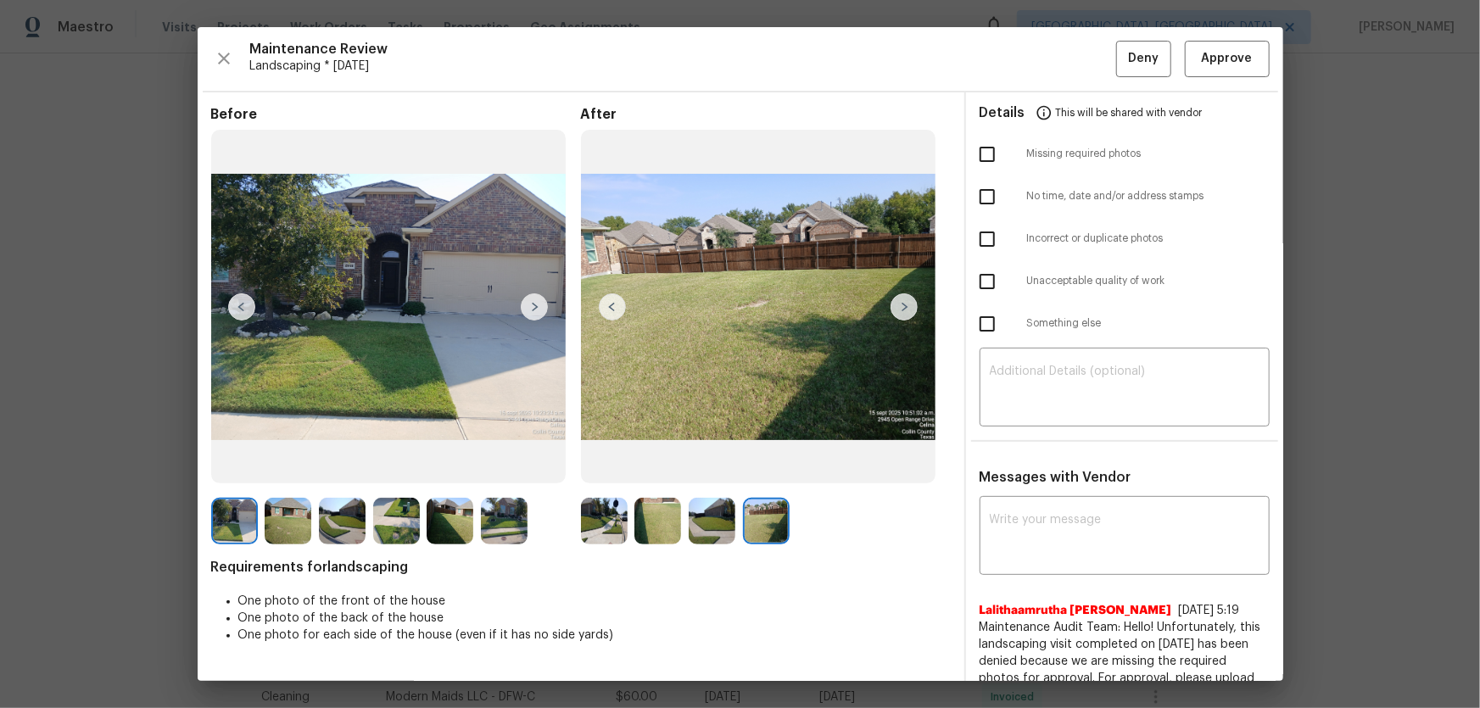
click at [645, 467] on img at bounding box center [657, 521] width 47 height 47
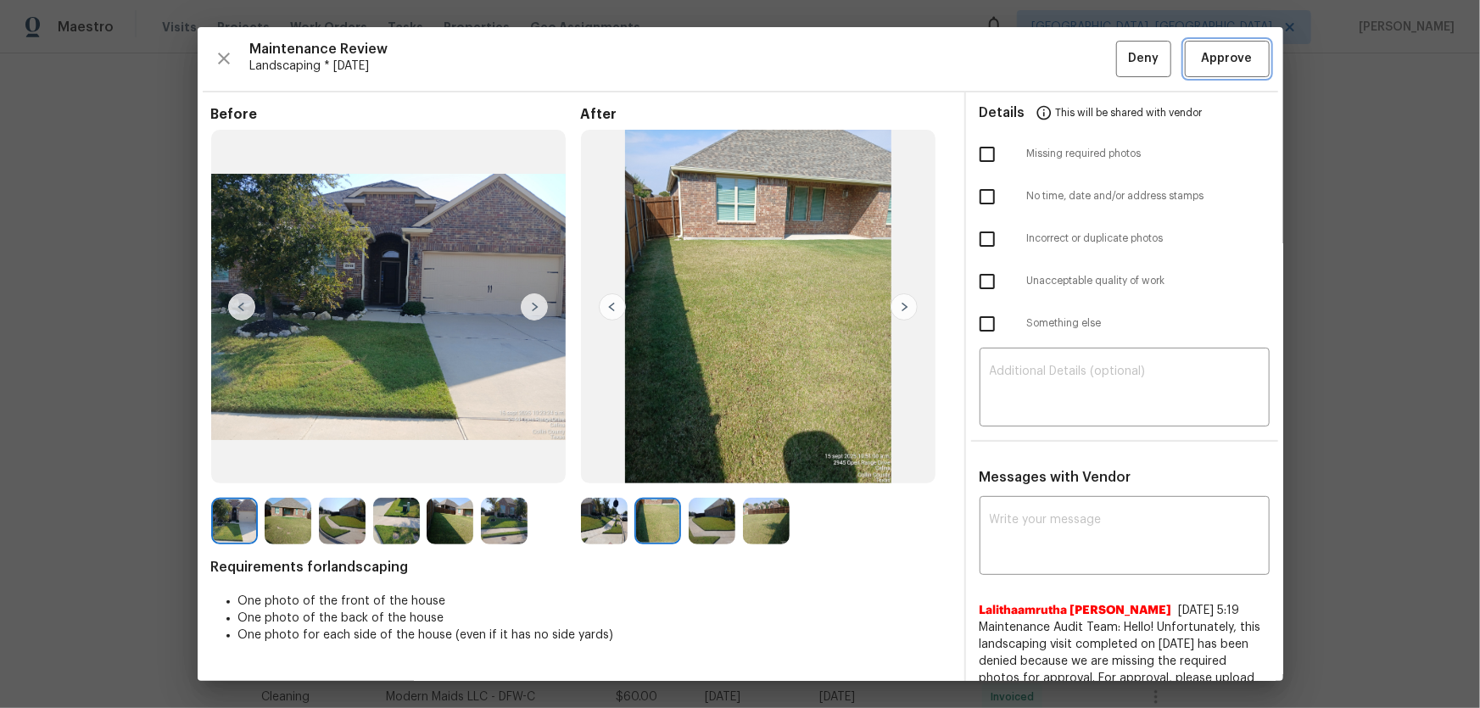
click at [1052, 48] on span "Approve" at bounding box center [1227, 58] width 51 height 21
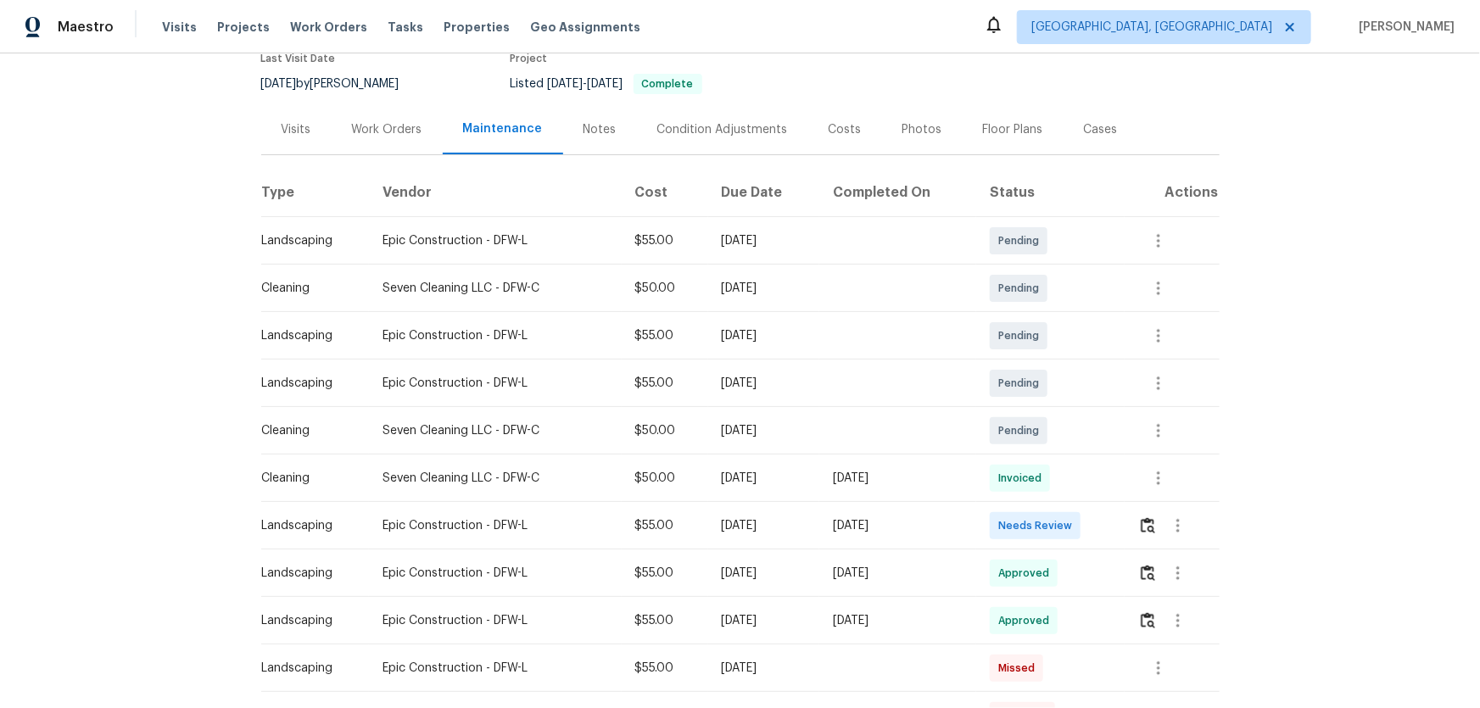
scroll to position [154, 0]
click at [1151, 517] on img "button" at bounding box center [1148, 524] width 14 height 16
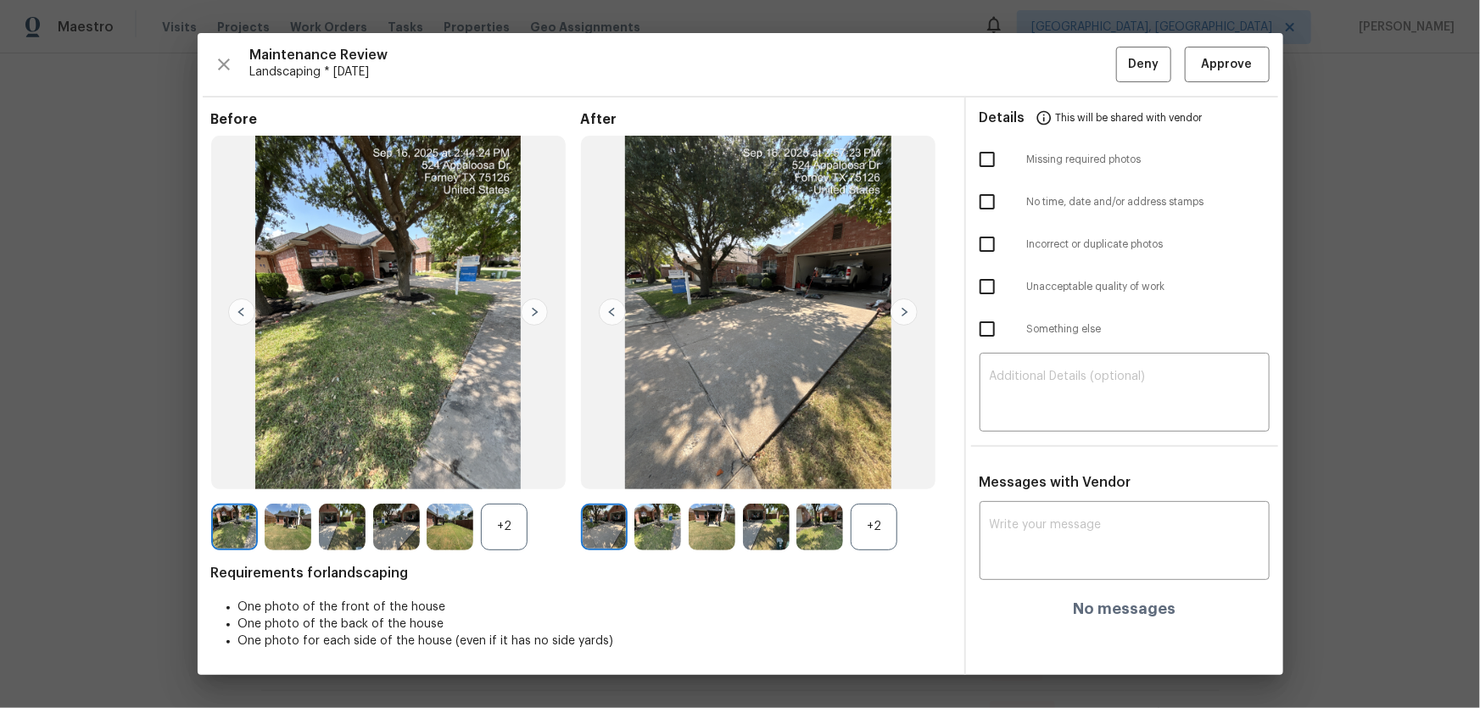
click at [857, 516] on div "+2" at bounding box center [874, 527] width 47 height 47
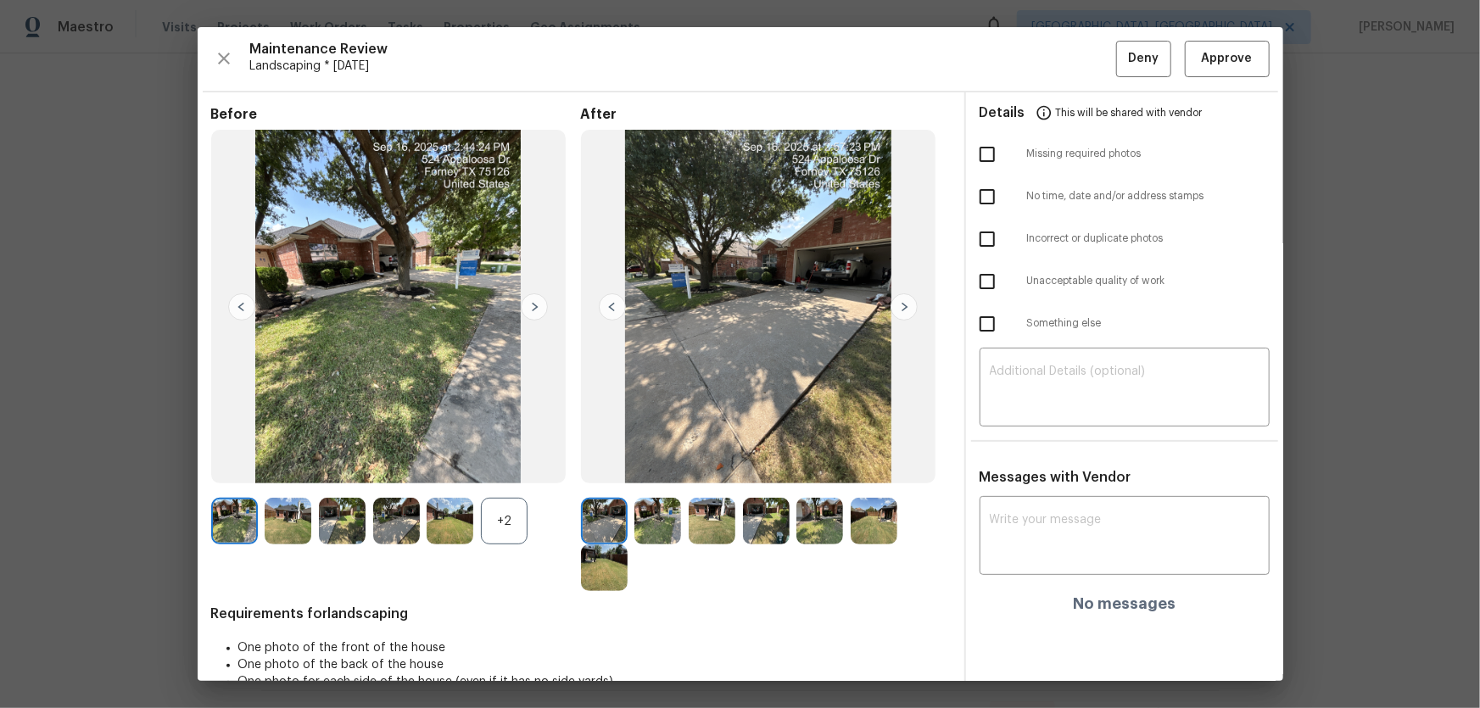
click at [517, 519] on div "+2" at bounding box center [504, 521] width 47 height 47
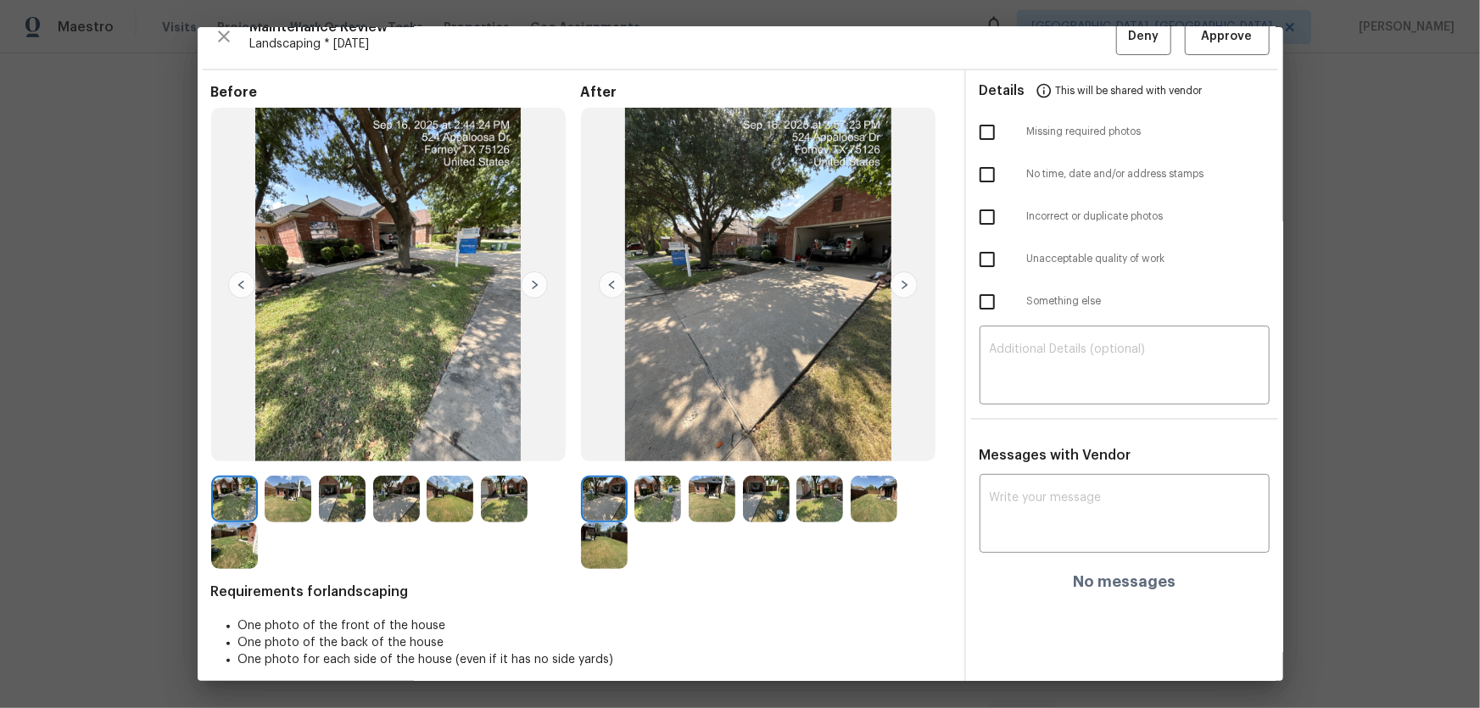
scroll to position [34, 0]
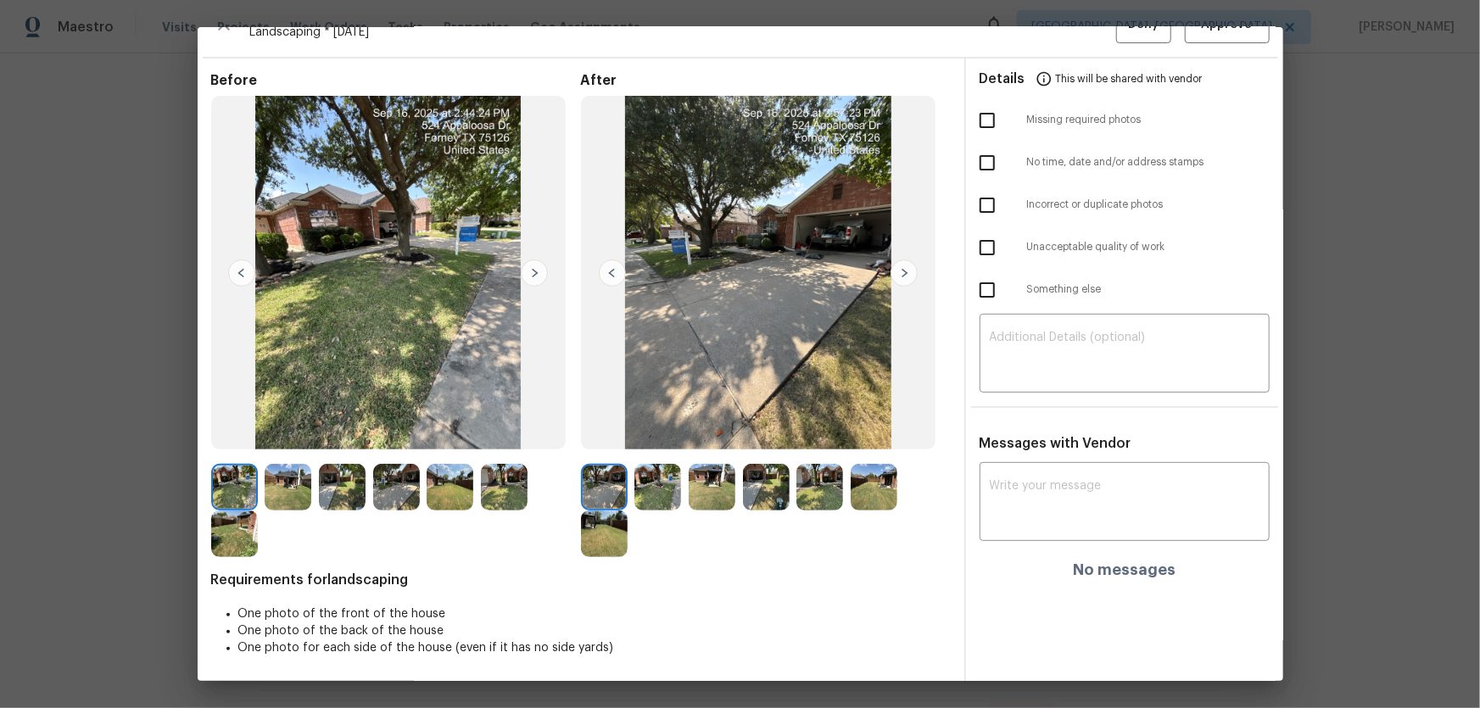
click at [653, 479] on img at bounding box center [657, 487] width 47 height 47
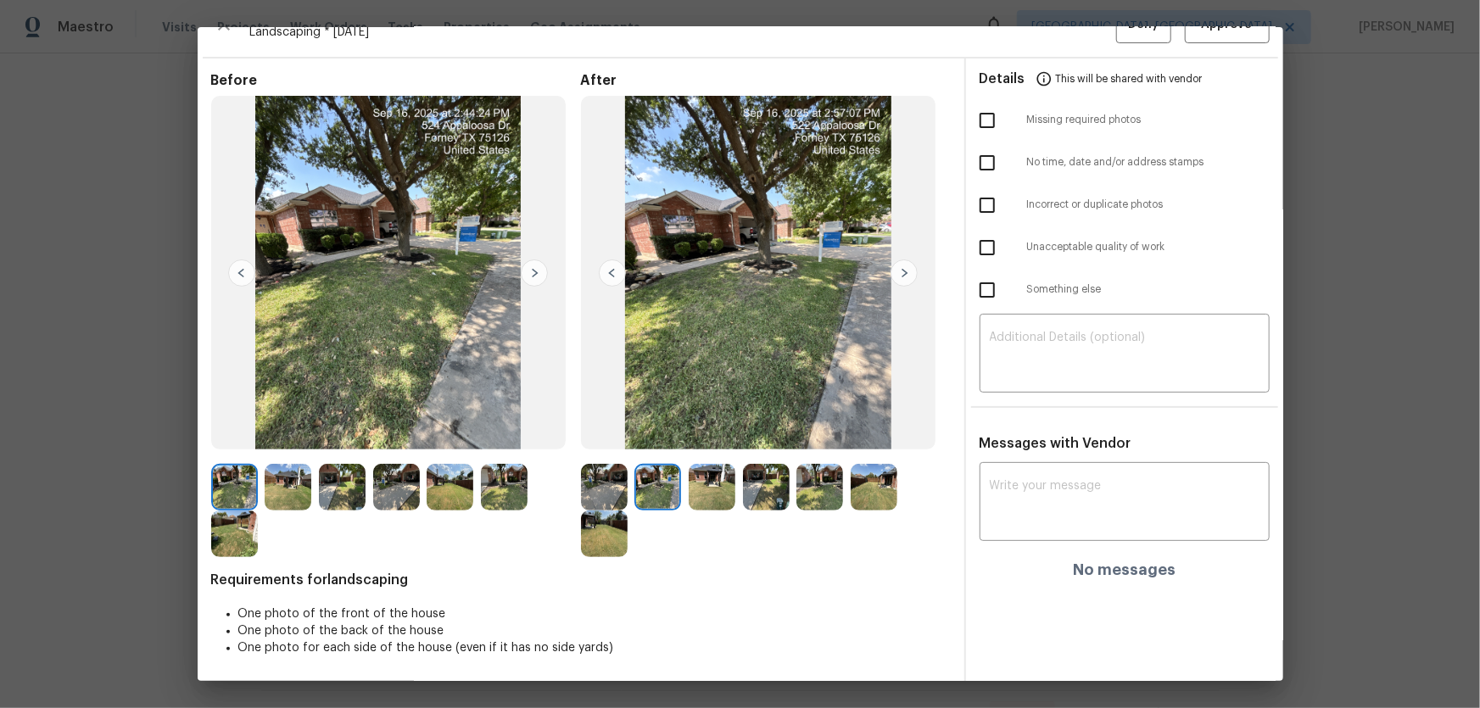
click at [699, 501] on img at bounding box center [712, 487] width 47 height 47
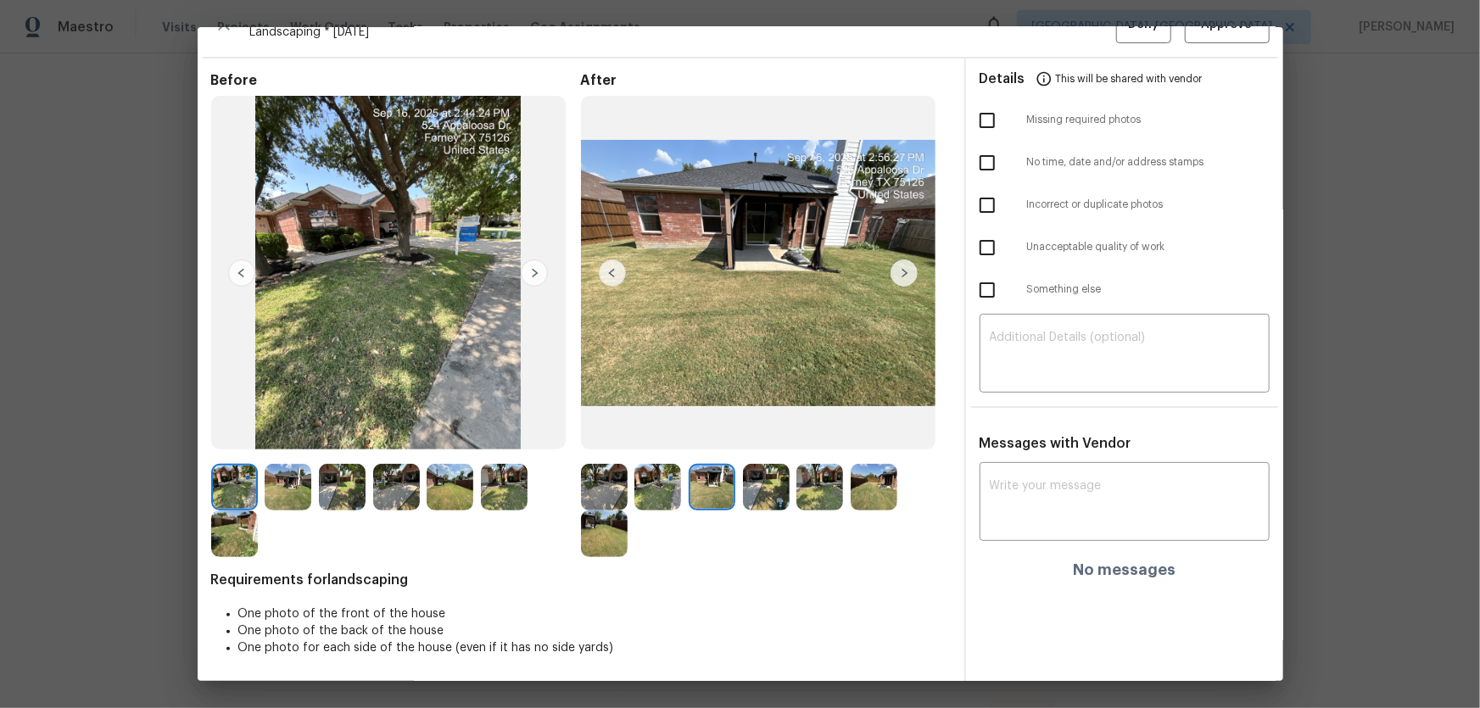
click at [776, 501] on img at bounding box center [766, 487] width 47 height 47
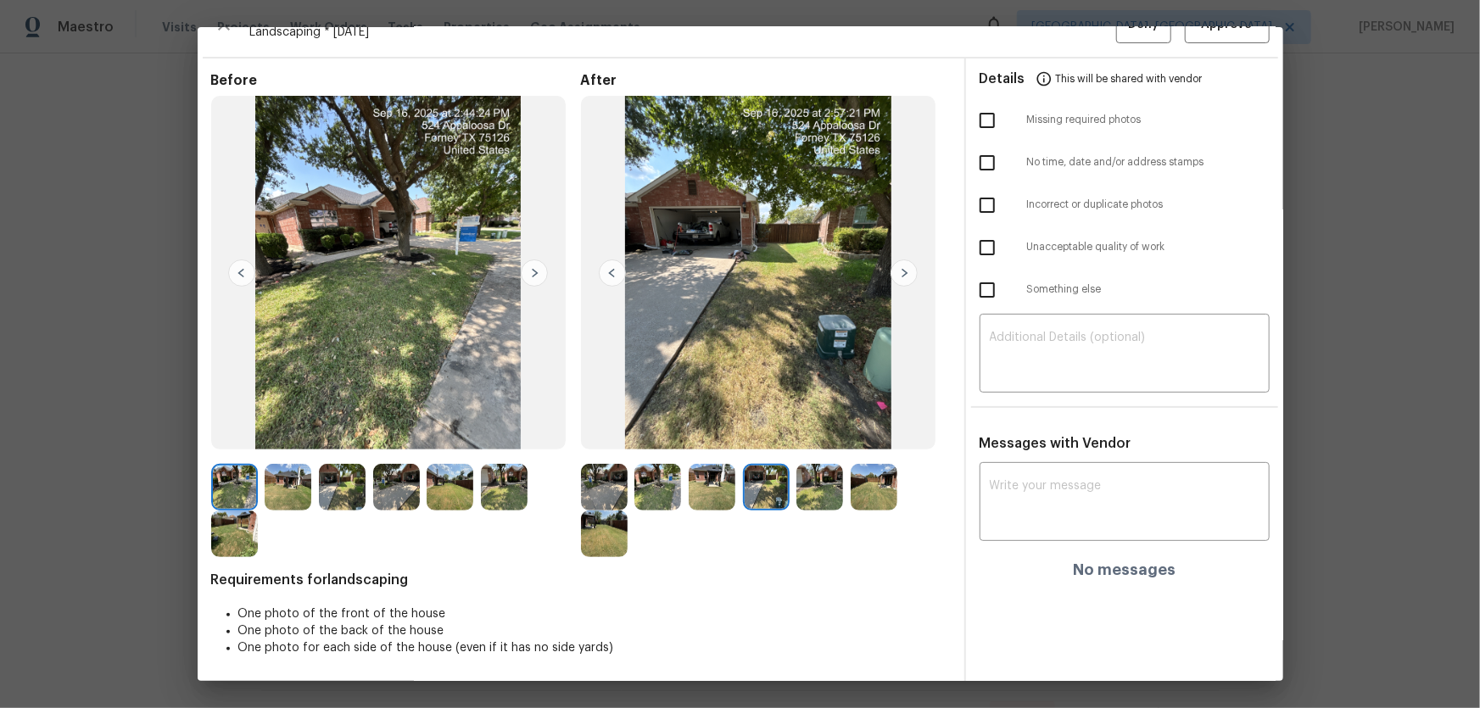
click at [829, 494] on img at bounding box center [819, 487] width 47 height 47
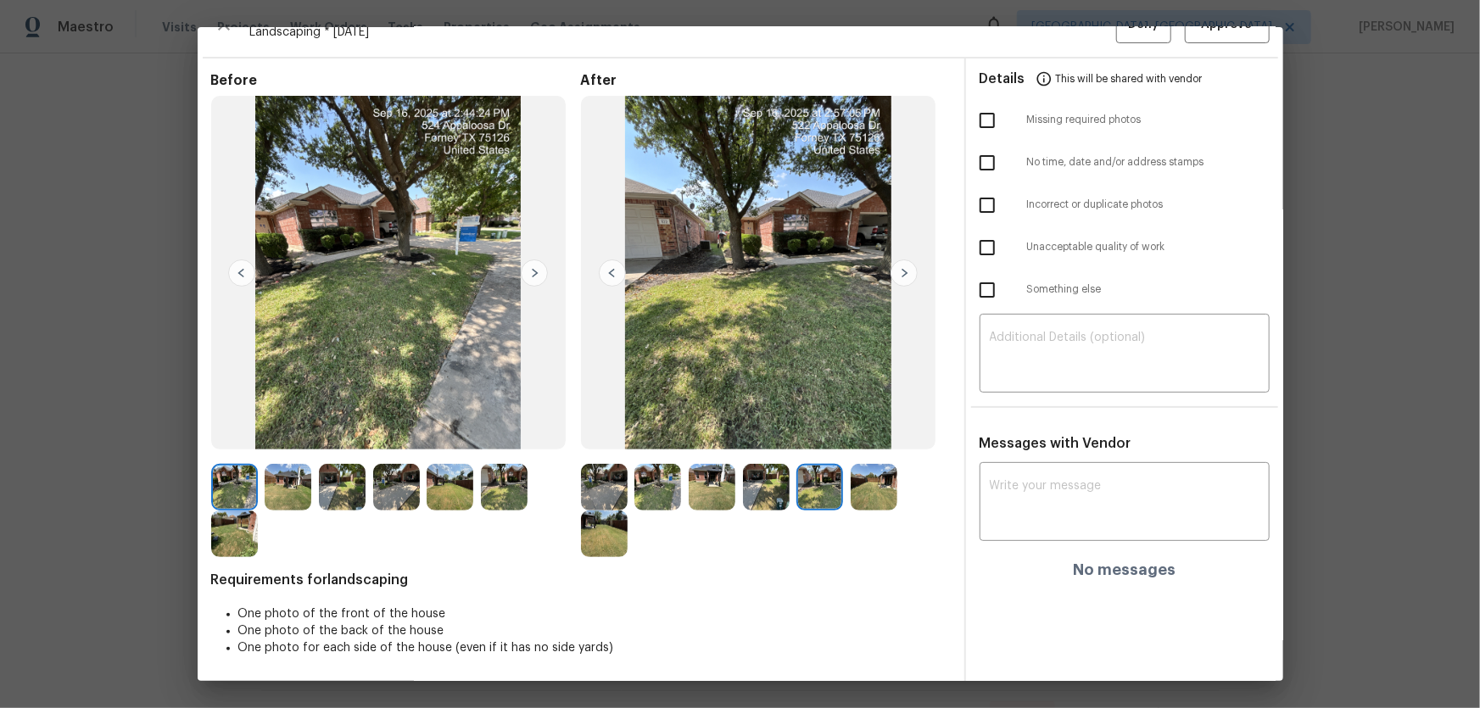
click at [864, 494] on img at bounding box center [874, 487] width 47 height 47
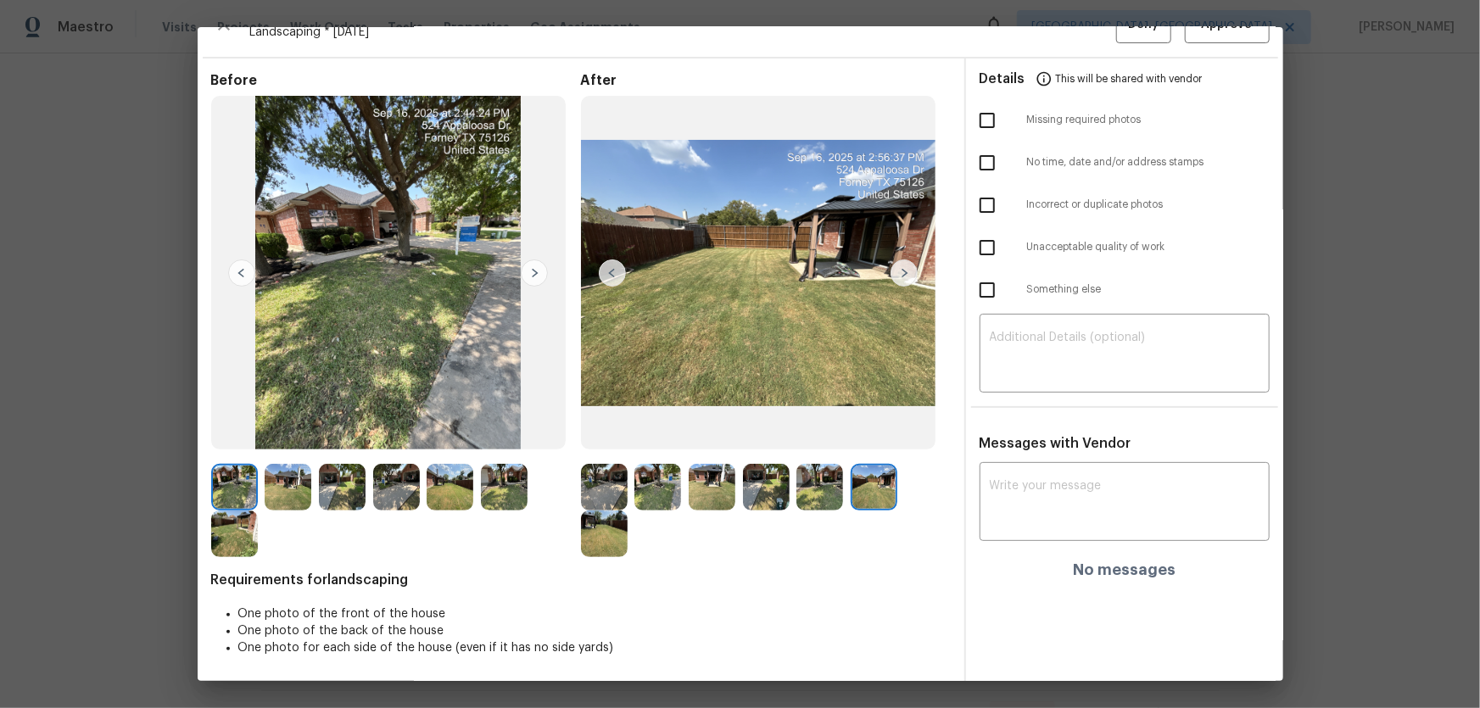
click at [605, 537] on img at bounding box center [604, 534] width 47 height 47
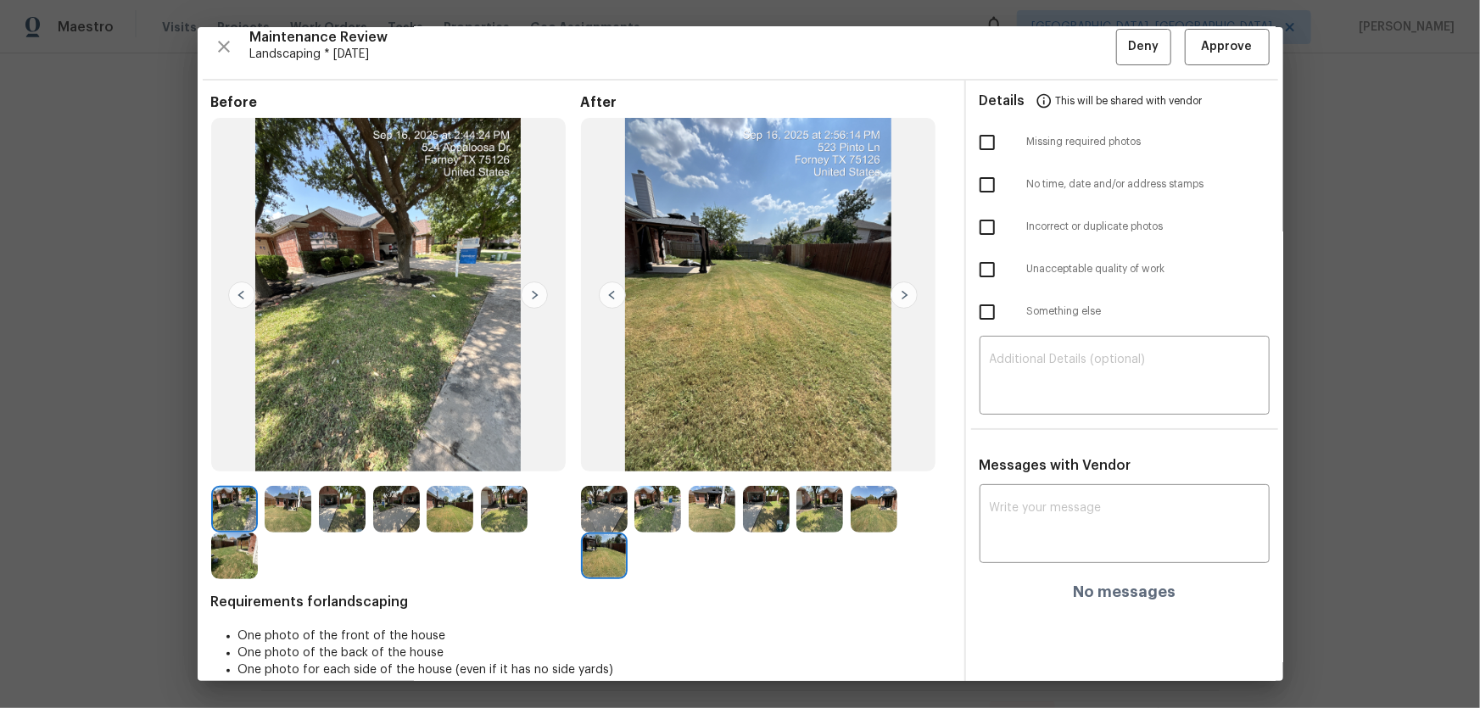
scroll to position [0, 0]
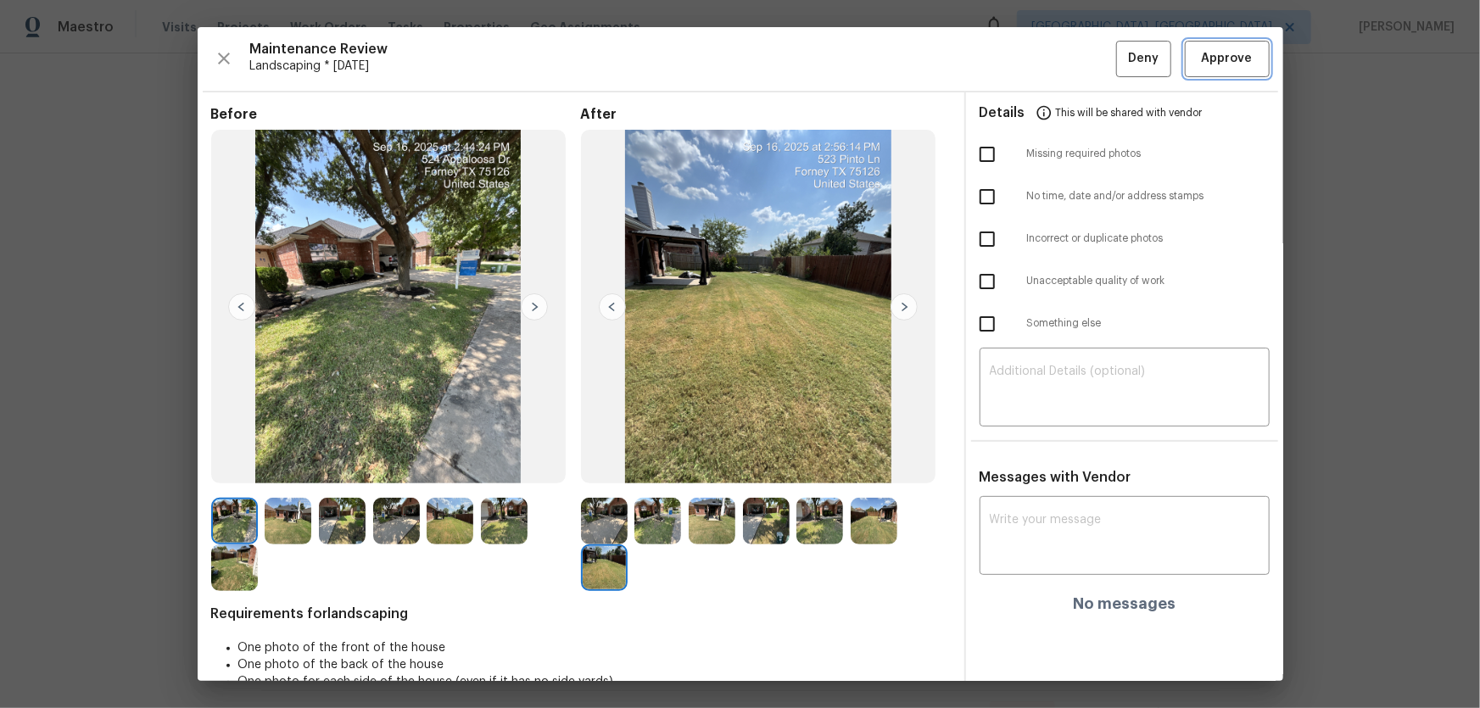
click at [1202, 59] on span "Approve" at bounding box center [1227, 58] width 51 height 21
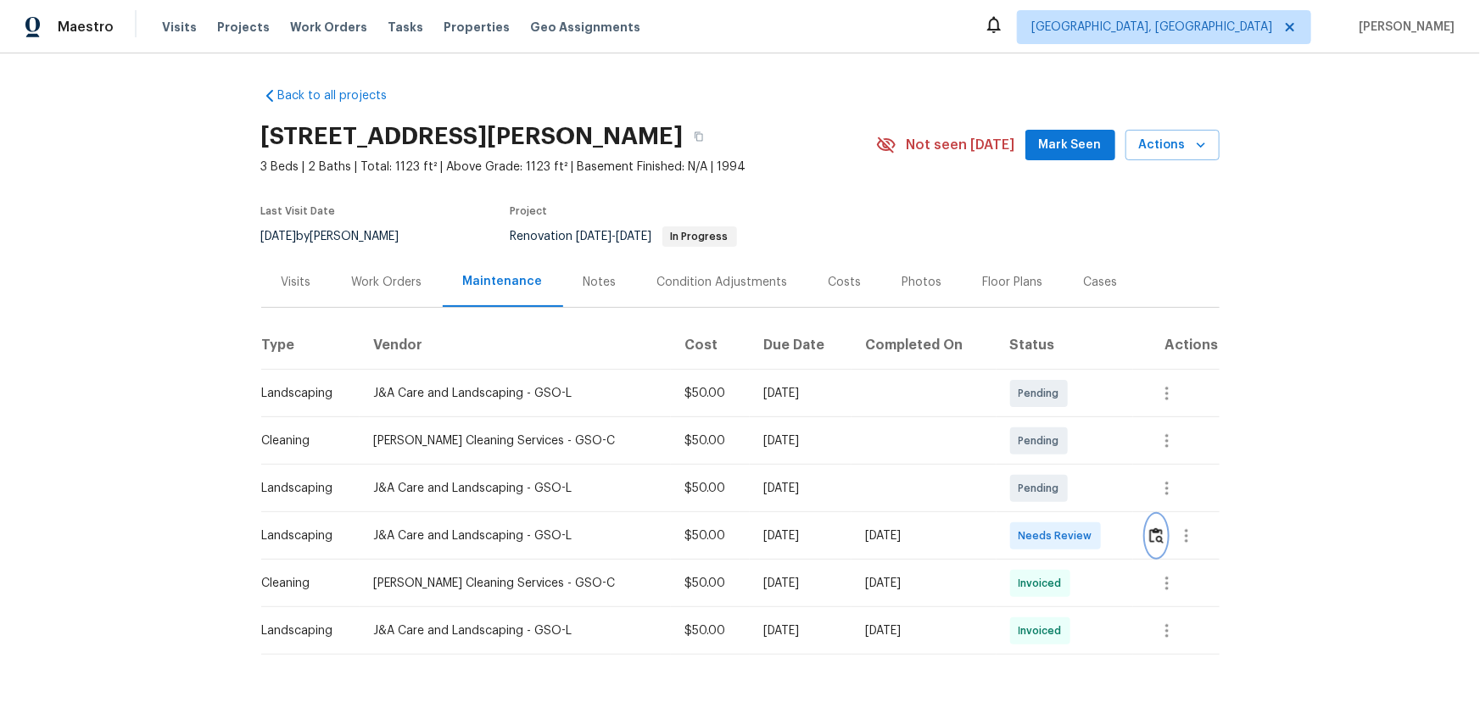
click at [1052, 467] on img "button" at bounding box center [1156, 536] width 14 height 16
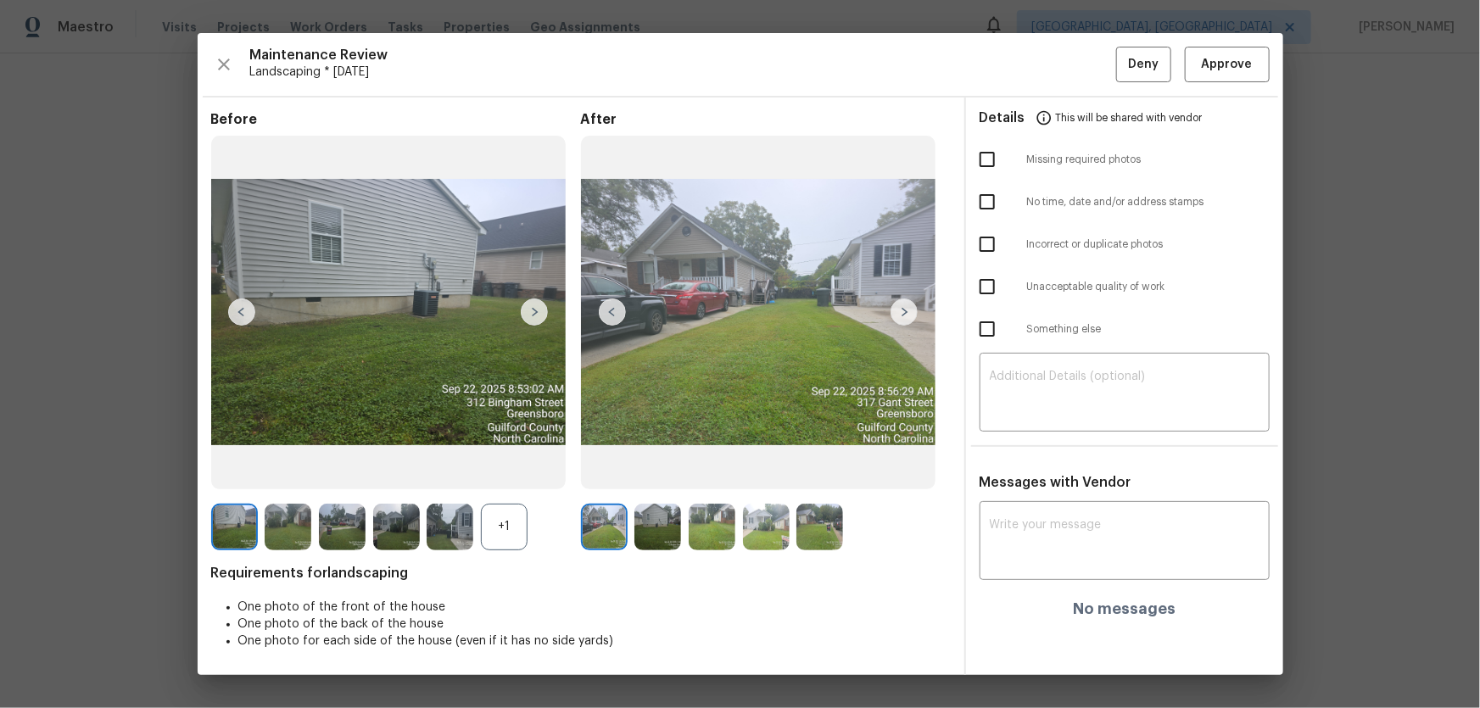
click at [508, 467] on div "+1" at bounding box center [504, 527] width 47 height 47
click at [662, 467] on img at bounding box center [657, 527] width 47 height 47
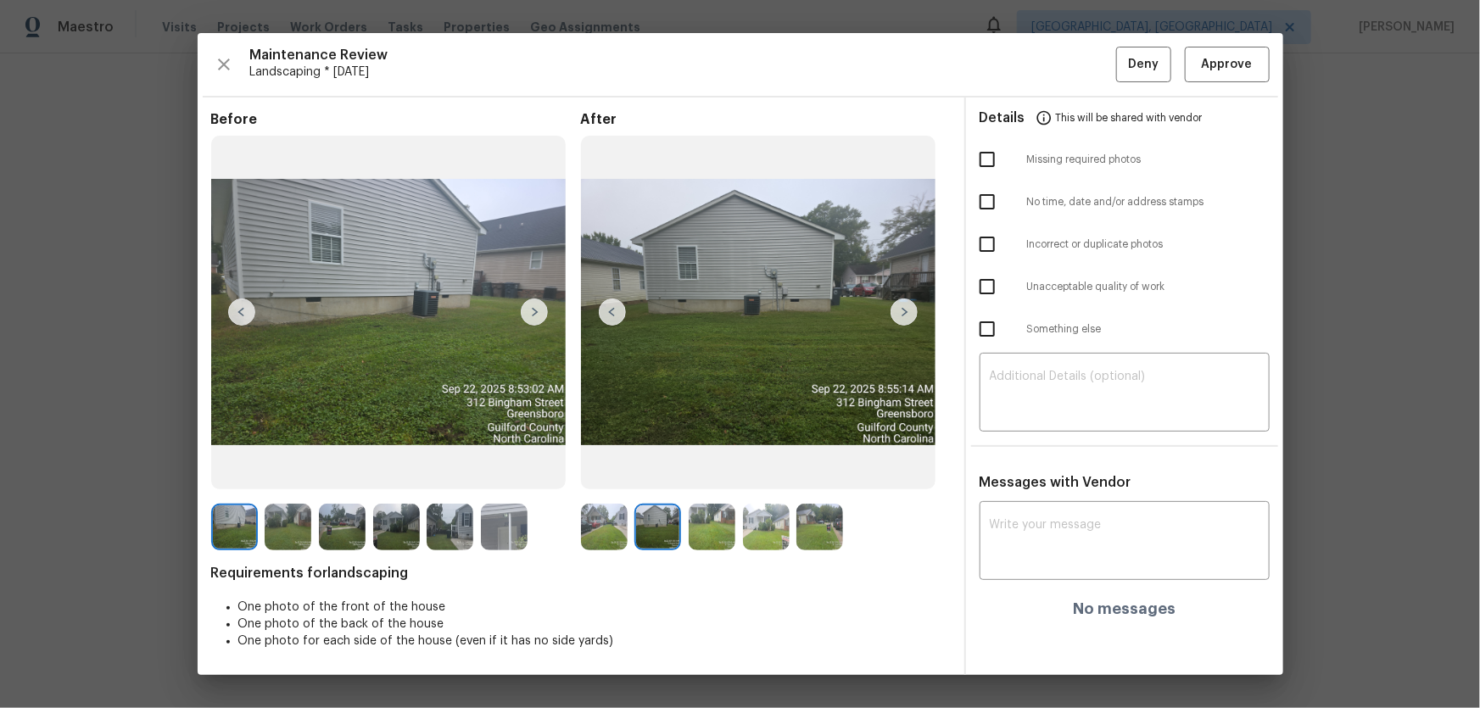
click at [707, 467] on img at bounding box center [712, 527] width 47 height 47
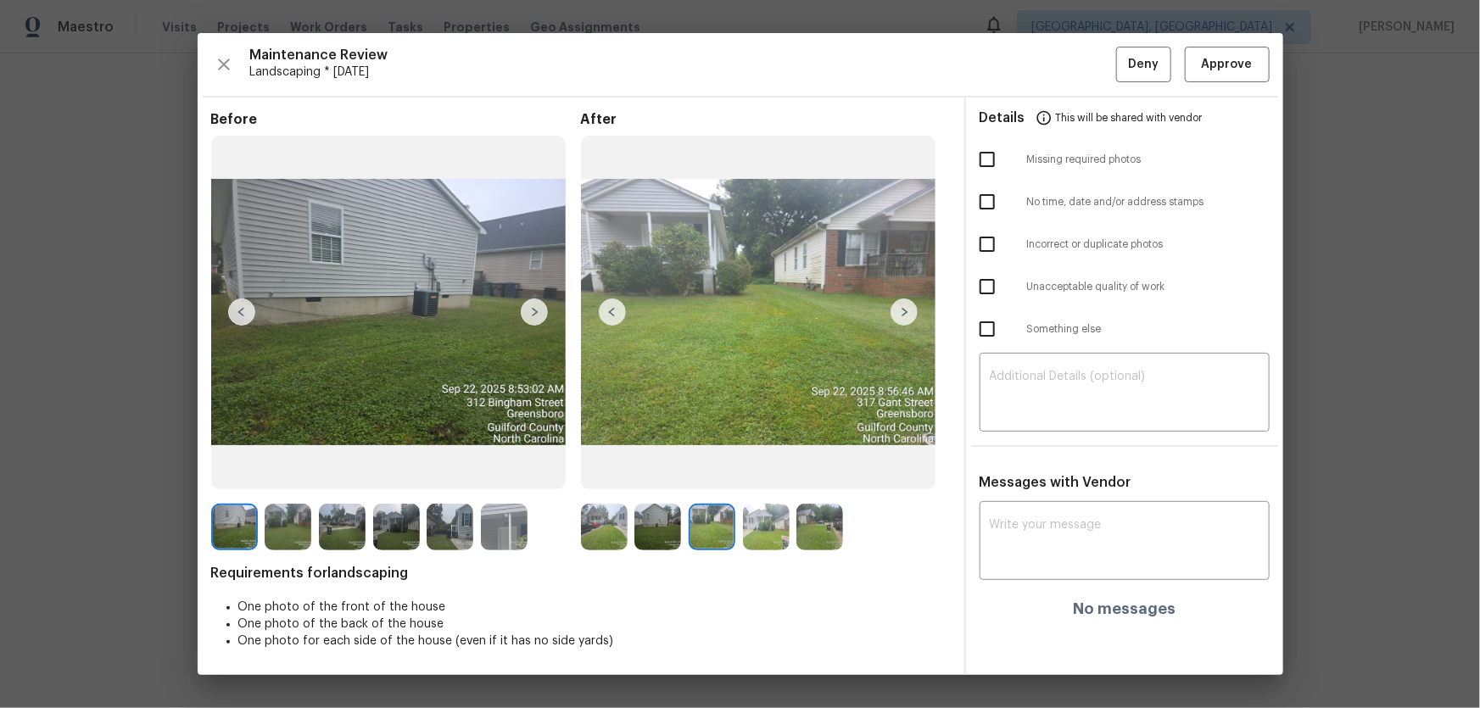
click at [785, 467] on img at bounding box center [766, 527] width 47 height 47
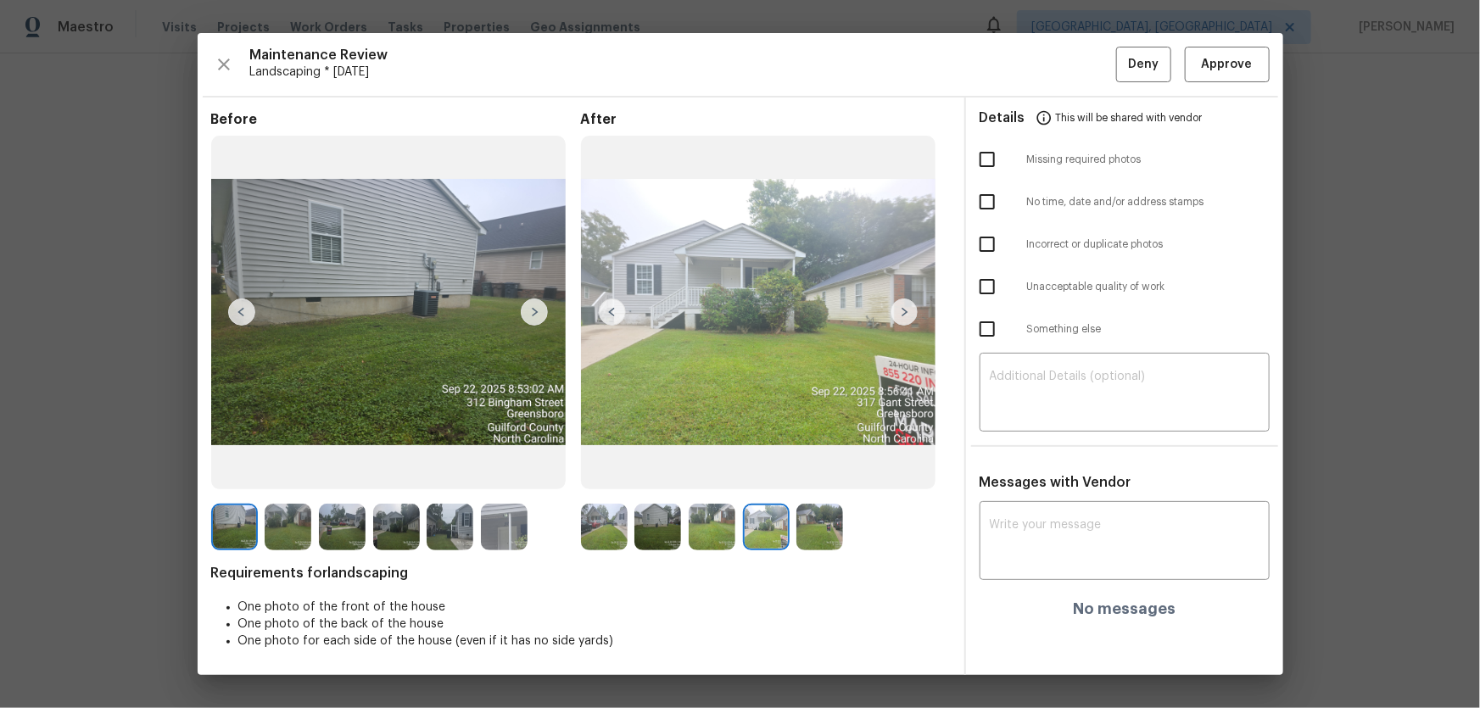
click at [816, 467] on img at bounding box center [819, 527] width 47 height 47
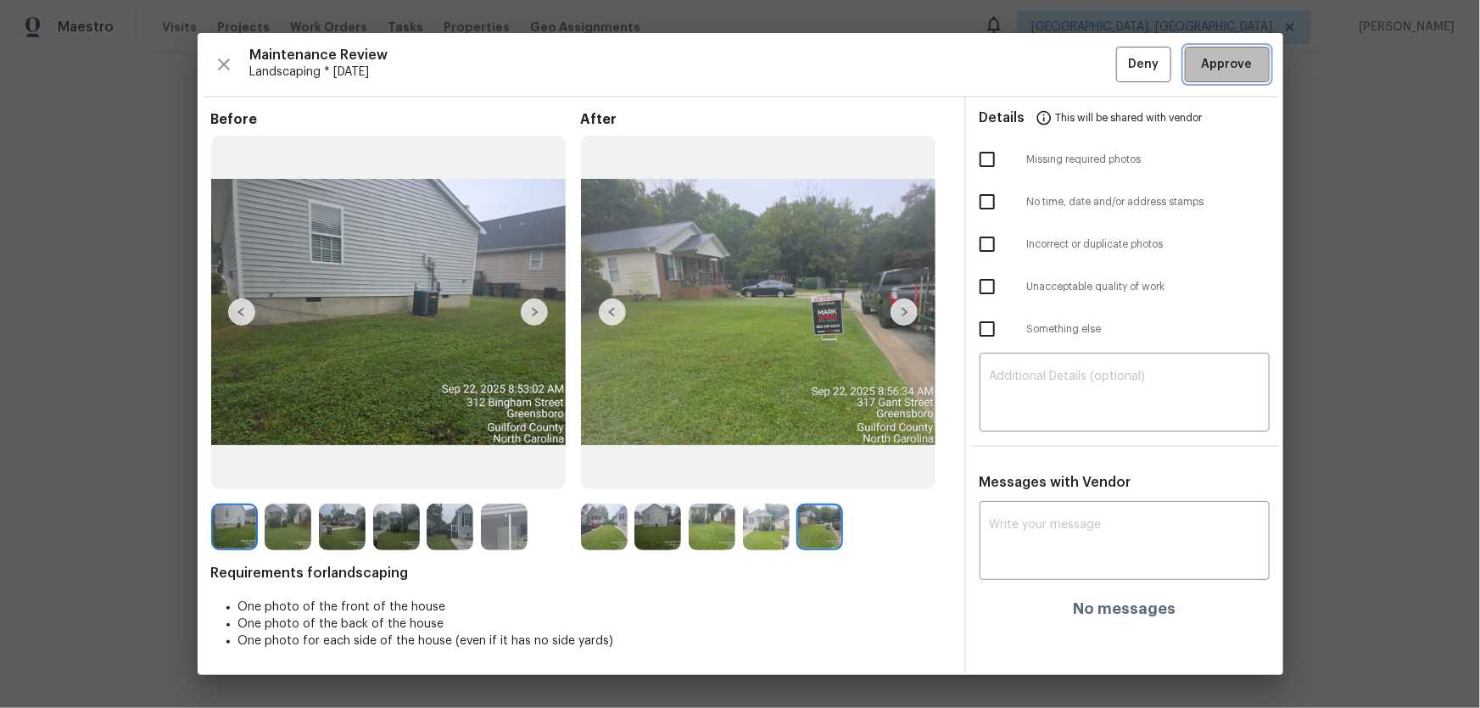
click at [1052, 48] on button "Approve" at bounding box center [1227, 65] width 85 height 36
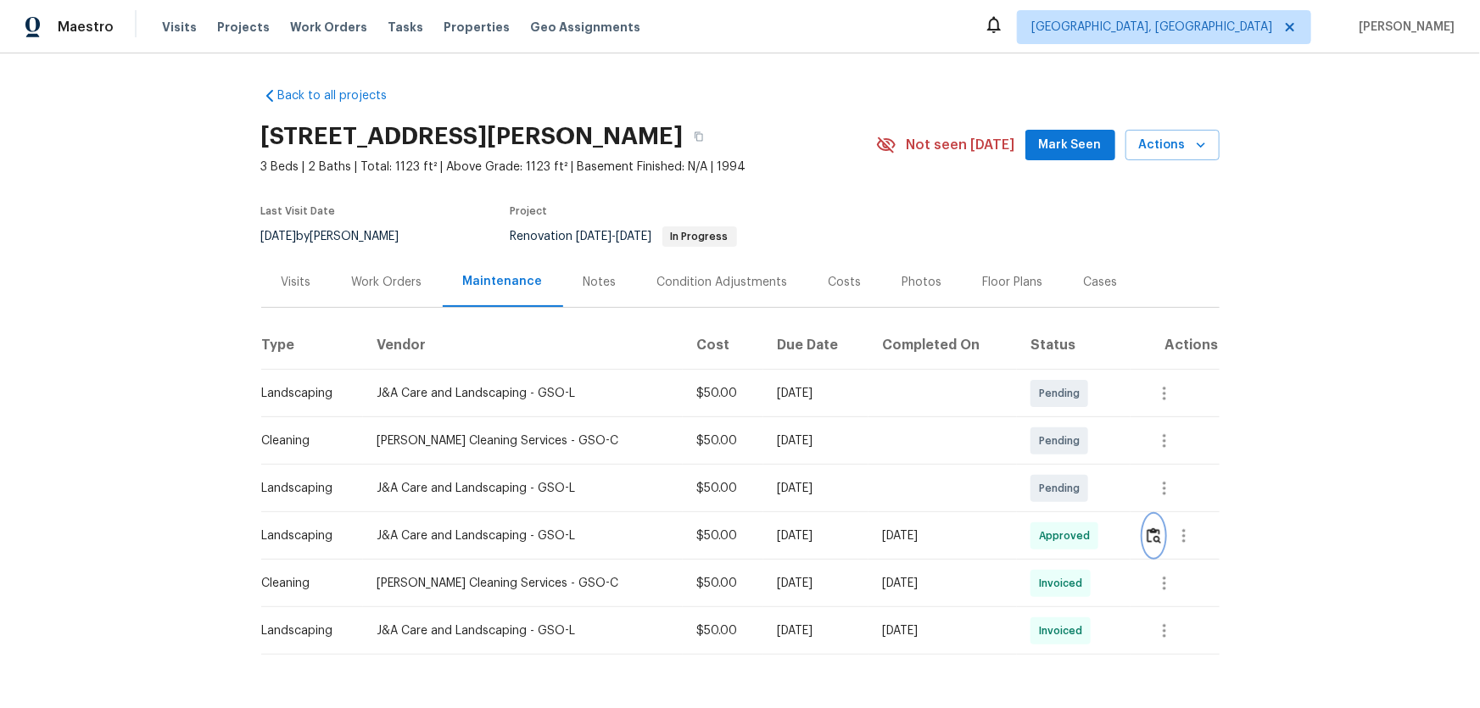
click at [1052, 467] on img "button" at bounding box center [1154, 536] width 14 height 16
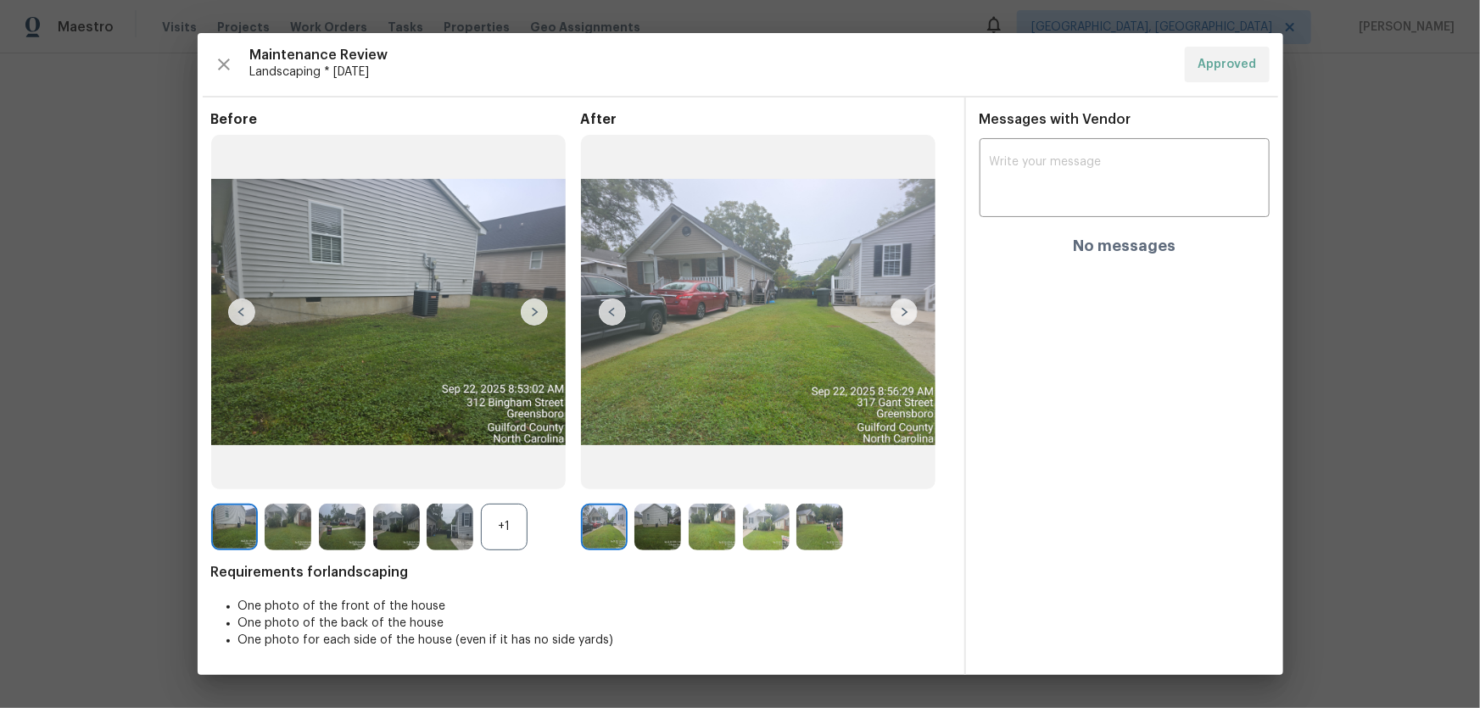
click at [500, 467] on div "+1" at bounding box center [504, 527] width 47 height 47
click at [462, 467] on img at bounding box center [450, 527] width 47 height 47
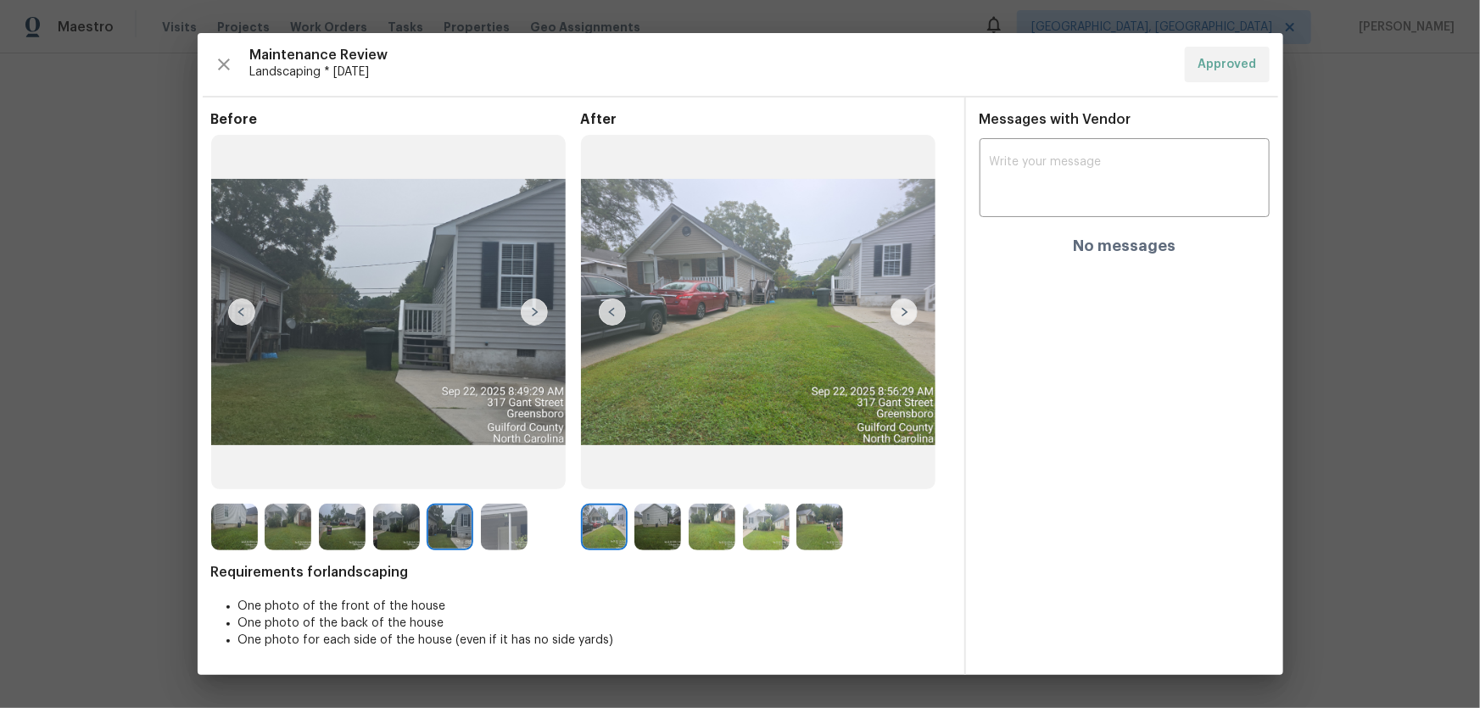
click at [492, 467] on img at bounding box center [504, 527] width 47 height 47
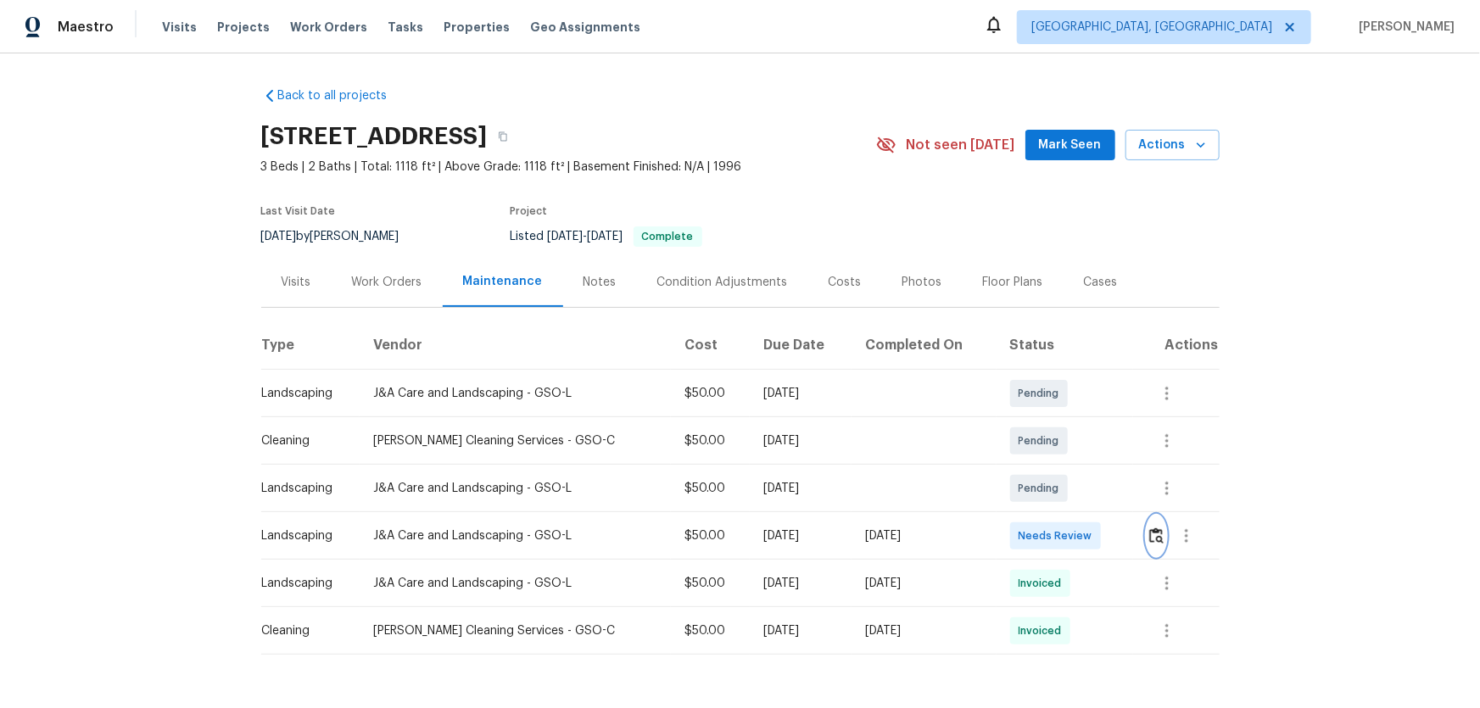
click at [1052, 467] on img "button" at bounding box center [1156, 536] width 14 height 16
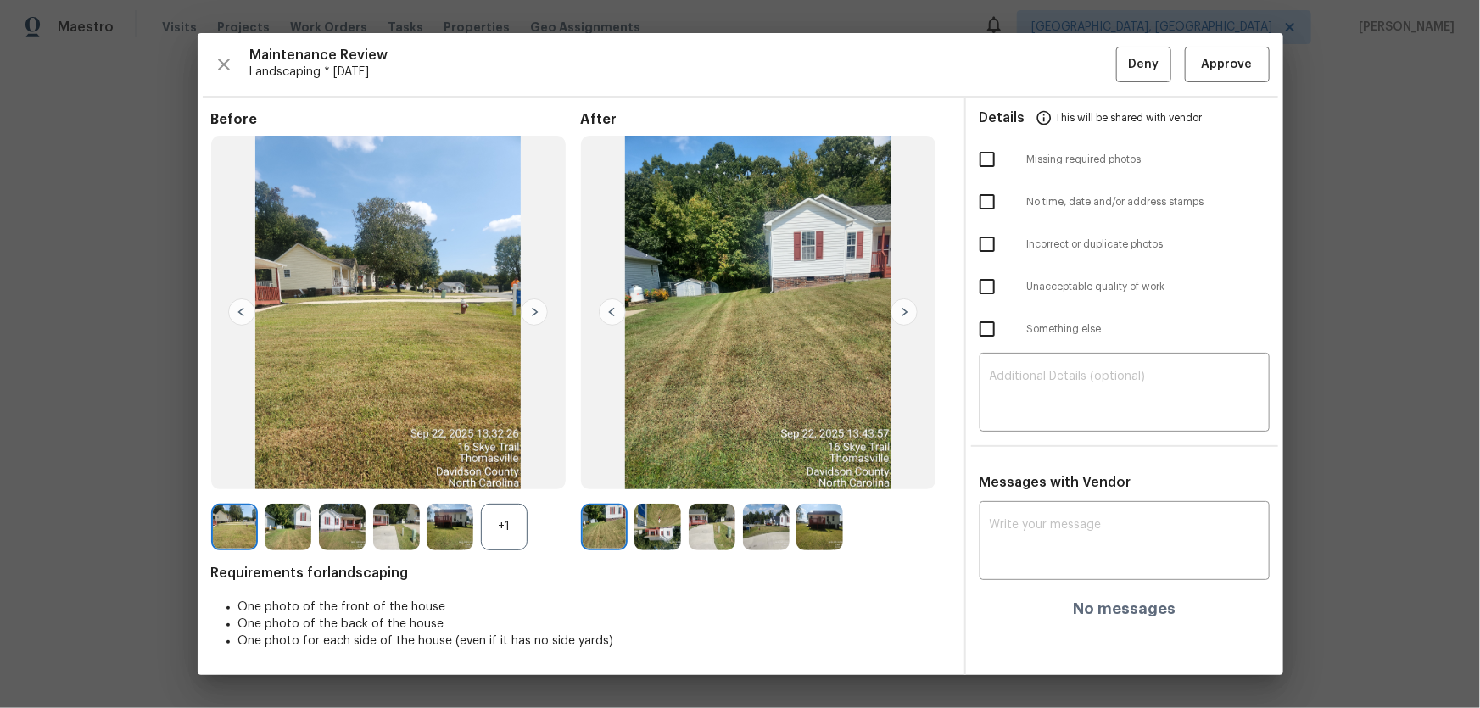
click at [522, 467] on div "+1" at bounding box center [504, 527] width 47 height 47
click at [667, 467] on img at bounding box center [657, 527] width 47 height 47
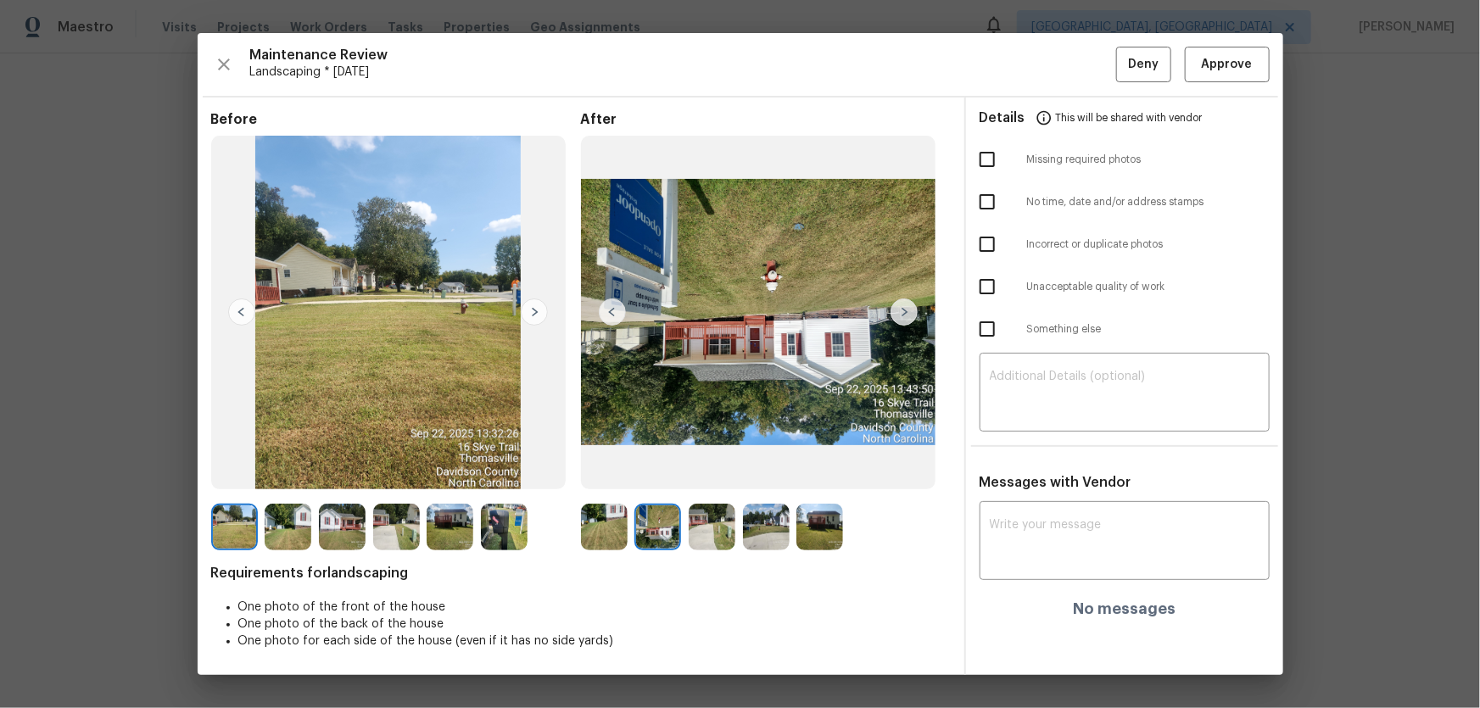
click at [694, 467] on img at bounding box center [712, 527] width 47 height 47
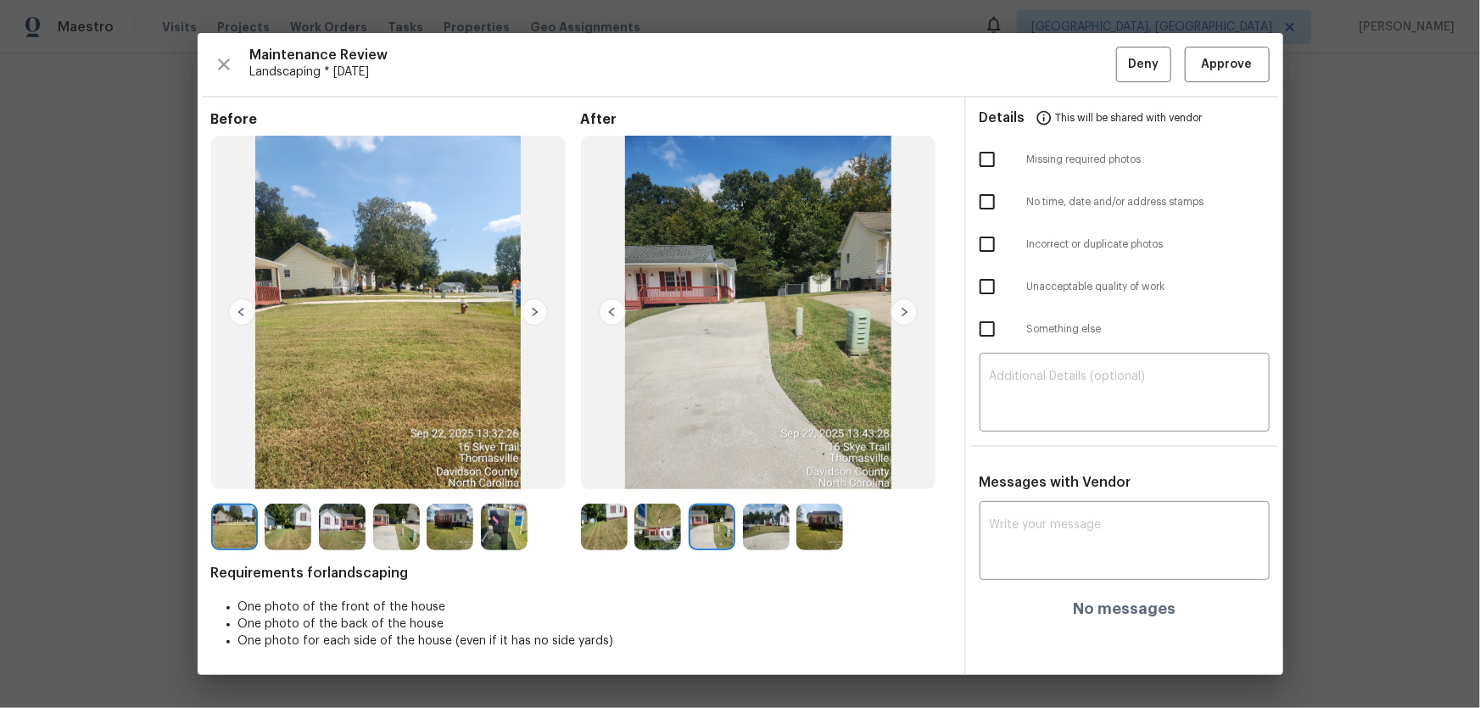
click at [761, 467] on img at bounding box center [766, 527] width 47 height 47
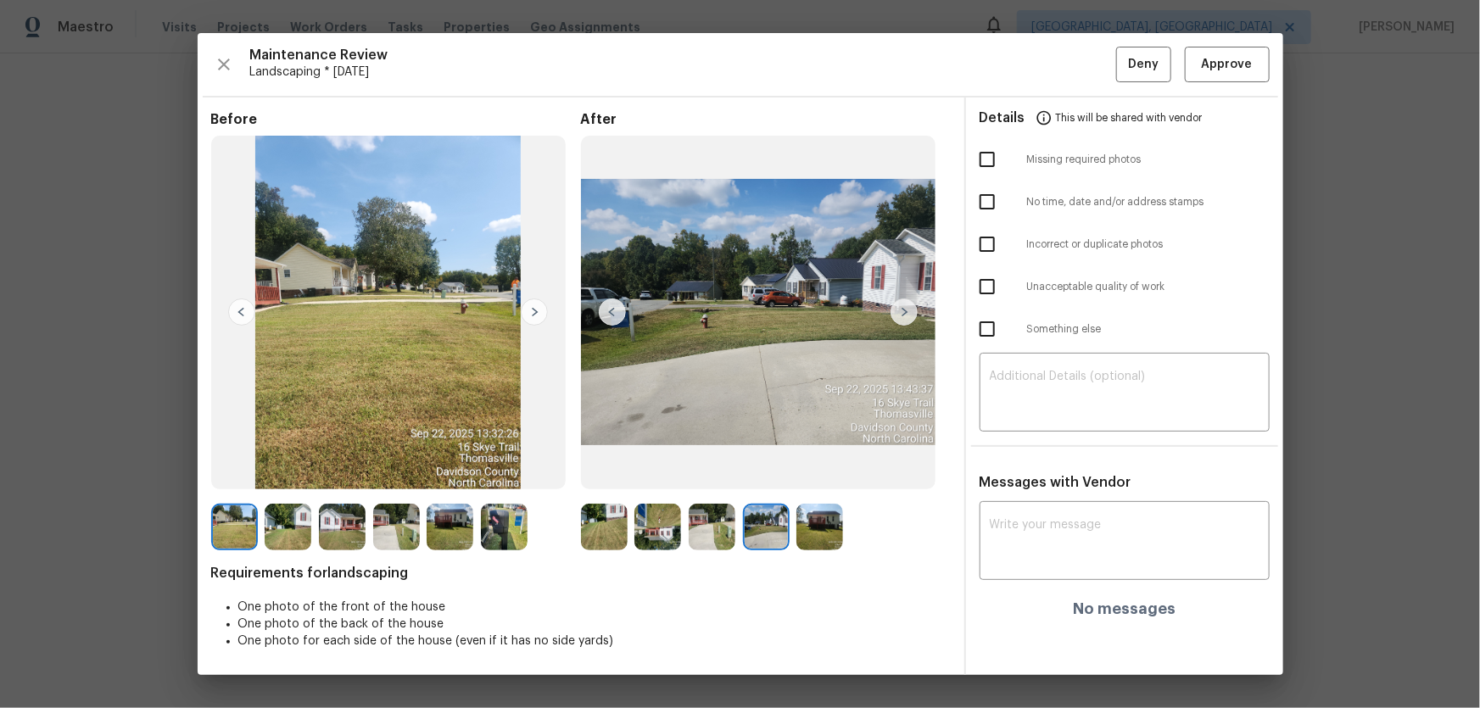
click at [814, 467] on img at bounding box center [819, 527] width 47 height 47
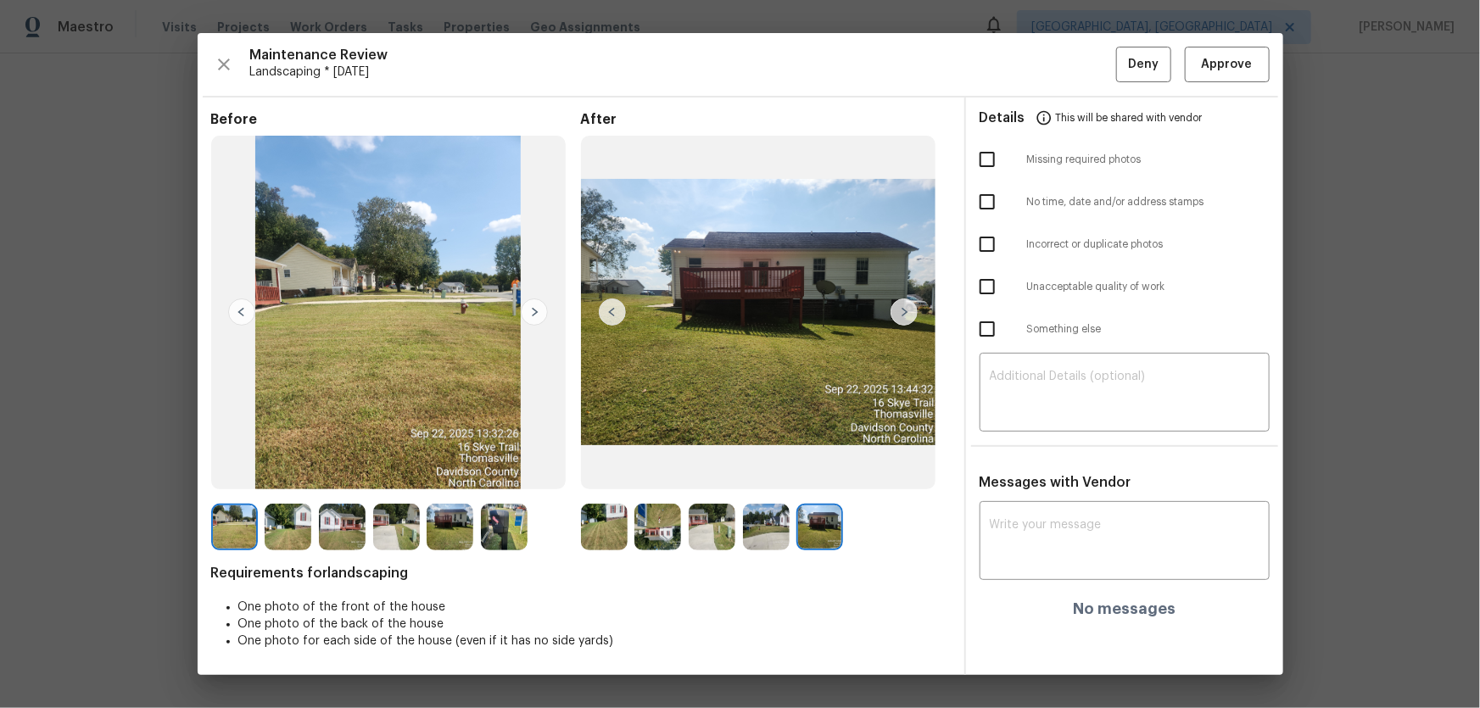
click at [459, 467] on img at bounding box center [450, 527] width 47 height 47
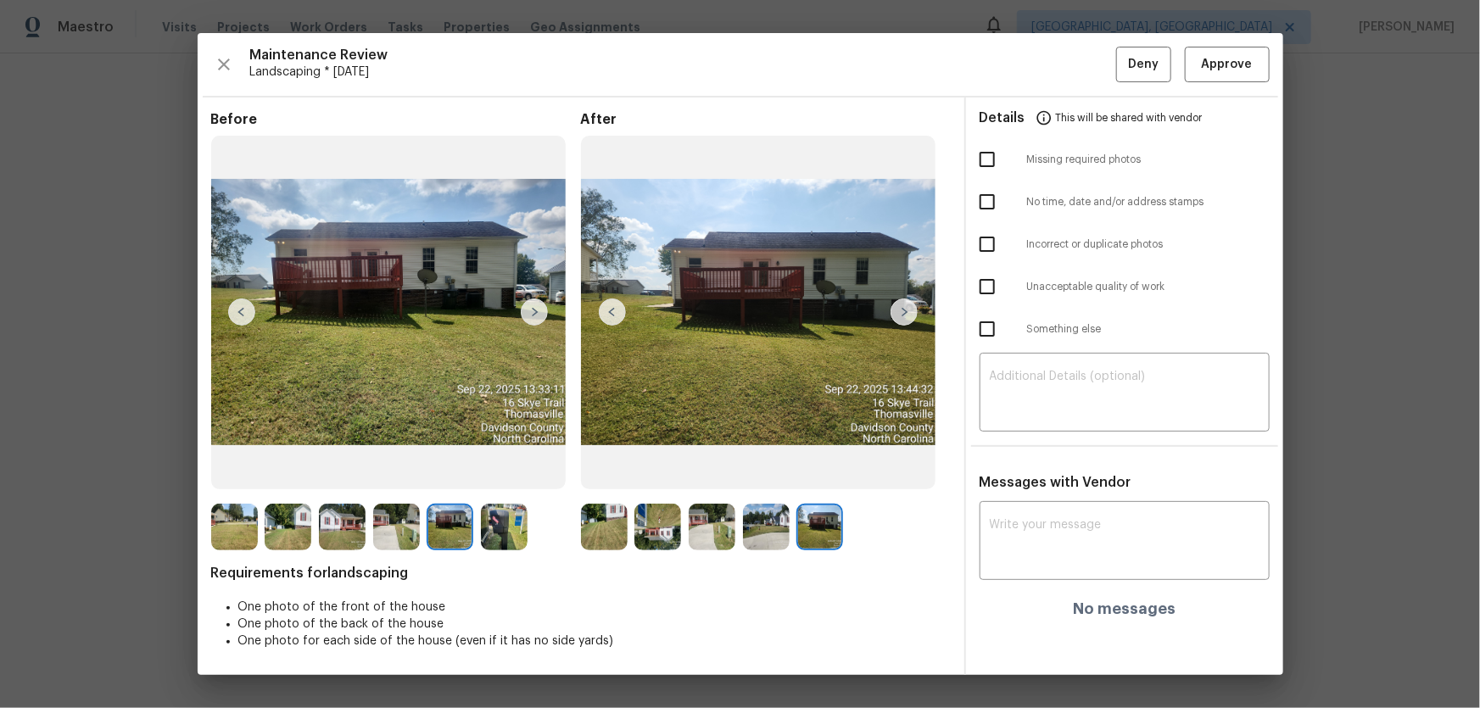
click at [500, 467] on img at bounding box center [504, 527] width 47 height 47
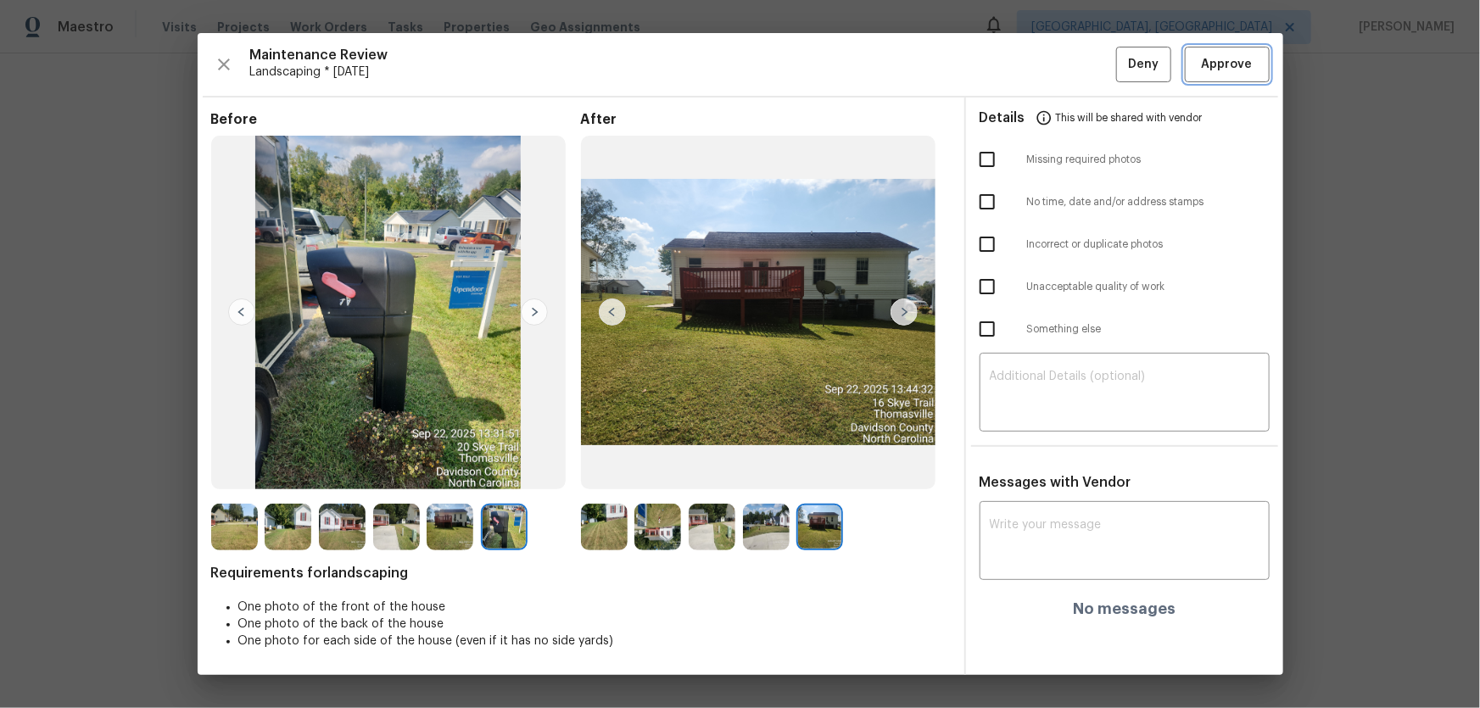
click at [1052, 72] on span "Approve" at bounding box center [1227, 64] width 58 height 21
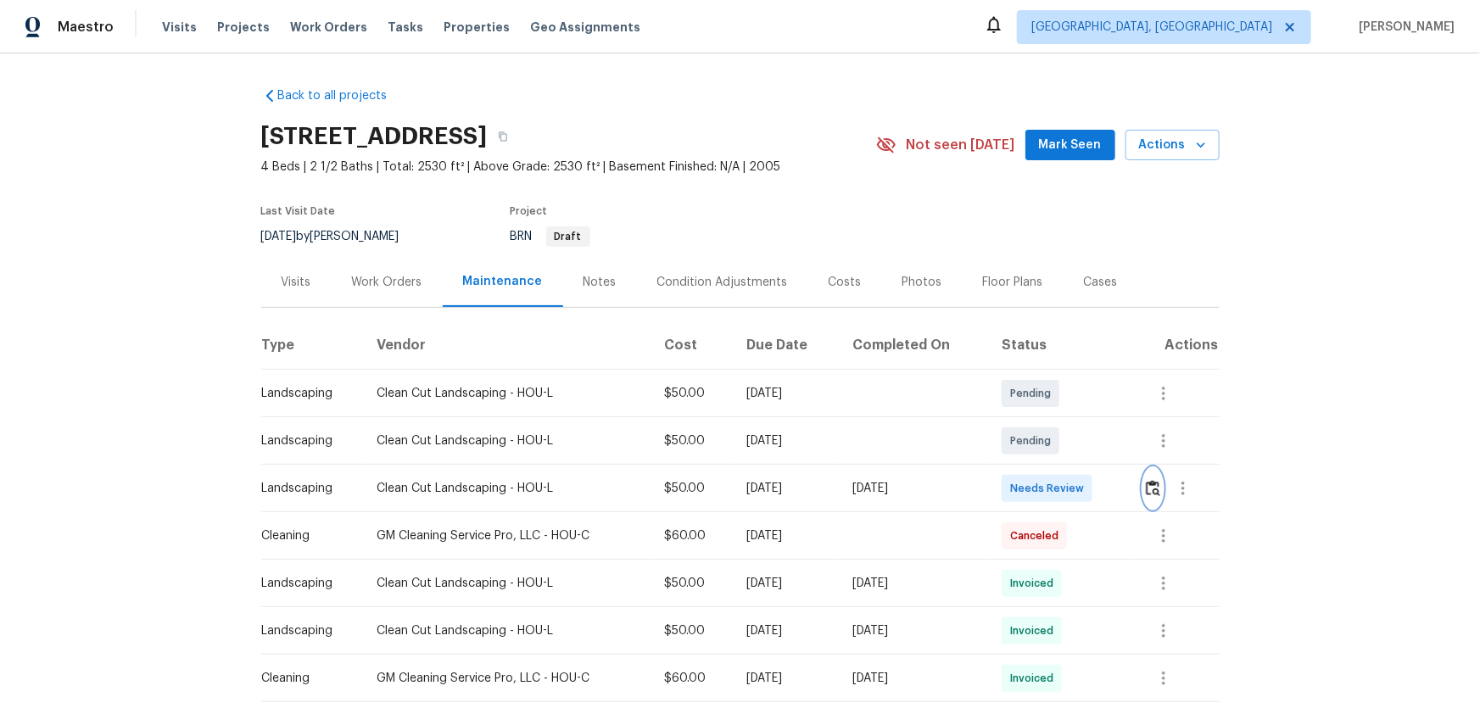
click at [1052, 467] on img "button" at bounding box center [1153, 488] width 14 height 16
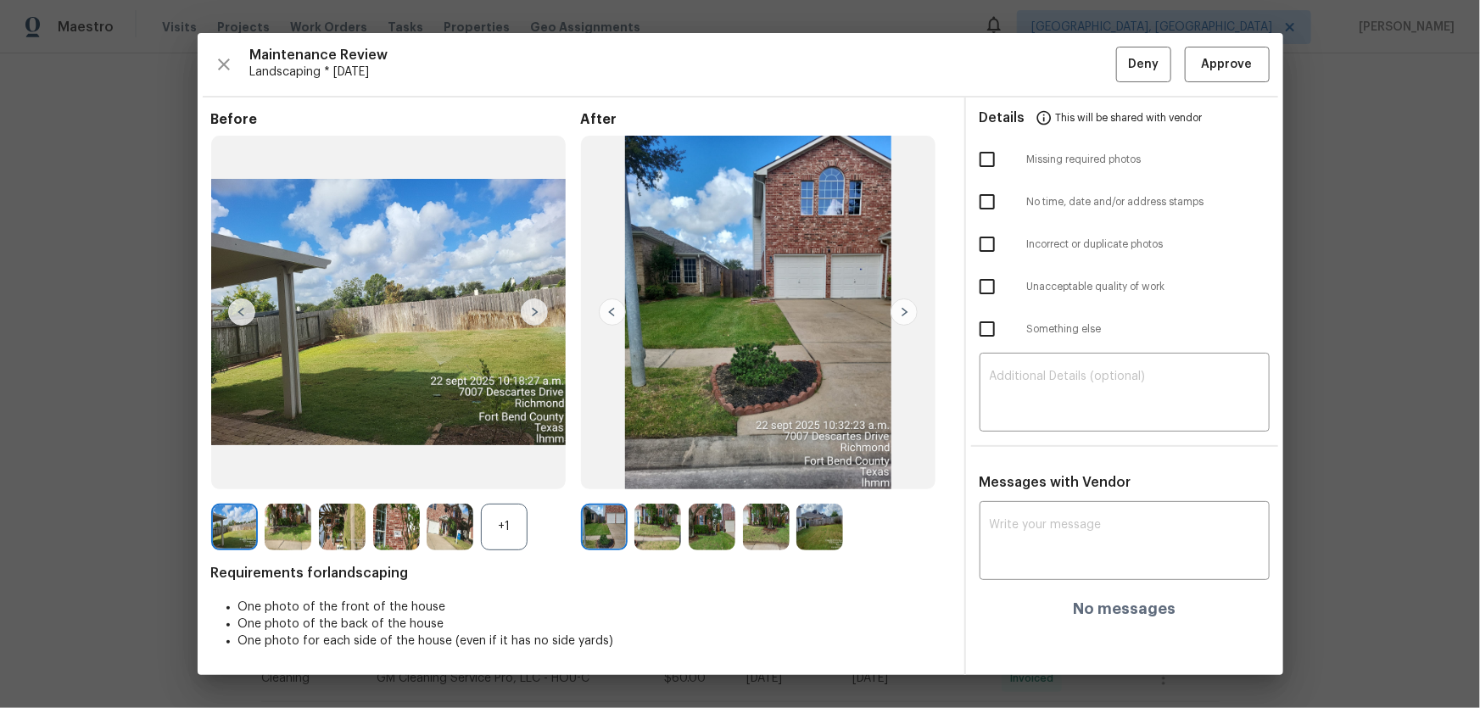
drag, startPoint x: 517, startPoint y: 511, endPoint x: 559, endPoint y: 519, distance: 42.4
click at [517, 467] on div "+1" at bounding box center [504, 527] width 47 height 47
click at [656, 467] on img at bounding box center [657, 527] width 47 height 47
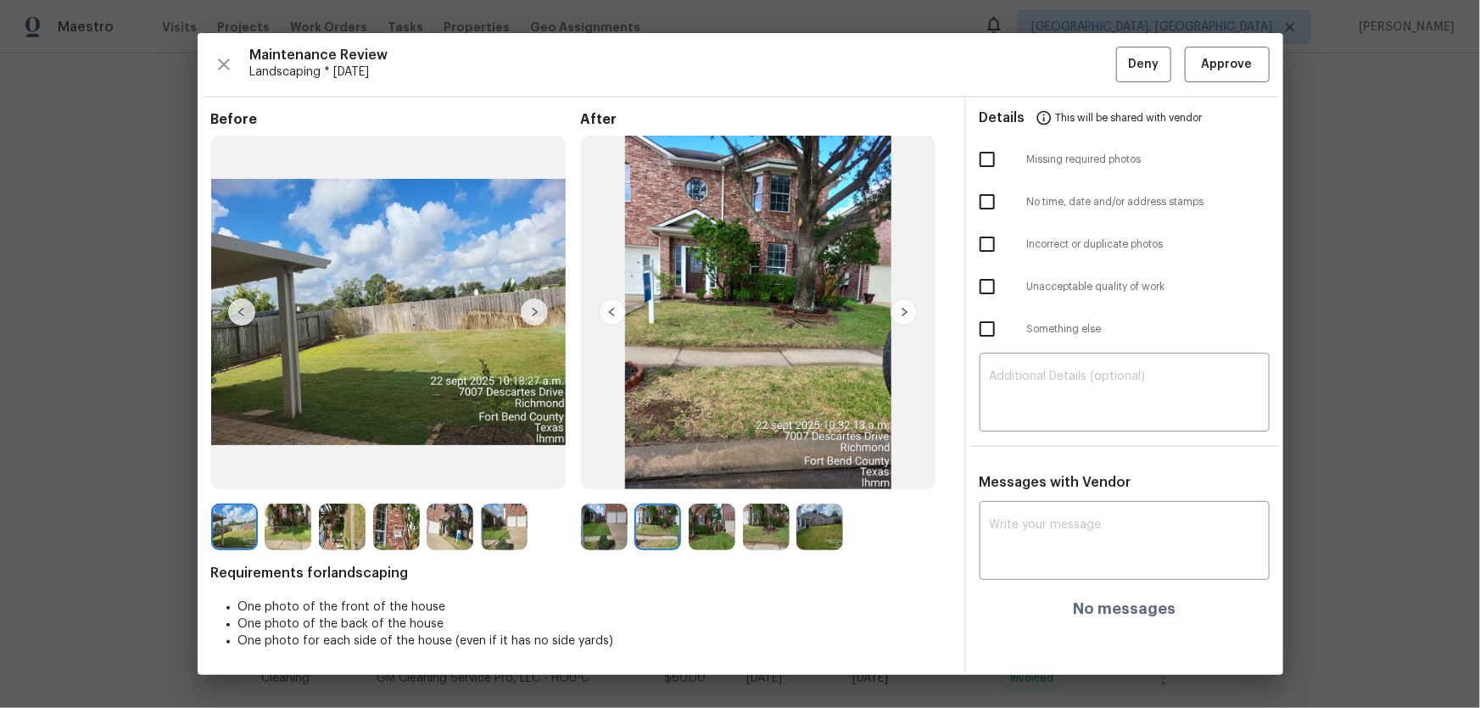
click at [710, 467] on img at bounding box center [712, 527] width 47 height 47
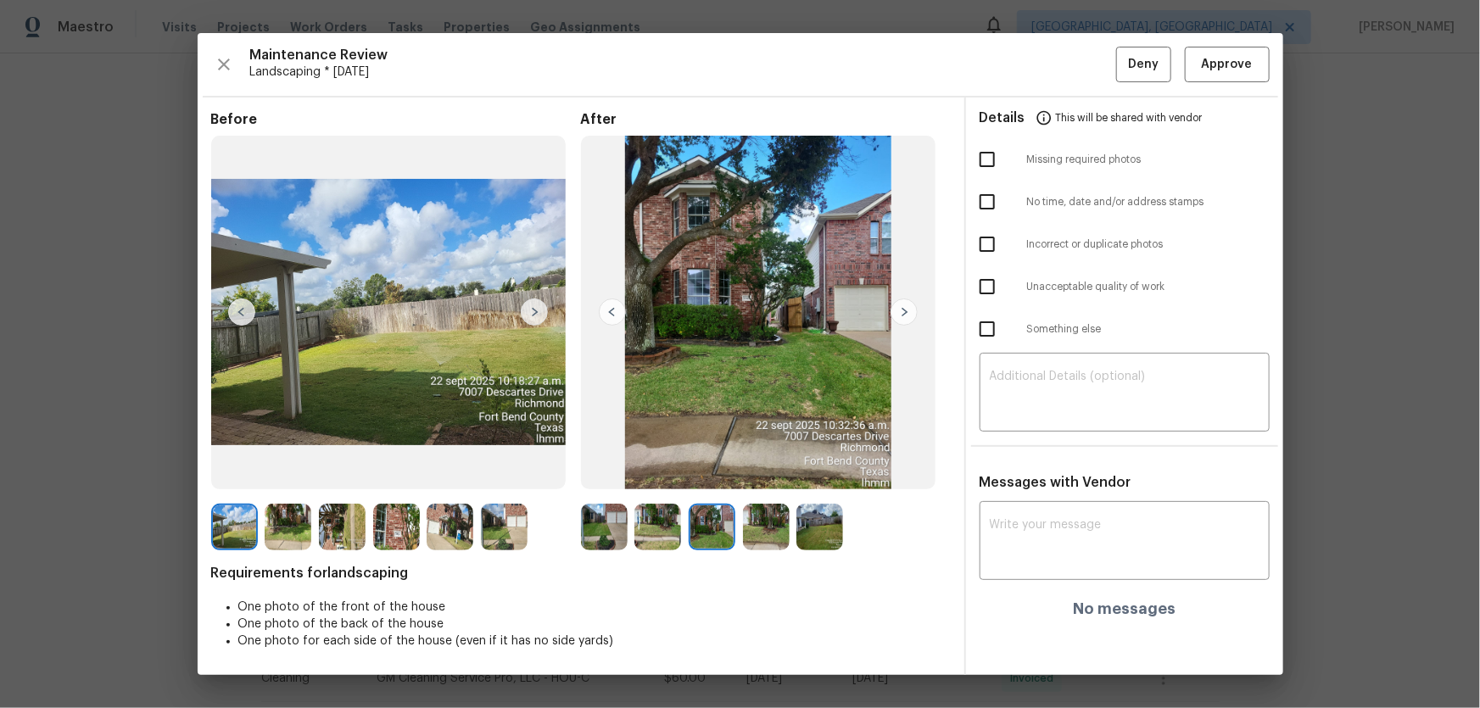
click at [751, 467] on img at bounding box center [766, 527] width 47 height 47
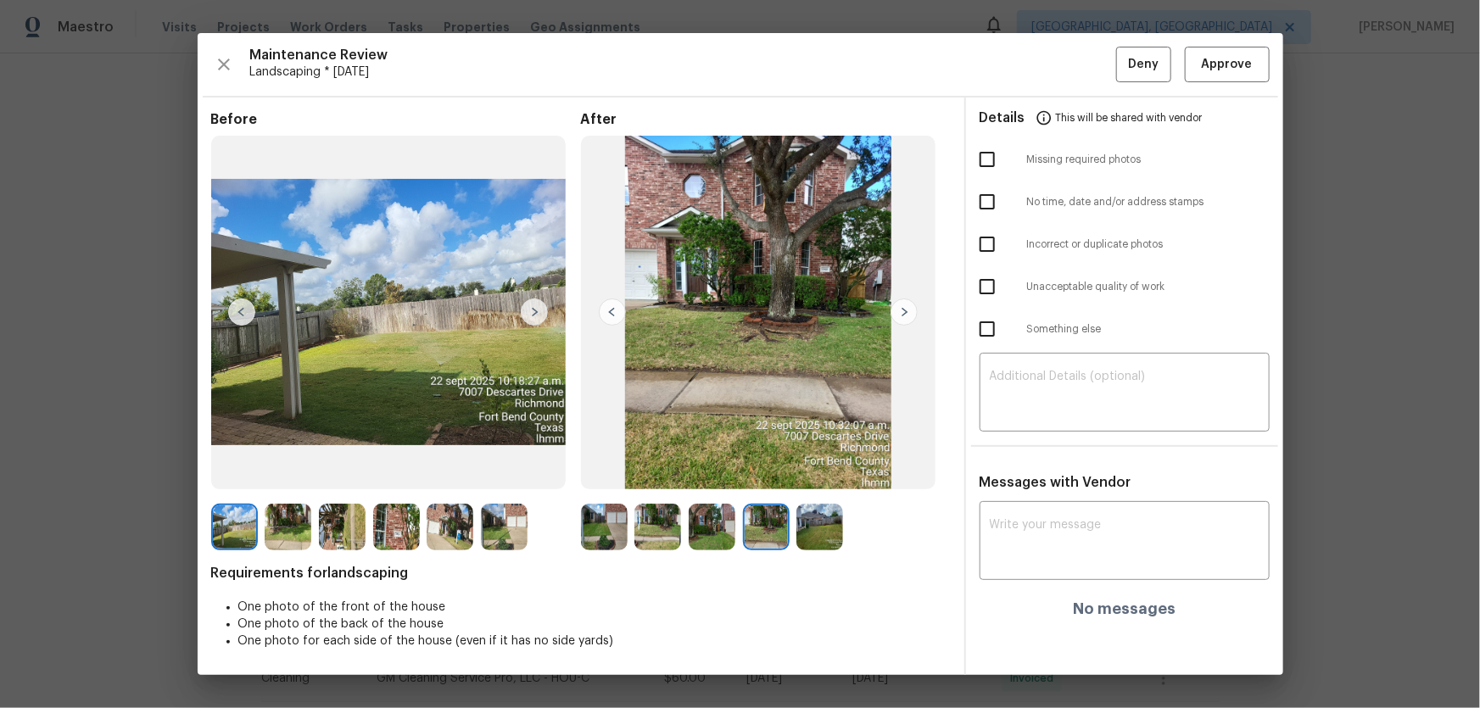
click at [821, 467] on img at bounding box center [819, 527] width 47 height 47
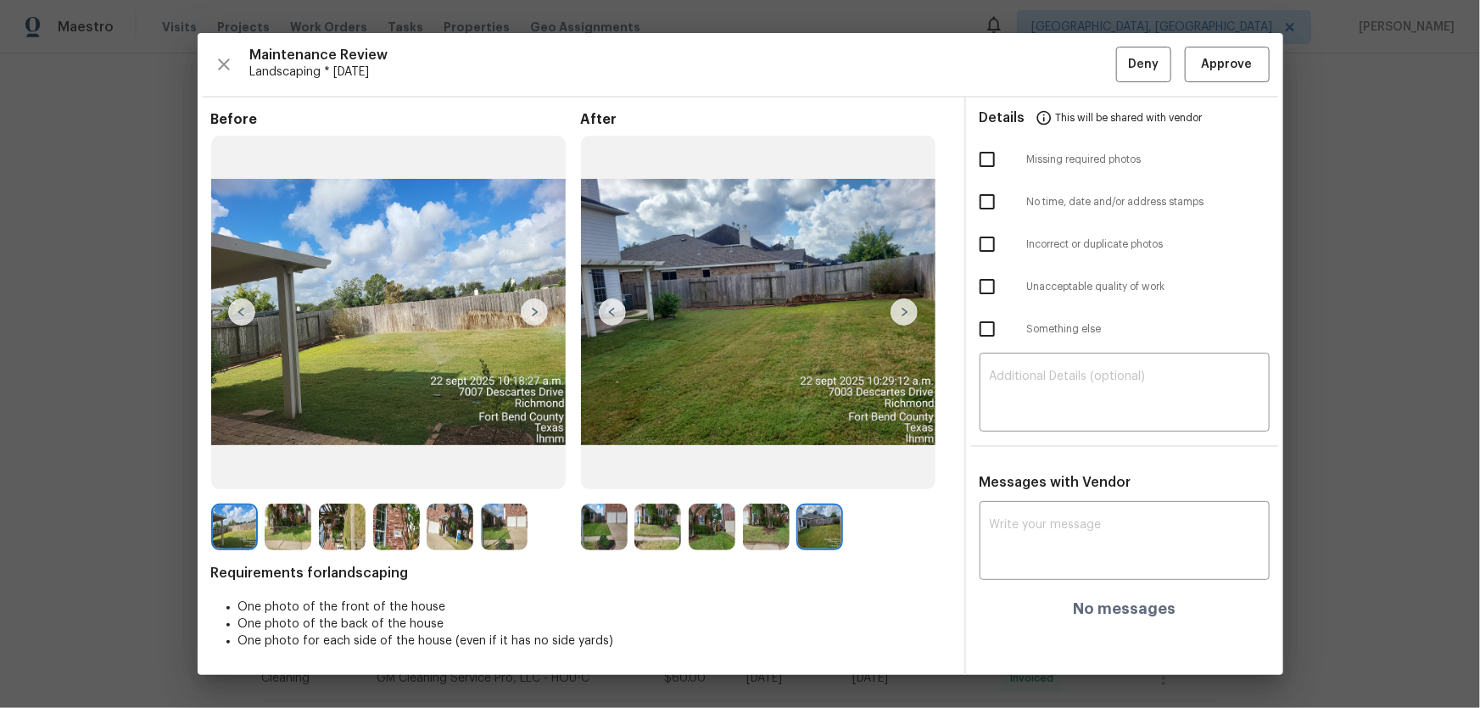
click at [576, 467] on div at bounding box center [396, 527] width 370 height 47
click at [613, 467] on img at bounding box center [604, 527] width 47 height 47
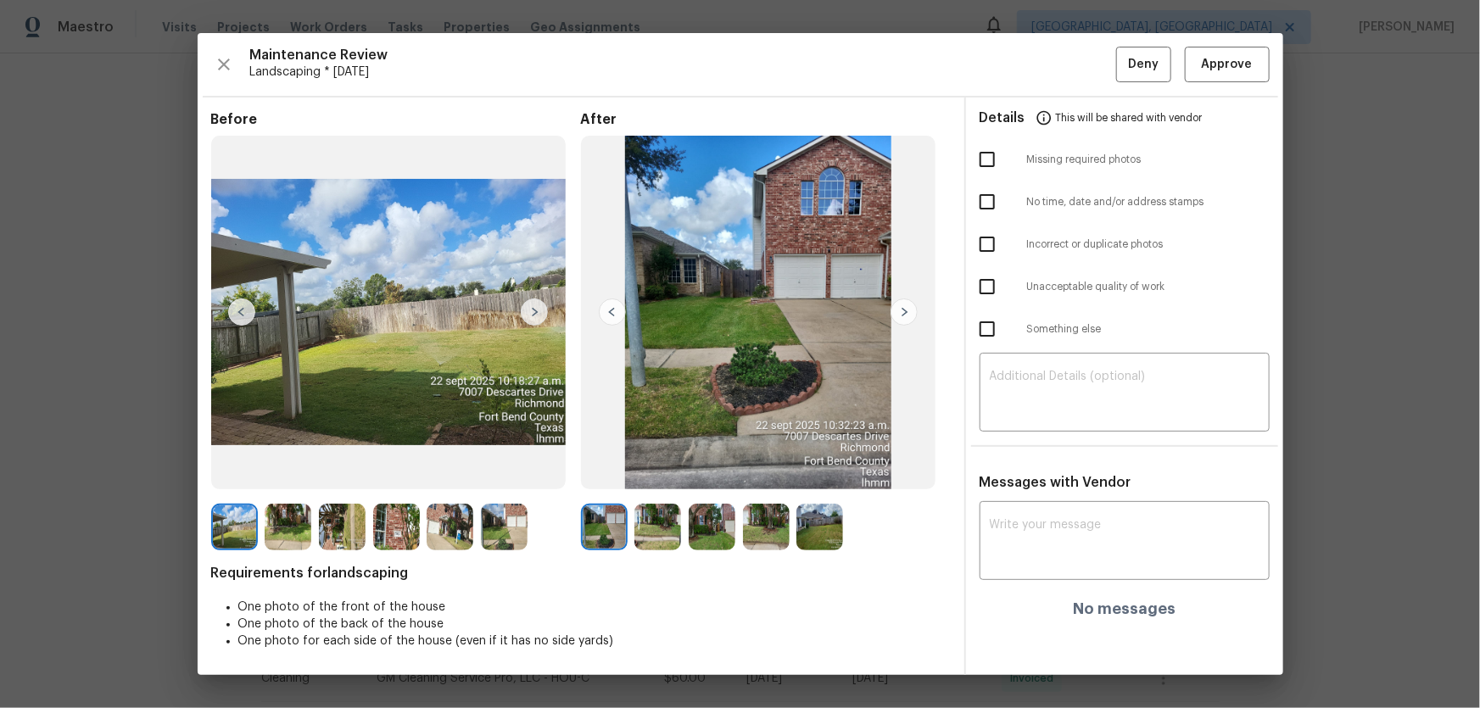
click at [643, 467] on img at bounding box center [657, 527] width 47 height 47
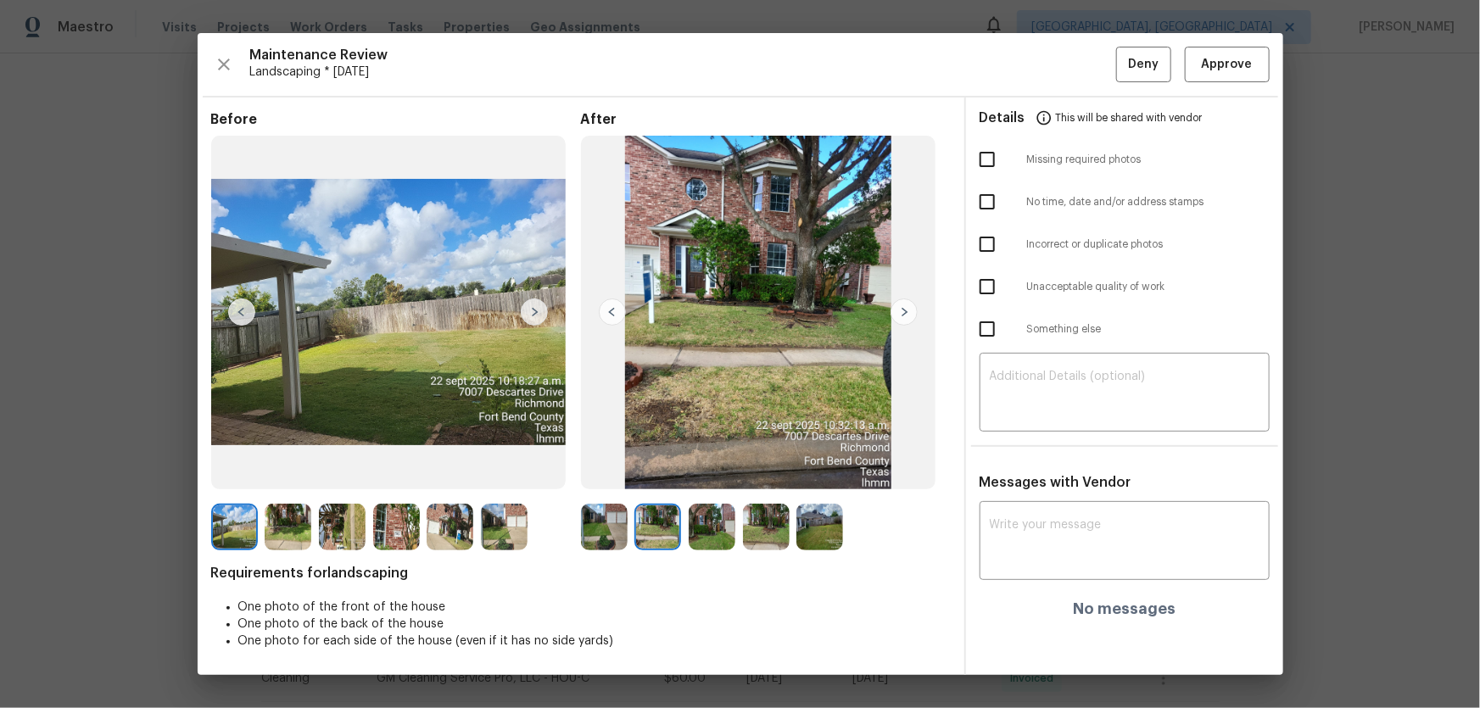
click at [705, 467] on img at bounding box center [712, 527] width 47 height 47
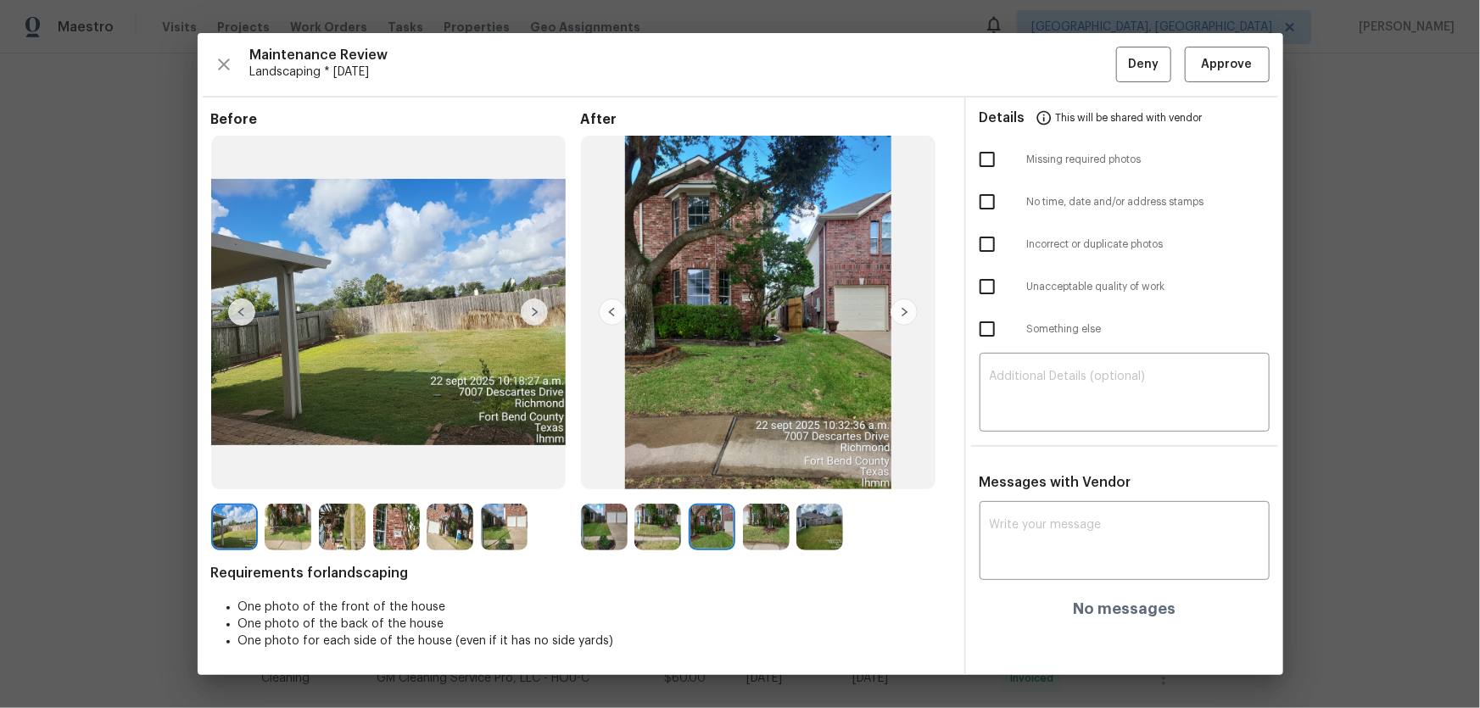
click at [751, 467] on img at bounding box center [766, 527] width 47 height 47
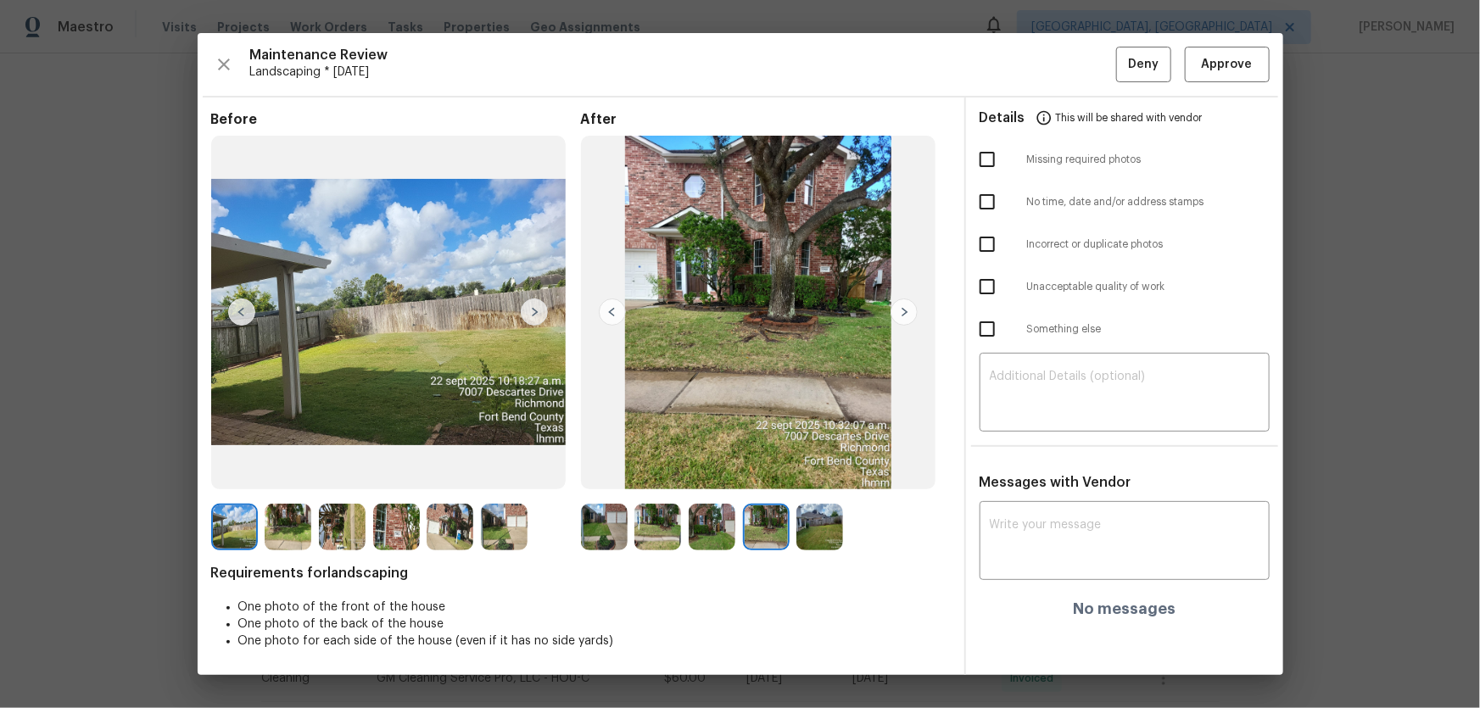
click at [822, 467] on img at bounding box center [819, 527] width 47 height 47
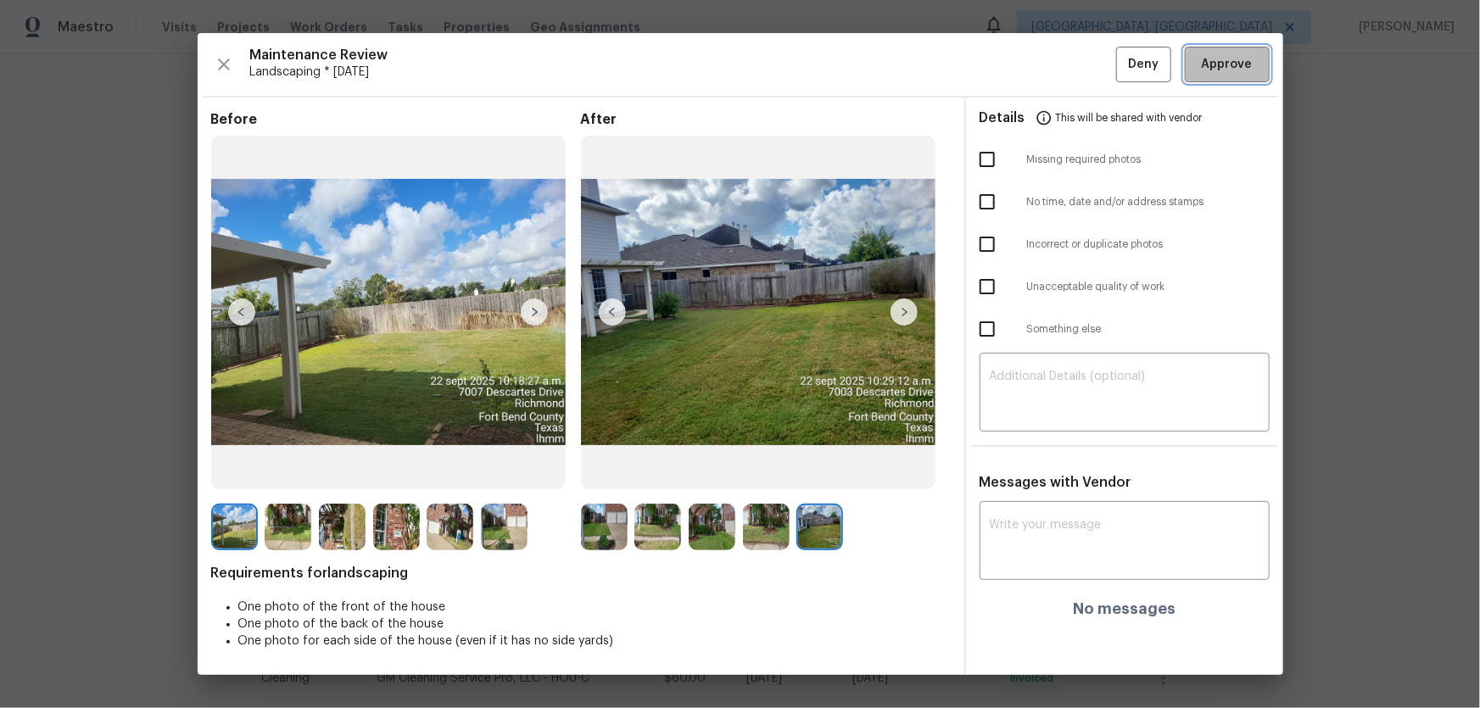
click at [1052, 75] on button "Approve" at bounding box center [1227, 65] width 85 height 36
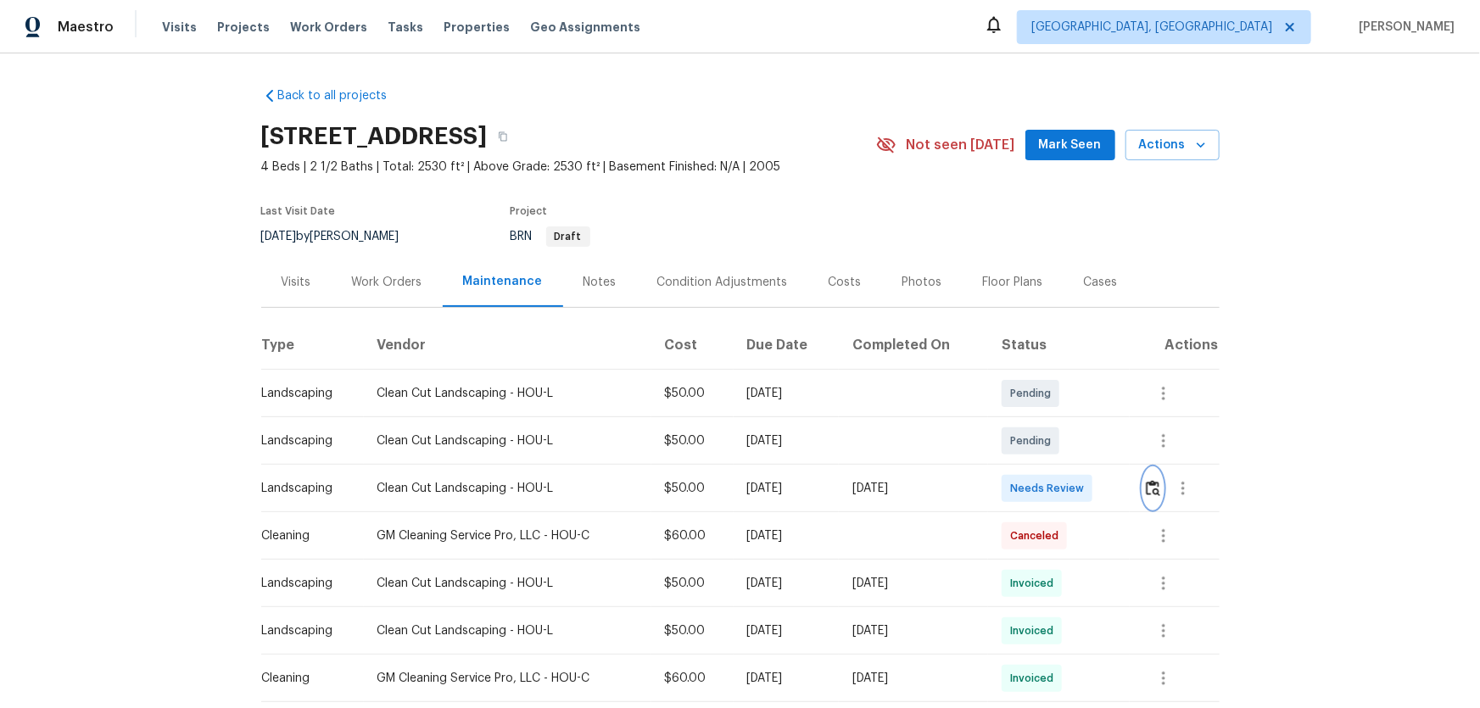
click at [1052, 467] on img "button" at bounding box center [1153, 488] width 14 height 16
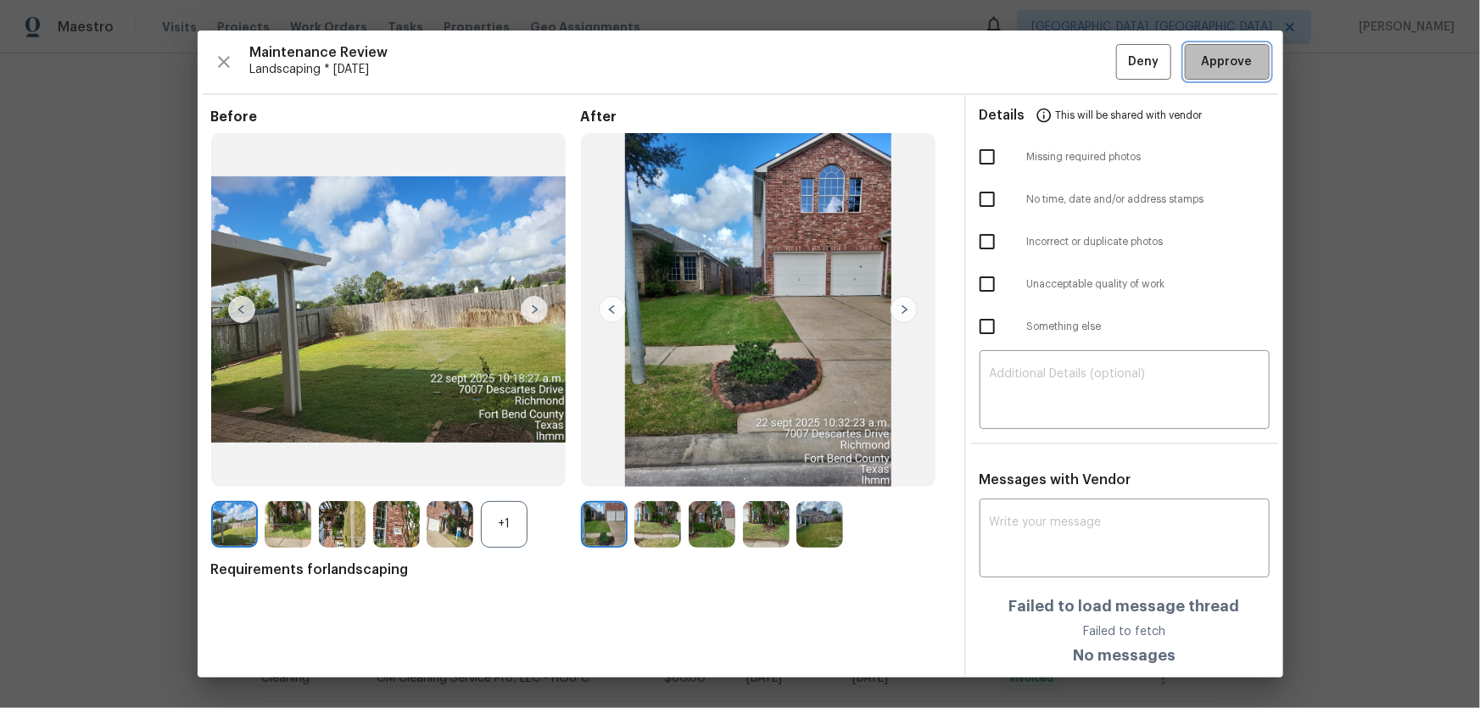
click at [1052, 54] on span "Approve" at bounding box center [1227, 62] width 51 height 21
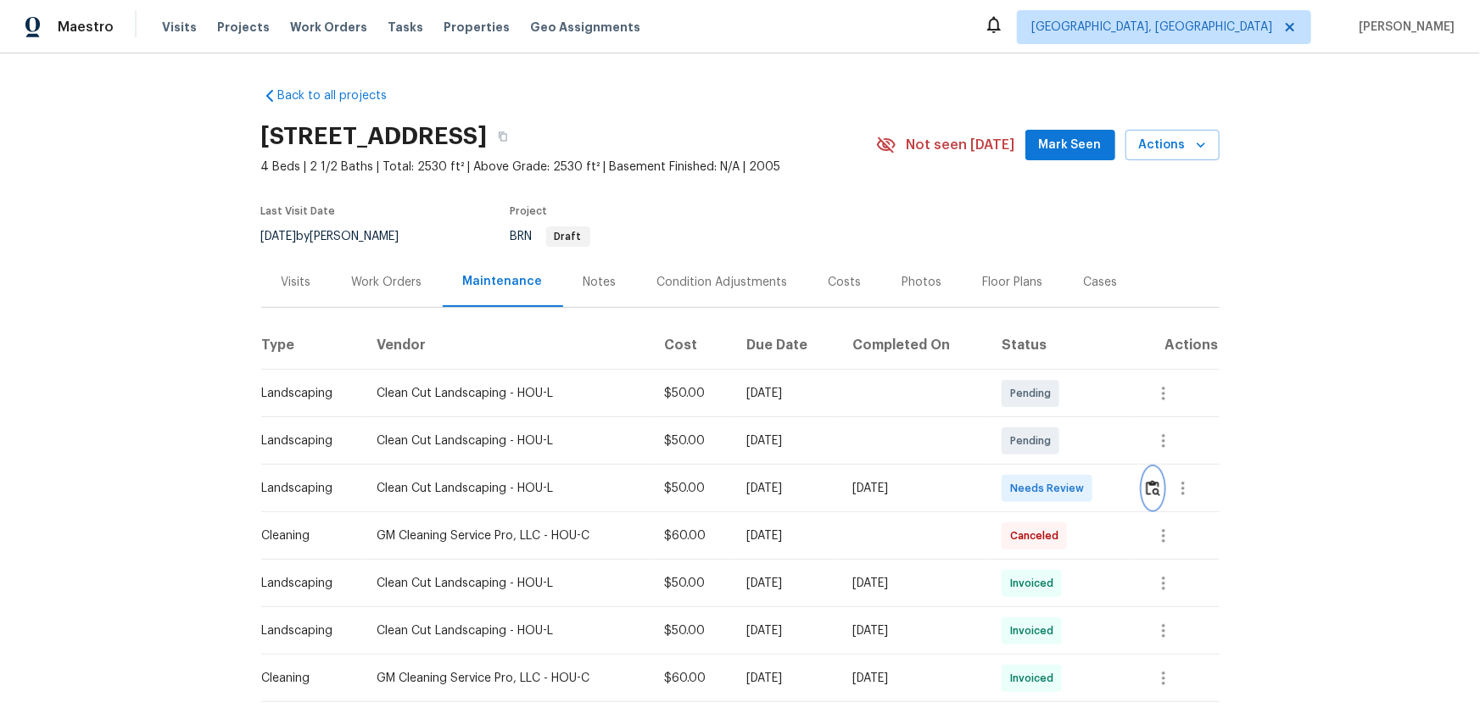
click at [1147, 484] on img "button" at bounding box center [1153, 488] width 14 height 16
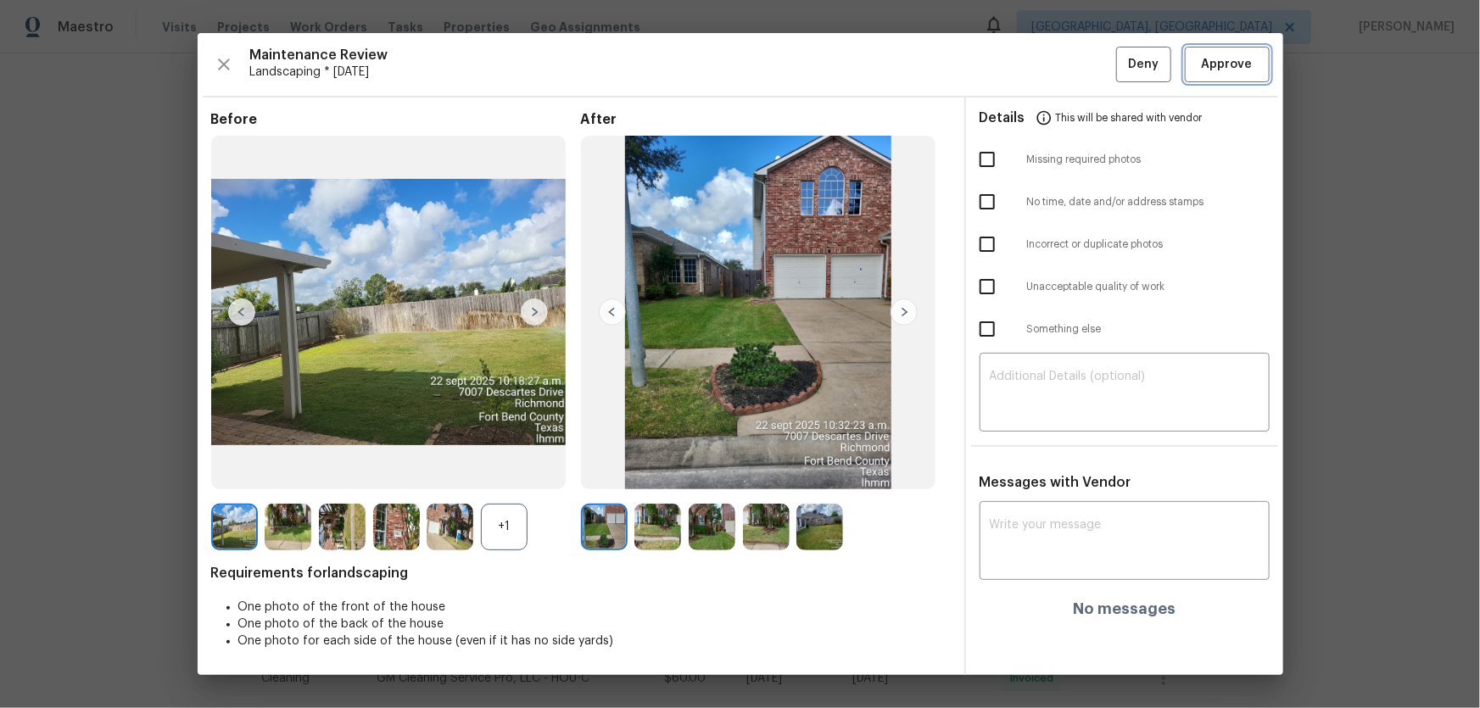
click at [1250, 74] on span "Approve" at bounding box center [1227, 64] width 51 height 21
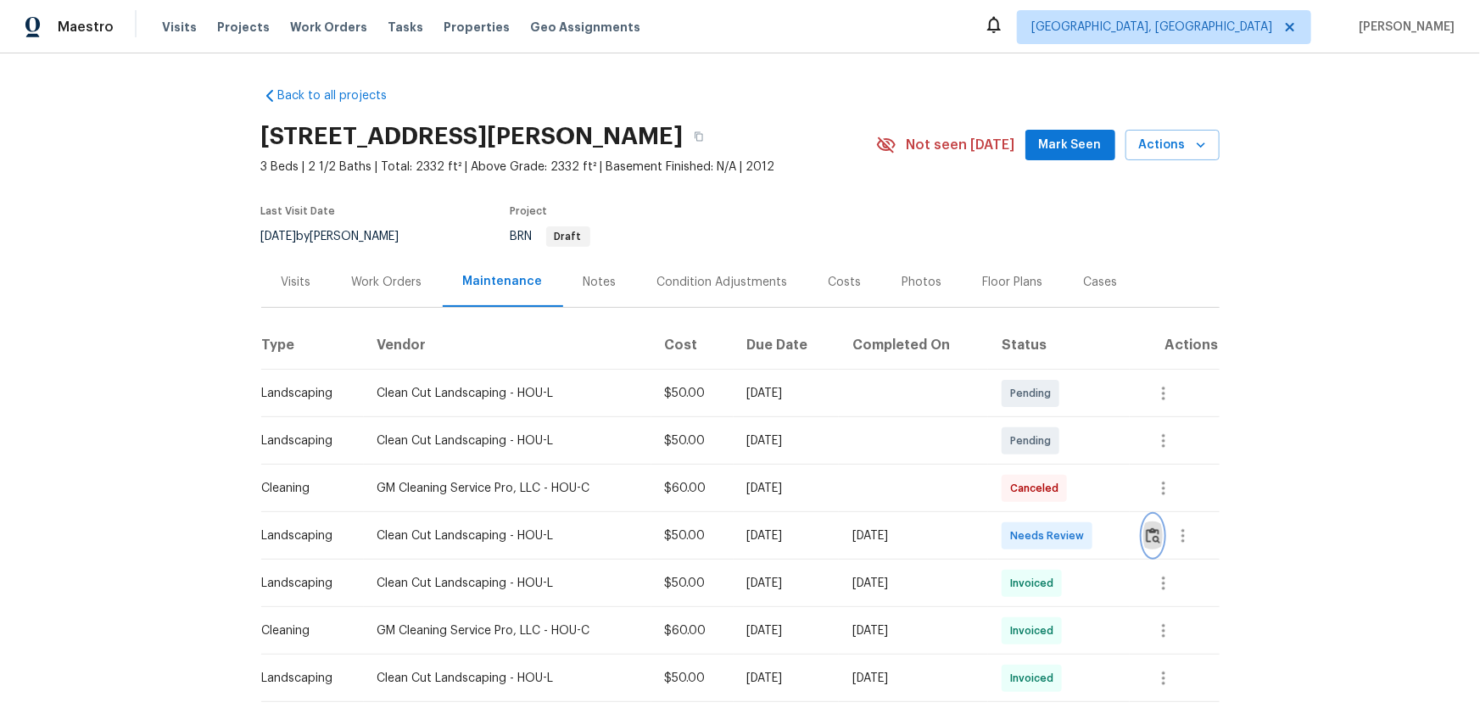
click at [1052, 467] on img "button" at bounding box center [1153, 536] width 14 height 16
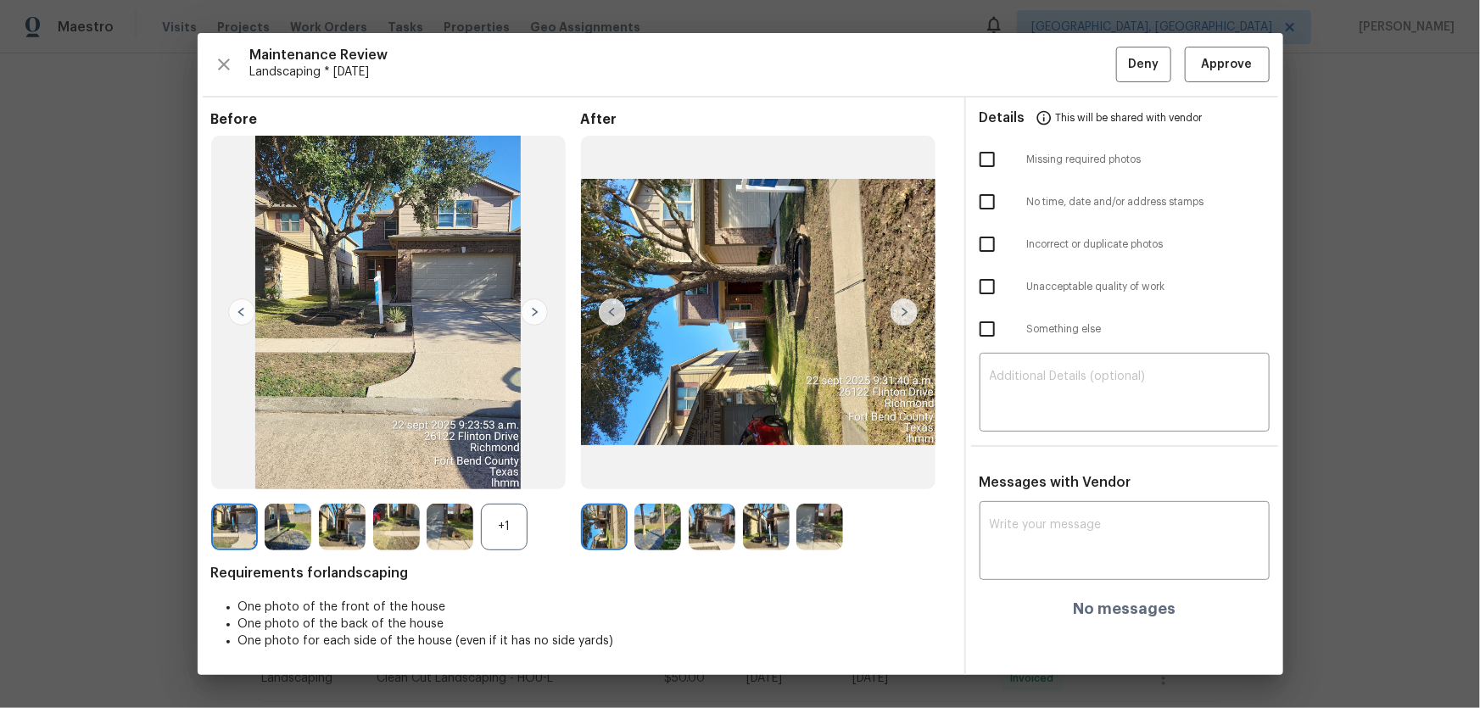
click at [511, 467] on div "+1" at bounding box center [504, 527] width 47 height 47
click at [647, 467] on img at bounding box center [657, 527] width 47 height 47
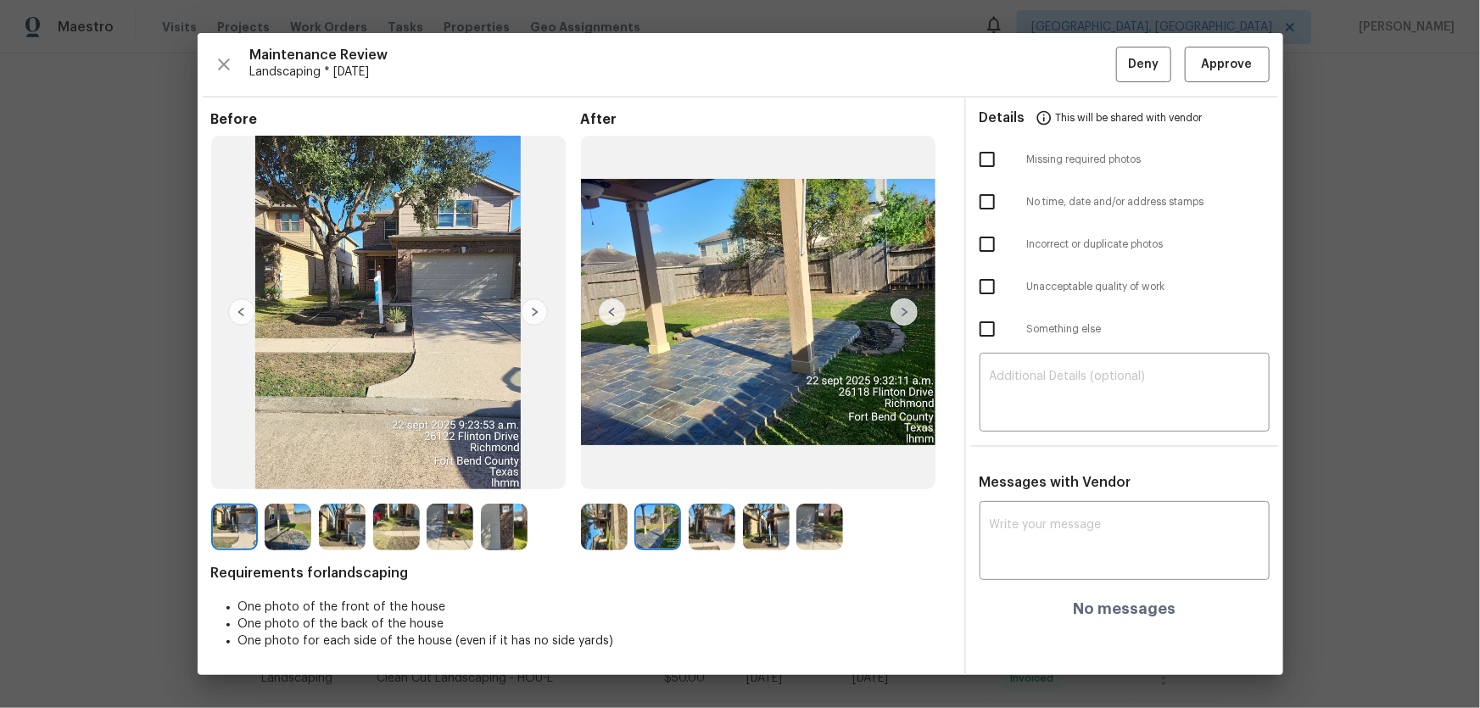
click at [713, 467] on img at bounding box center [712, 527] width 47 height 47
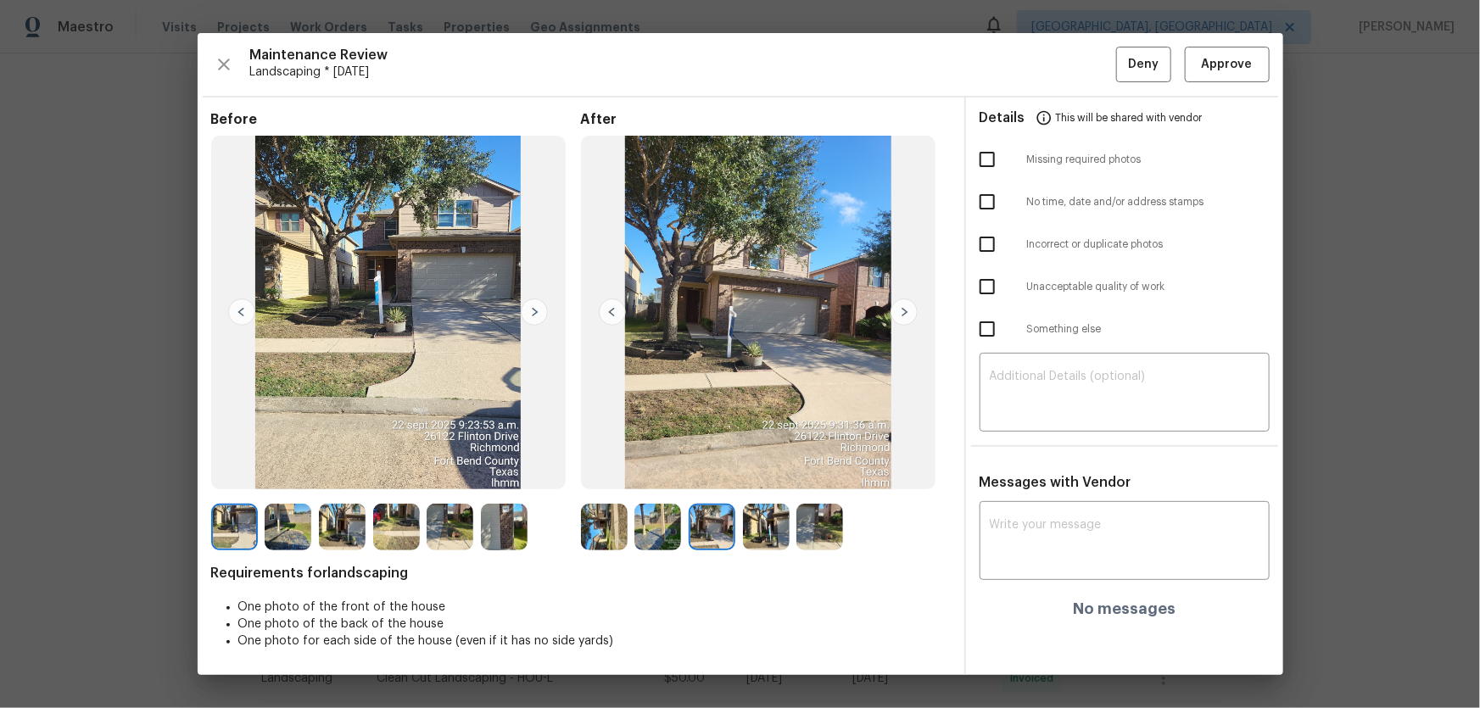
click at [775, 467] on img at bounding box center [766, 527] width 47 height 47
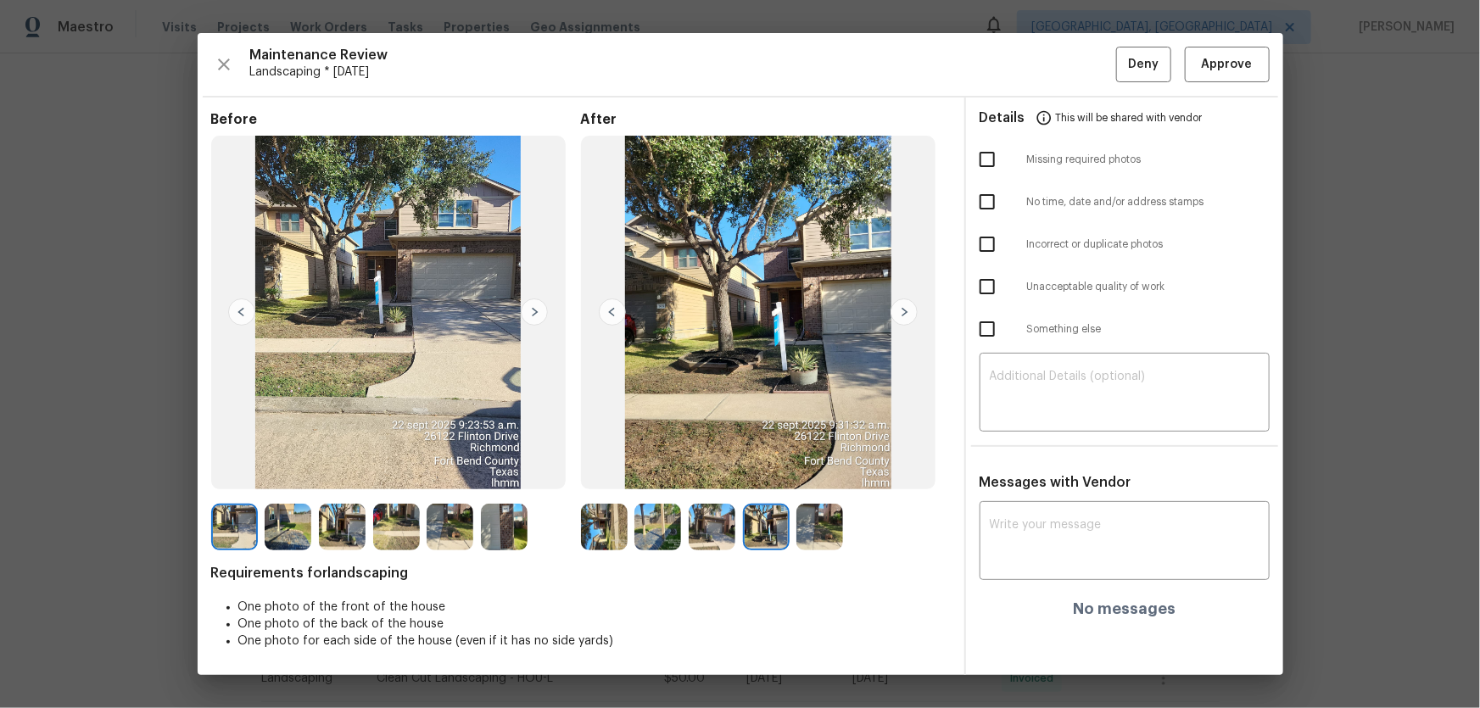
click at [807, 467] on img at bounding box center [819, 527] width 47 height 47
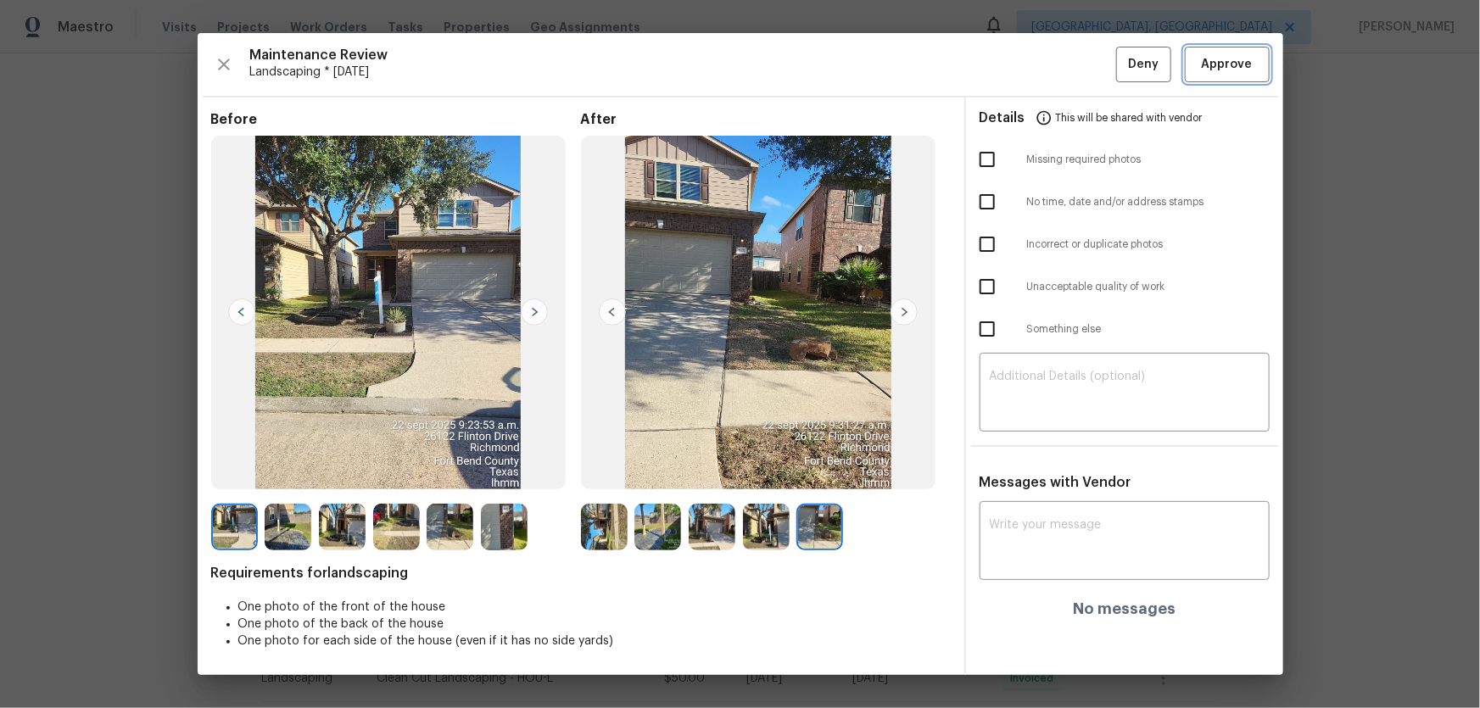
click at [1052, 77] on button "Approve" at bounding box center [1227, 65] width 85 height 36
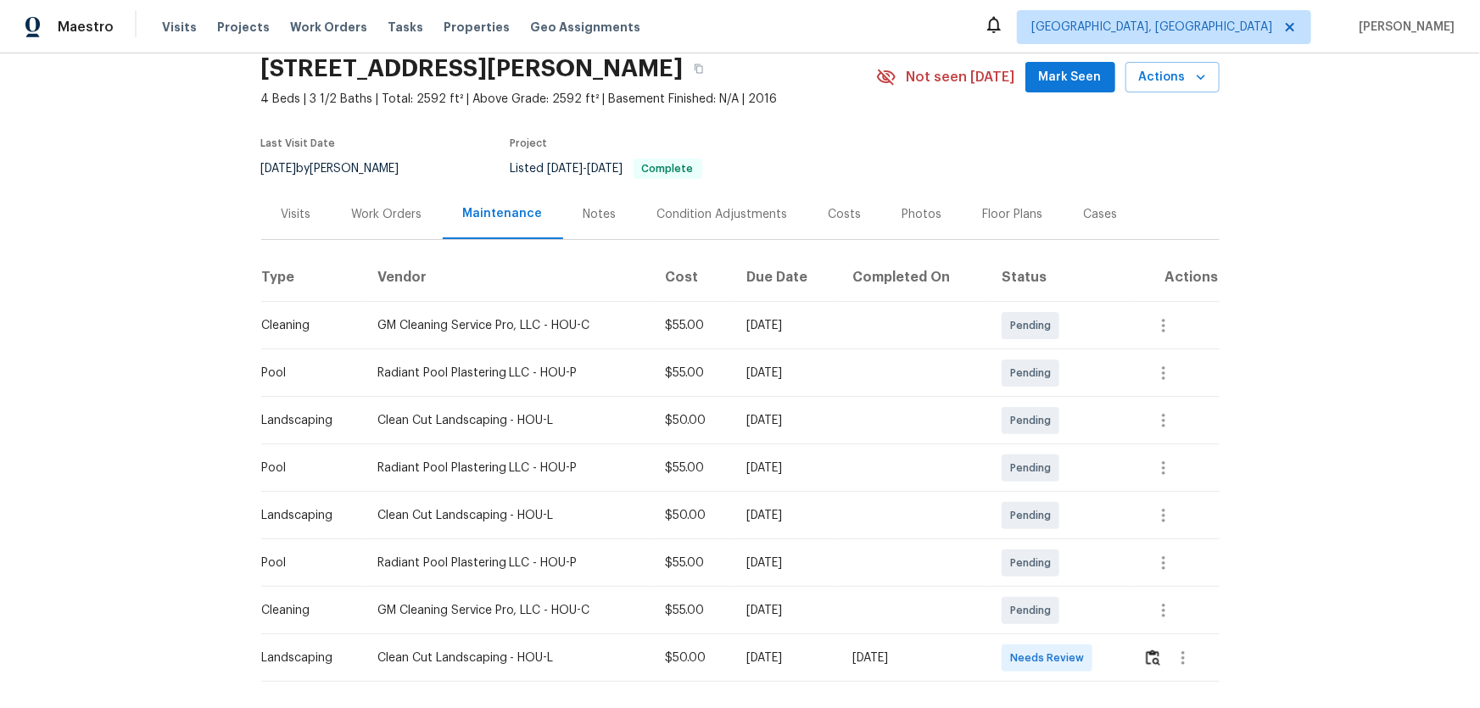
scroll to position [154, 0]
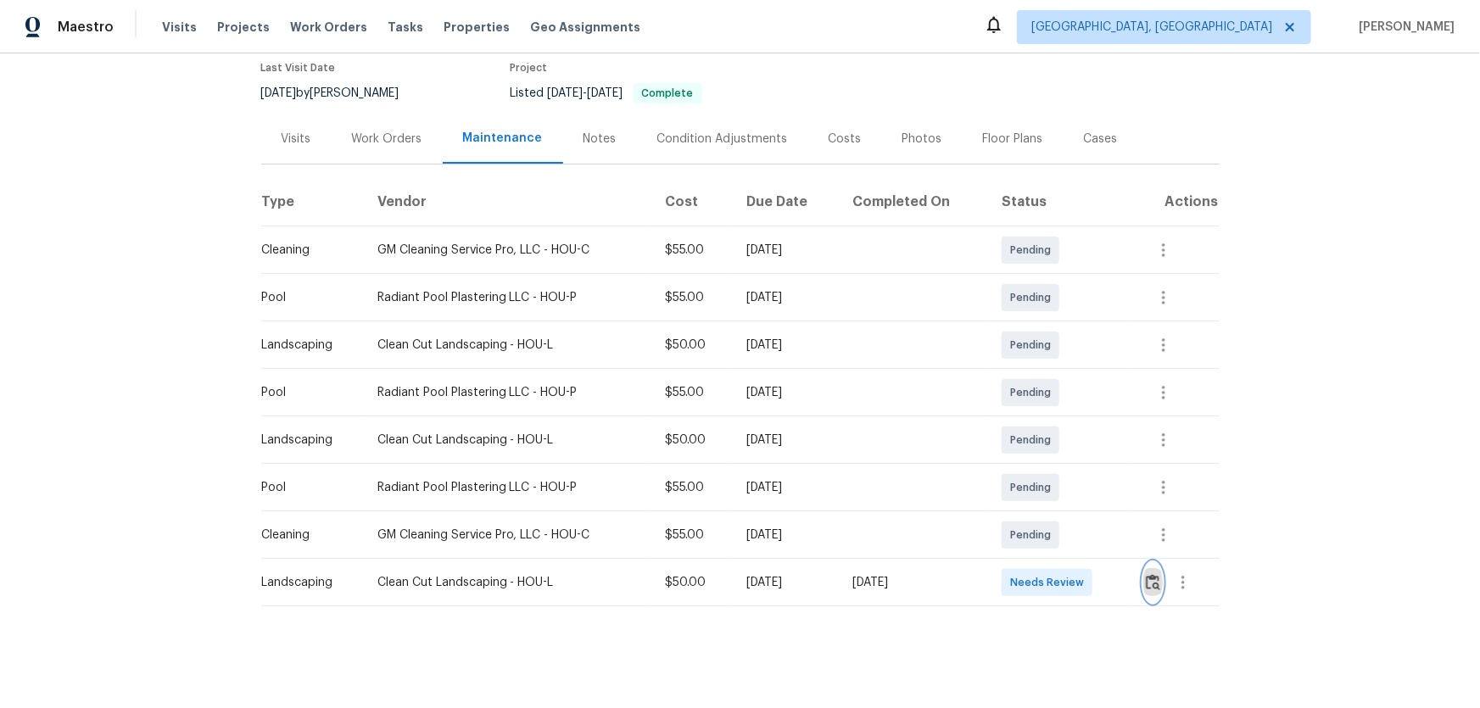
click at [1150, 574] on img "button" at bounding box center [1153, 582] width 14 height 16
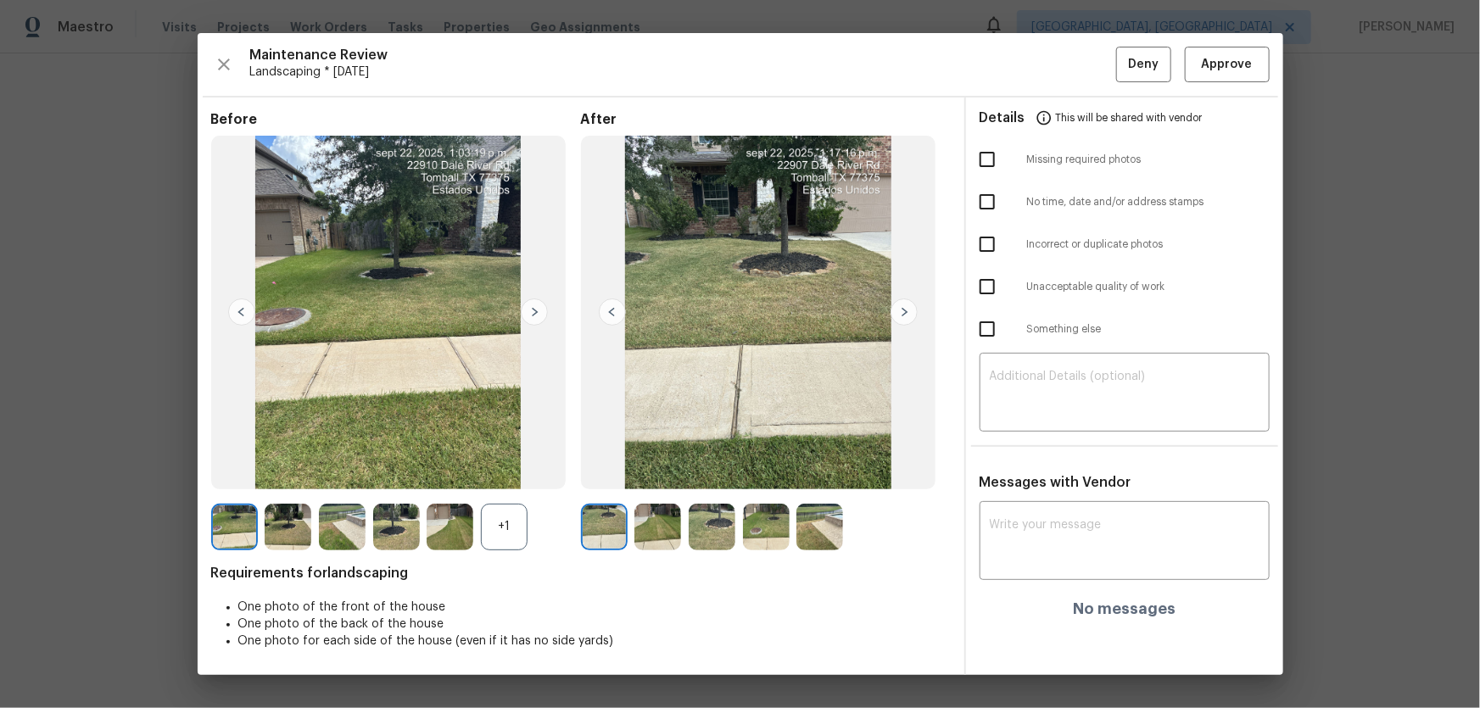
click at [490, 529] on div "+1" at bounding box center [504, 527] width 47 height 47
click at [661, 526] on img at bounding box center [657, 527] width 47 height 47
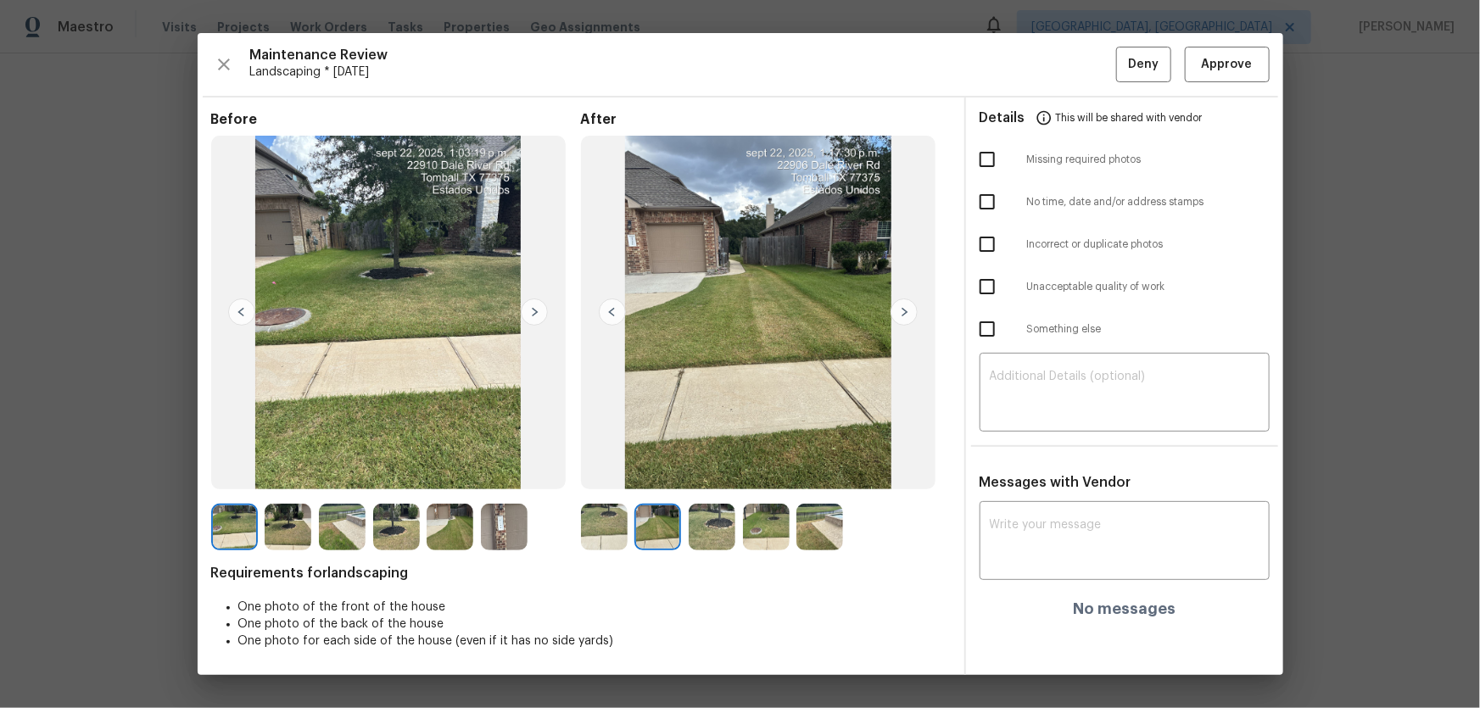
drag, startPoint x: 721, startPoint y: 526, endPoint x: 741, endPoint y: 526, distance: 20.4
click at [721, 526] on img at bounding box center [712, 527] width 47 height 47
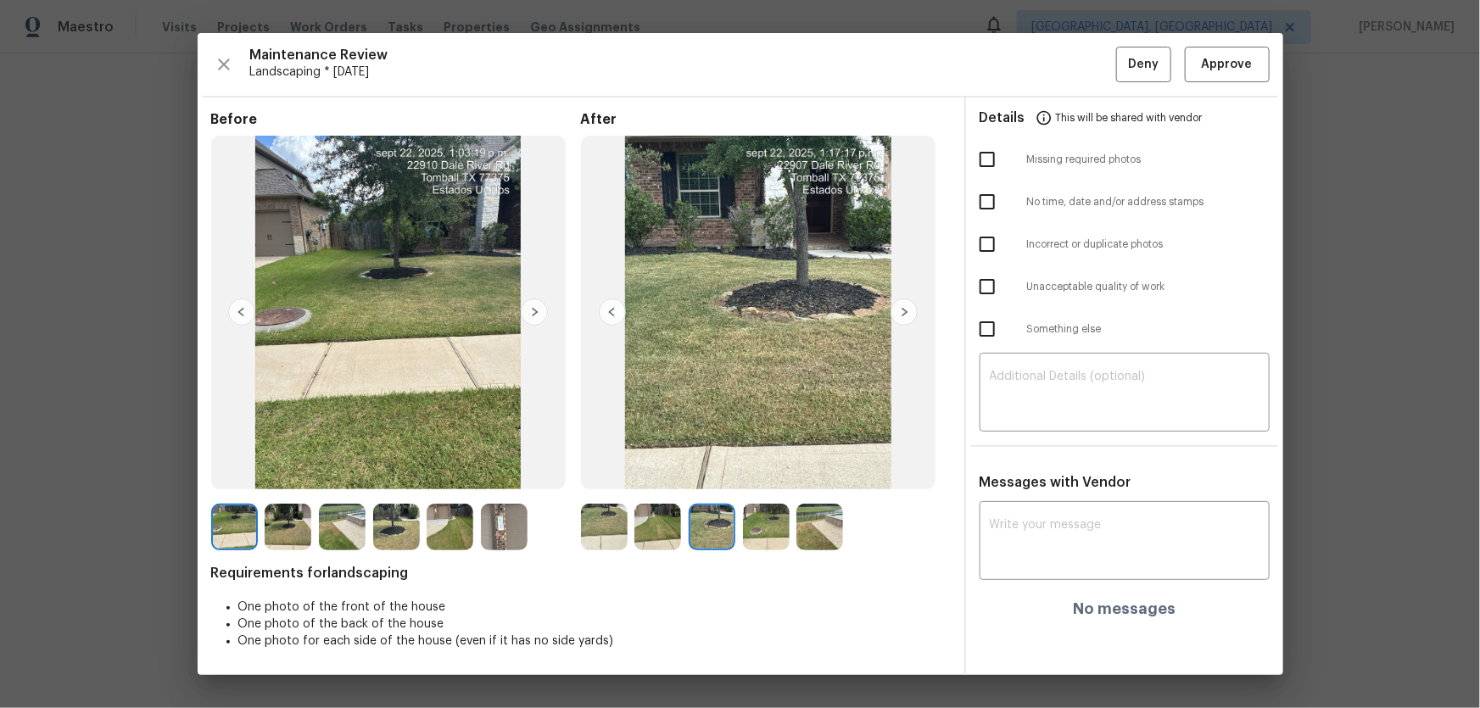
click at [779, 526] on img at bounding box center [766, 527] width 47 height 47
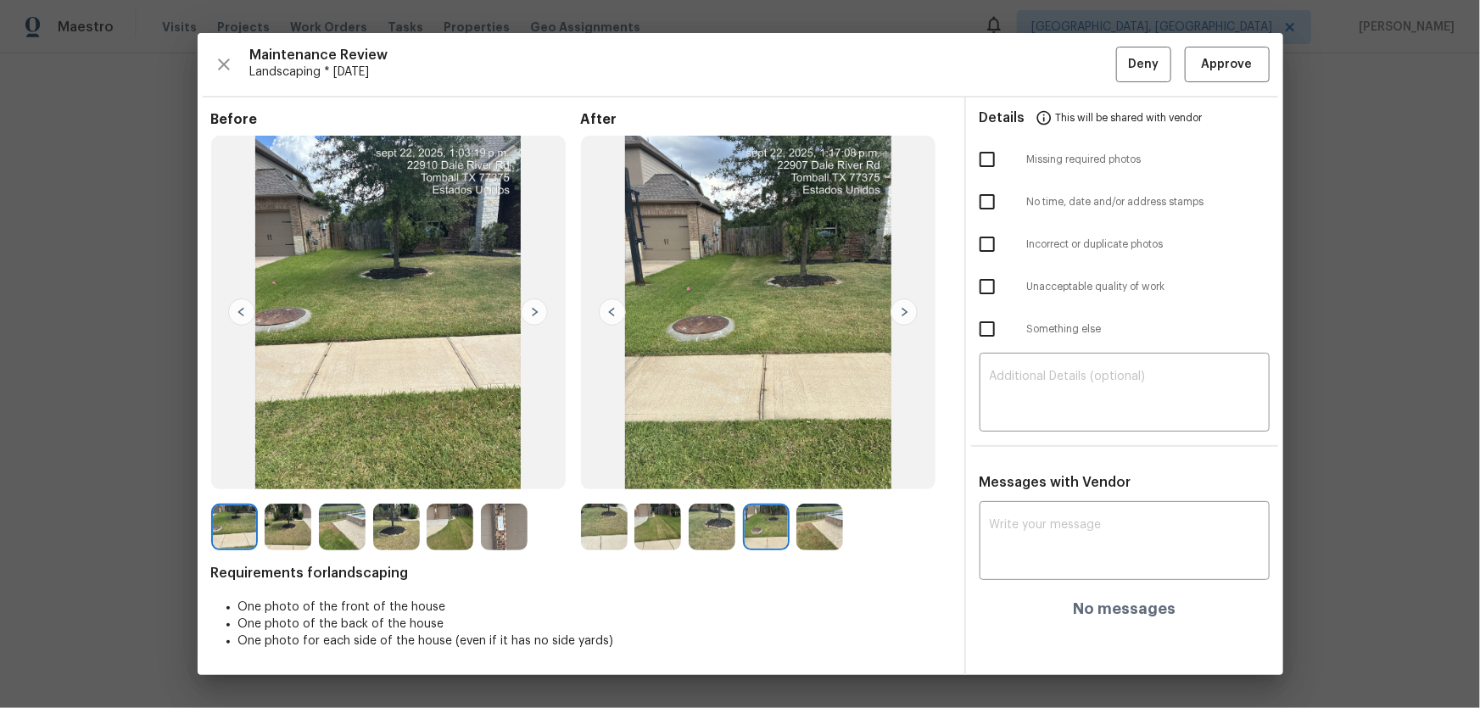
click at [825, 526] on img at bounding box center [819, 527] width 47 height 47
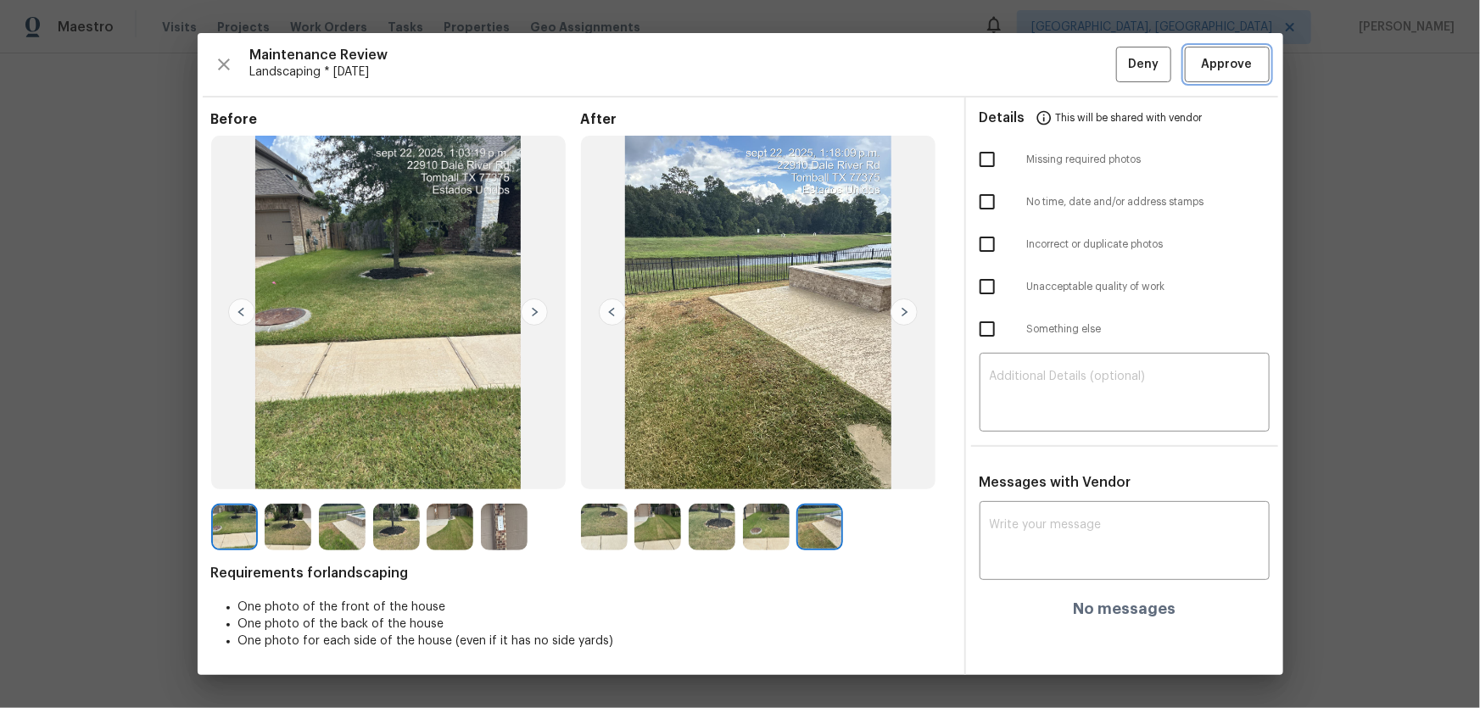
click at [1198, 68] on span "Approve" at bounding box center [1227, 64] width 58 height 21
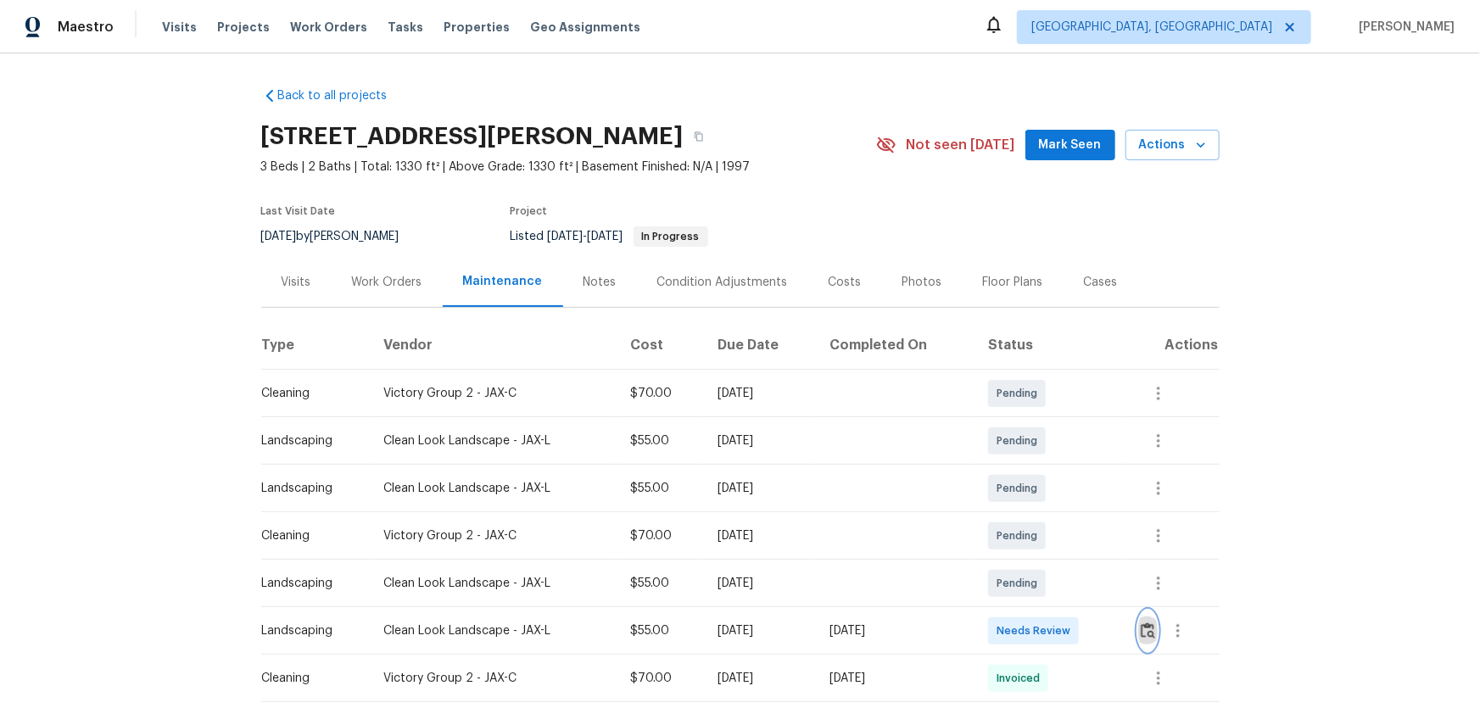
click at [1052, 467] on img "button" at bounding box center [1148, 631] width 14 height 16
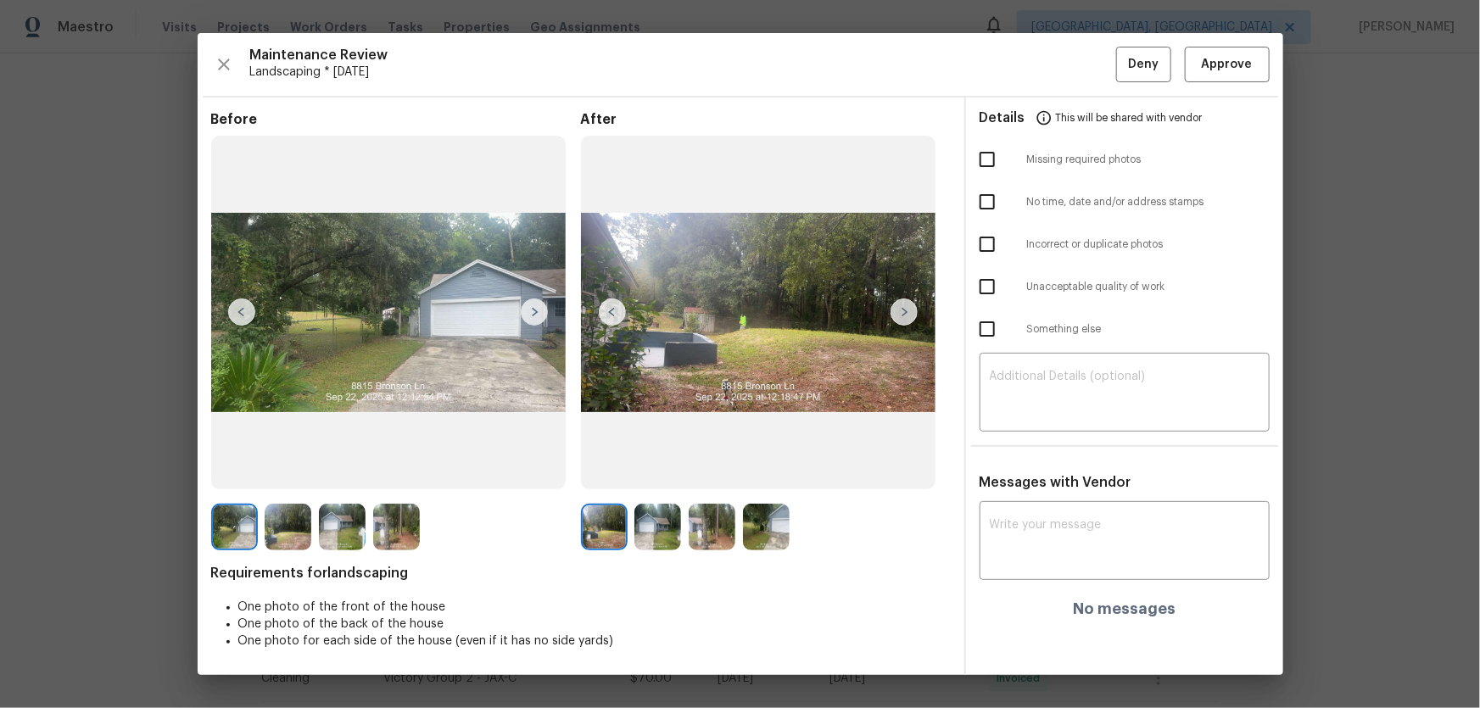
click at [648, 467] on img at bounding box center [657, 527] width 47 height 47
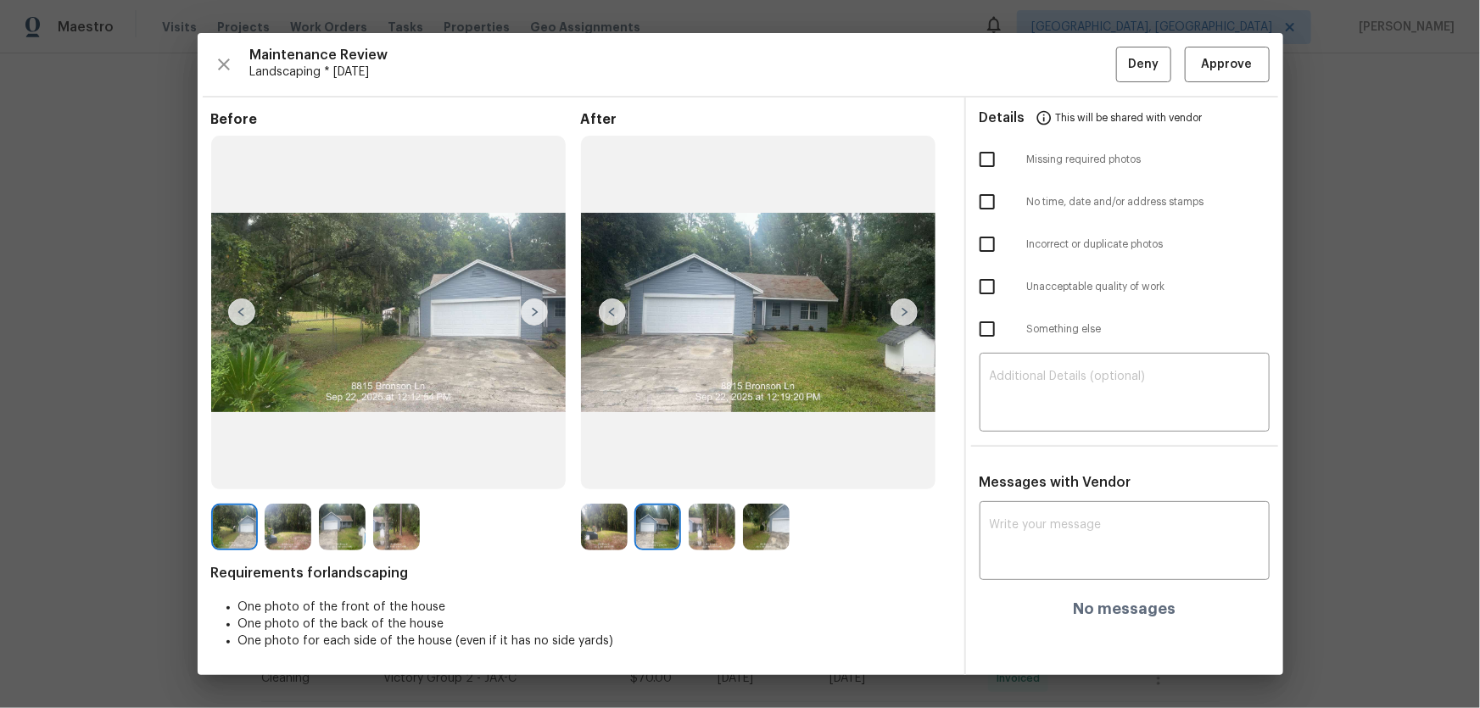
click at [701, 467] on img at bounding box center [712, 527] width 47 height 47
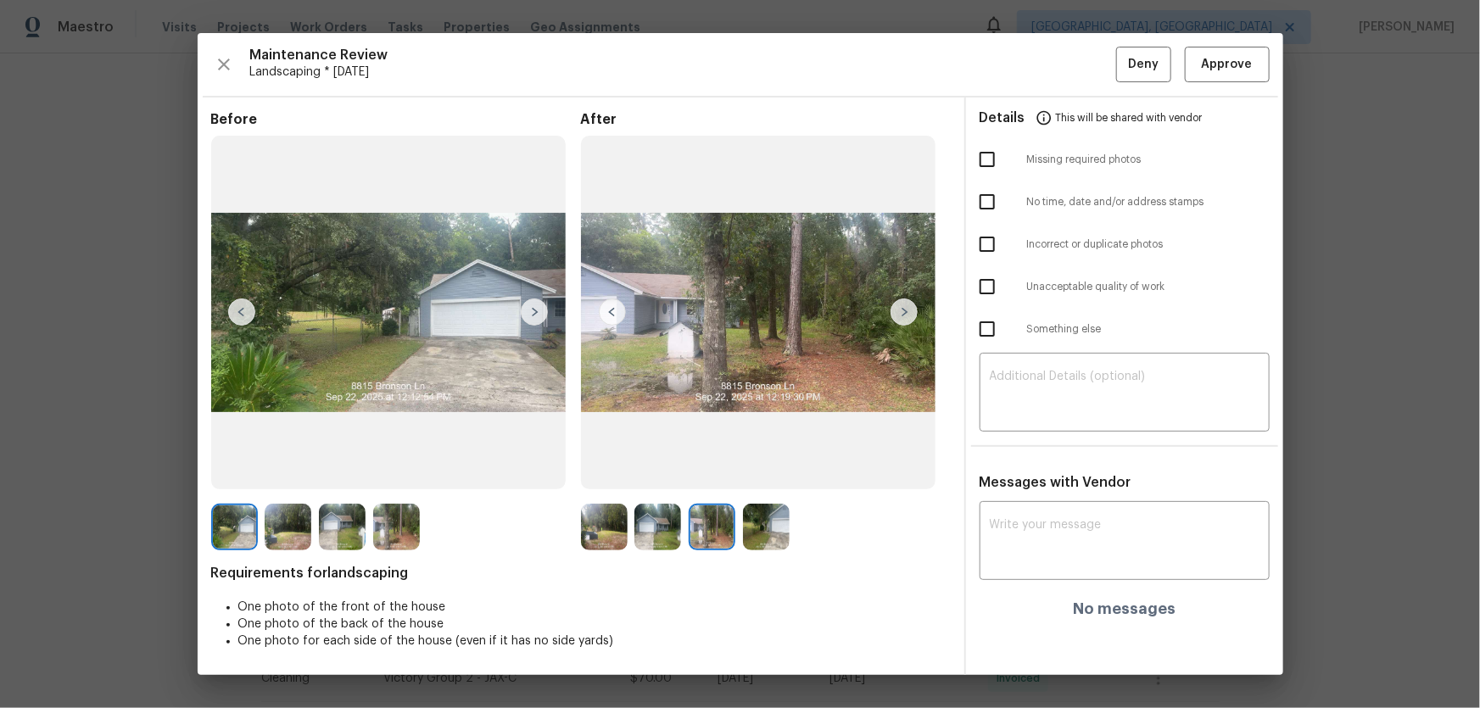
click at [779, 467] on img at bounding box center [766, 527] width 47 height 47
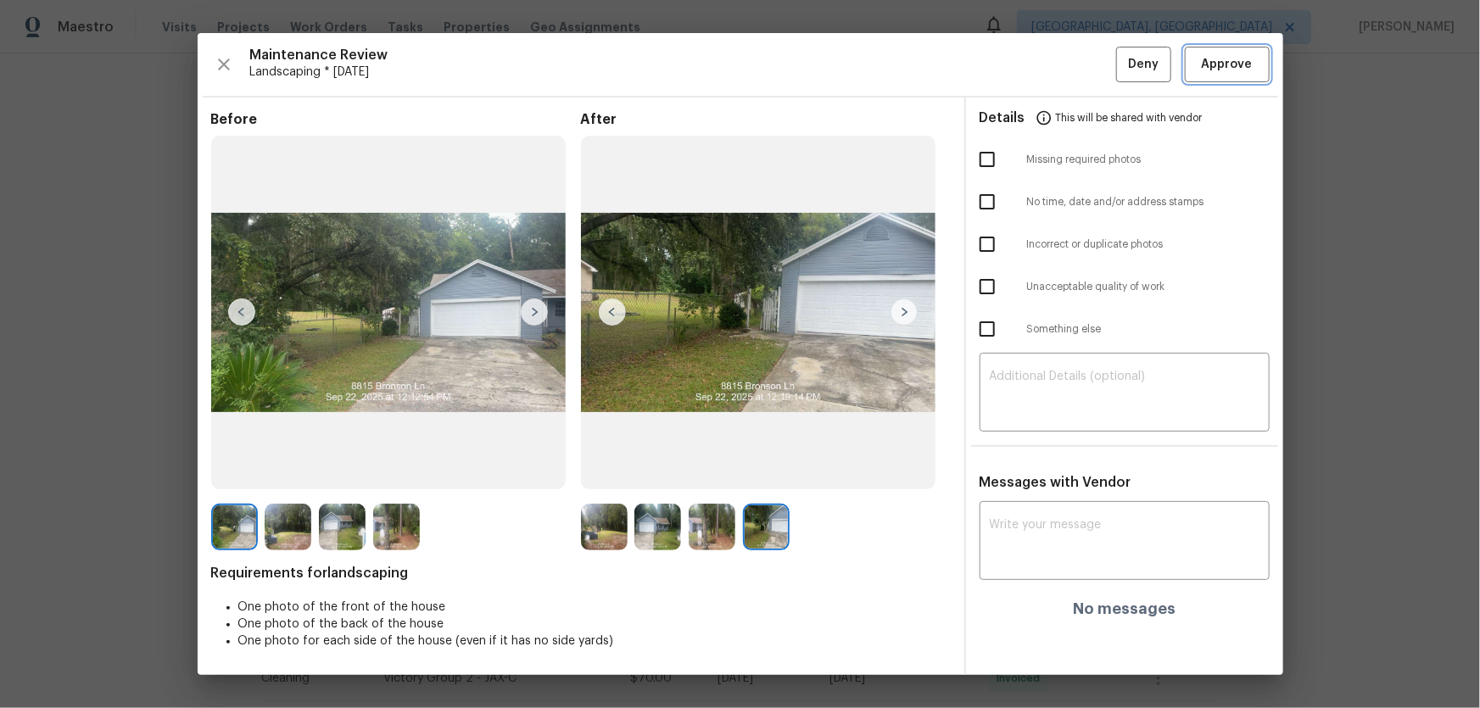
click at [1052, 75] on span "Approve" at bounding box center [1227, 64] width 51 height 21
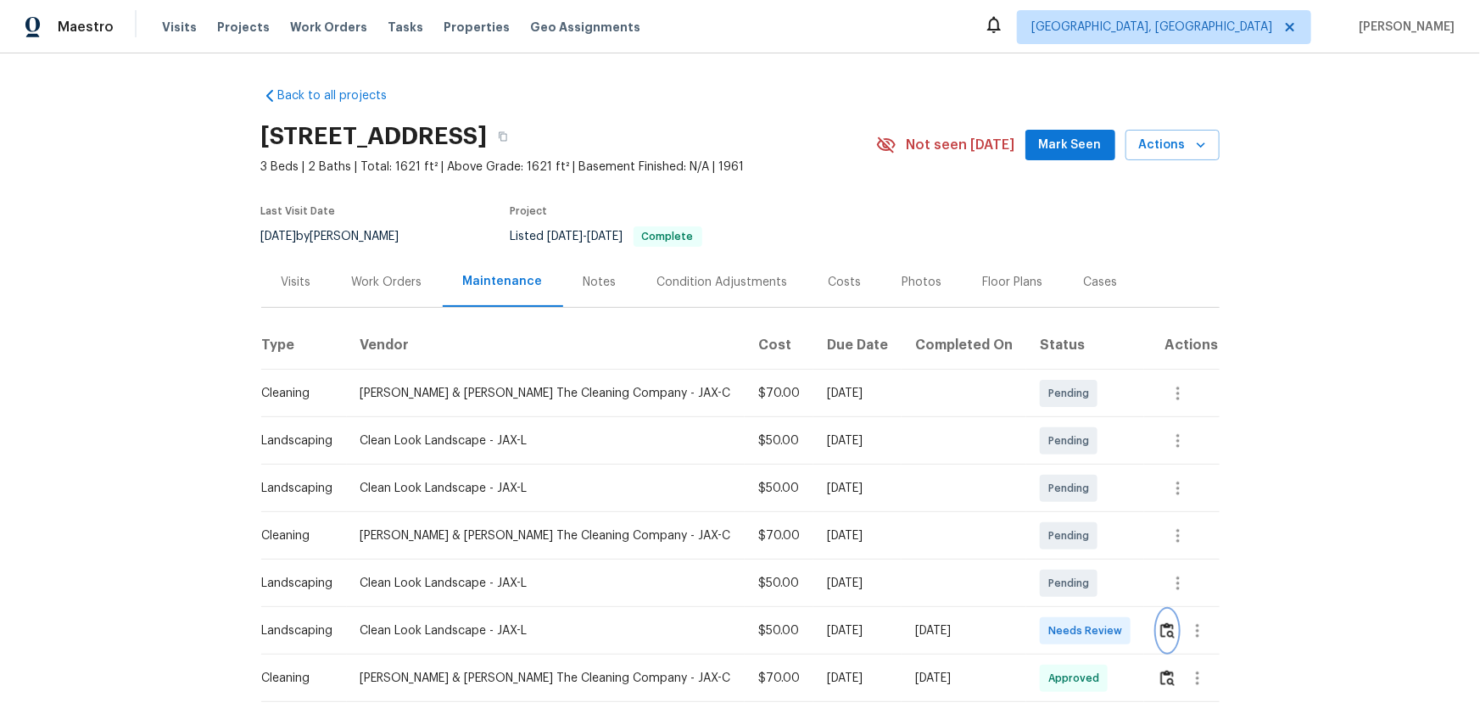
click at [1052, 467] on img "button" at bounding box center [1167, 631] width 14 height 16
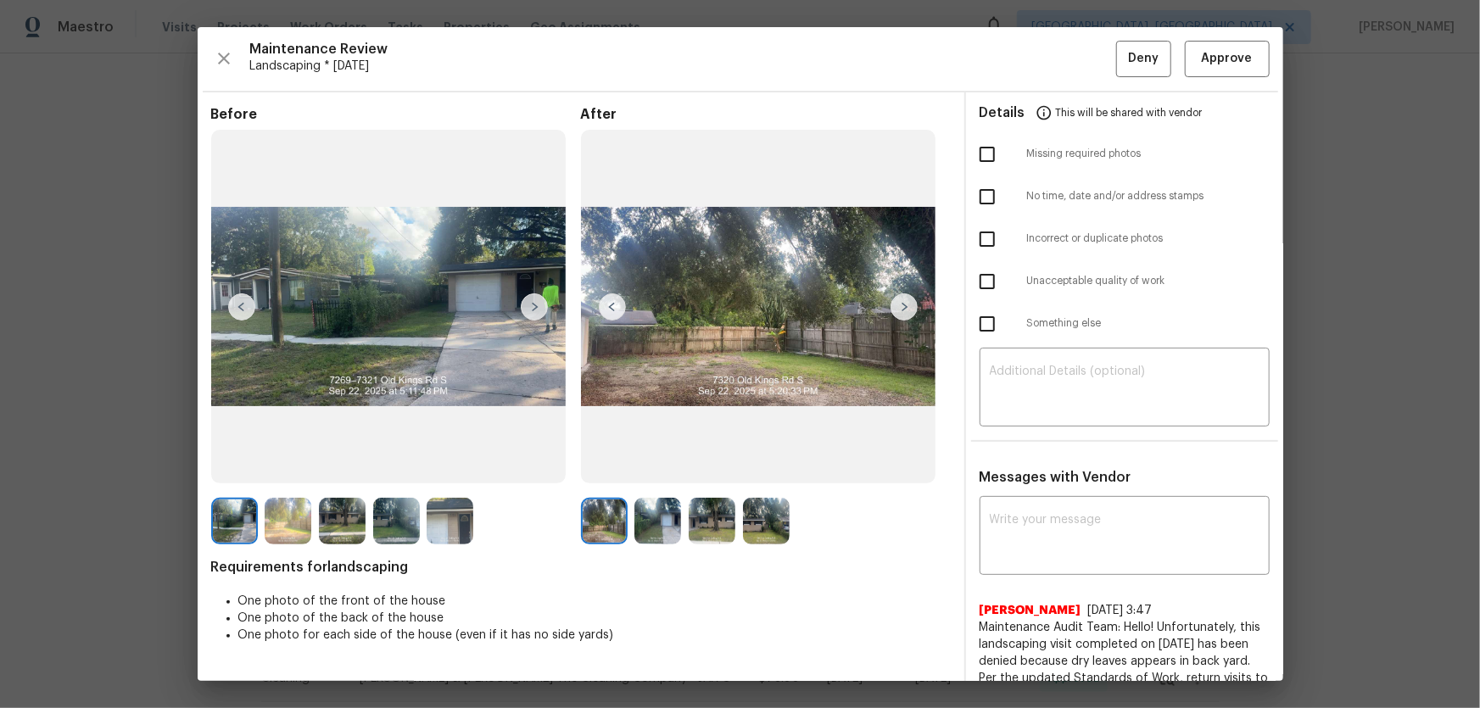
click at [661, 467] on img at bounding box center [657, 521] width 47 height 47
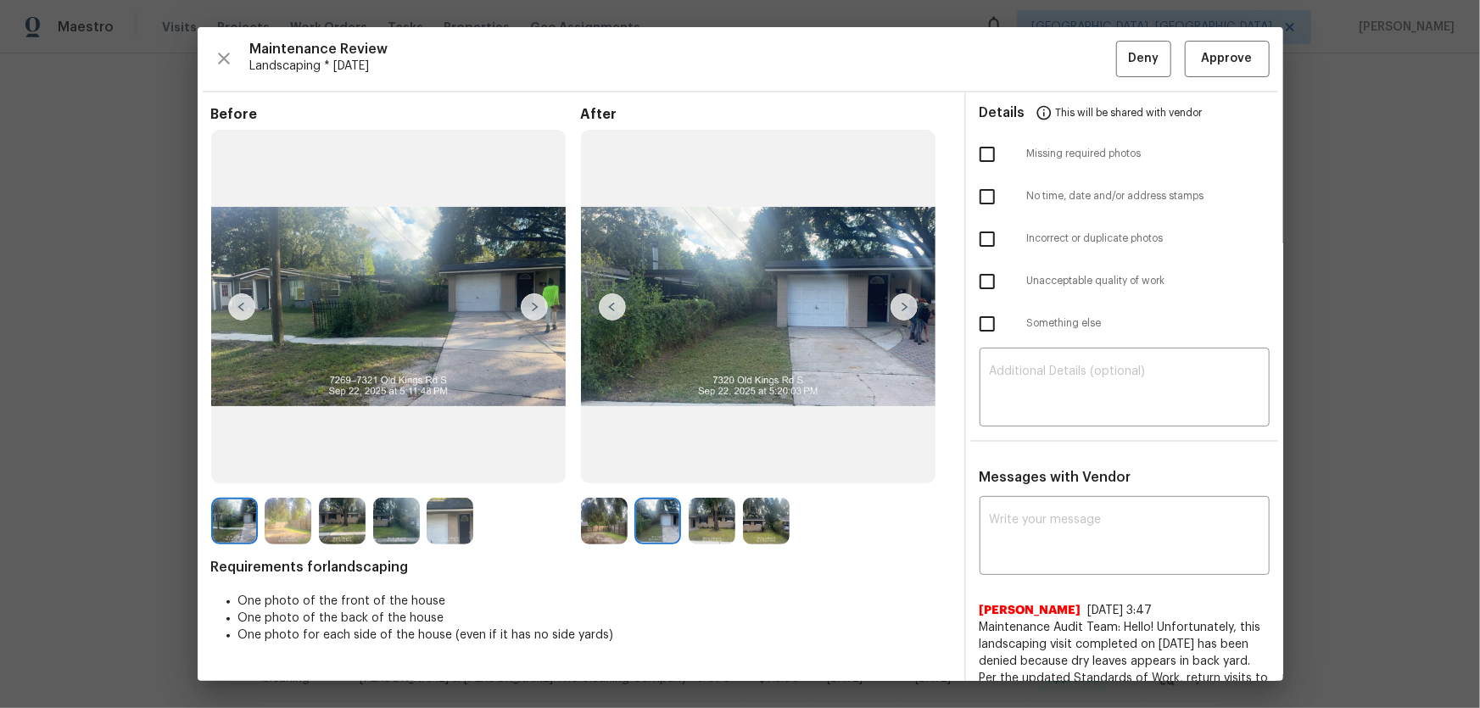
click at [697, 467] on img at bounding box center [712, 521] width 47 height 47
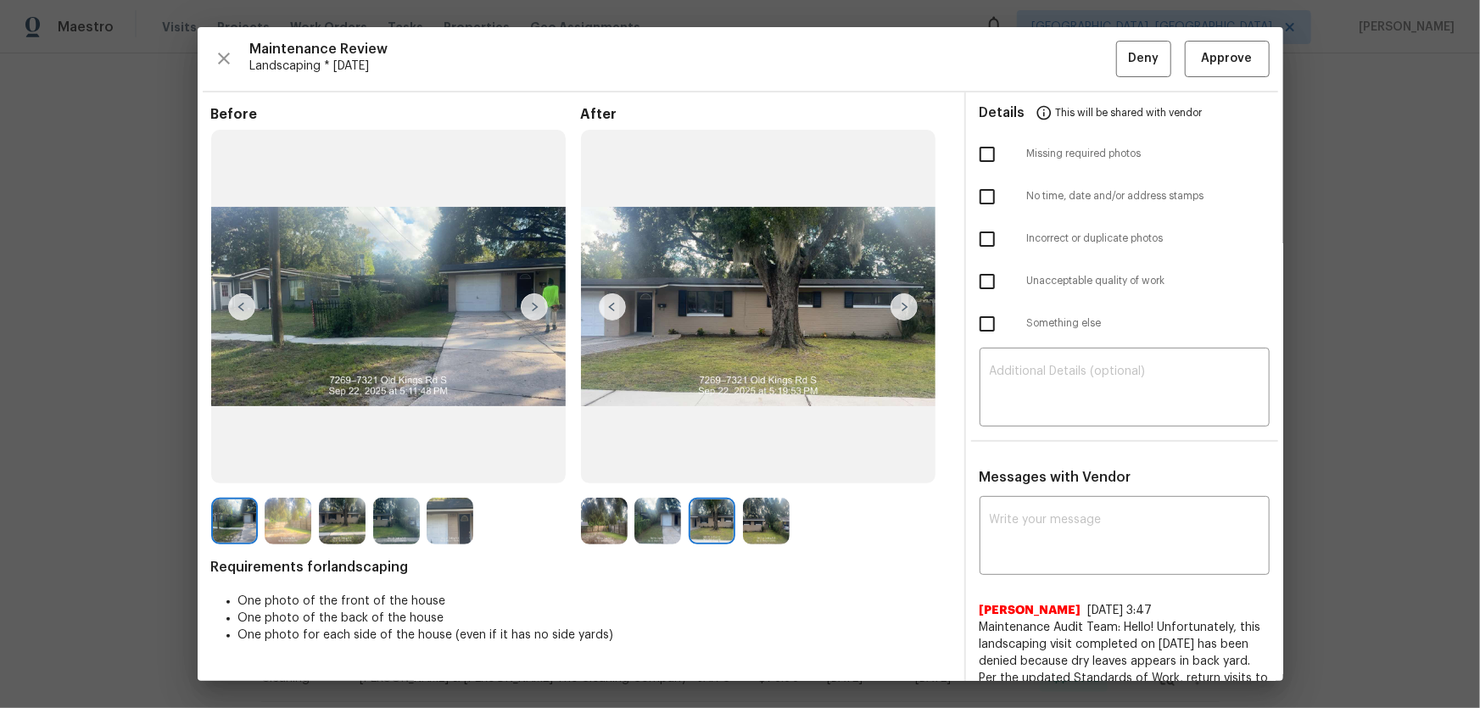
click at [755, 467] on img at bounding box center [766, 521] width 47 height 47
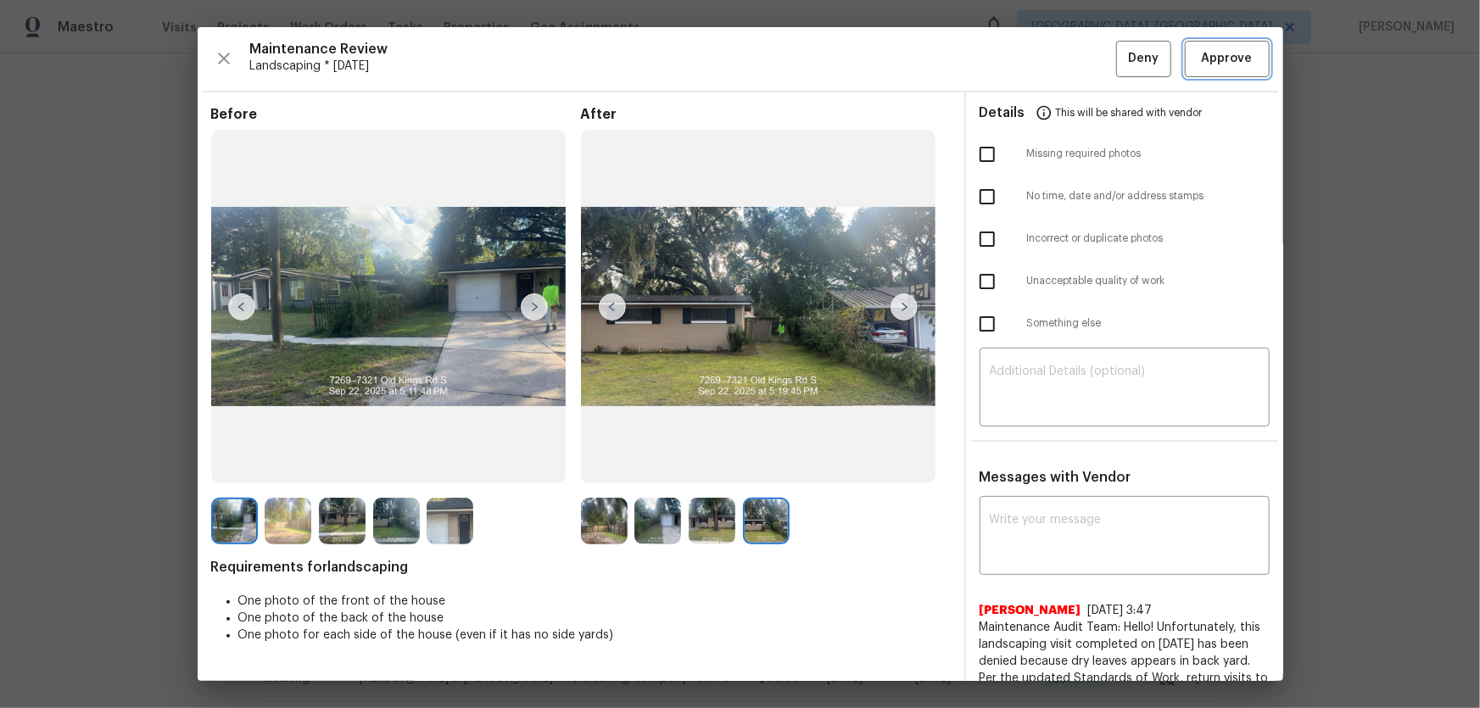
click at [1052, 70] on button "Approve" at bounding box center [1227, 59] width 85 height 36
